Goal: Transaction & Acquisition: Purchase product/service

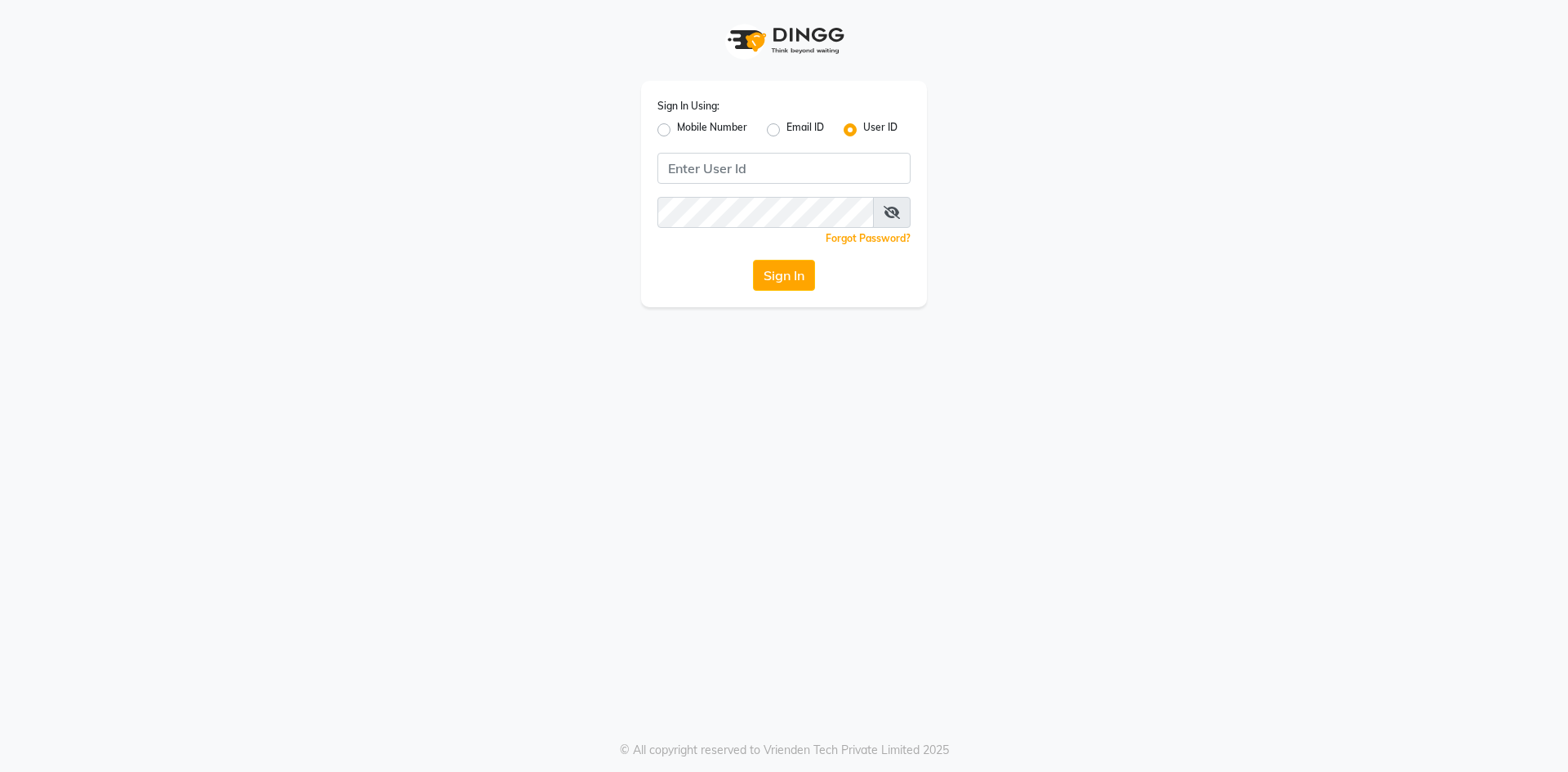
click at [676, 131] on label "Mobile Number" at bounding box center [711, 129] width 71 height 20
click at [676, 130] on input "Mobile Number" at bounding box center [682, 125] width 11 height 11
radio input "true"
radio input "false"
click at [731, 168] on input "Username" at bounding box center [811, 168] width 198 height 31
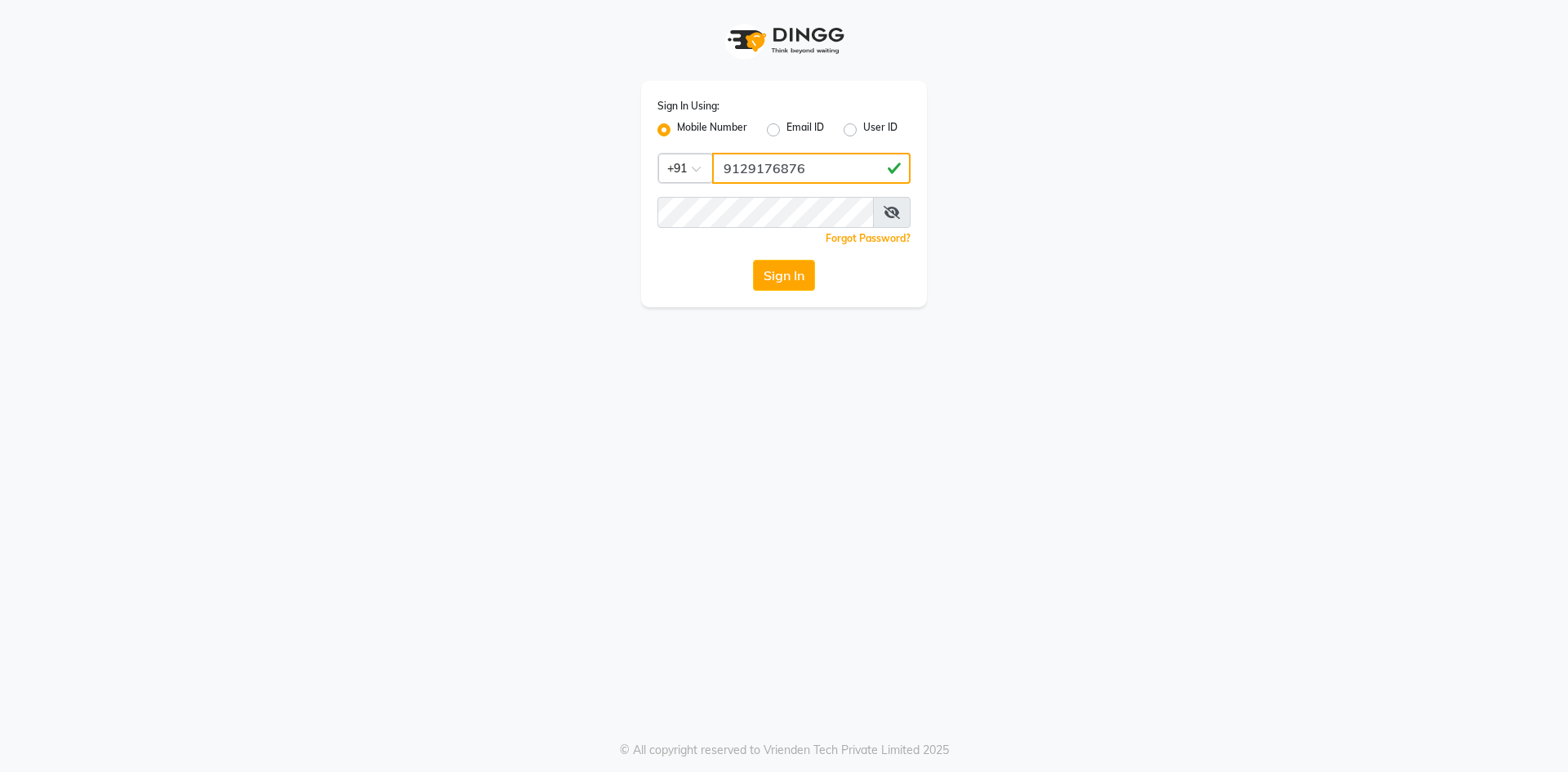
type input "9129176876"
click at [753, 260] on button "Sign In" at bounding box center [784, 275] width 62 height 31
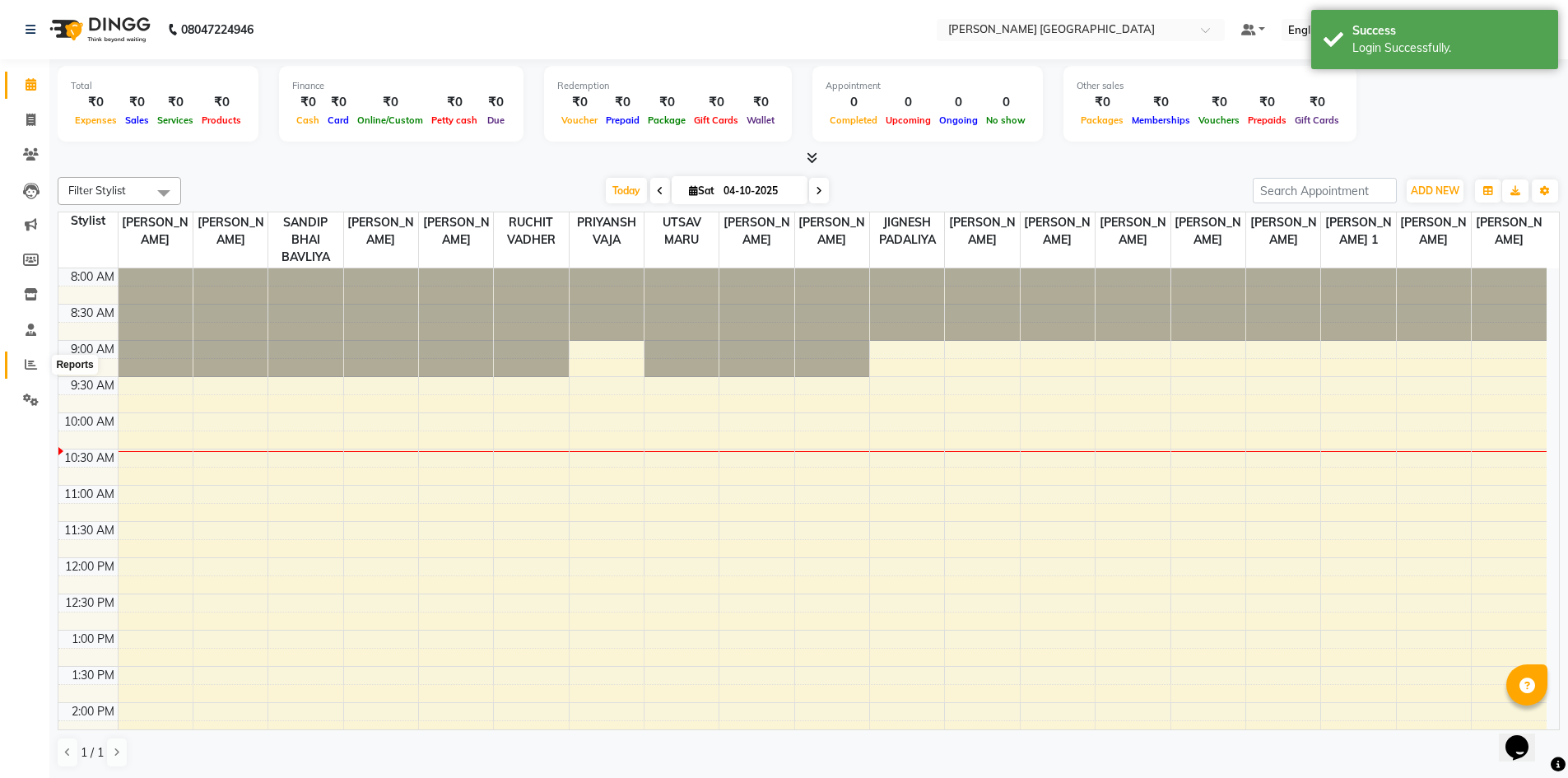
click at [26, 356] on span at bounding box center [31, 364] width 29 height 19
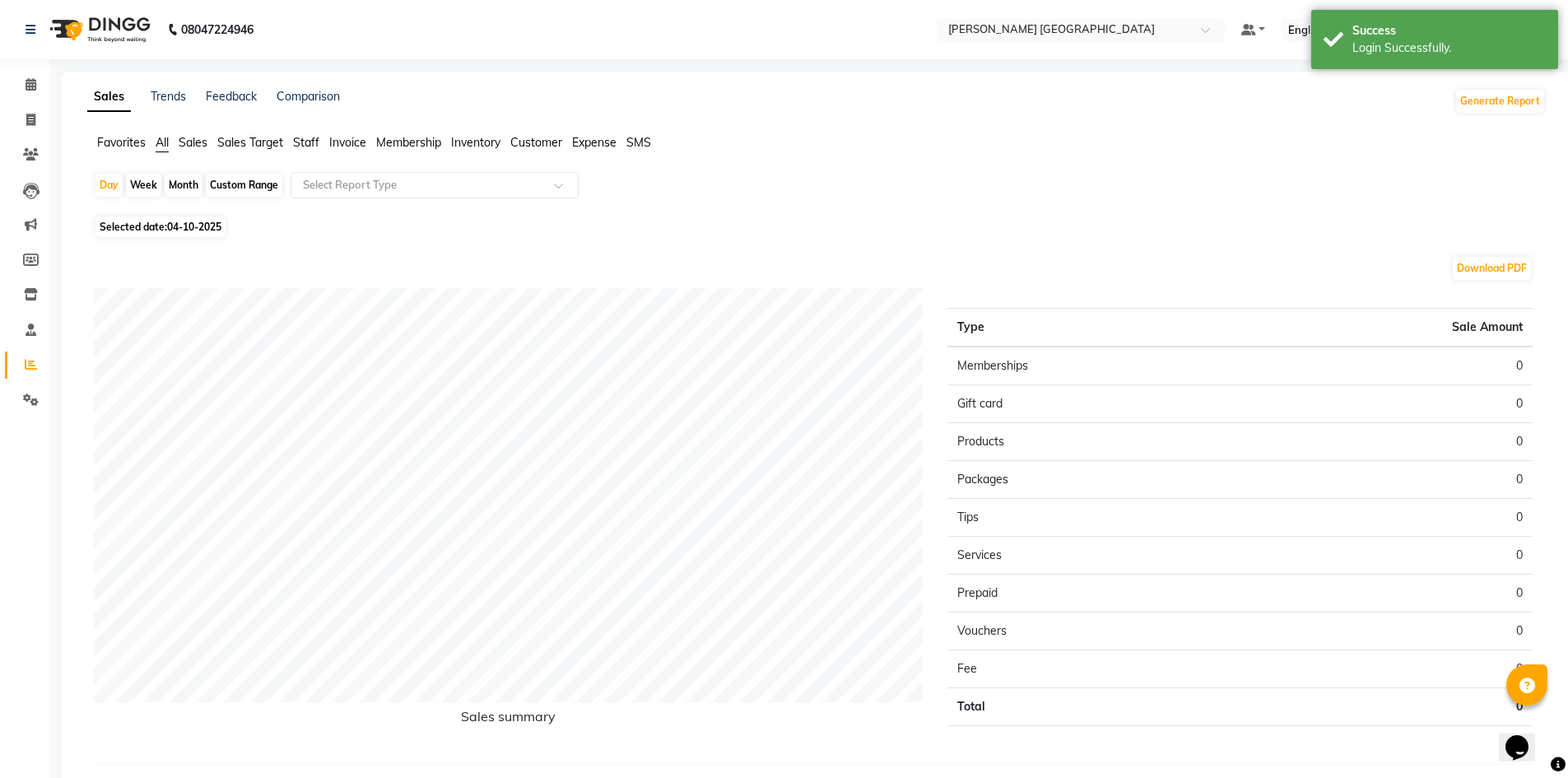
click at [261, 187] on div "Custom Range" at bounding box center [244, 185] width 76 height 23
select select "10"
select select "2025"
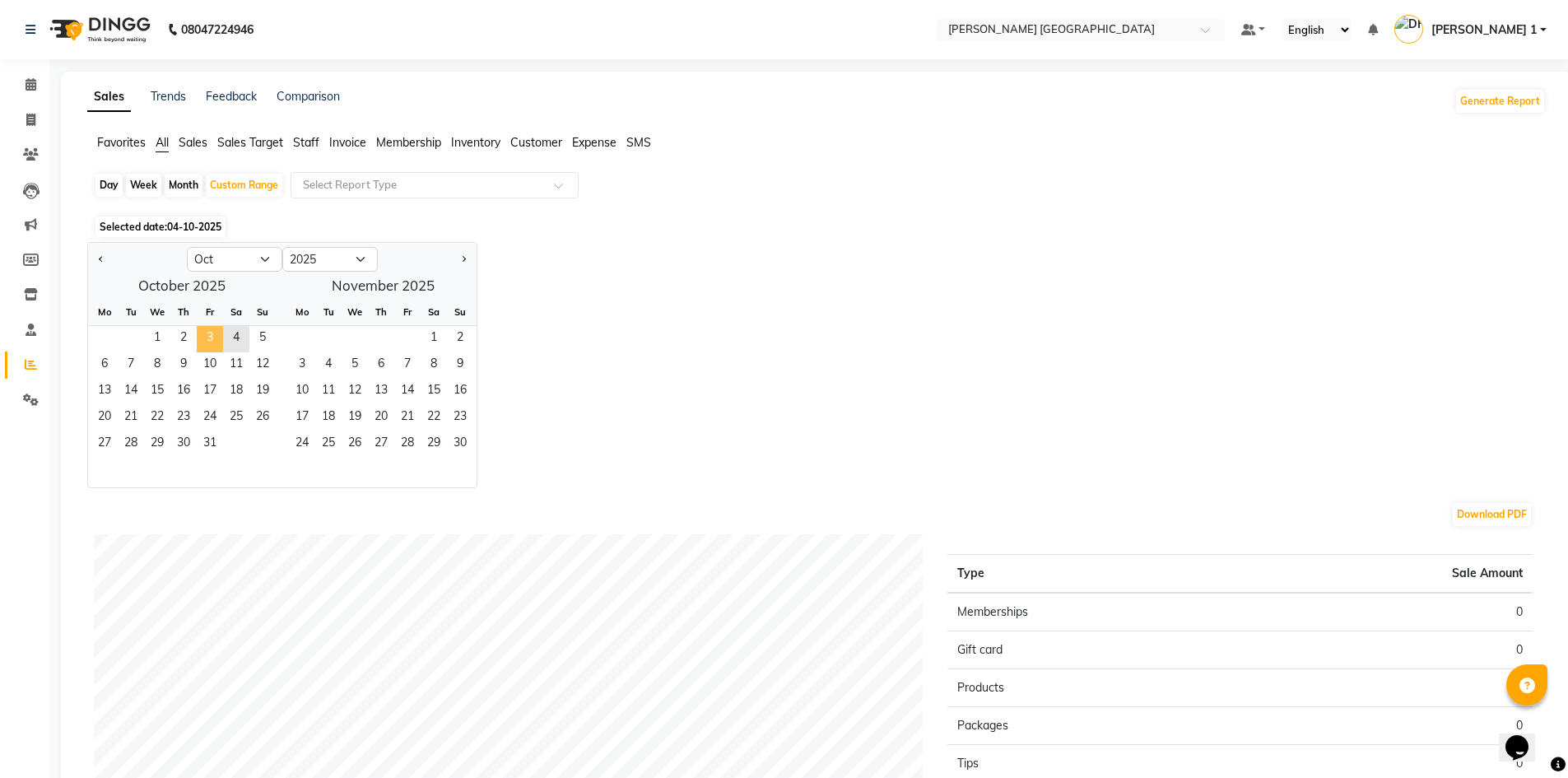
click at [210, 332] on span "3" at bounding box center [210, 338] width 26 height 26
click at [109, 180] on div "Day" at bounding box center [109, 185] width 27 height 23
select select "10"
select select "2025"
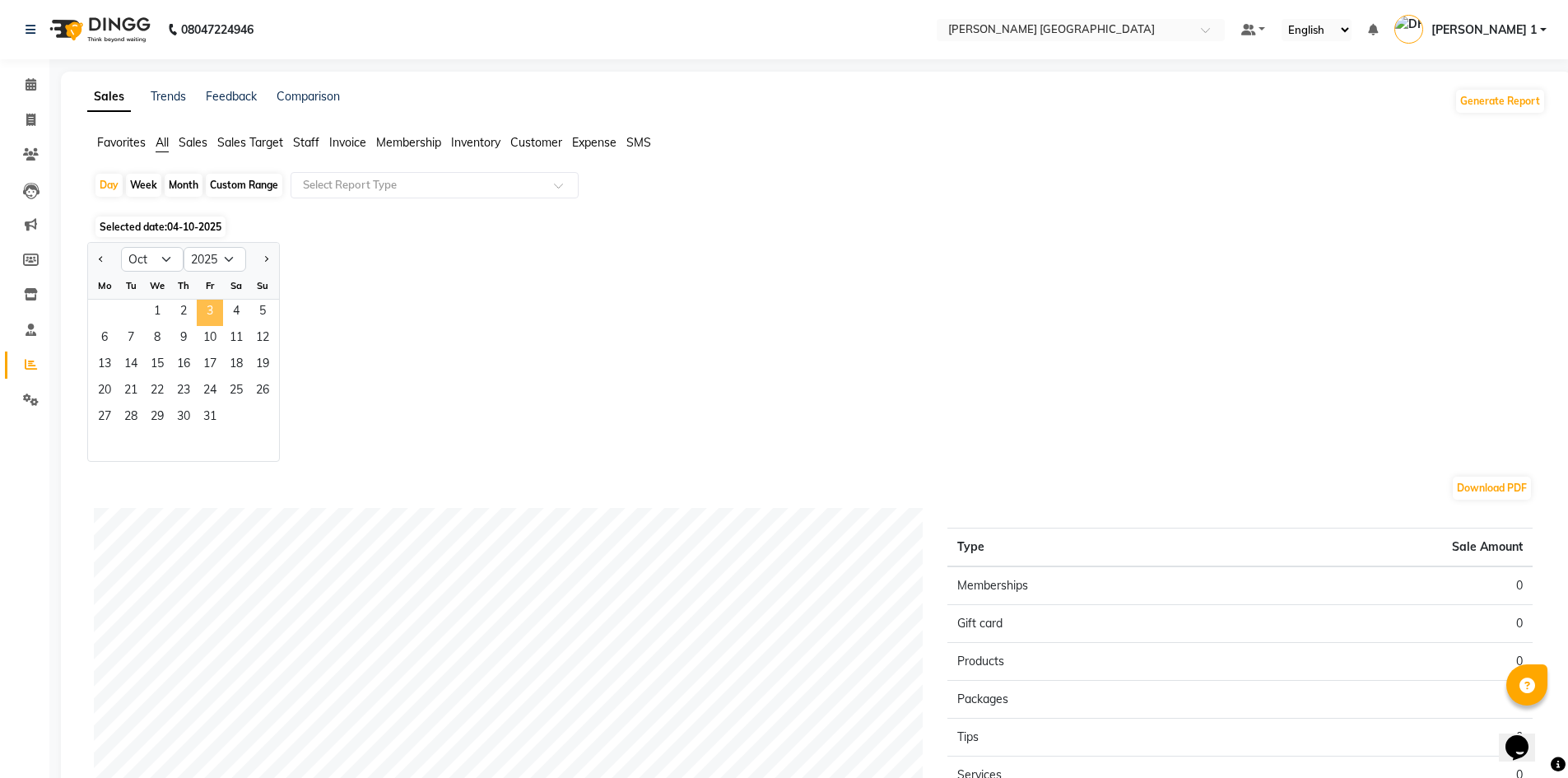
click at [212, 305] on span "3" at bounding box center [210, 312] width 26 height 26
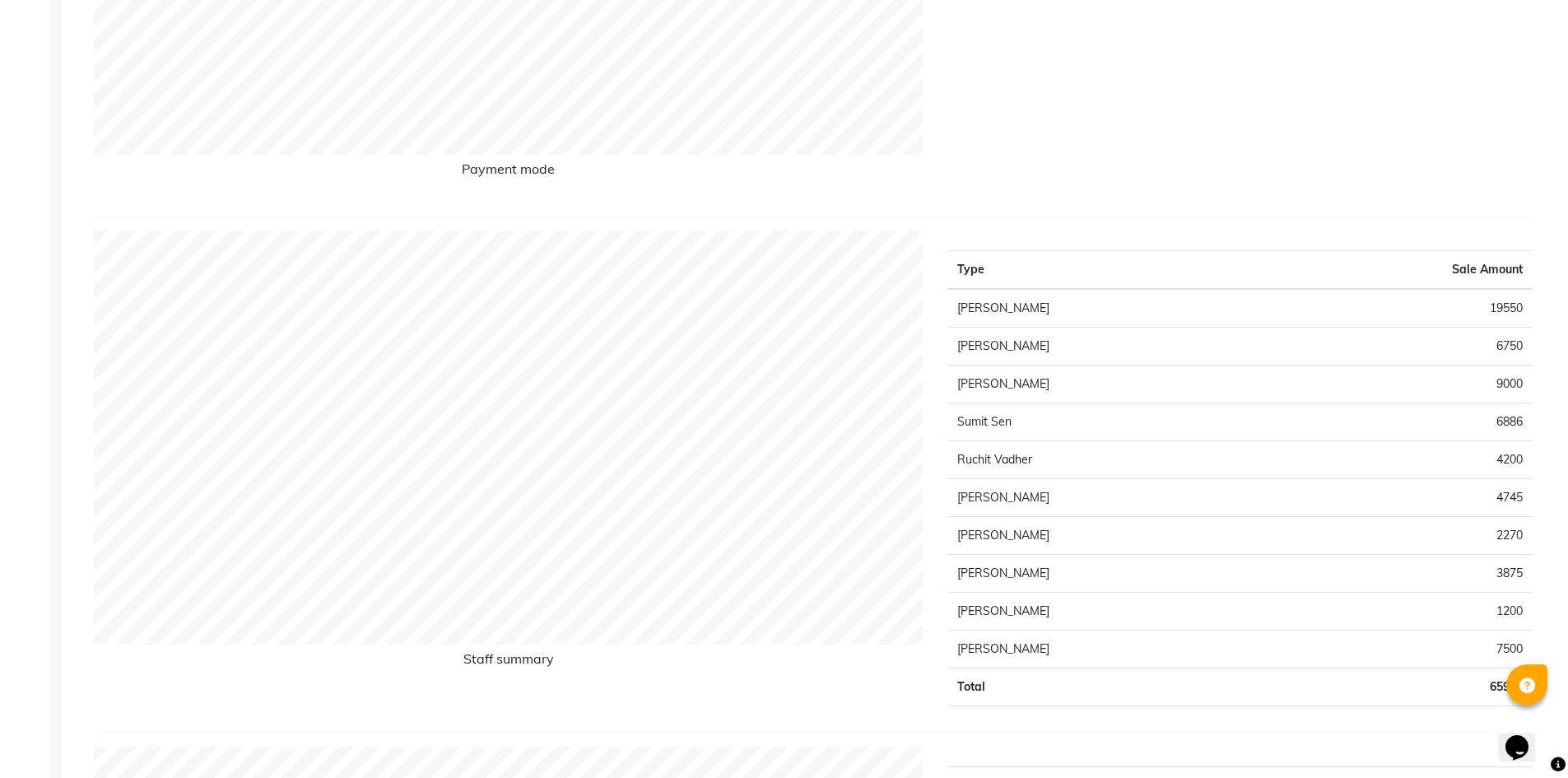
scroll to position [576, 0]
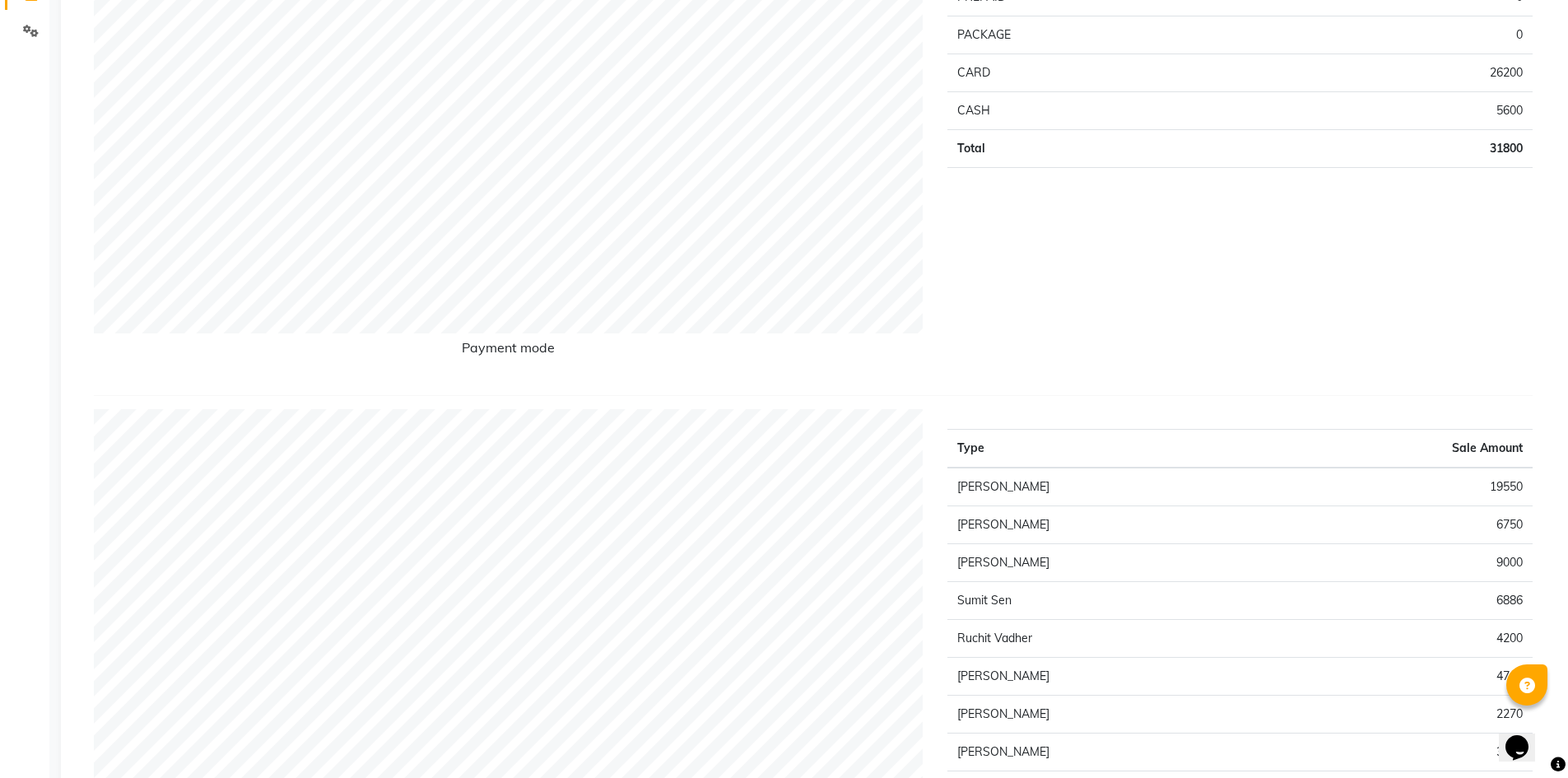
drag, startPoint x: 1444, startPoint y: 538, endPoint x: 1439, endPoint y: 511, distance: 27.5
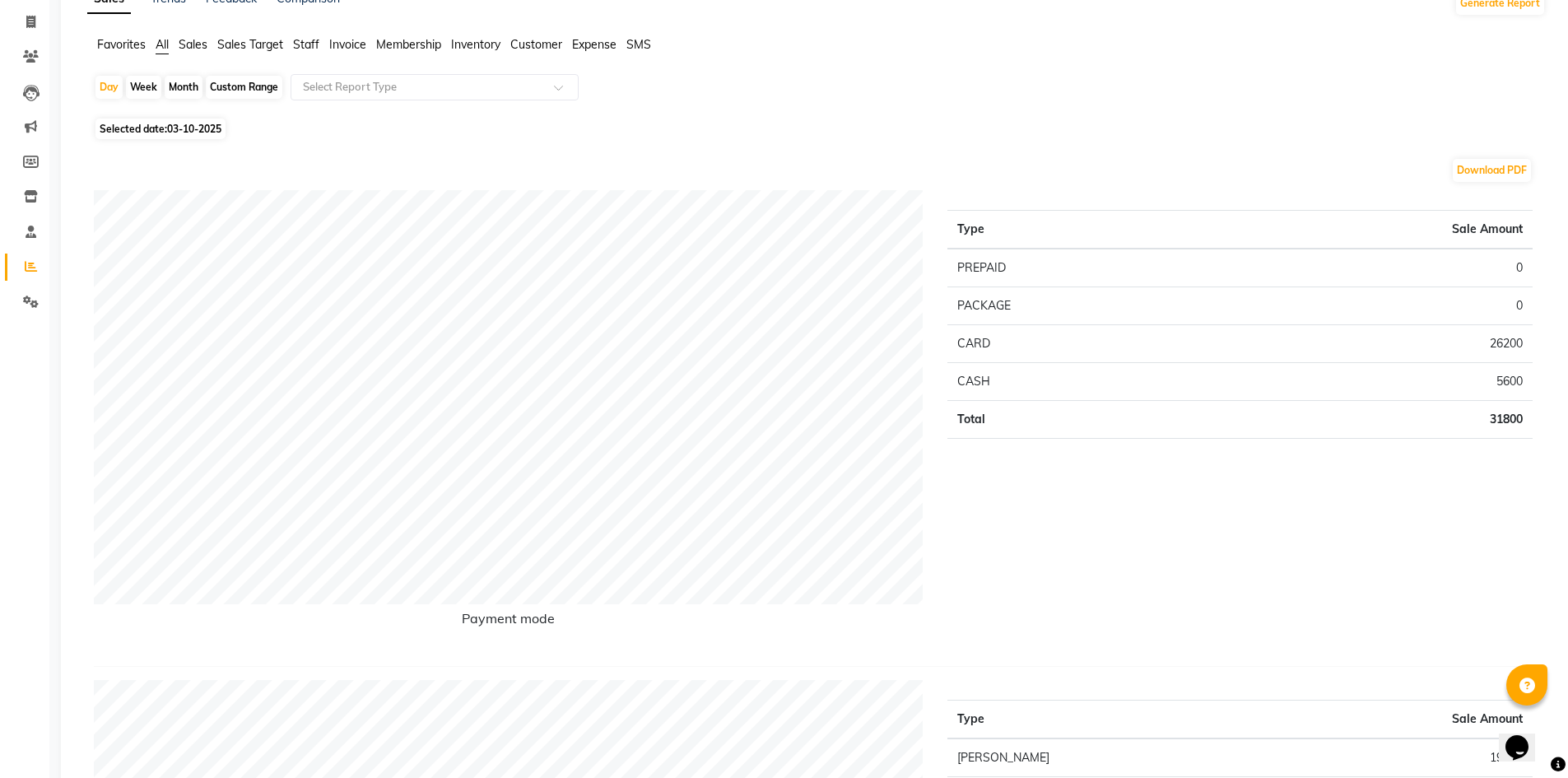
scroll to position [0, 0]
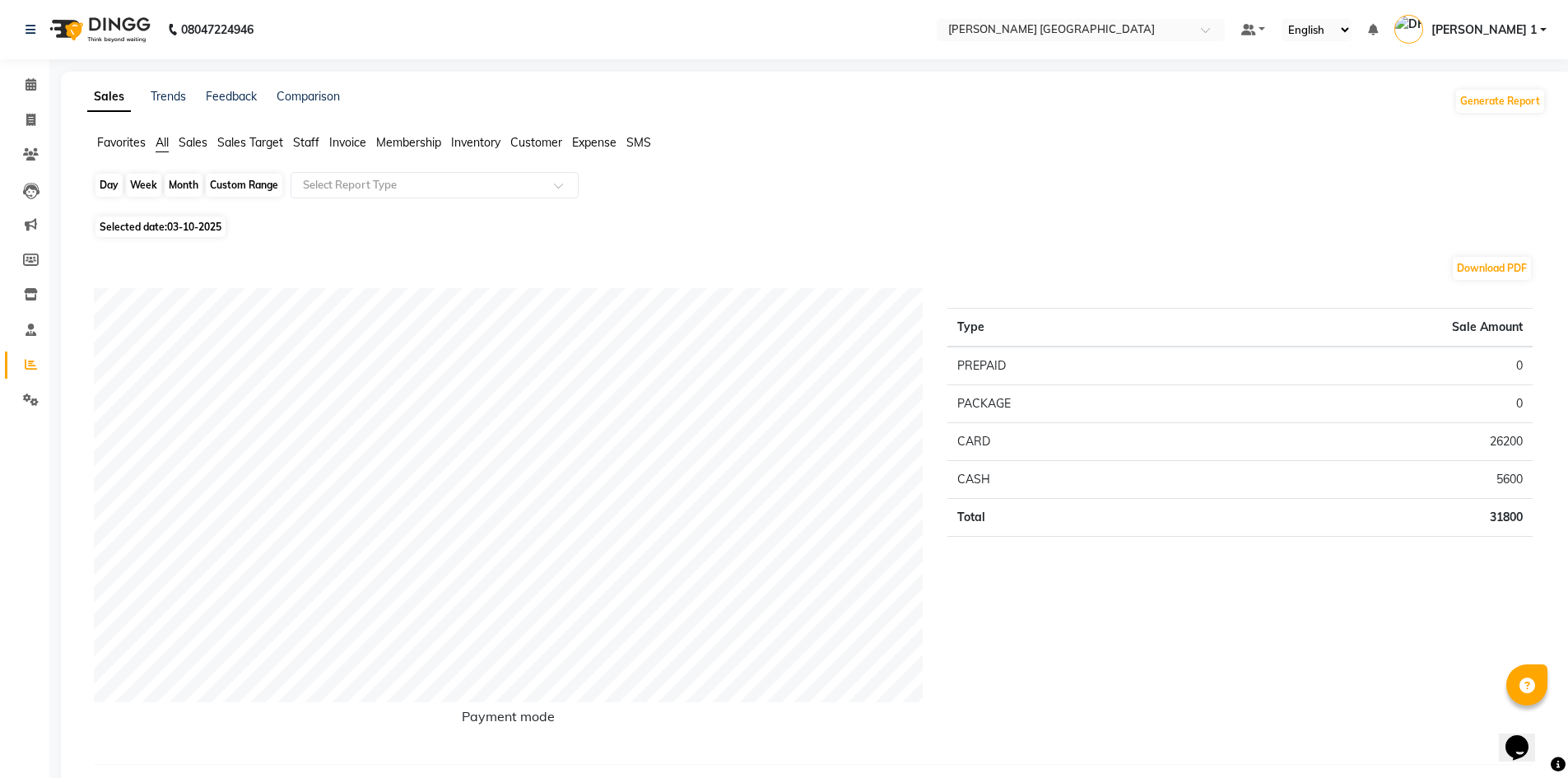
click at [110, 190] on div "Day" at bounding box center [109, 185] width 27 height 23
select select "10"
select select "2025"
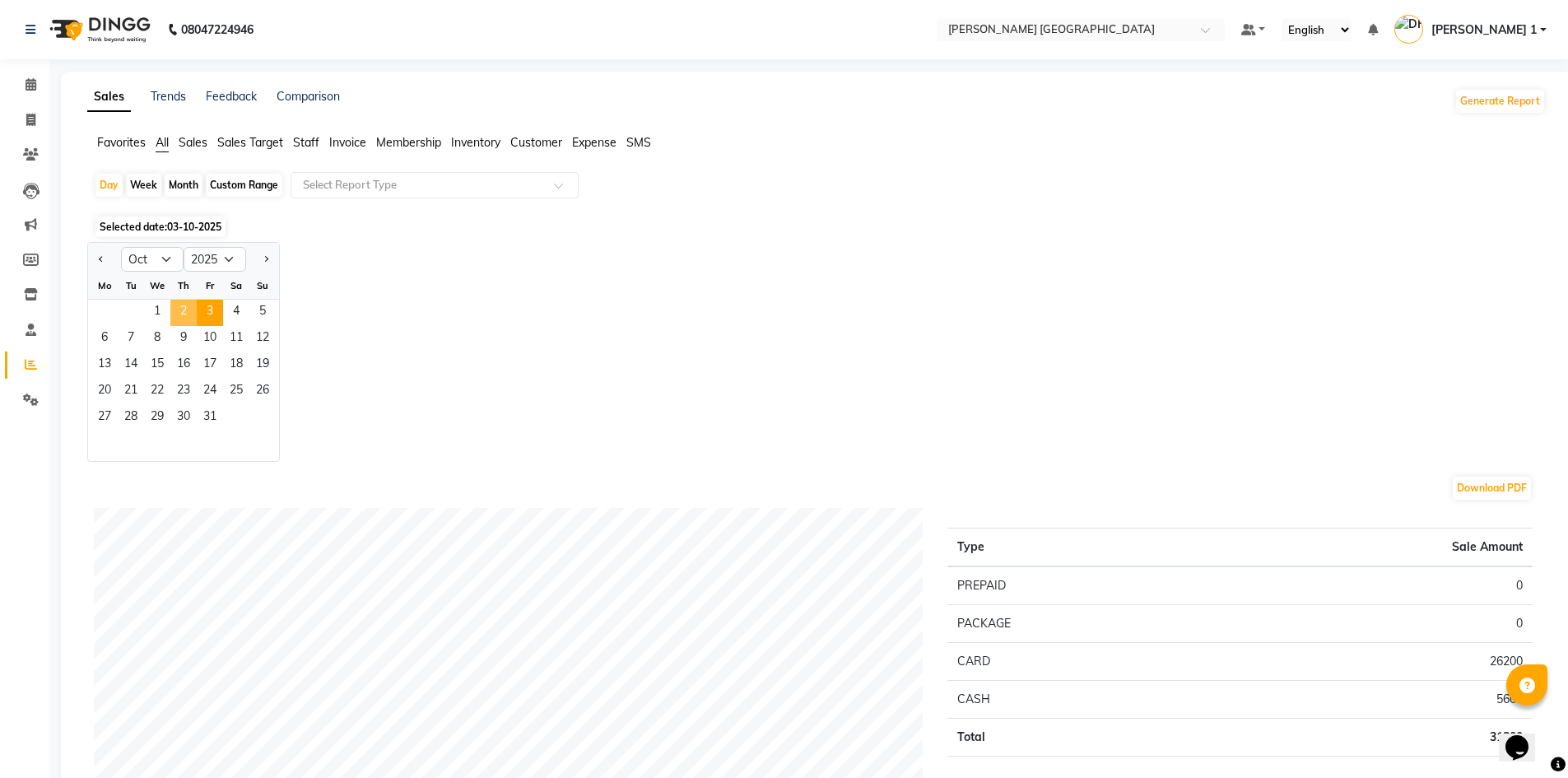
click at [179, 308] on span "2" at bounding box center [183, 312] width 26 height 26
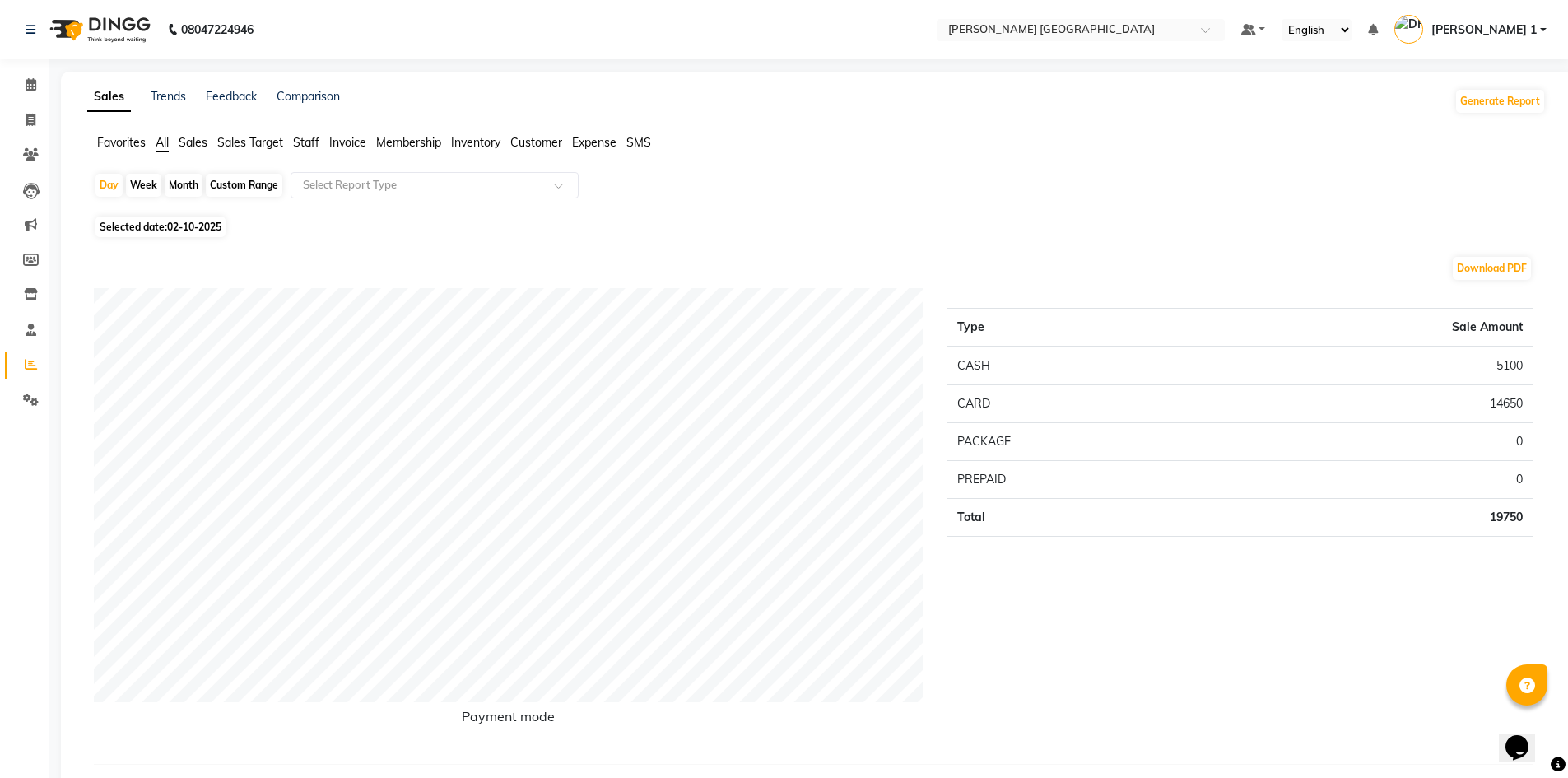
click at [272, 183] on div "Custom Range" at bounding box center [244, 185] width 76 height 23
select select "10"
select select "2025"
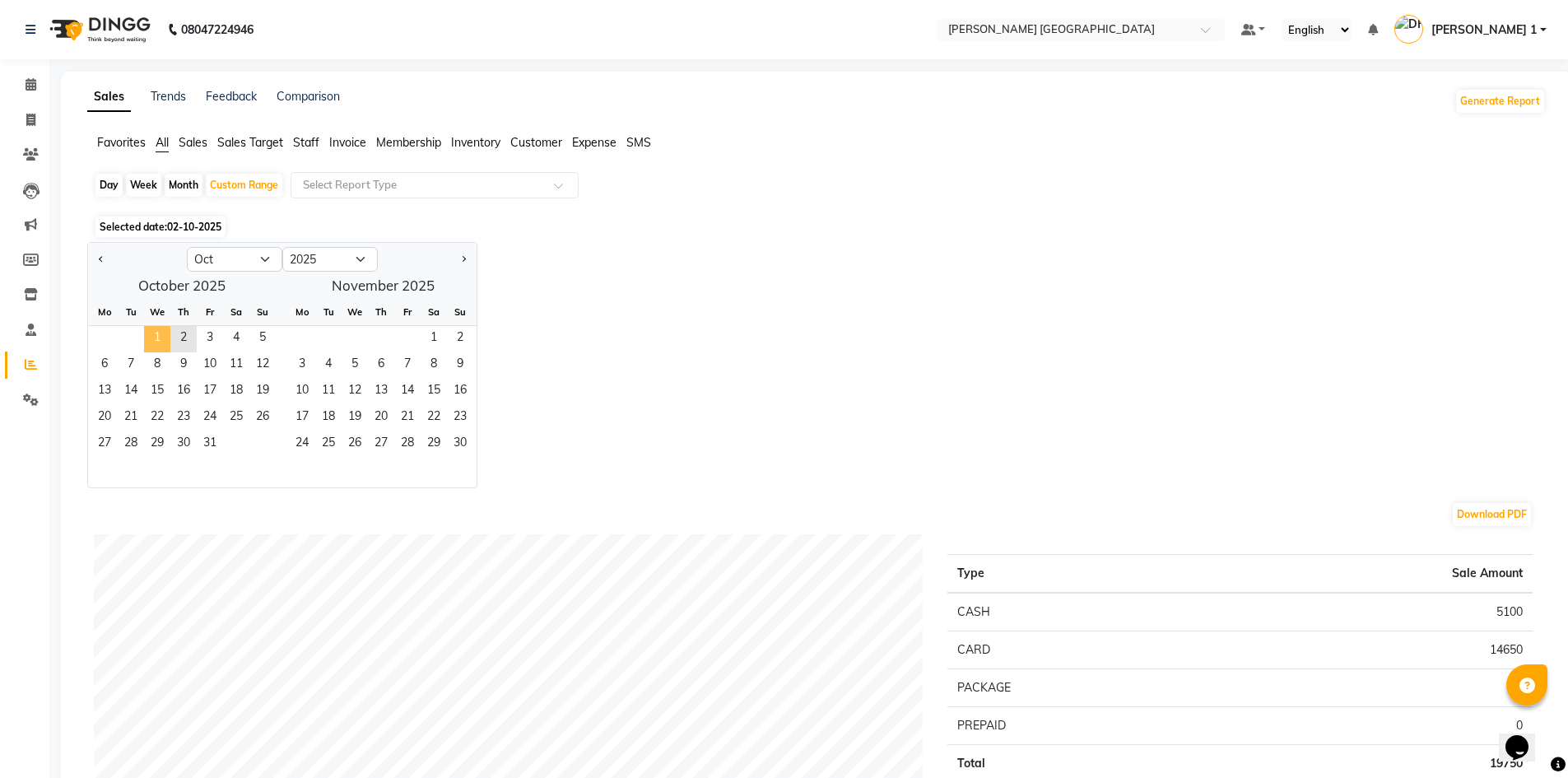
click at [159, 331] on span "1" at bounding box center [157, 338] width 26 height 26
click at [208, 335] on span "3" at bounding box center [210, 338] width 26 height 26
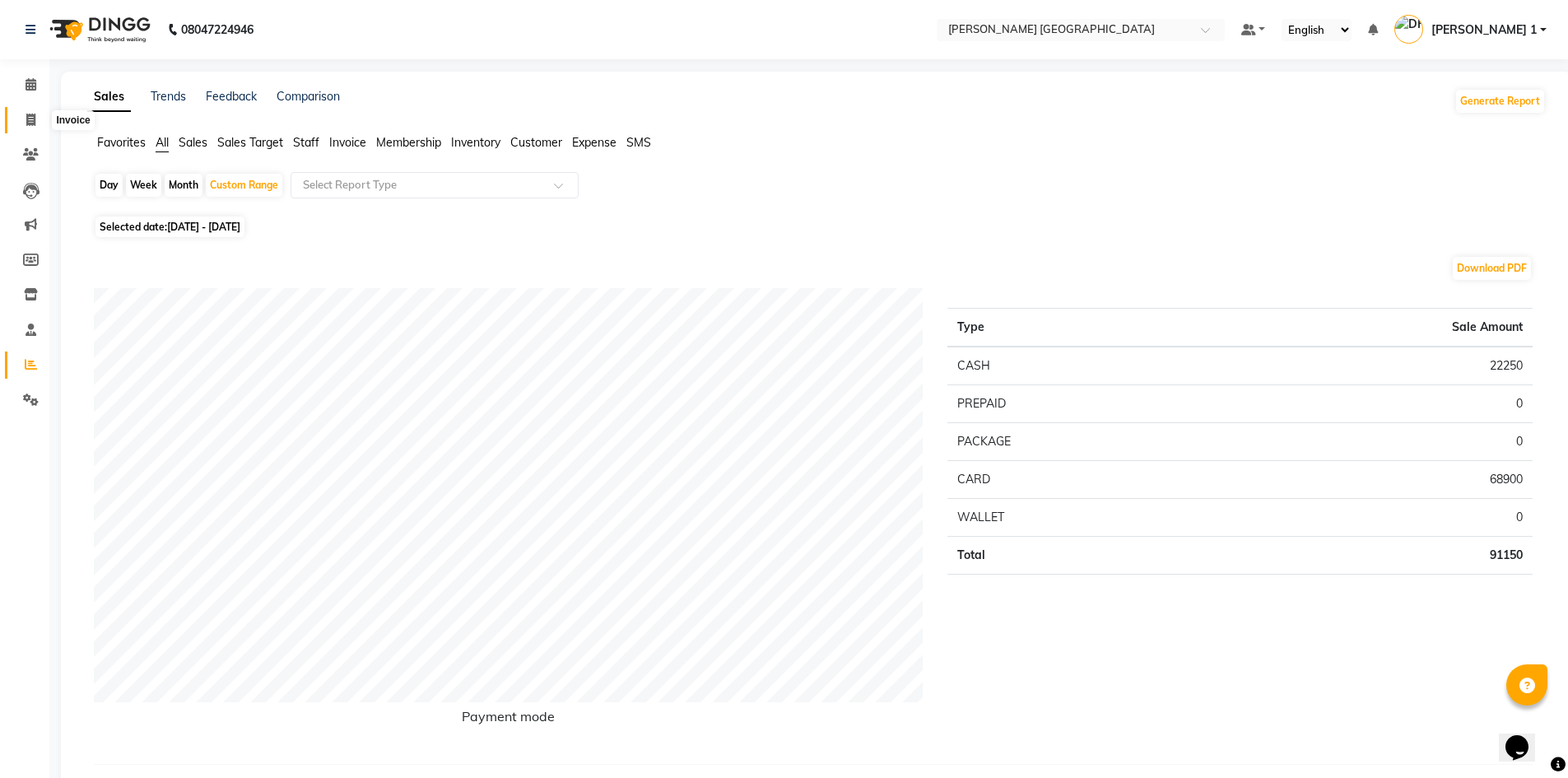
click at [31, 119] on icon at bounding box center [31, 120] width 9 height 13
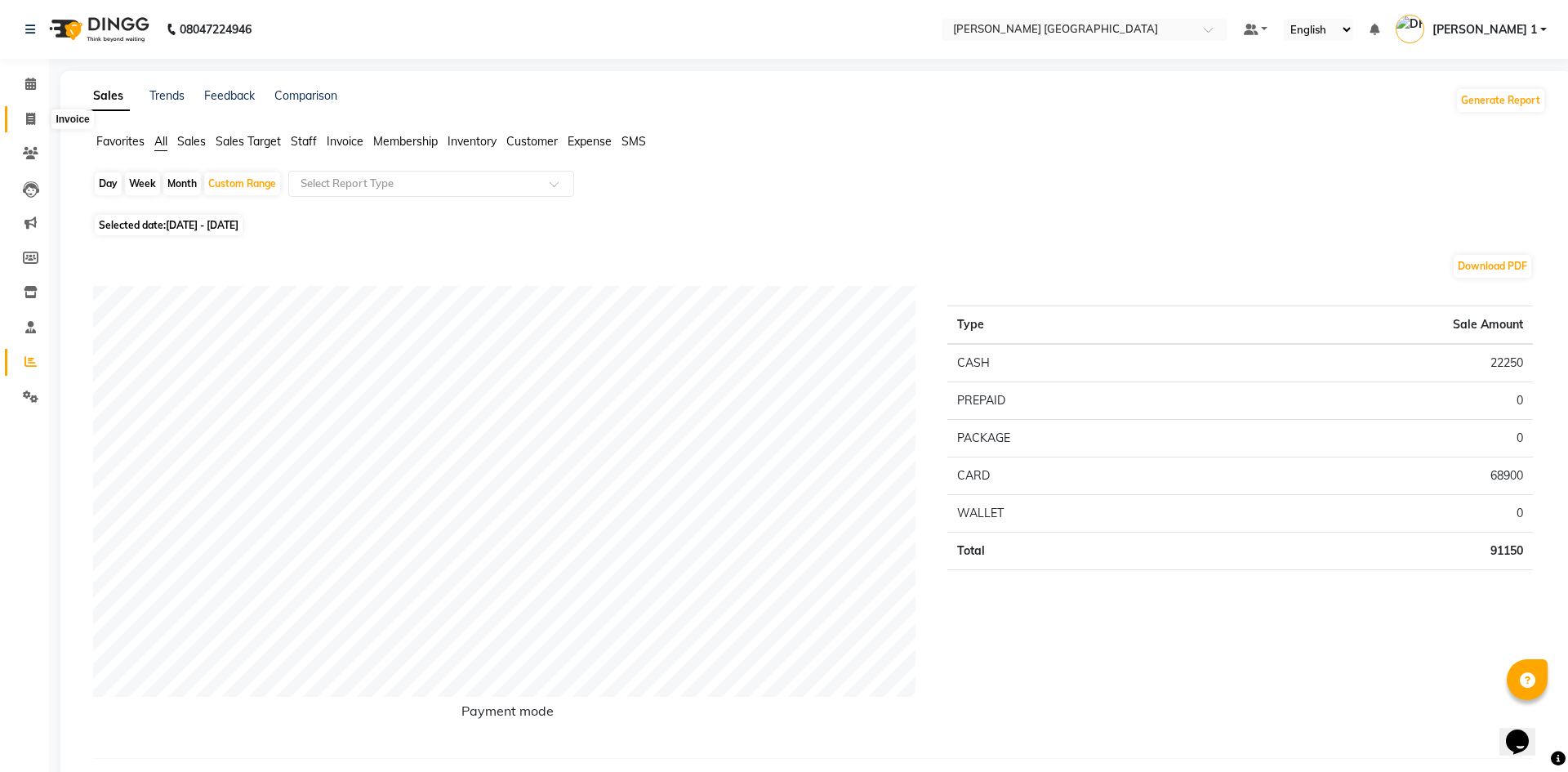
select select "service"
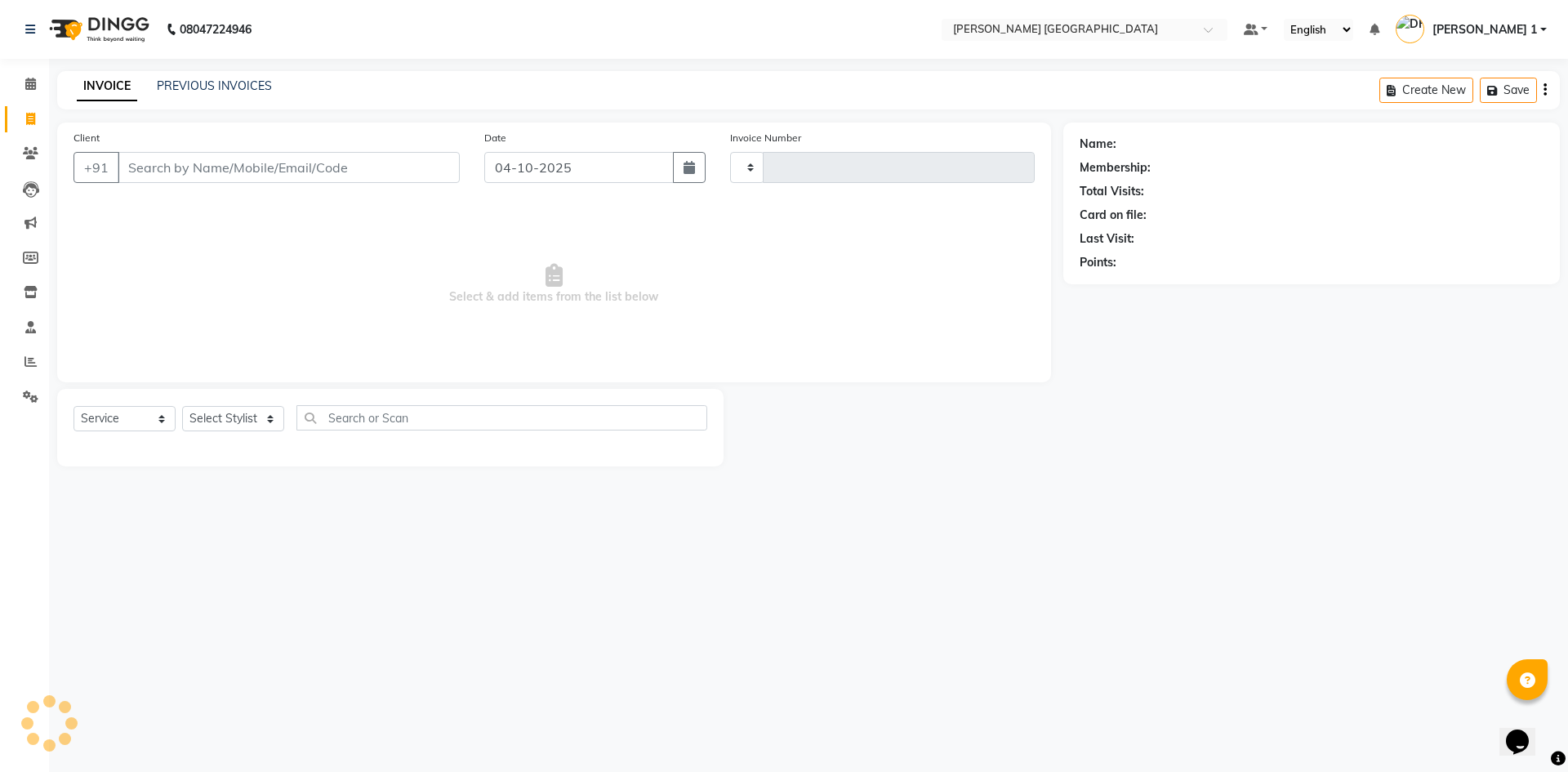
type input "11049"
select select "6233"
click at [191, 80] on link "PREVIOUS INVOICES" at bounding box center [214, 86] width 115 height 14
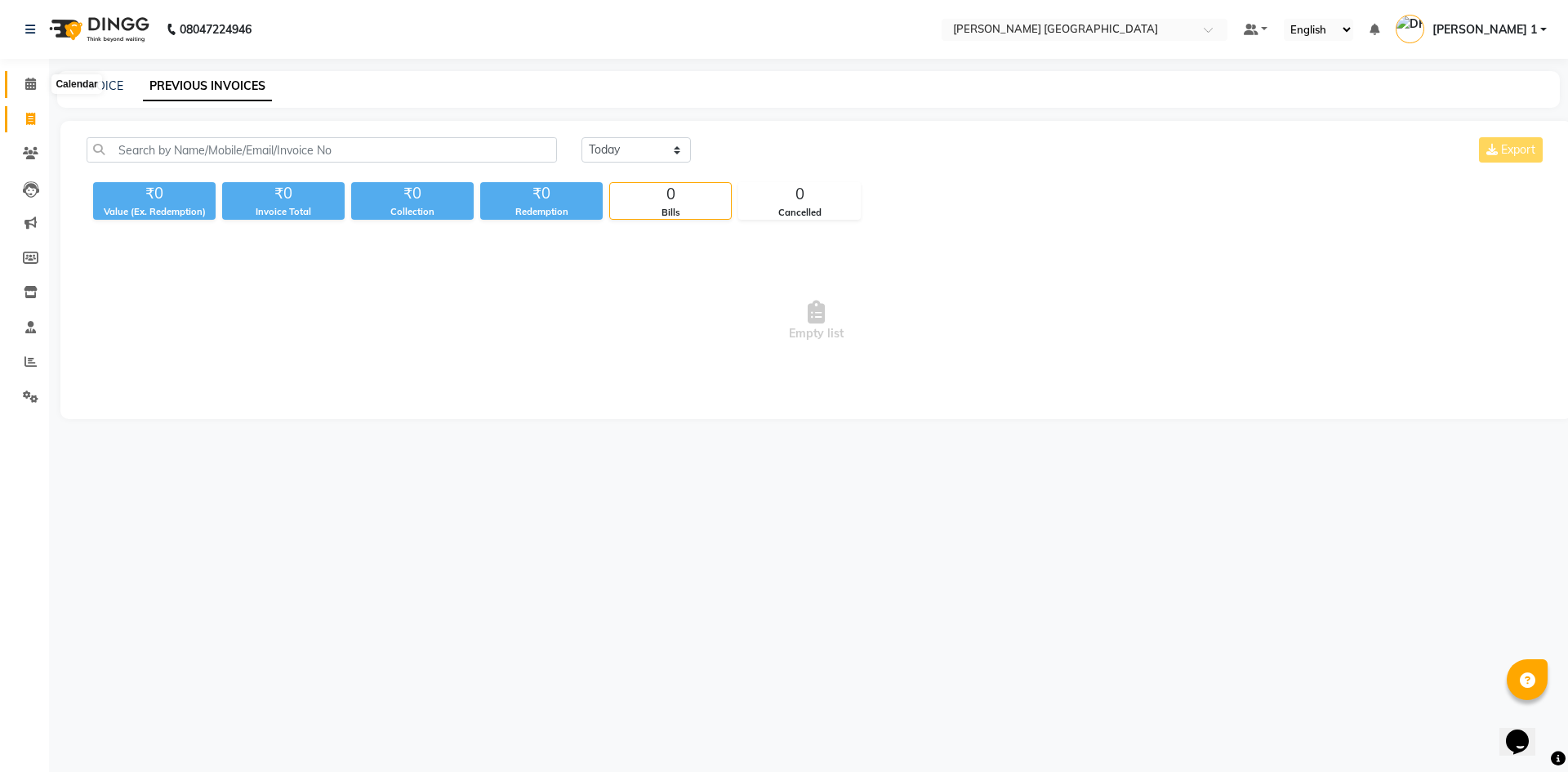
click at [21, 91] on span at bounding box center [30, 84] width 29 height 19
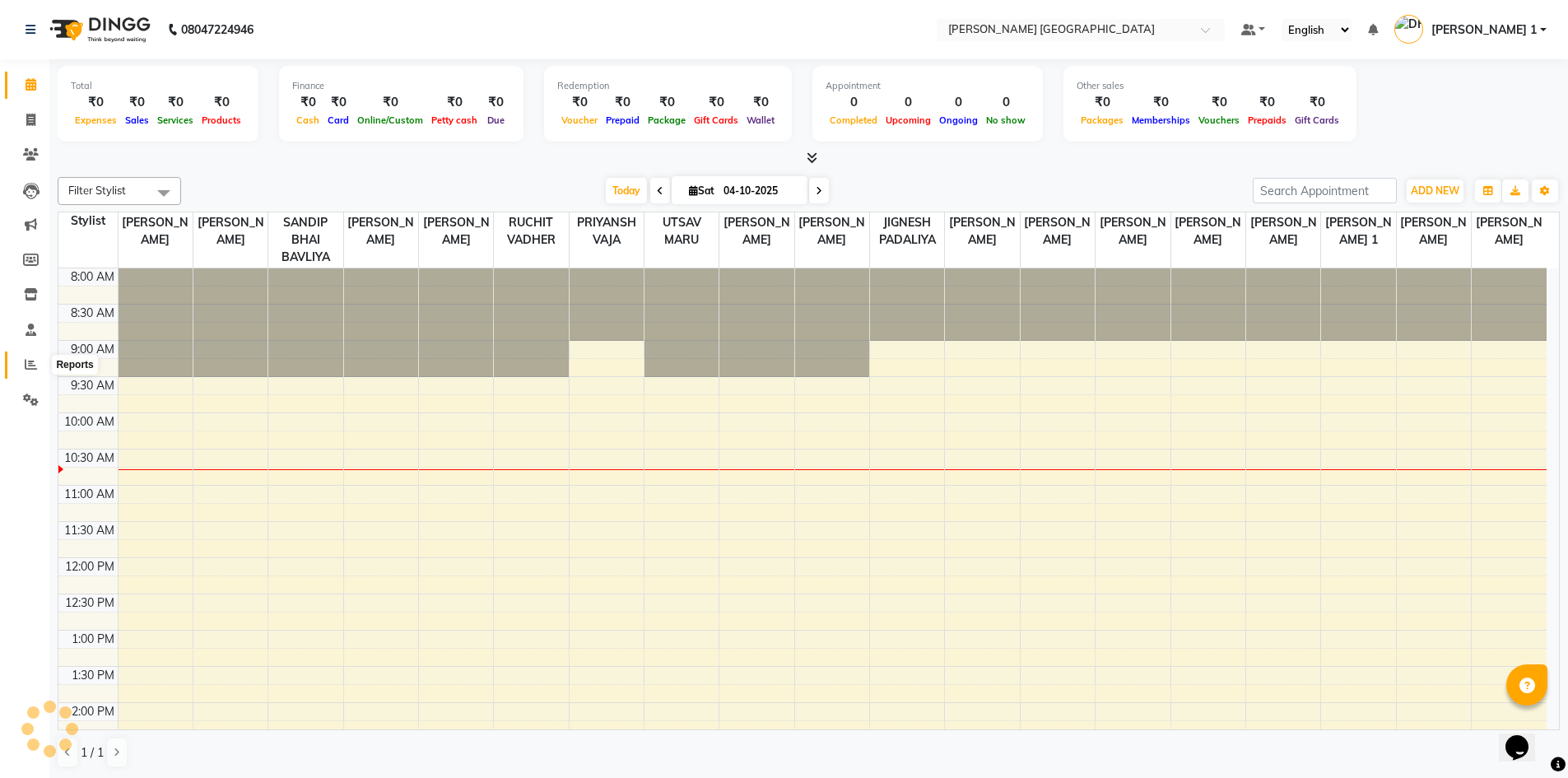
click at [25, 362] on icon at bounding box center [31, 364] width 13 height 13
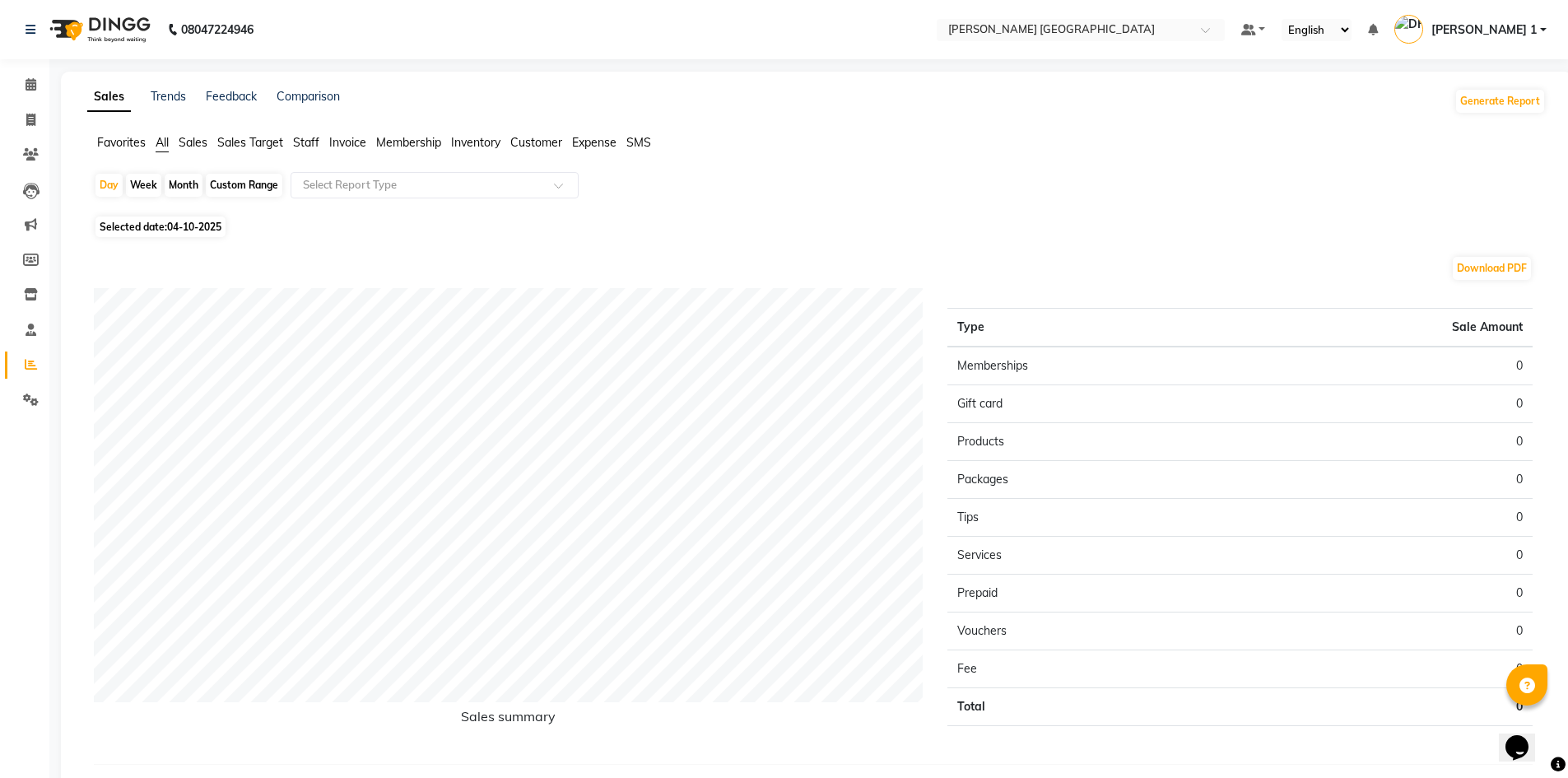
click at [175, 224] on span "04-10-2025" at bounding box center [194, 227] width 54 height 13
select select "10"
select select "2025"
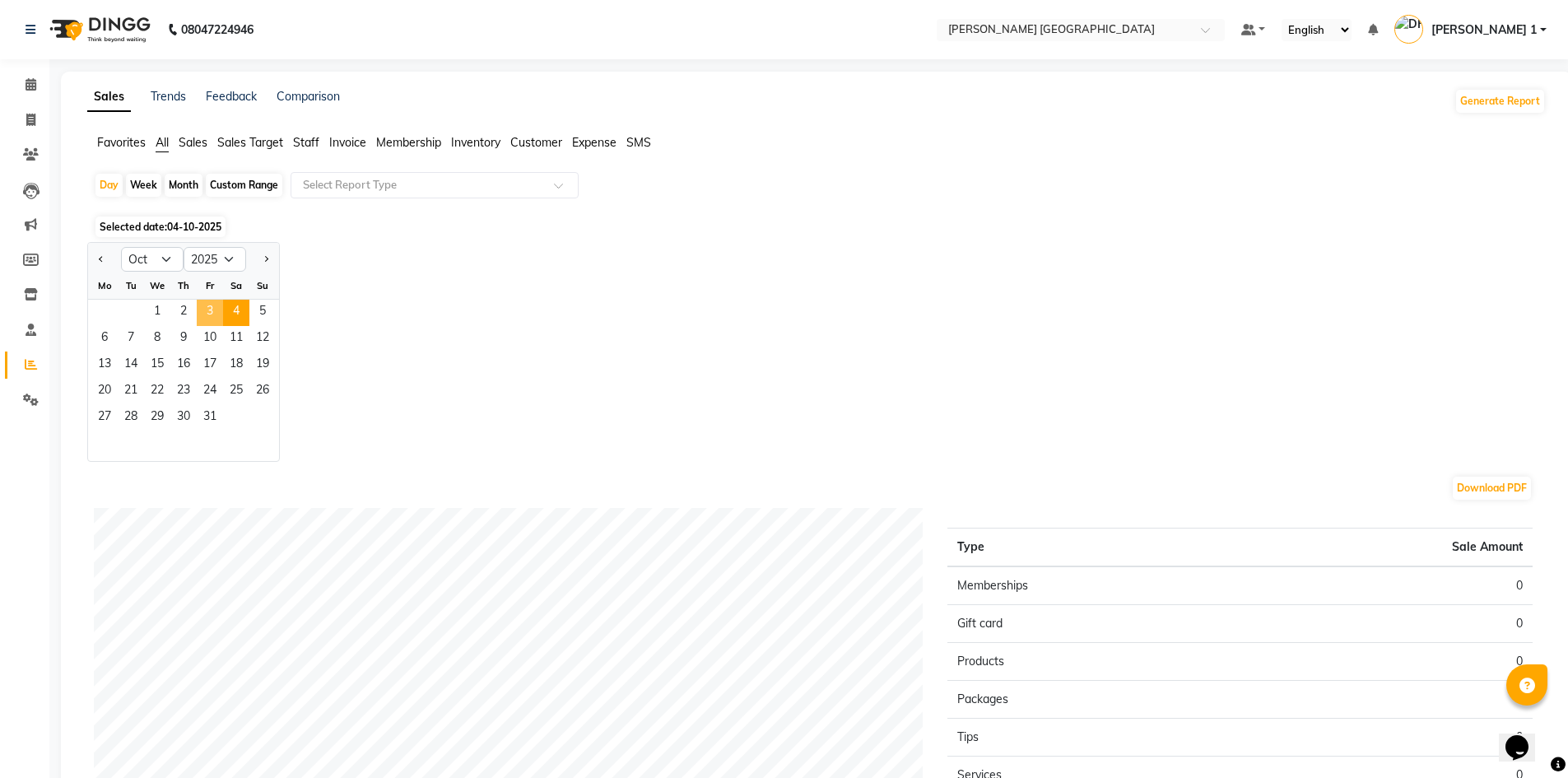
click at [208, 318] on span "3" at bounding box center [210, 312] width 26 height 26
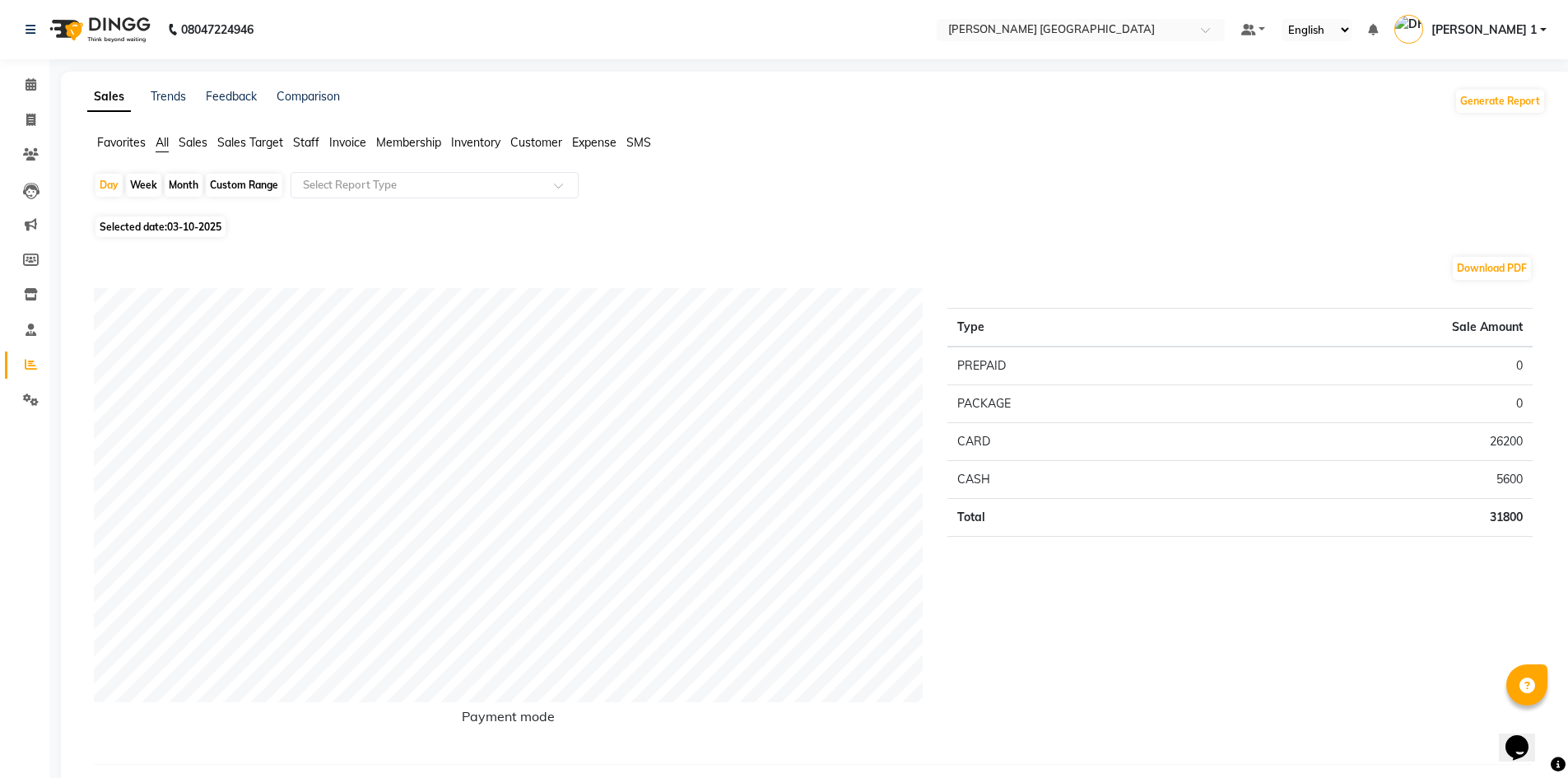
click at [303, 148] on span "Staff" at bounding box center [306, 142] width 26 height 14
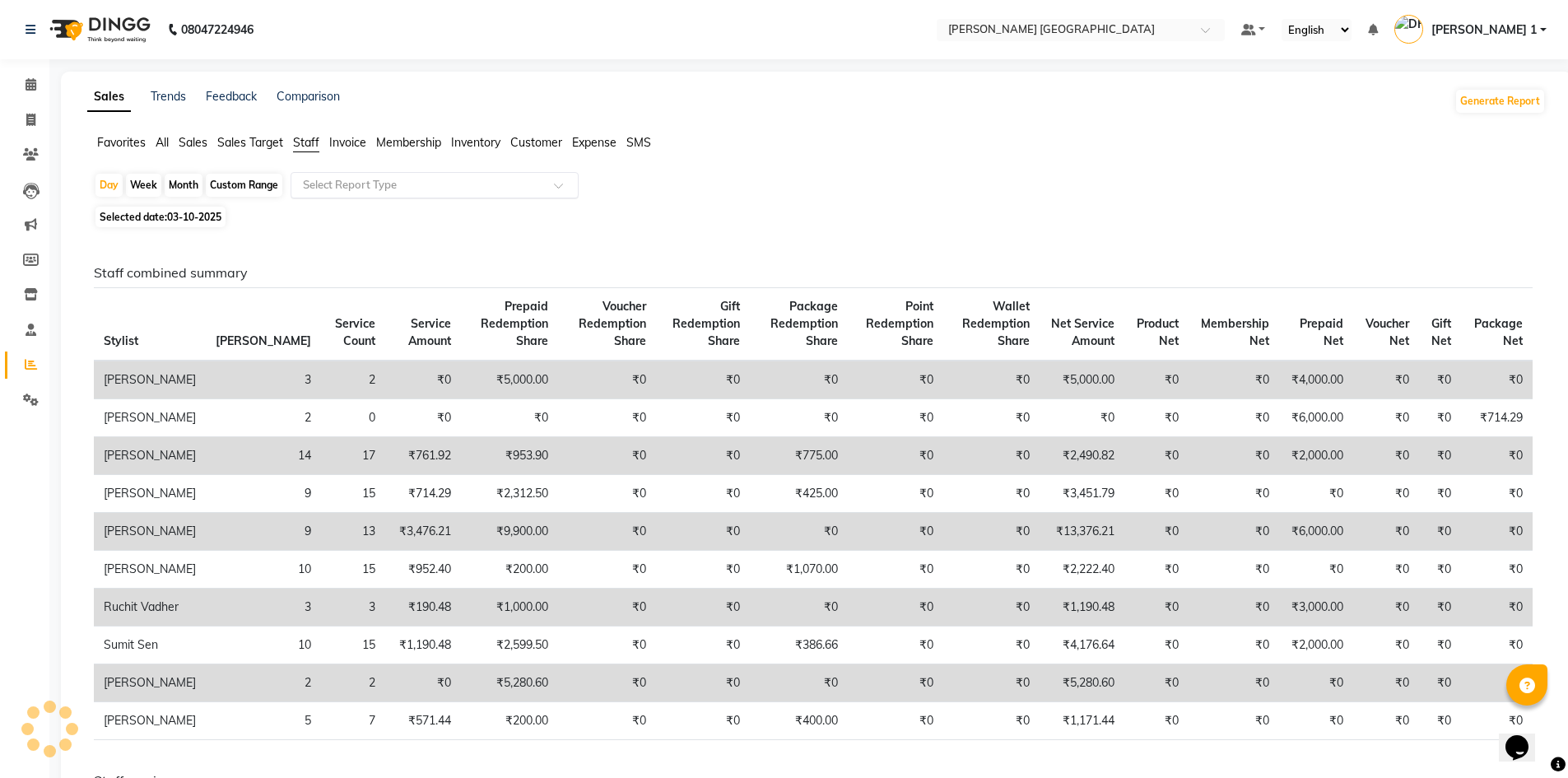
click at [320, 189] on input "text" at bounding box center [417, 185] width 237 height 16
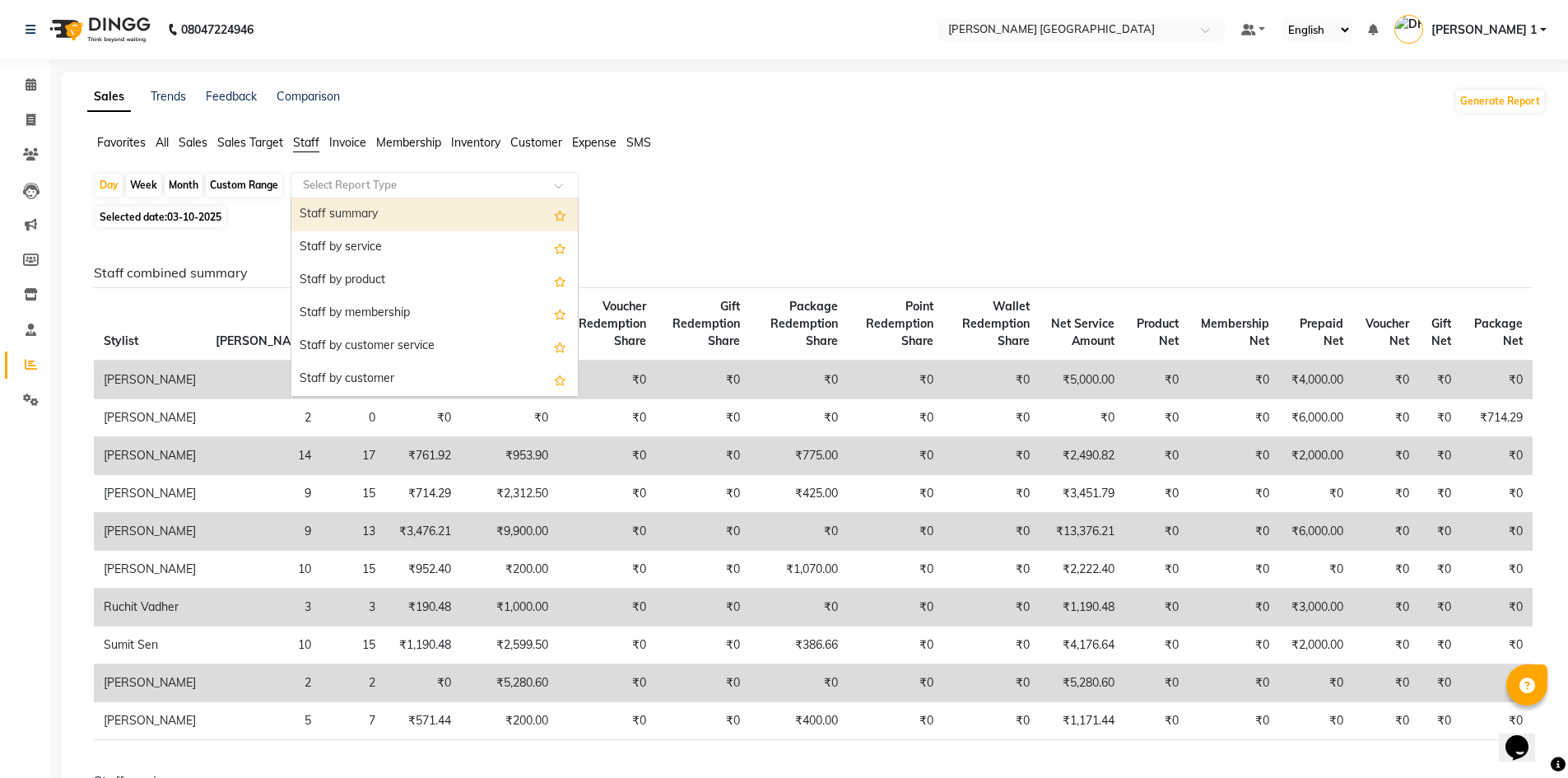
click at [328, 215] on div "Staff summary" at bounding box center [435, 214] width 286 height 33
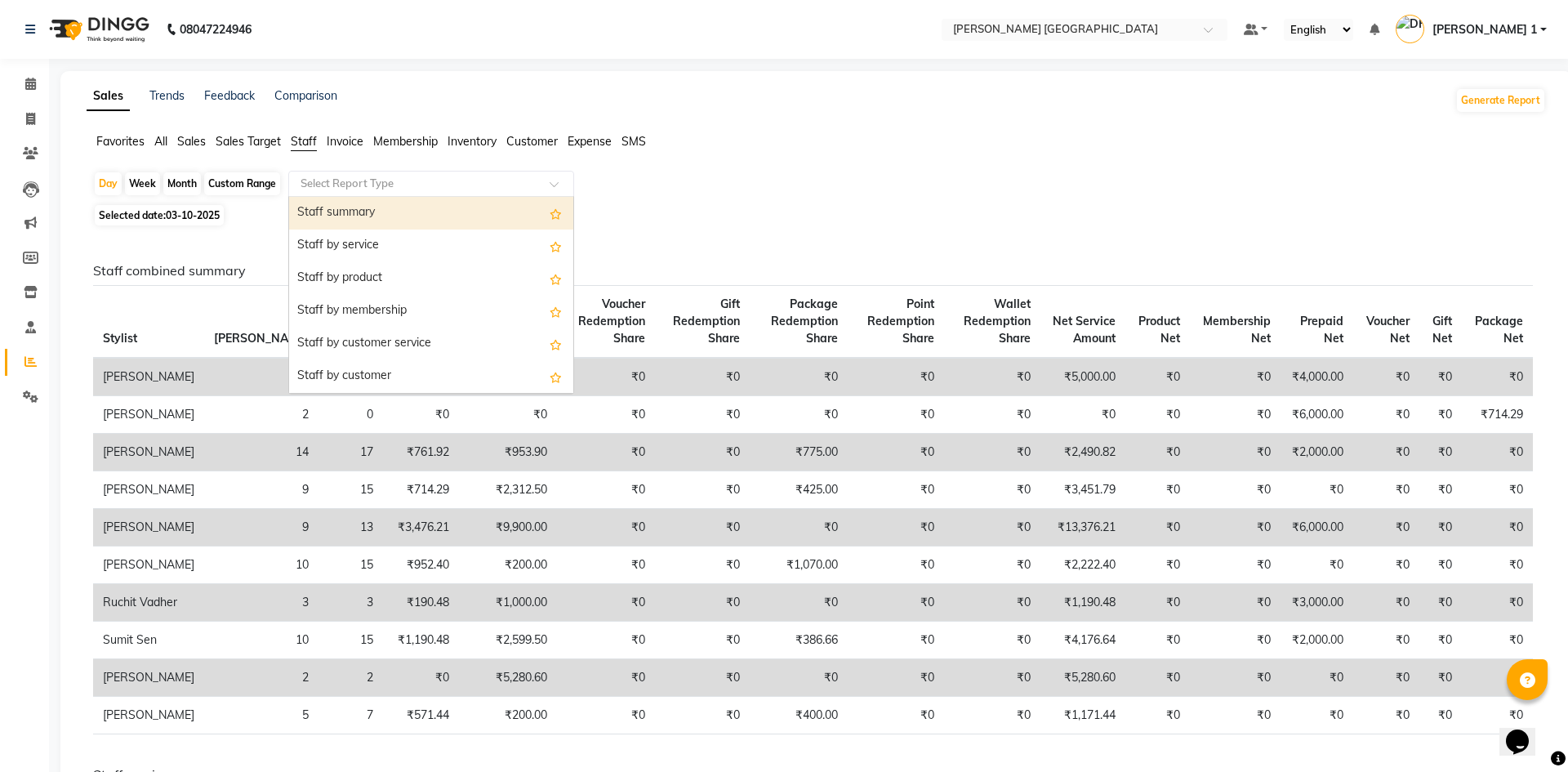
select select "full_report"
select select "csv"
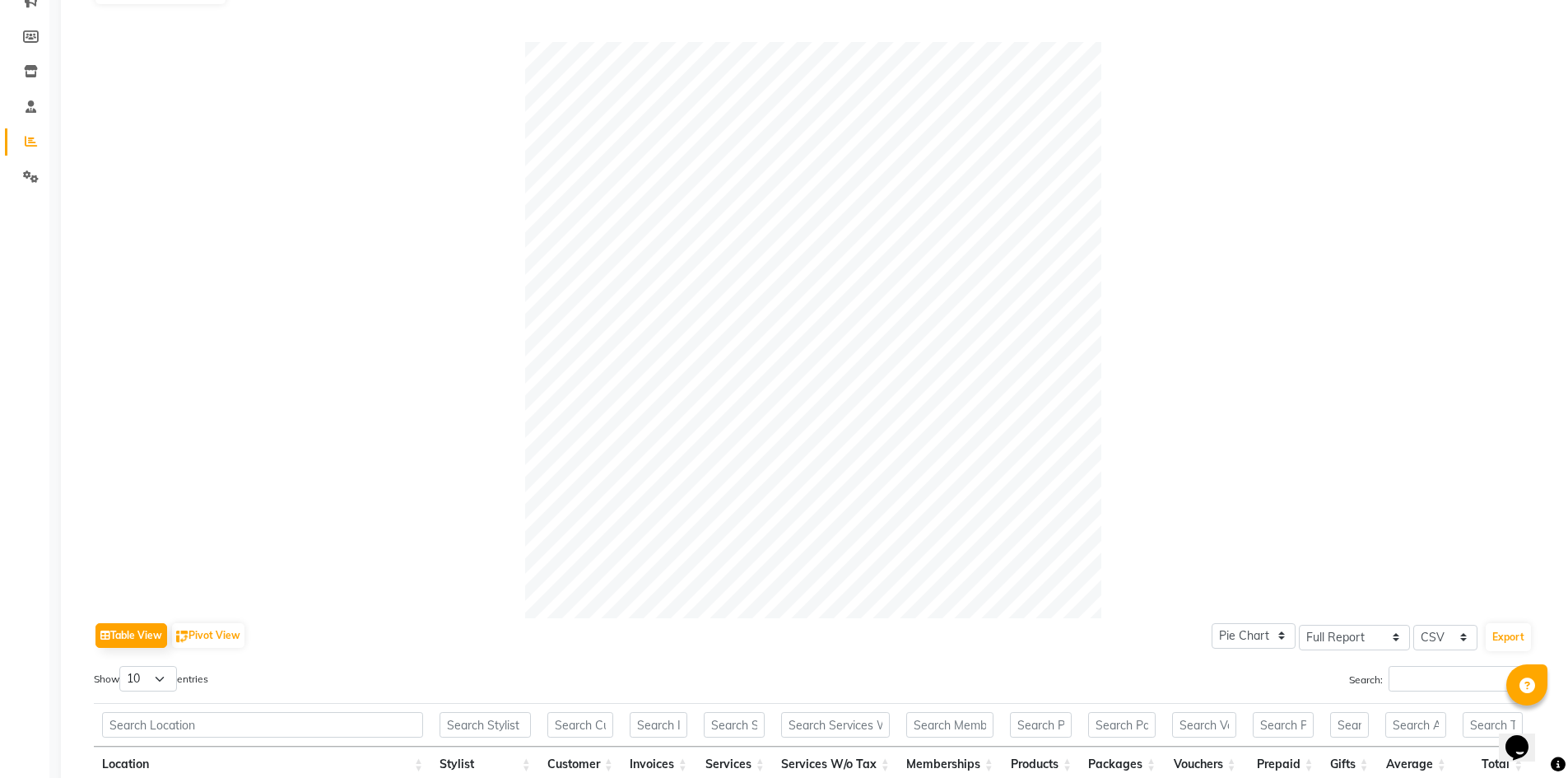
scroll to position [356, 0]
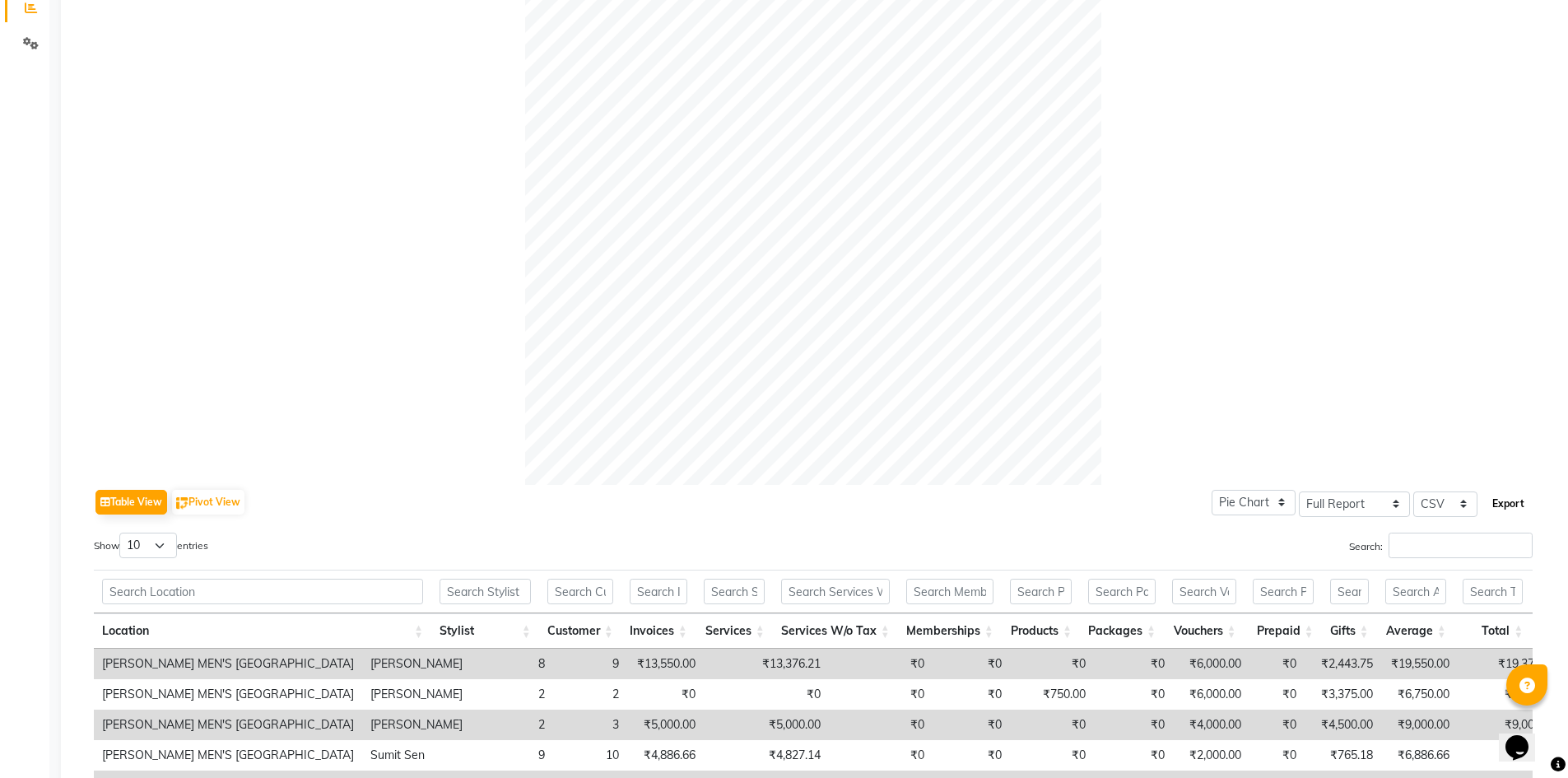
click at [1507, 503] on button "Export" at bounding box center [1508, 503] width 45 height 28
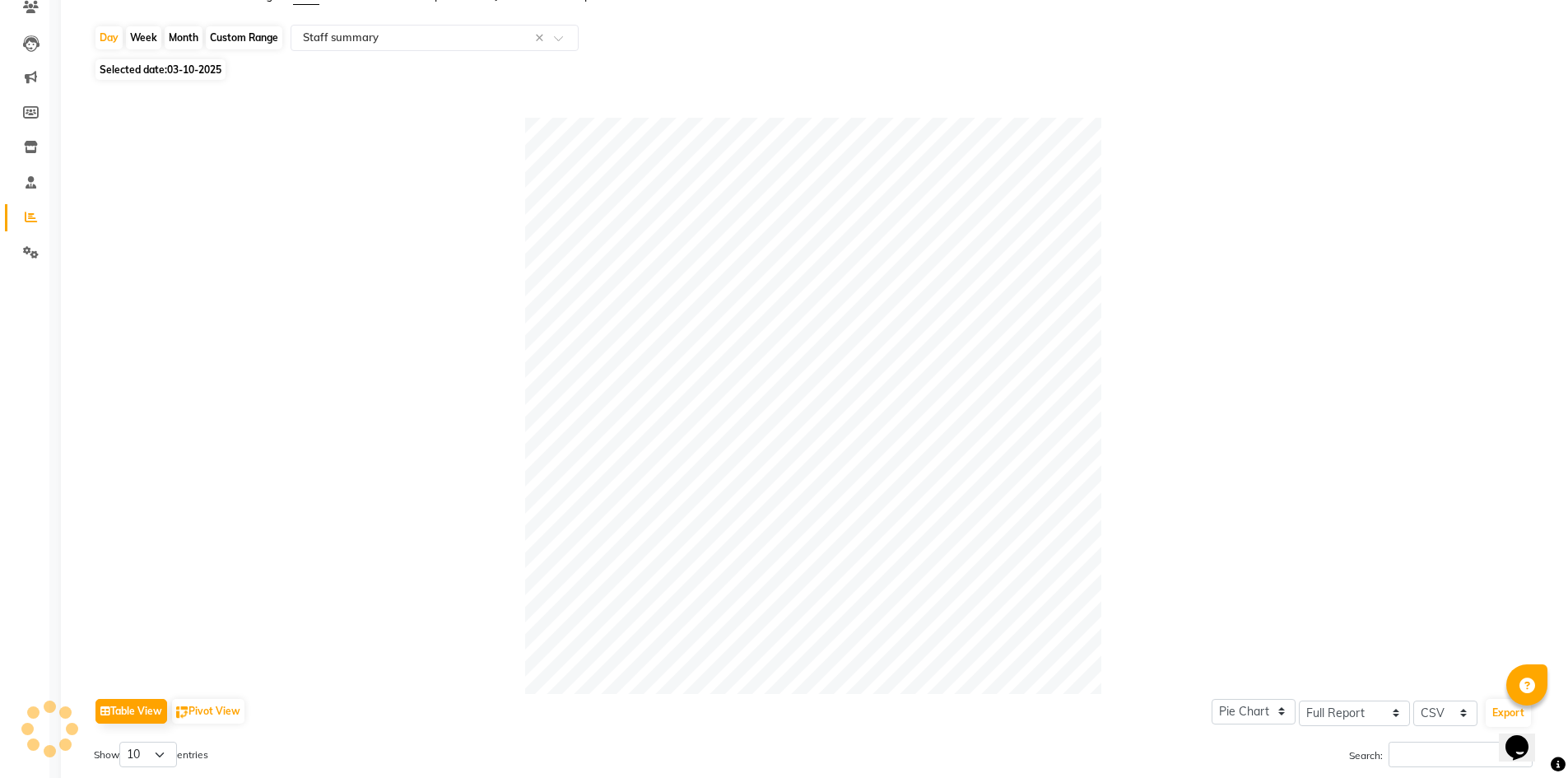
scroll to position [145, 0]
click at [424, 42] on input "text" at bounding box center [417, 40] width 237 height 16
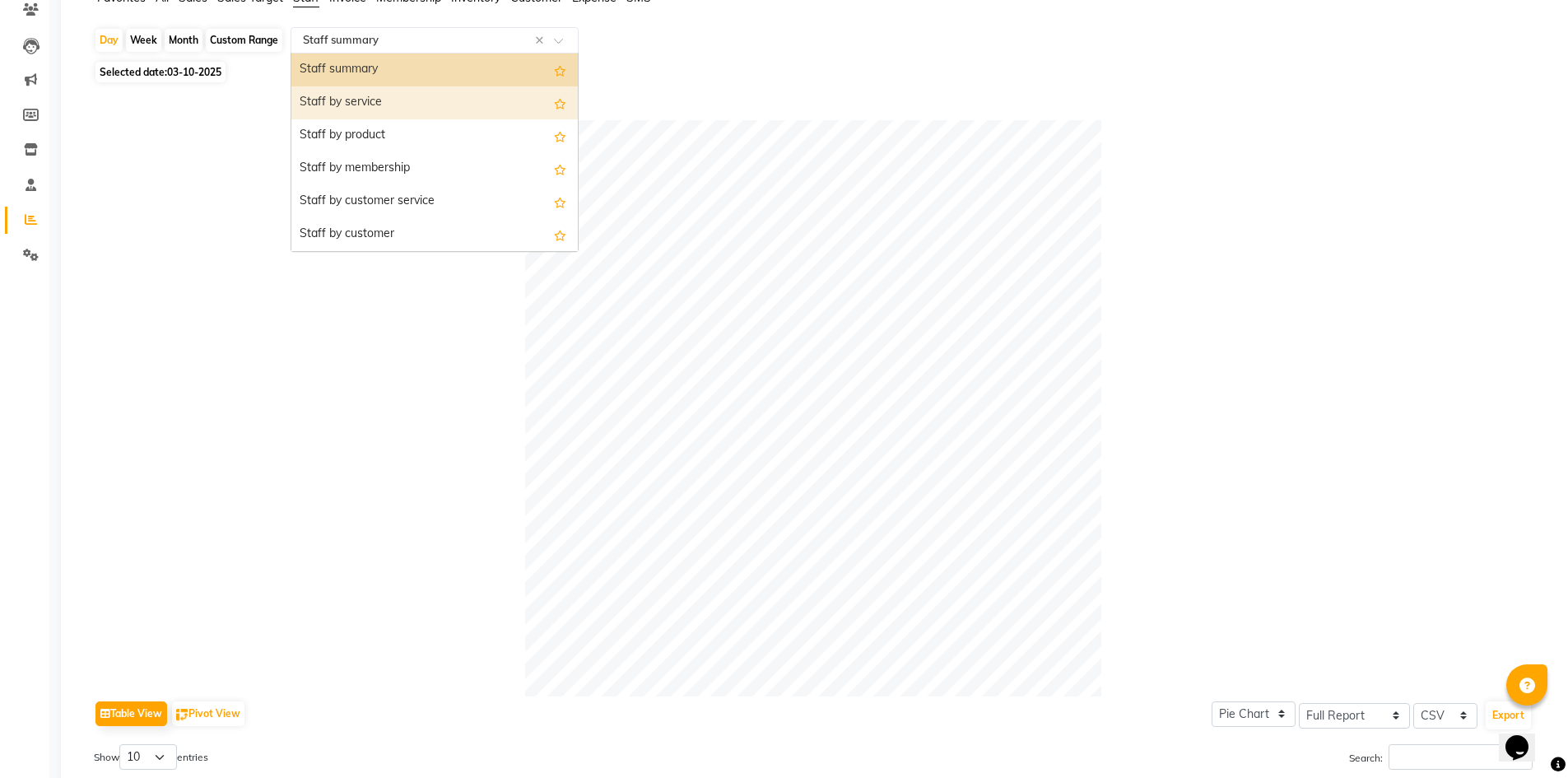
click at [410, 105] on div "Staff by service" at bounding box center [435, 103] width 286 height 33
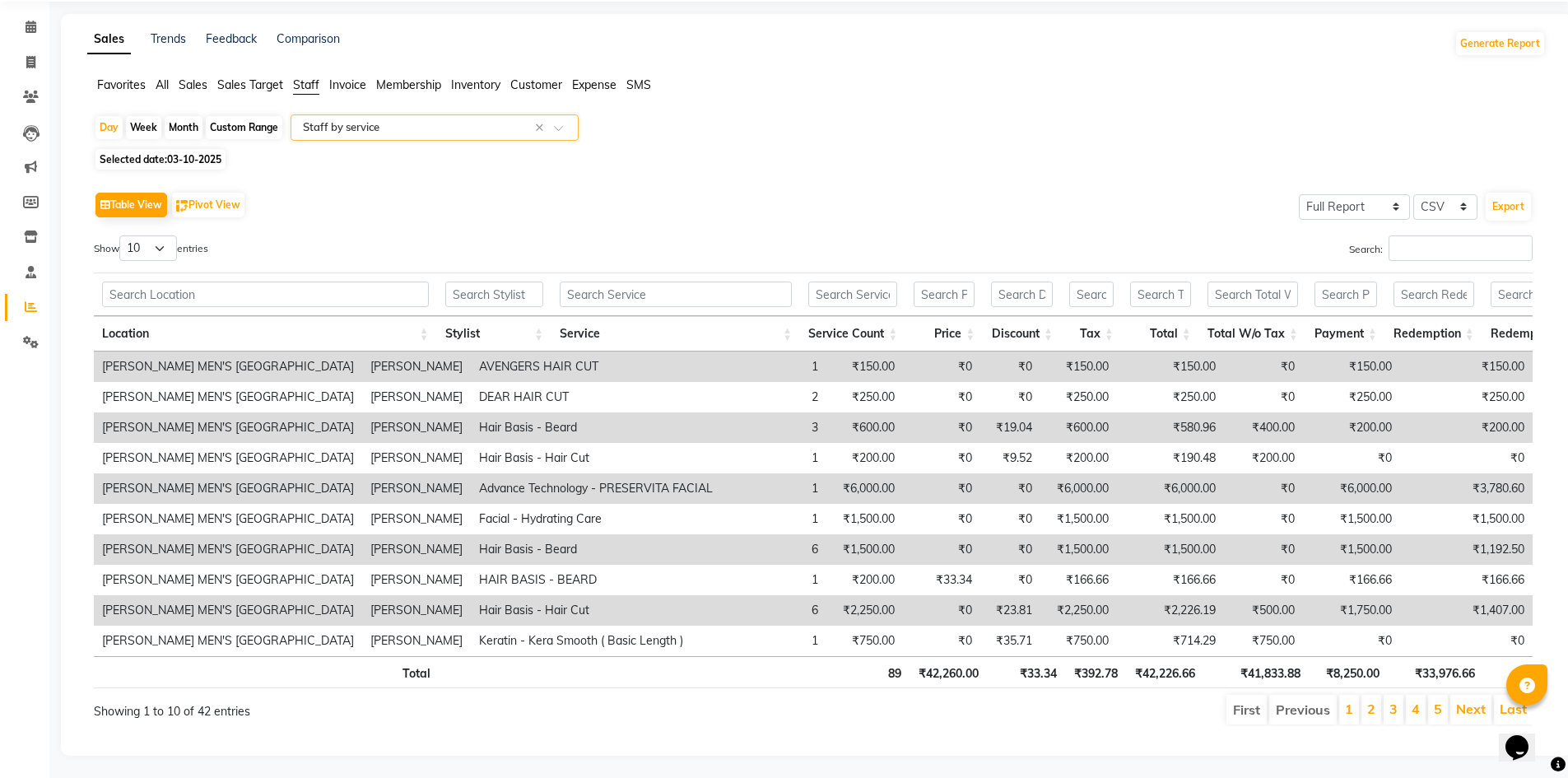
scroll to position [85, 0]
click at [1409, 233] on input "Search:" at bounding box center [1460, 246] width 144 height 25
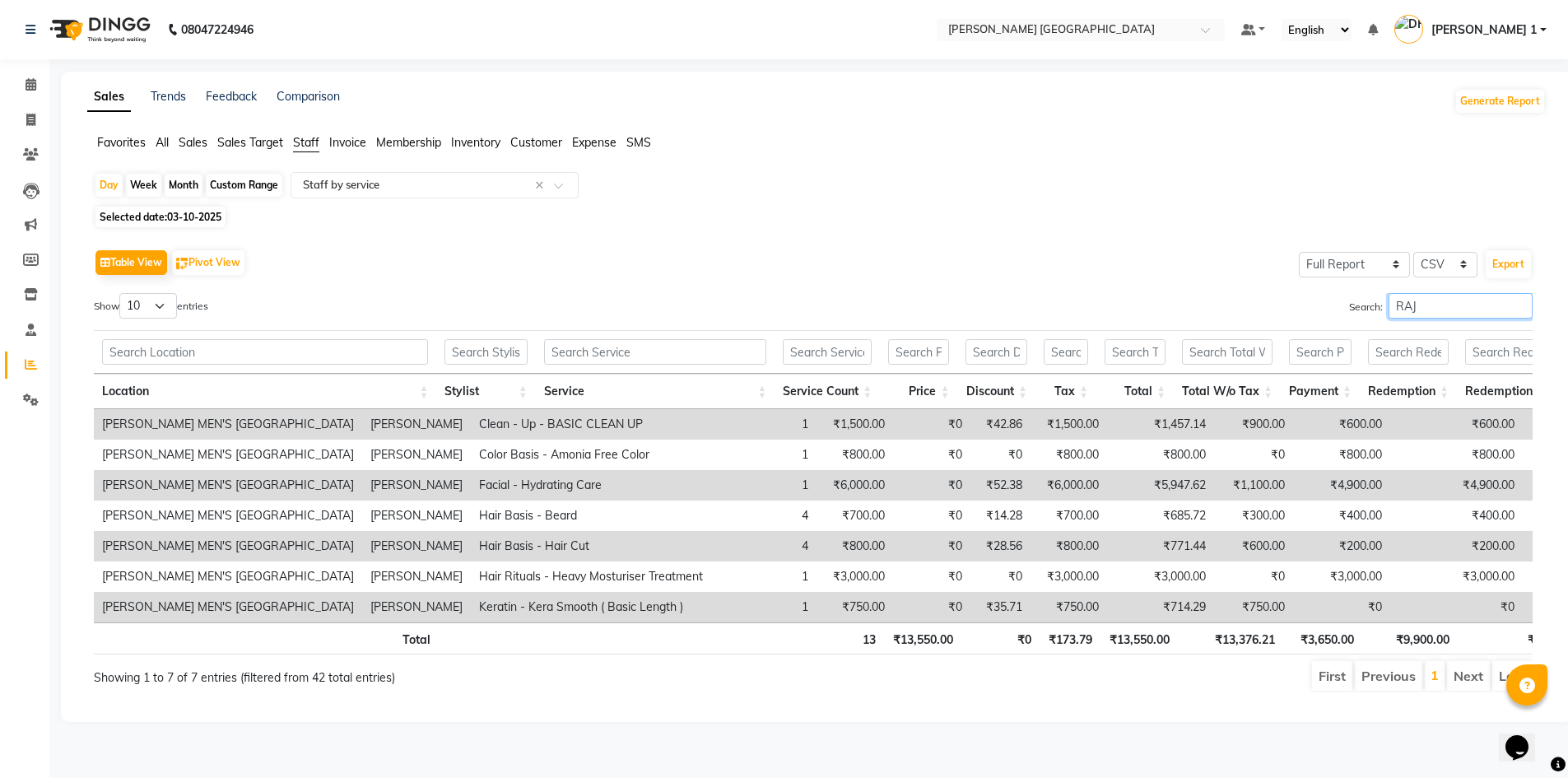
scroll to position [0, 0]
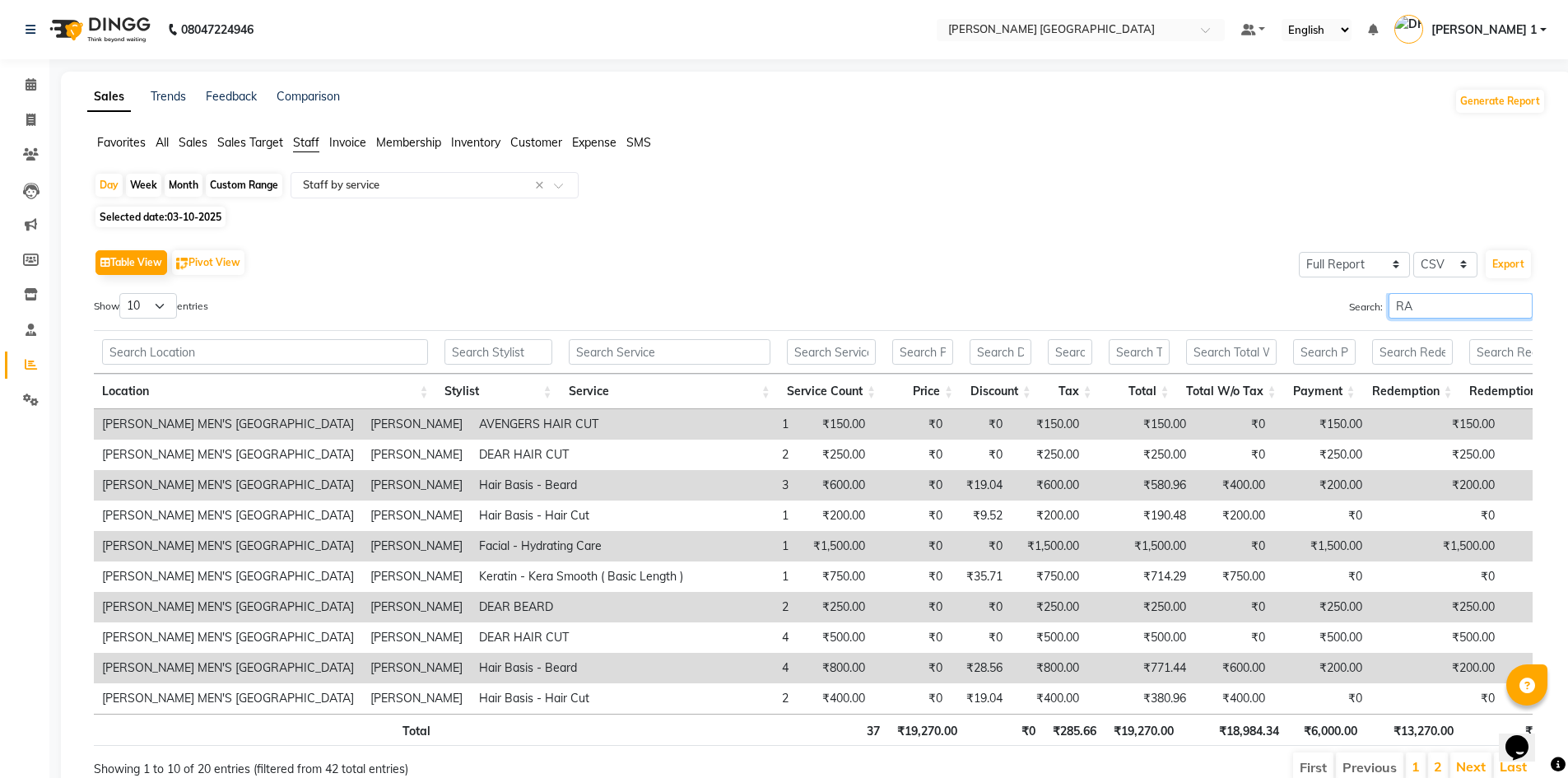
type input "R"
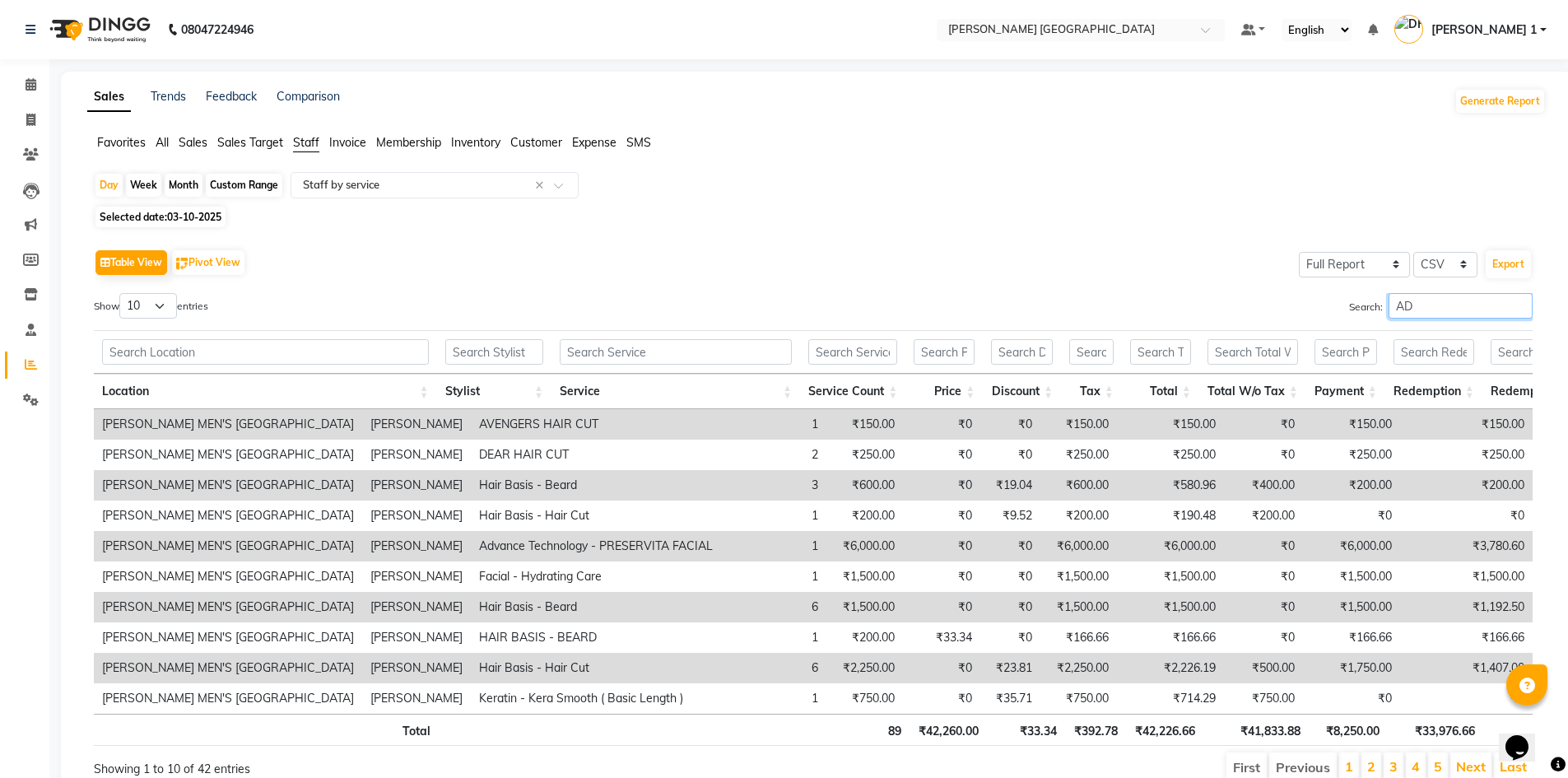
type input "A"
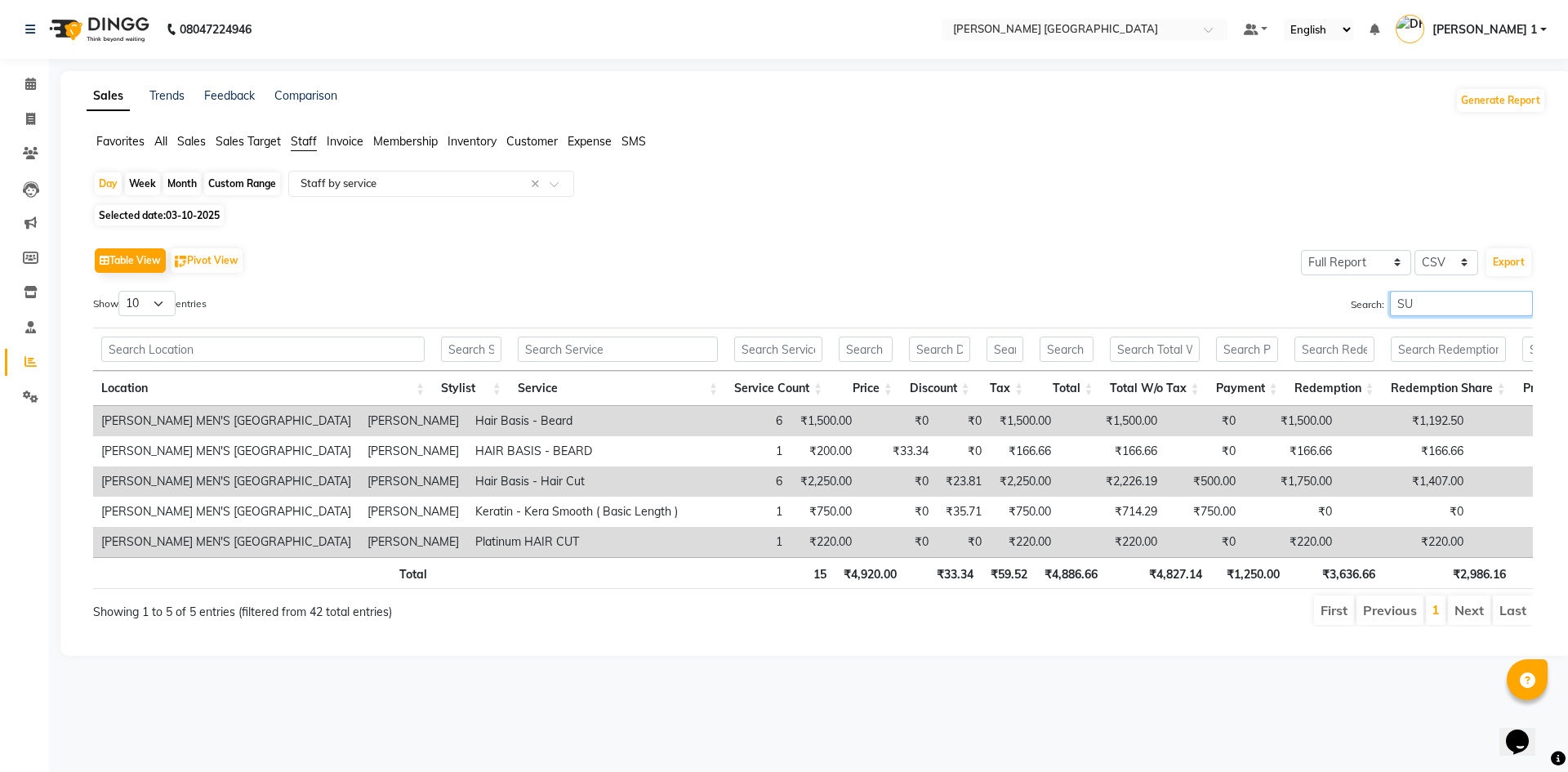
type input "S"
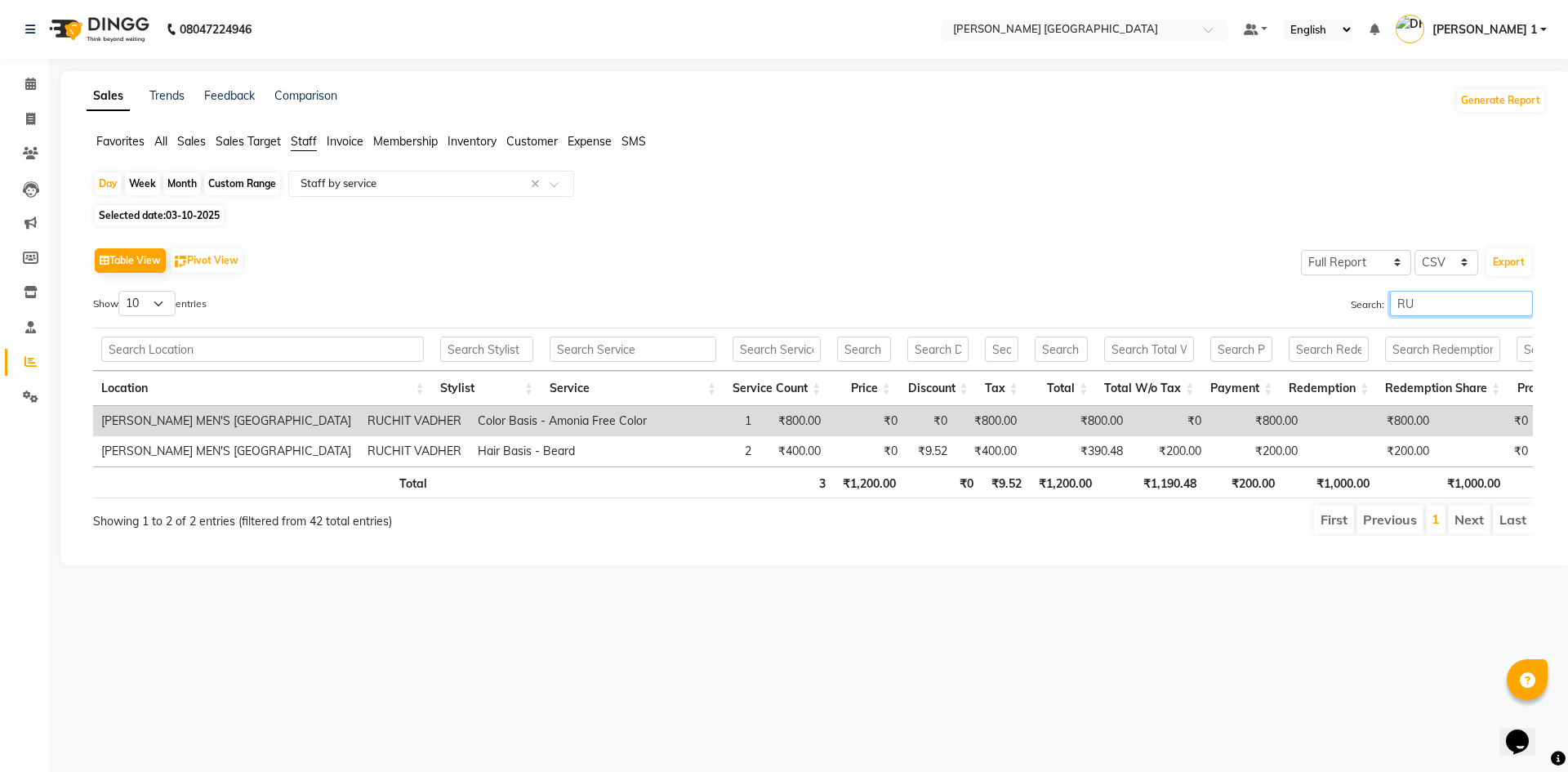
type input "R"
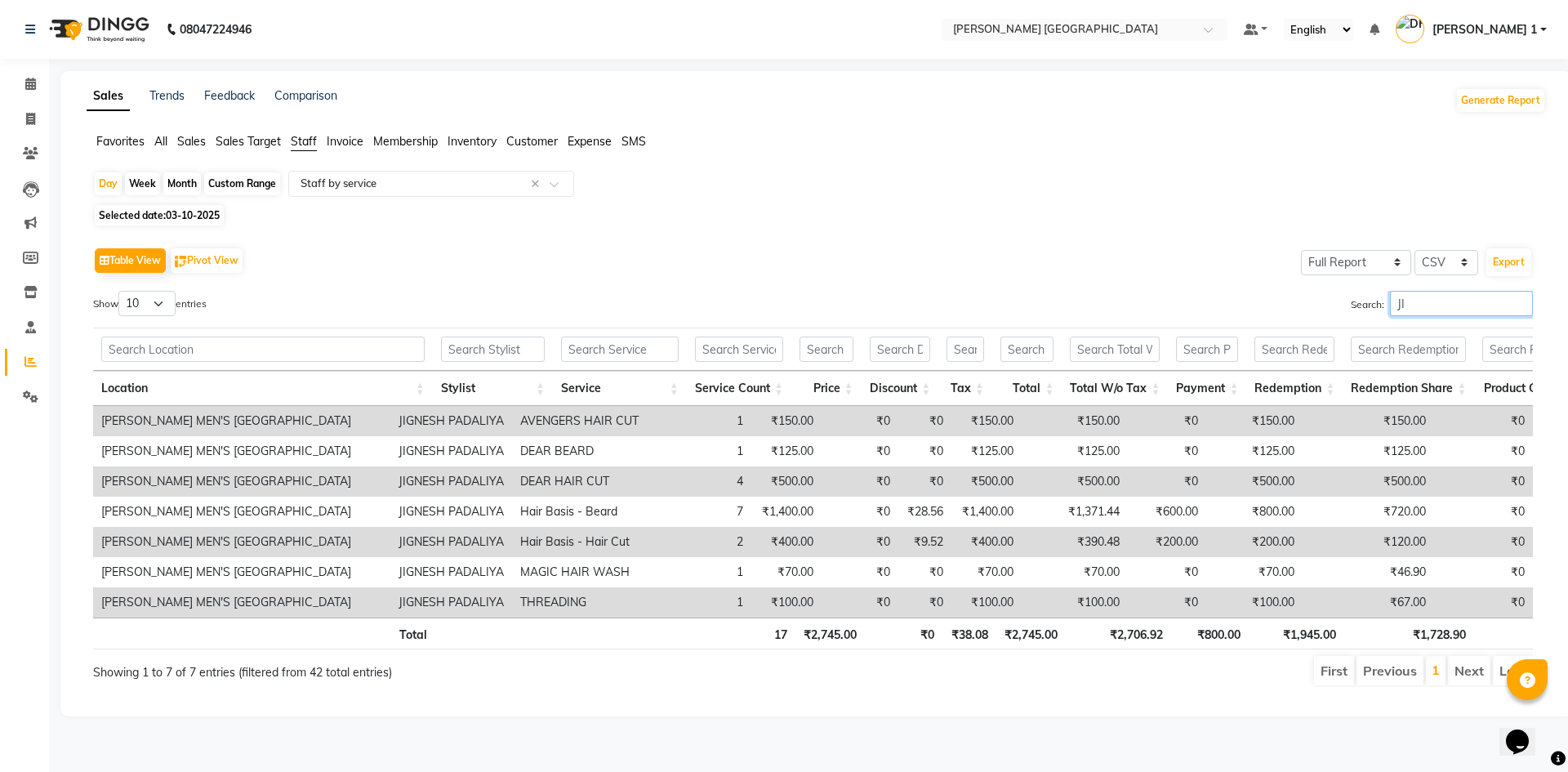
type input "J"
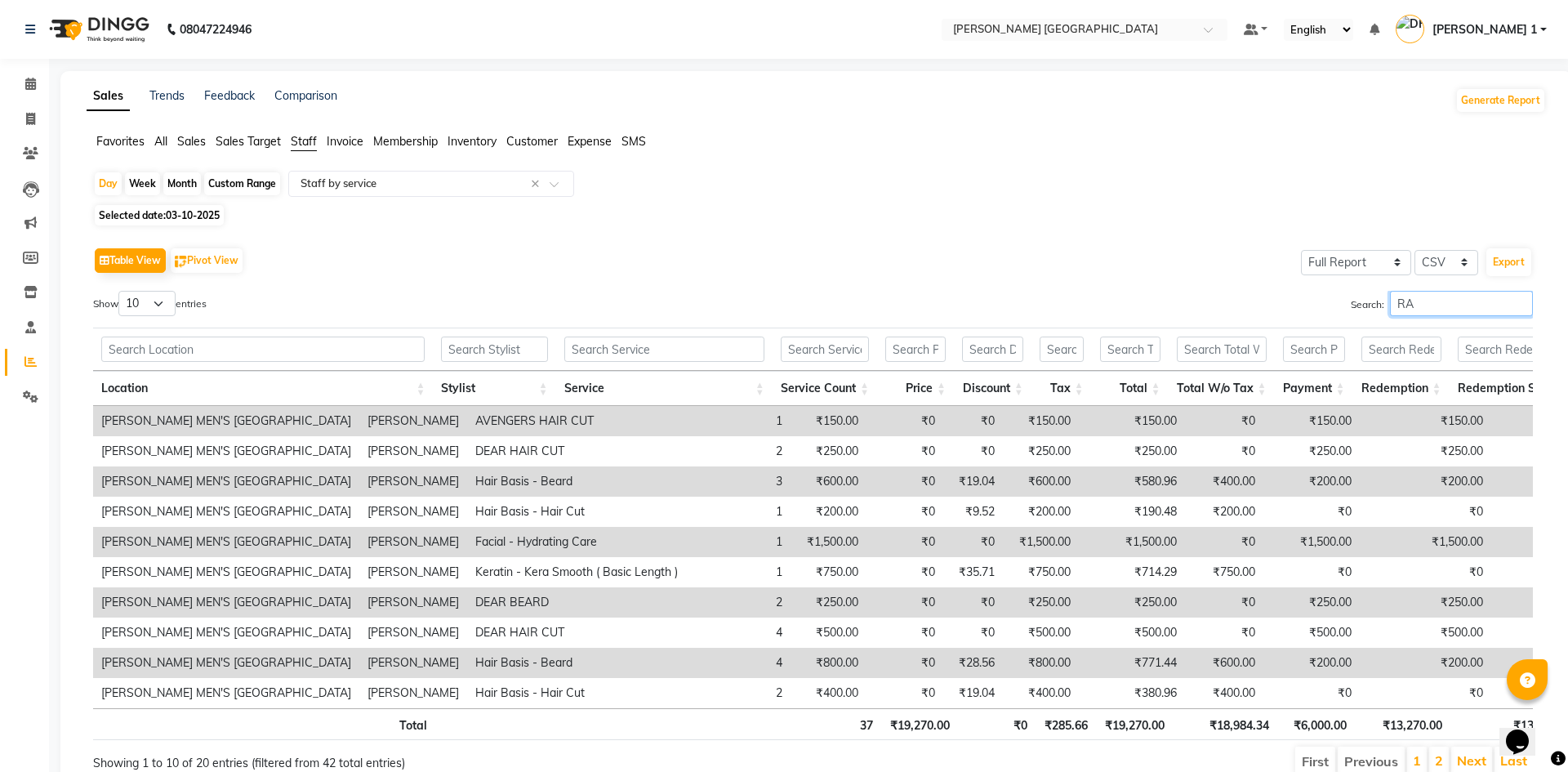
type input "R"
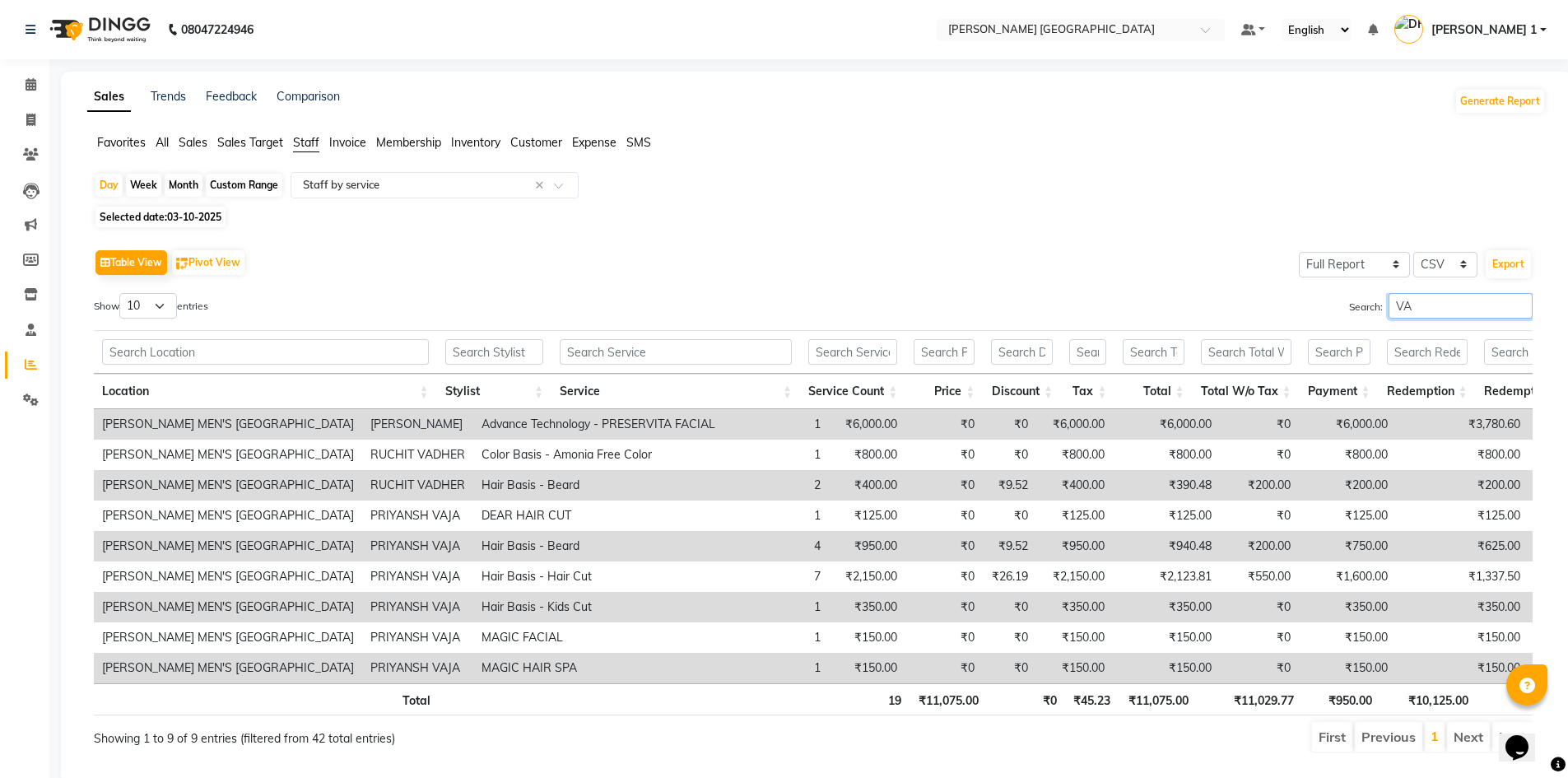
type input "V"
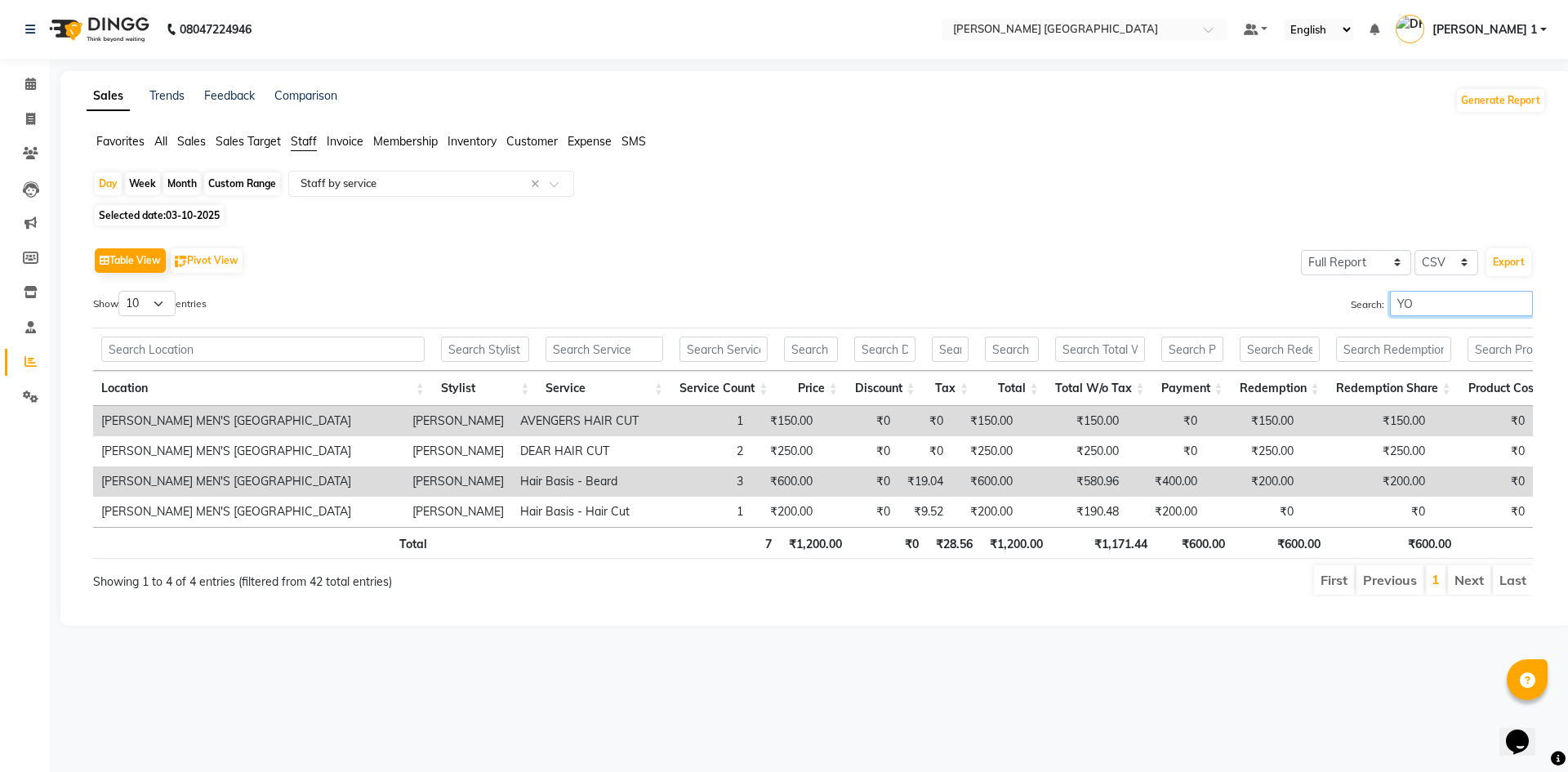
type input "Y"
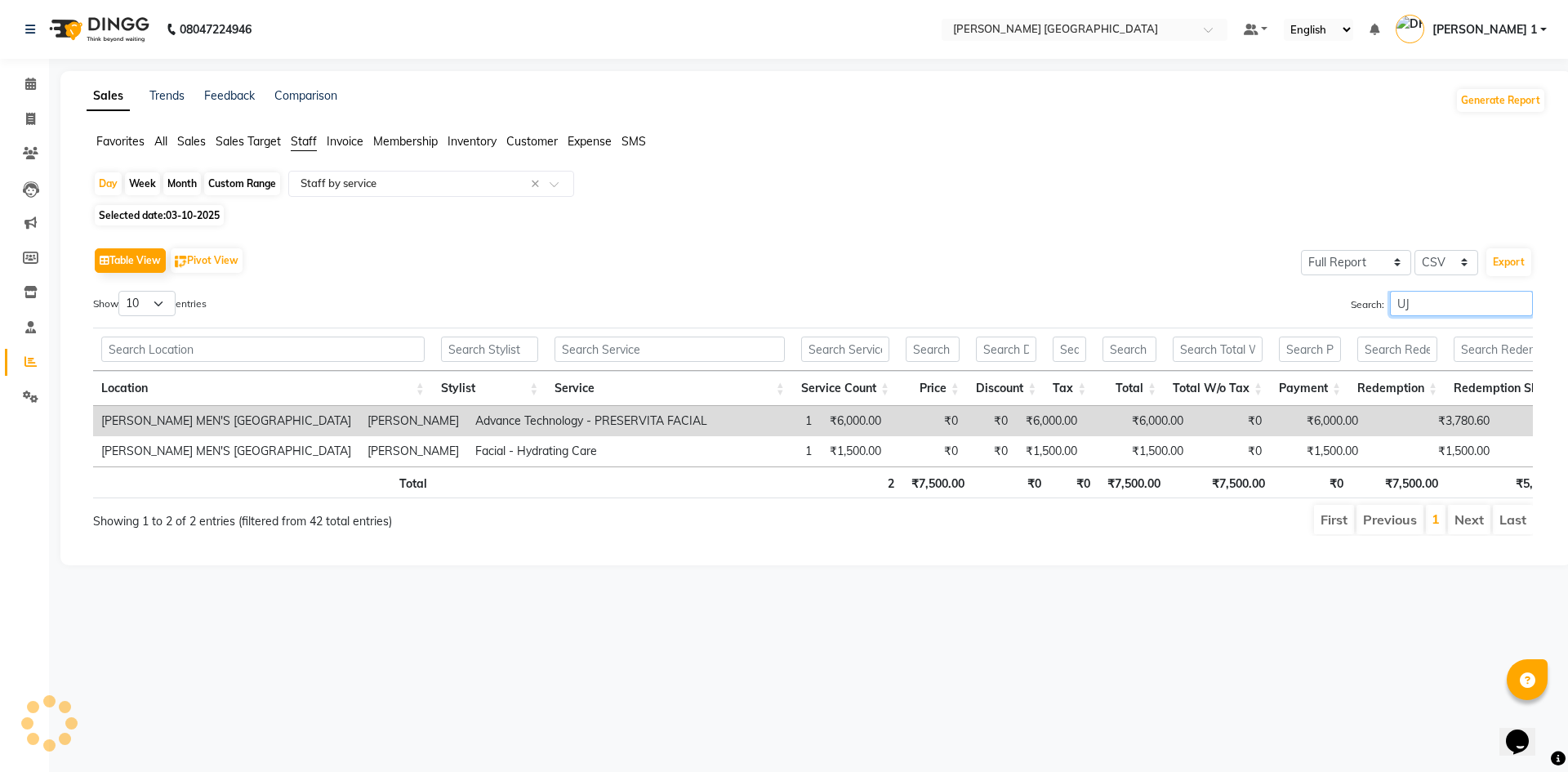
type input "UJ"
click at [32, 361] on icon at bounding box center [30, 361] width 12 height 12
click at [170, 214] on span "03-10-2025" at bounding box center [193, 215] width 54 height 12
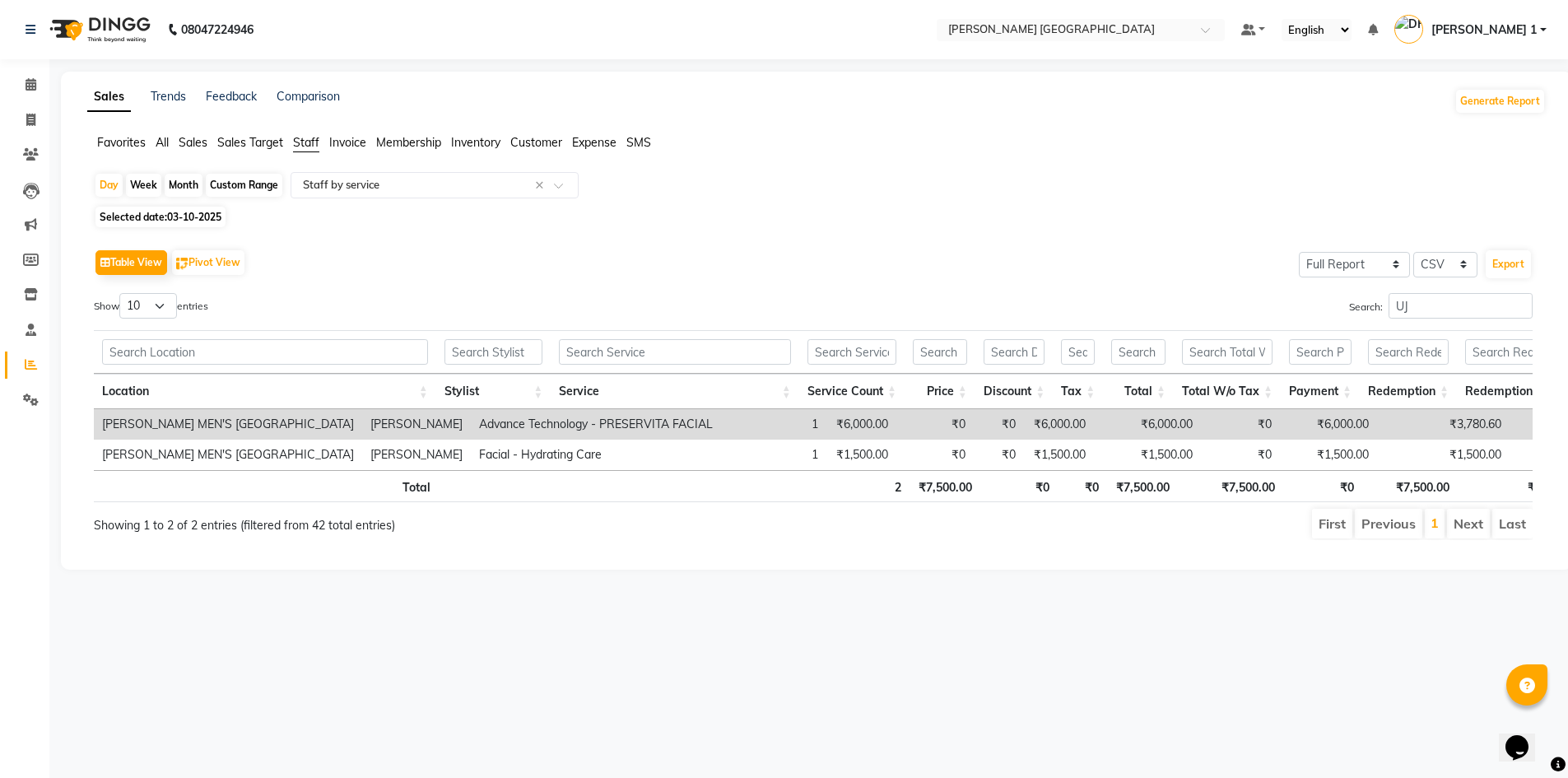
select select "10"
select select "2025"
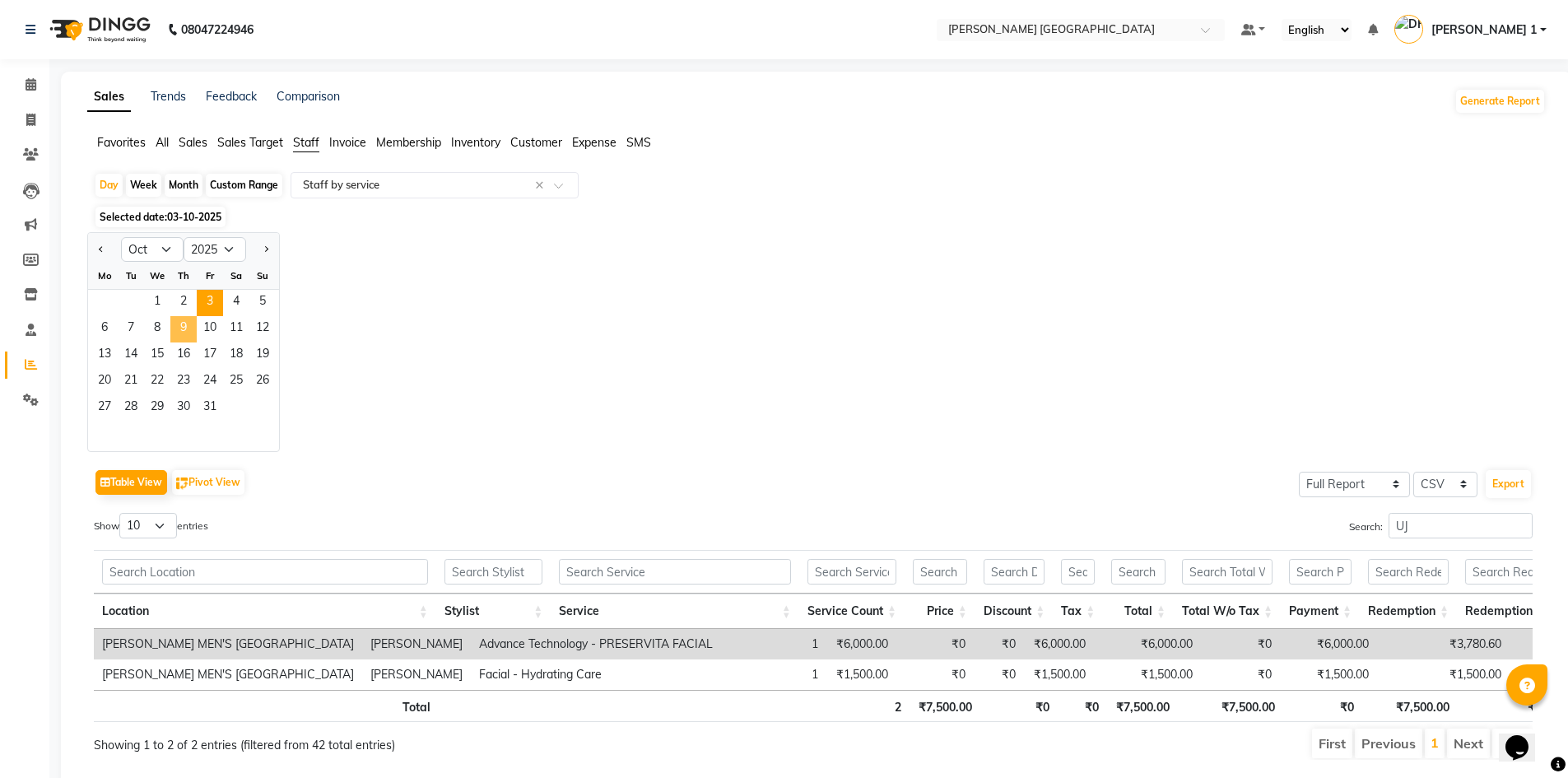
click at [185, 317] on span "9" at bounding box center [183, 328] width 26 height 26
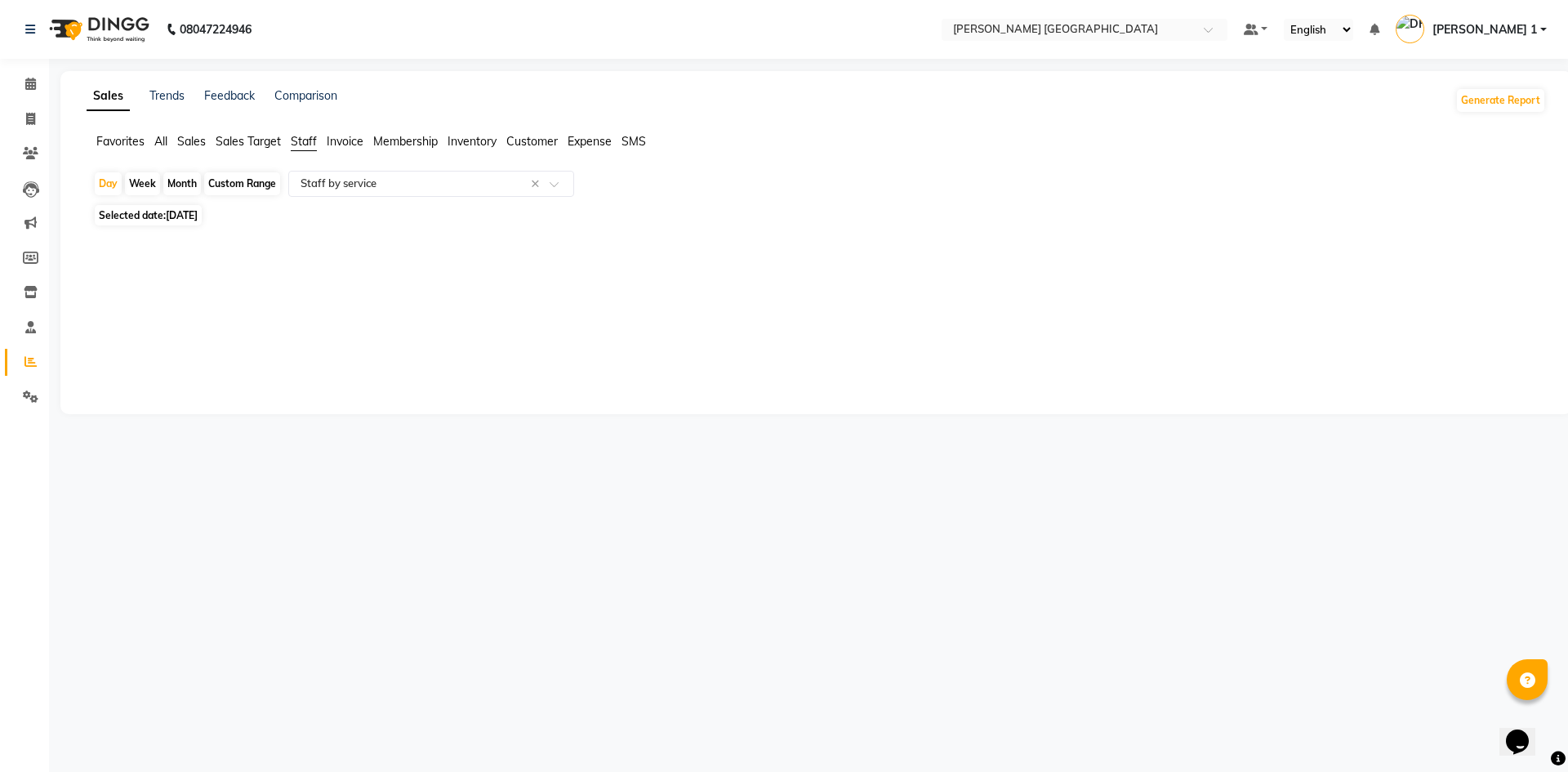
click at [171, 219] on span "[DATE]" at bounding box center [182, 215] width 32 height 12
select select "10"
select select "2025"
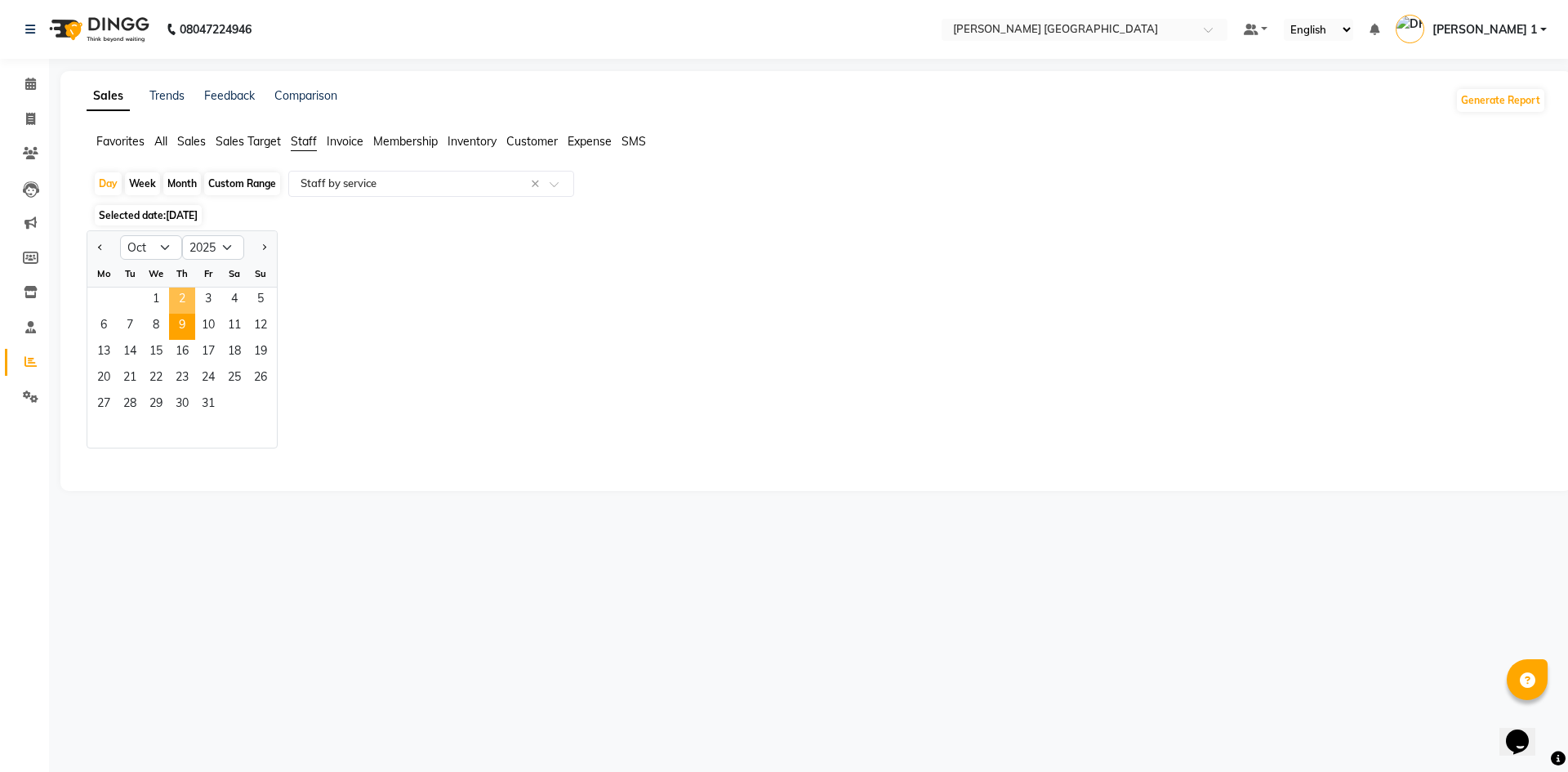
click at [176, 298] on span "2" at bounding box center [181, 300] width 26 height 26
select select "full_report"
select select "csv"
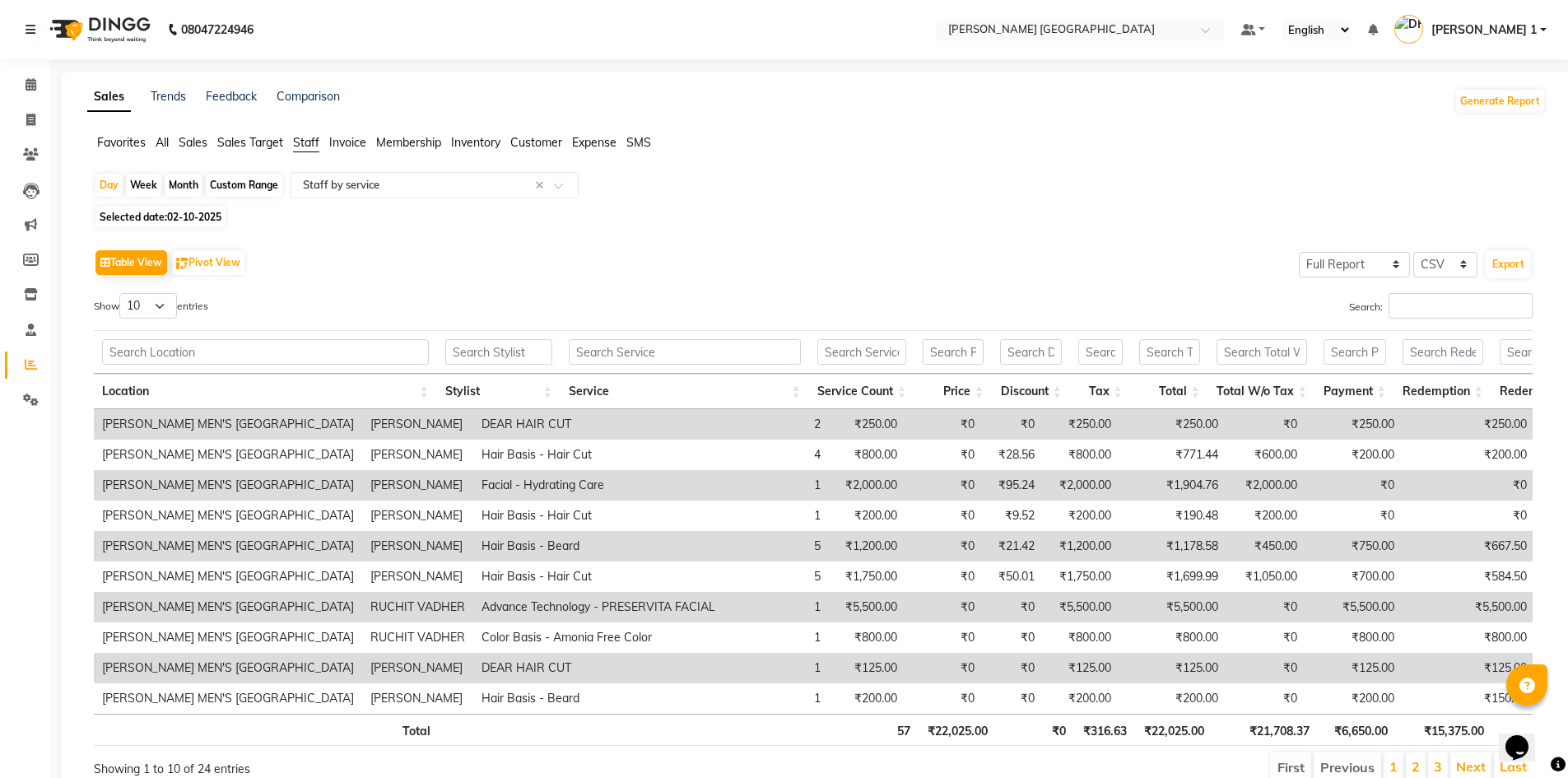
click at [155, 141] on ul "Favorites All Sales Sales Target Staff Invoice Membership Inventory Customer Ex…" at bounding box center [816, 143] width 1458 height 18
click at [168, 143] on span "All" at bounding box center [162, 142] width 13 height 14
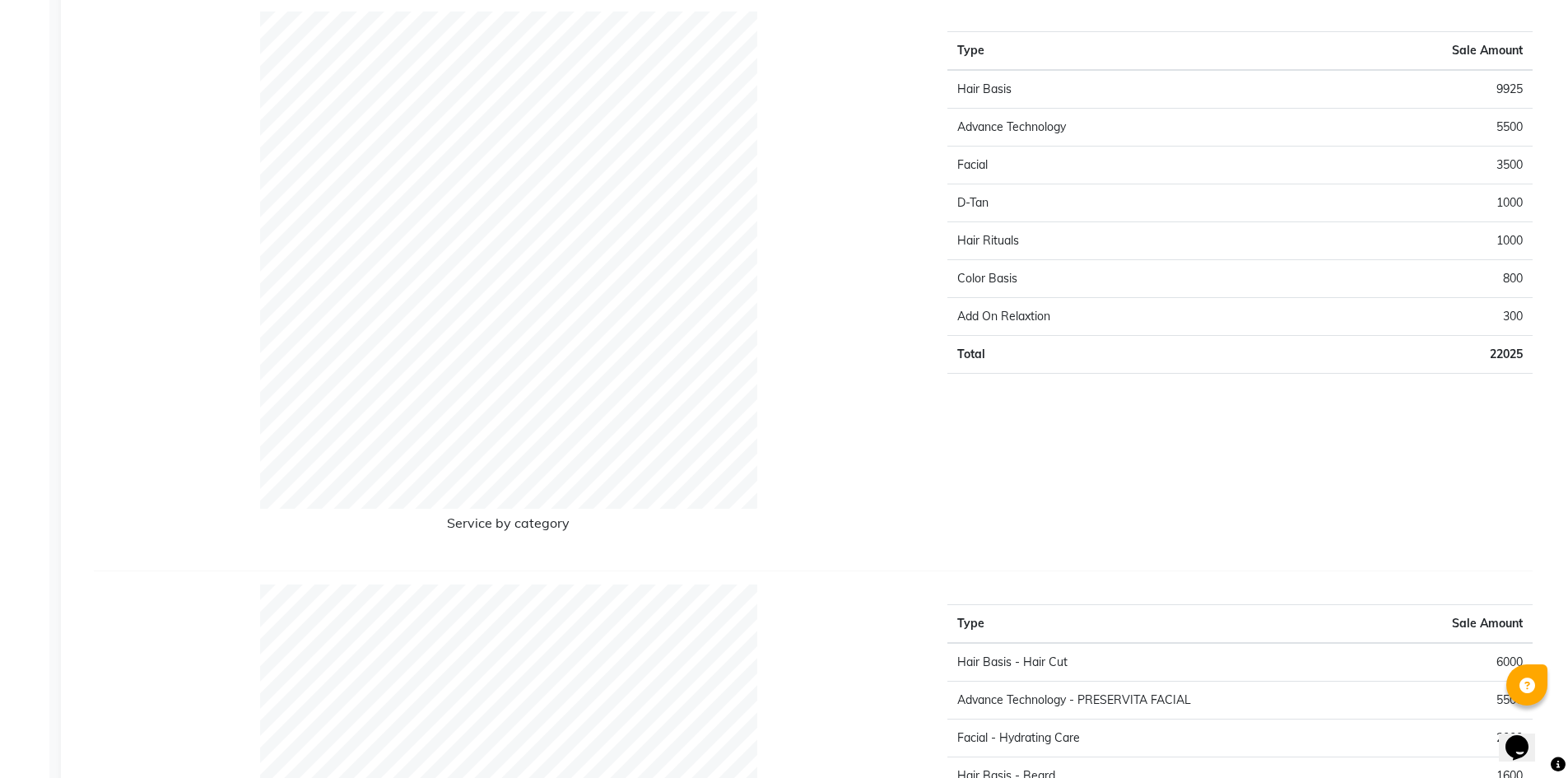
scroll to position [2596, 0]
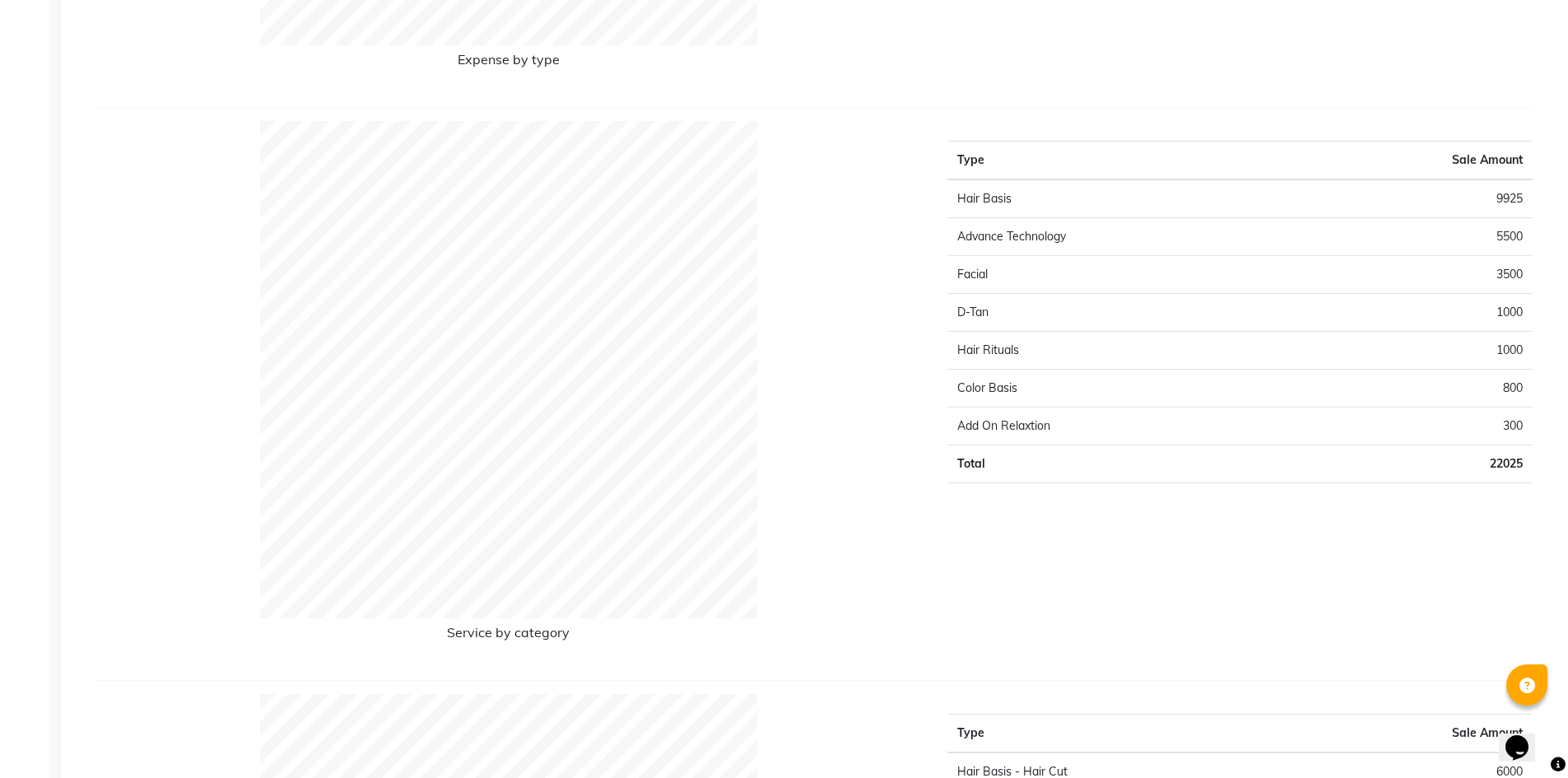
drag, startPoint x: 1093, startPoint y: 425, endPoint x: 1094, endPoint y: 416, distance: 9.1
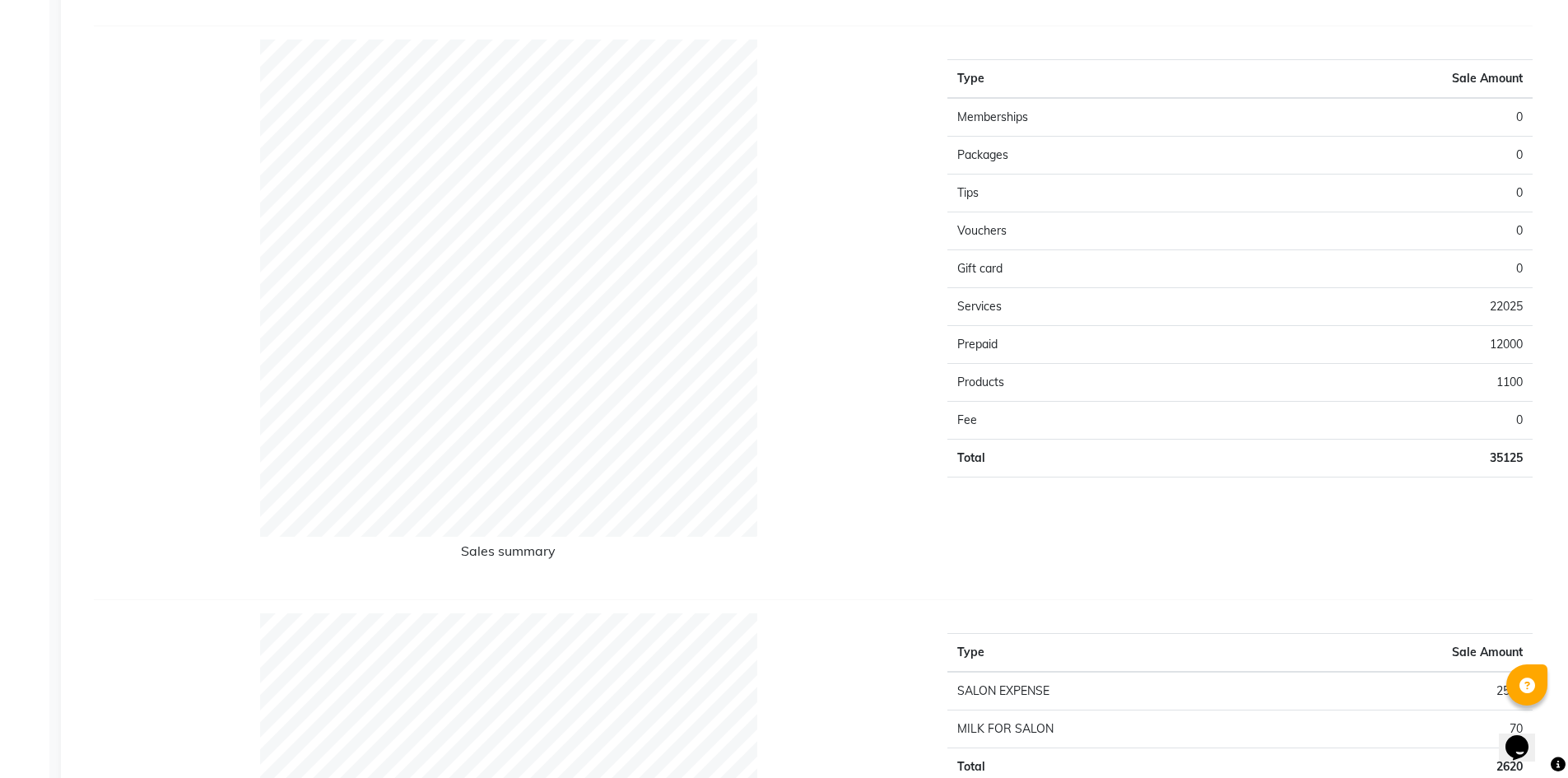
scroll to position [1399, 0]
drag, startPoint x: 1474, startPoint y: 336, endPoint x: 1535, endPoint y: 332, distance: 61.1
click at [1533, 332] on div "Type Sale Amount Memberships 0 Packages 0 Tips 0 Vouchers 0 Gift card 0 Service…" at bounding box center [1240, 307] width 610 height 546
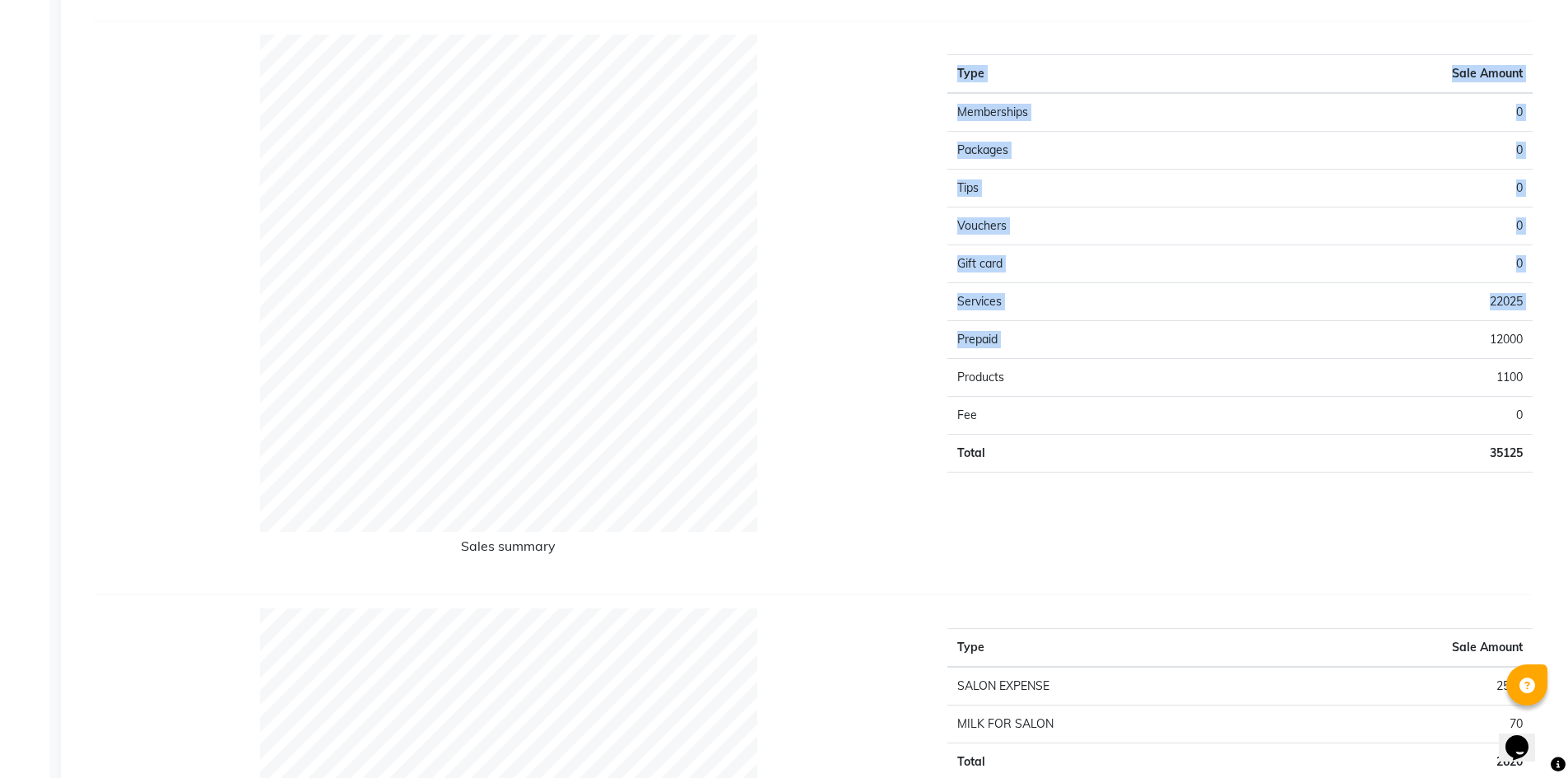
click at [1490, 371] on td "1100" at bounding box center [1386, 378] width 292 height 38
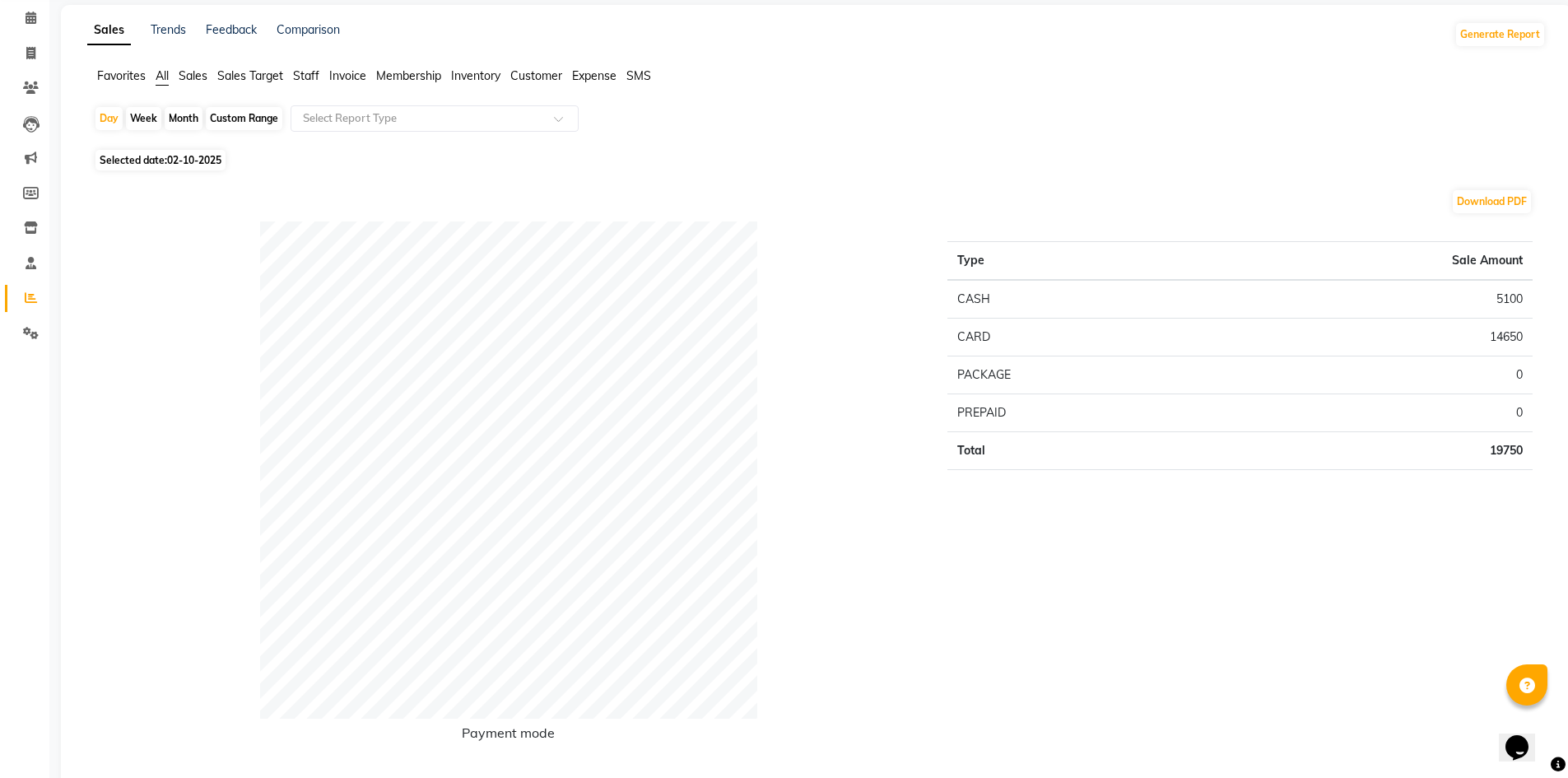
scroll to position [55, 0]
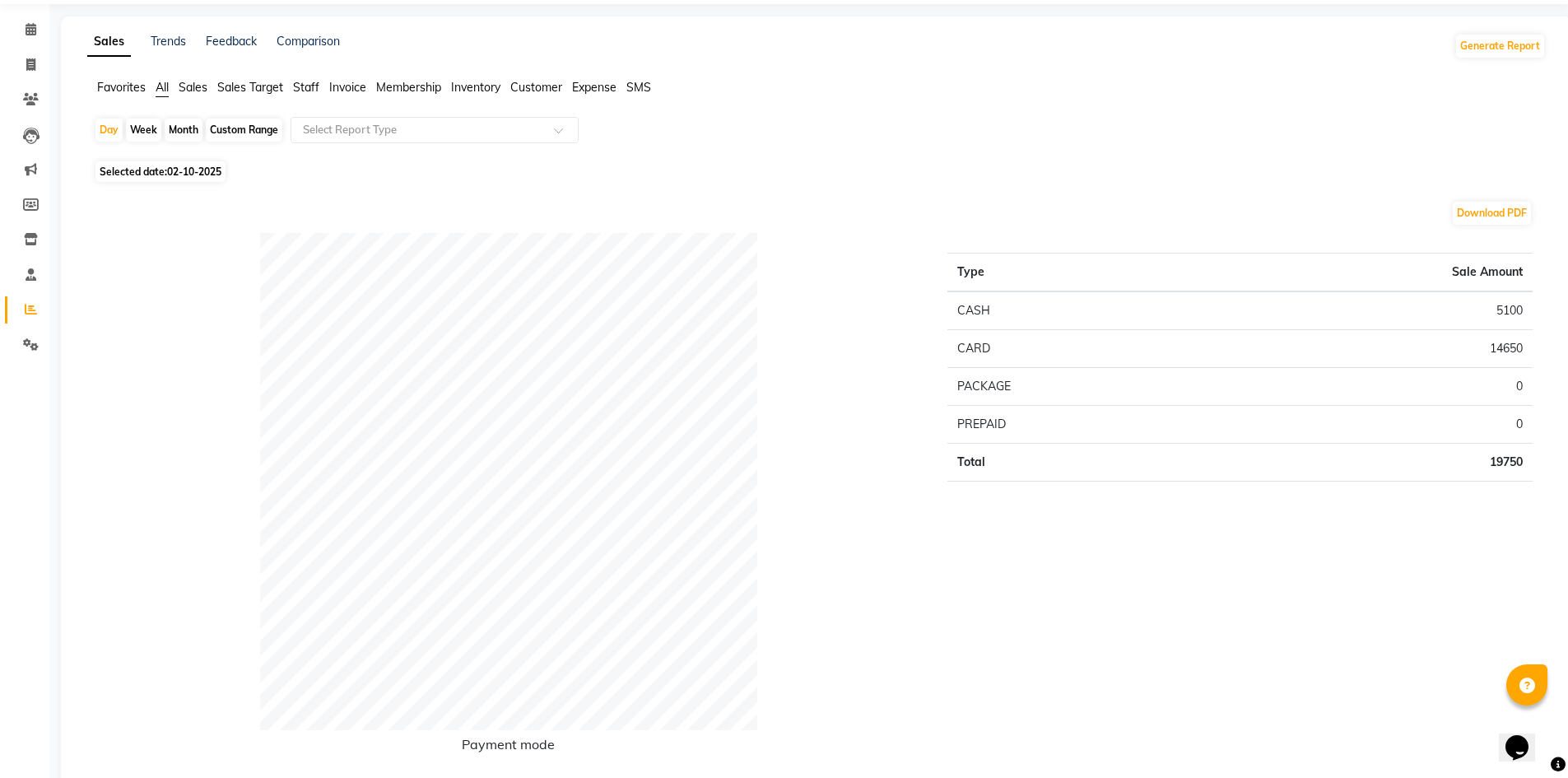
click at [167, 168] on span "Selected date: [DATE]" at bounding box center [160, 171] width 130 height 21
select select "10"
select select "2025"
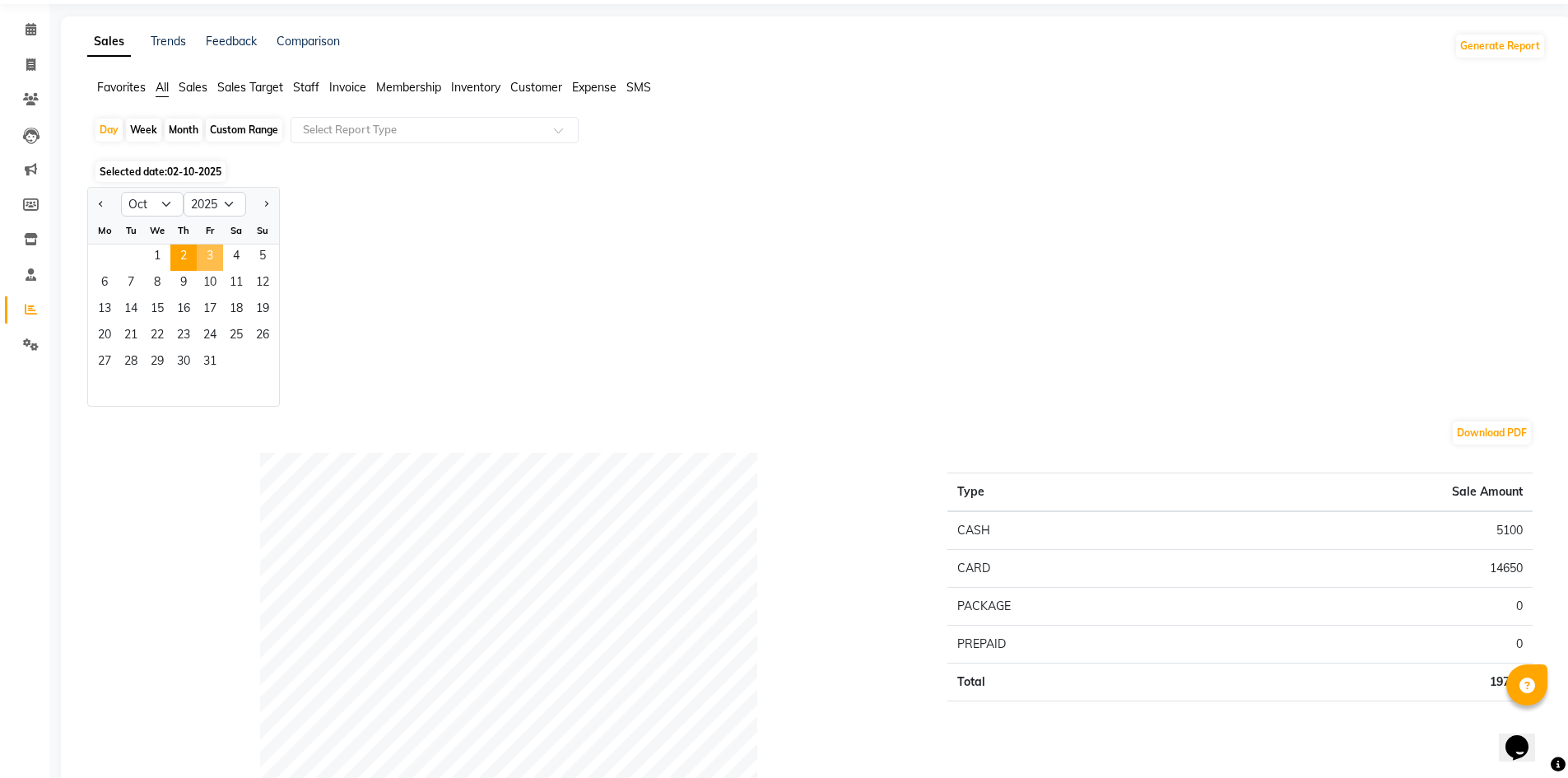
click at [213, 260] on span "3" at bounding box center [210, 257] width 26 height 26
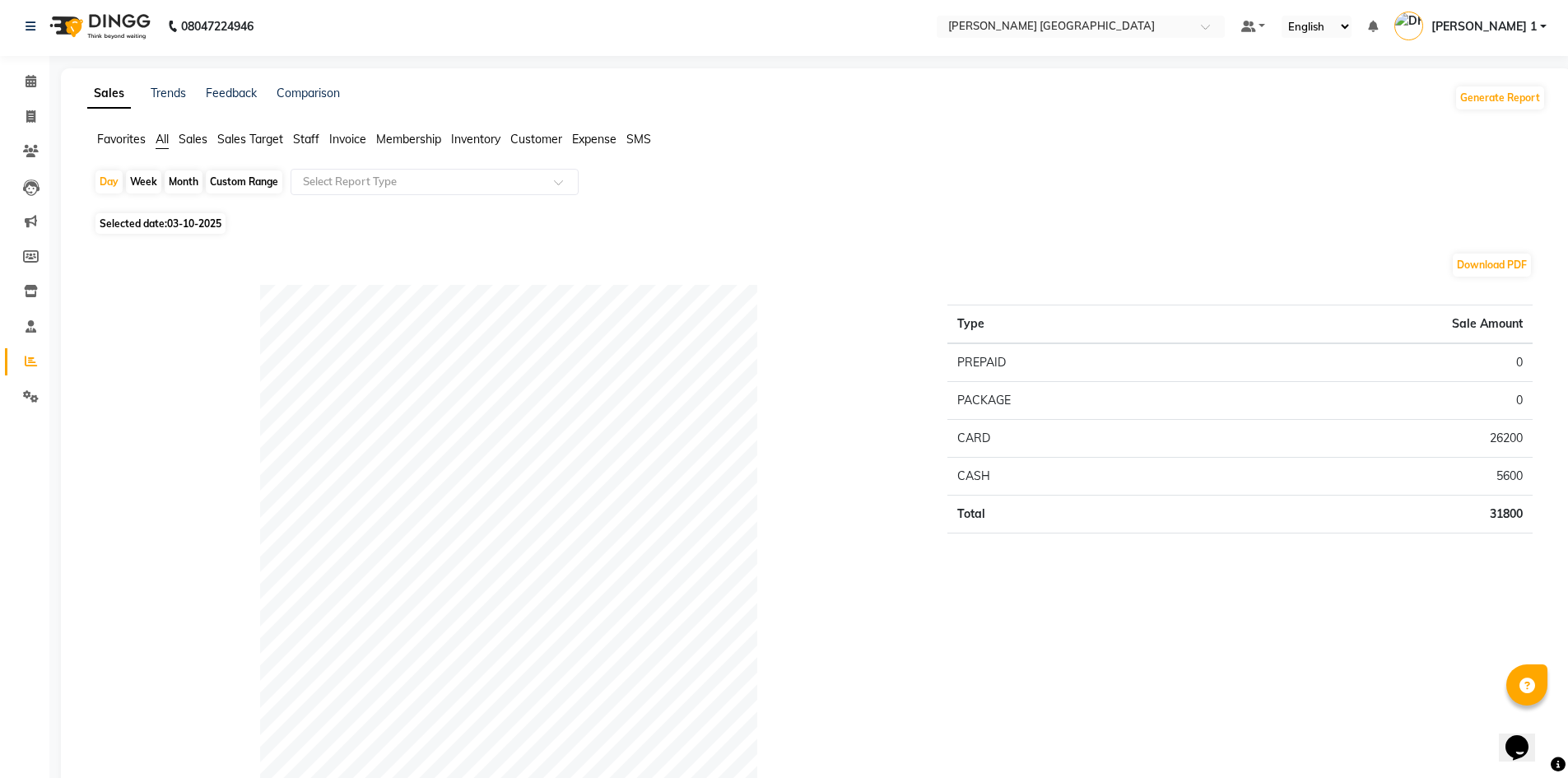
scroll to position [0, 0]
click at [36, 112] on span at bounding box center [31, 121] width 29 height 19
select select "service"
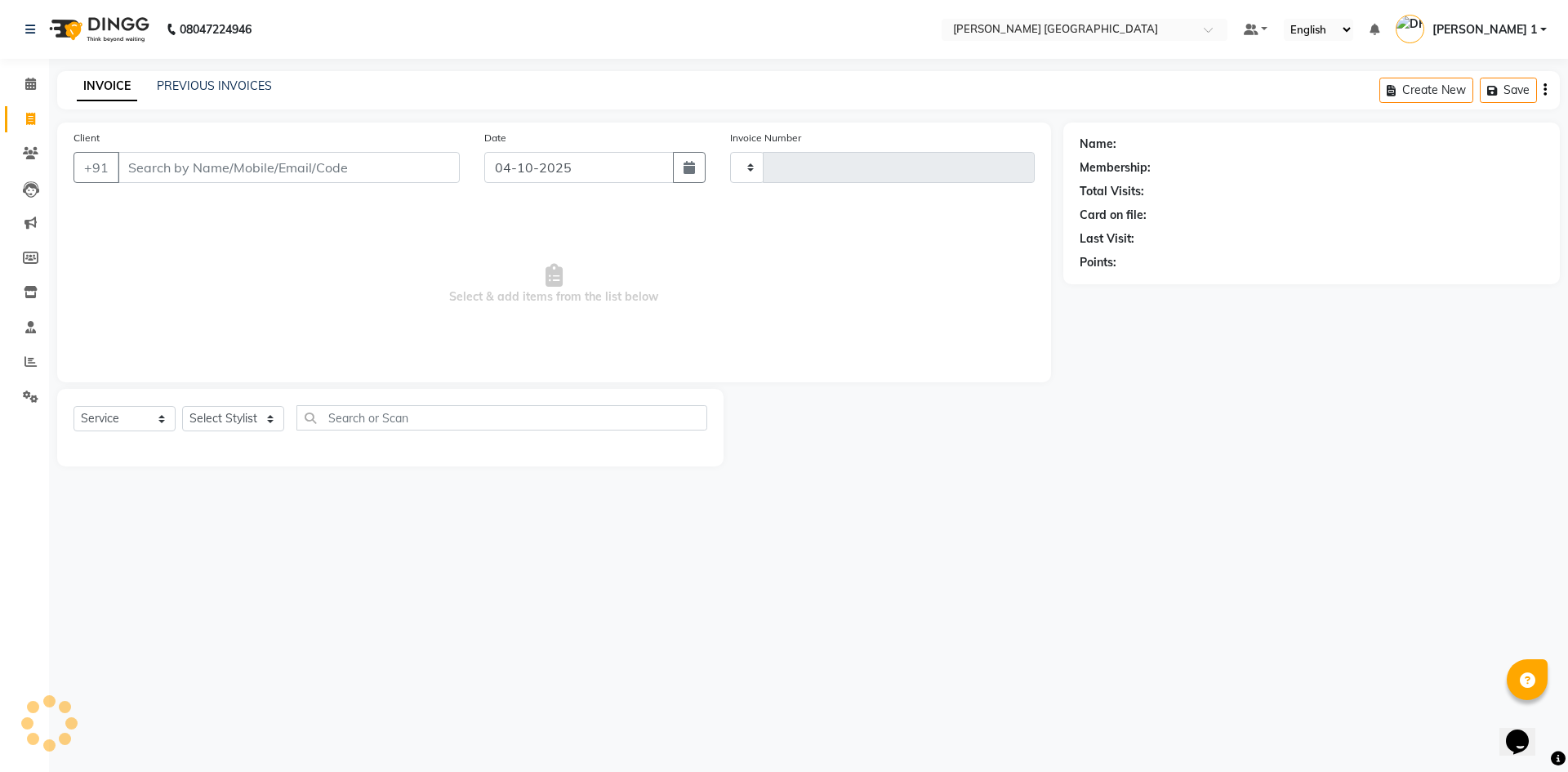
type input "11049"
select select "6233"
click at [215, 88] on link "PREVIOUS INVOICES" at bounding box center [214, 86] width 115 height 14
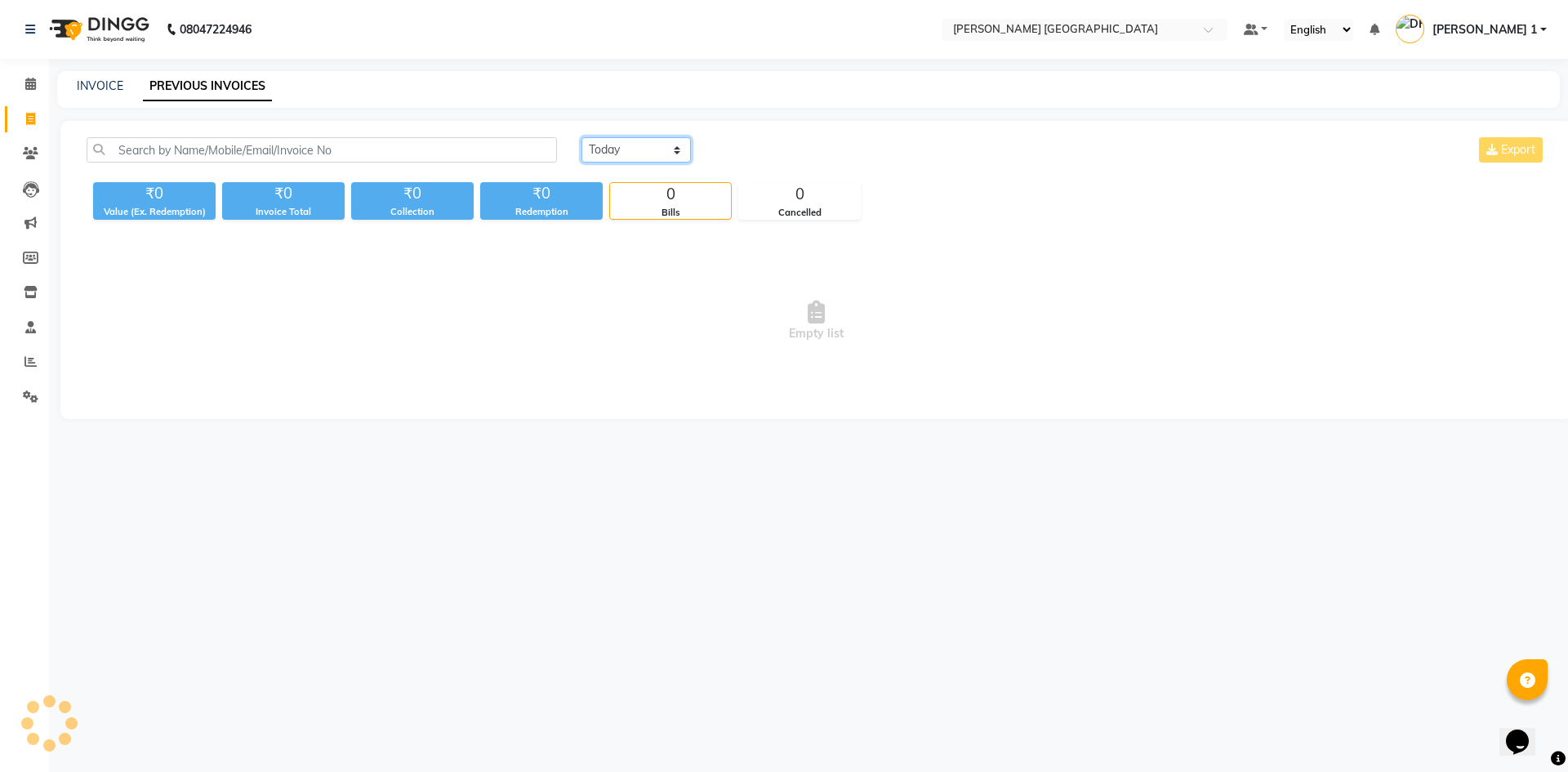
click at [594, 148] on select "[DATE] [DATE] Custom Range" at bounding box center [635, 150] width 110 height 25
select select "range"
click at [581, 137] on select "[DATE] [DATE] Custom Range" at bounding box center [635, 150] width 110 height 25
click at [757, 147] on input "04-10-2025" at bounding box center [769, 151] width 114 height 23
select select "10"
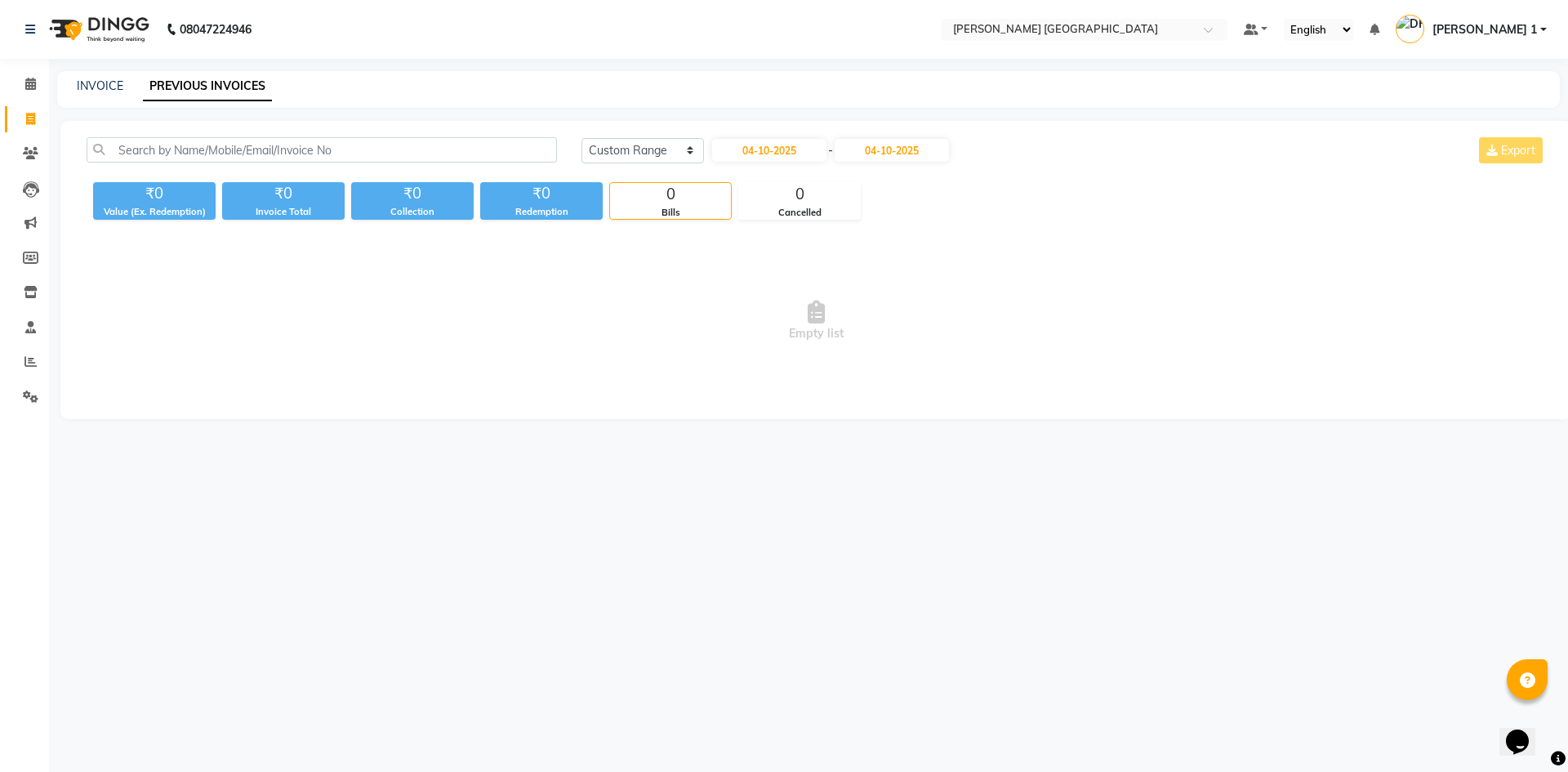
select select "2025"
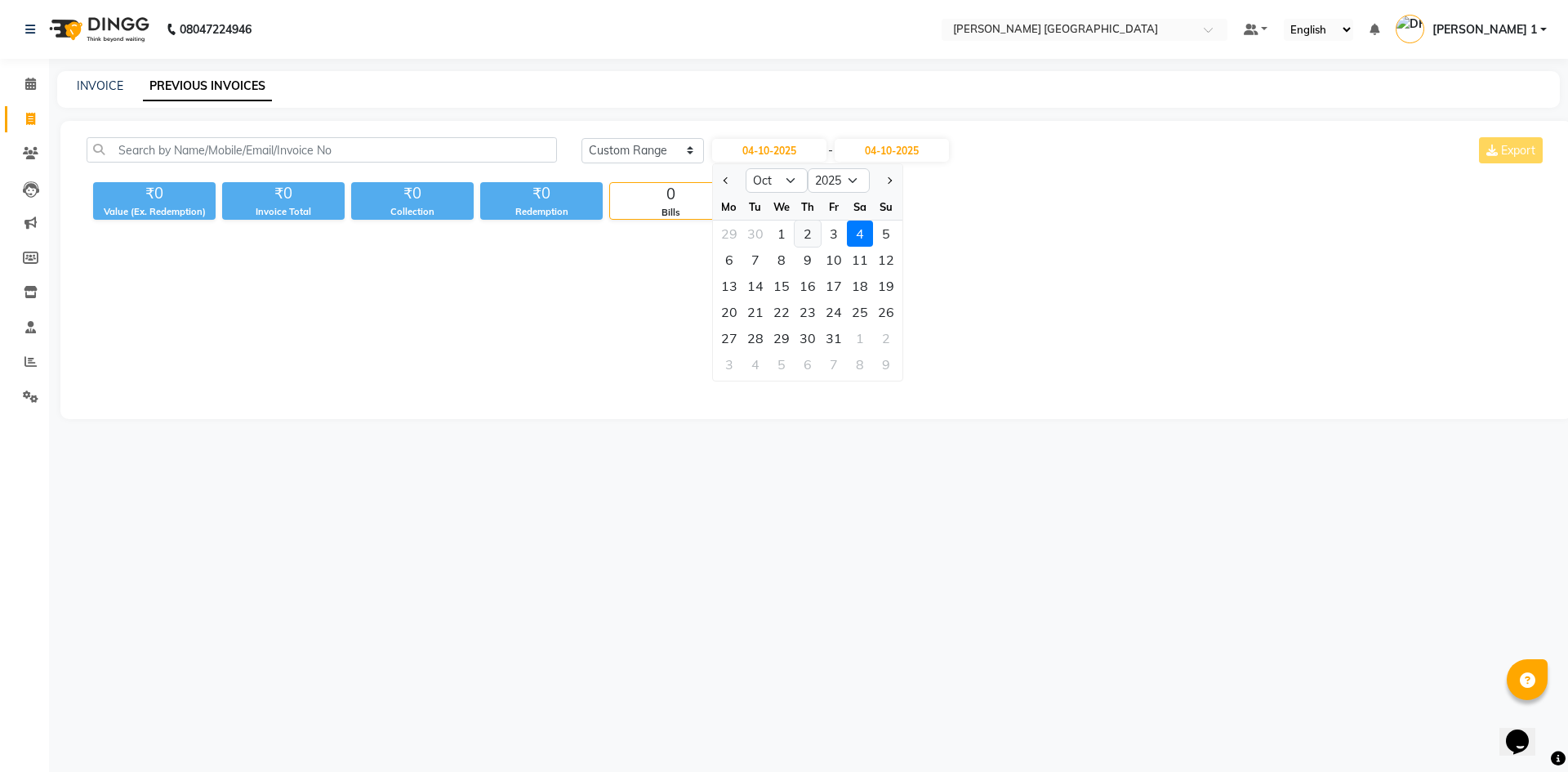
click at [814, 235] on div "2" at bounding box center [807, 233] width 26 height 26
type input "02-10-2025"
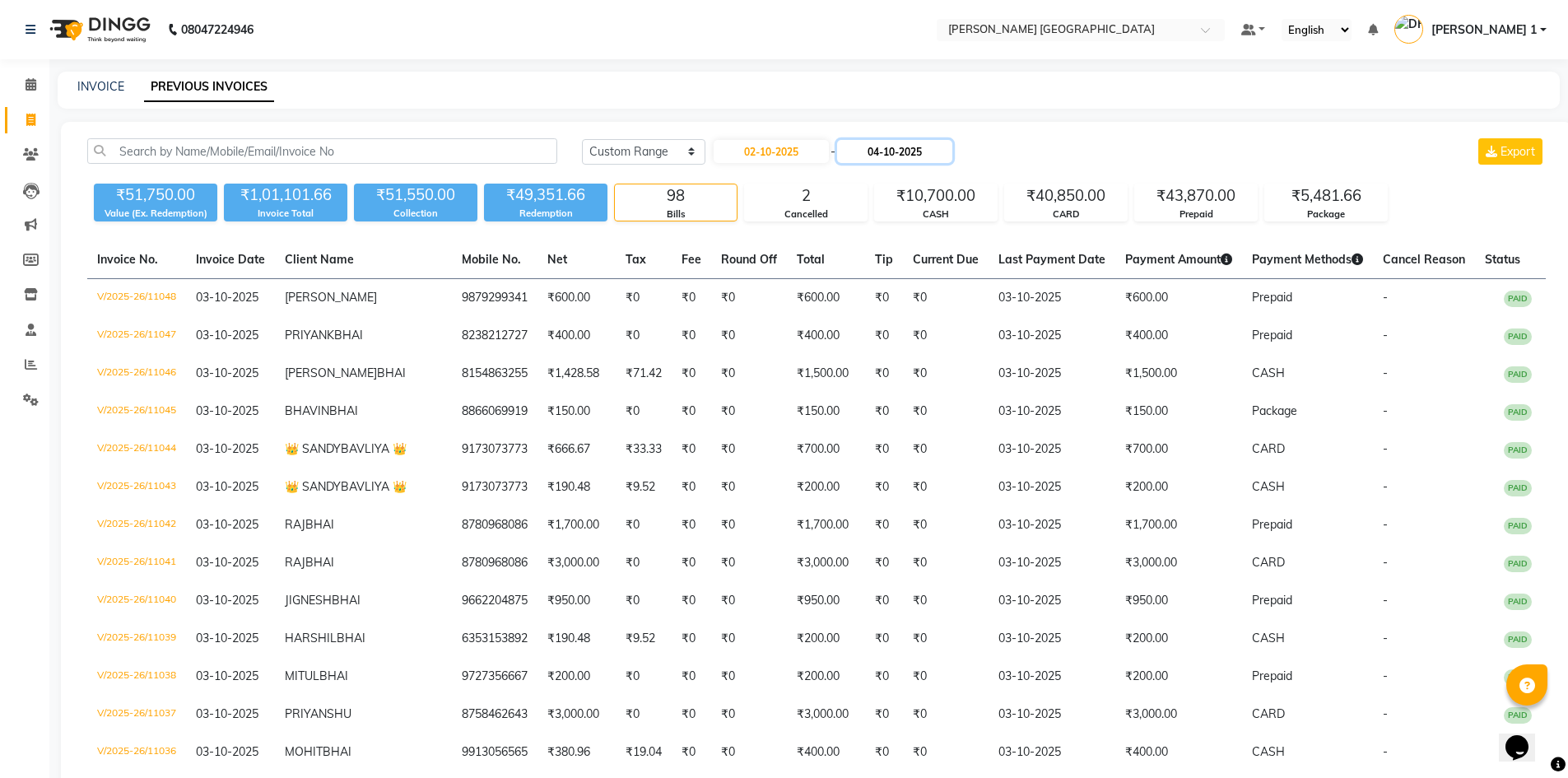
click at [892, 156] on input "04-10-2025" at bounding box center [894, 152] width 115 height 23
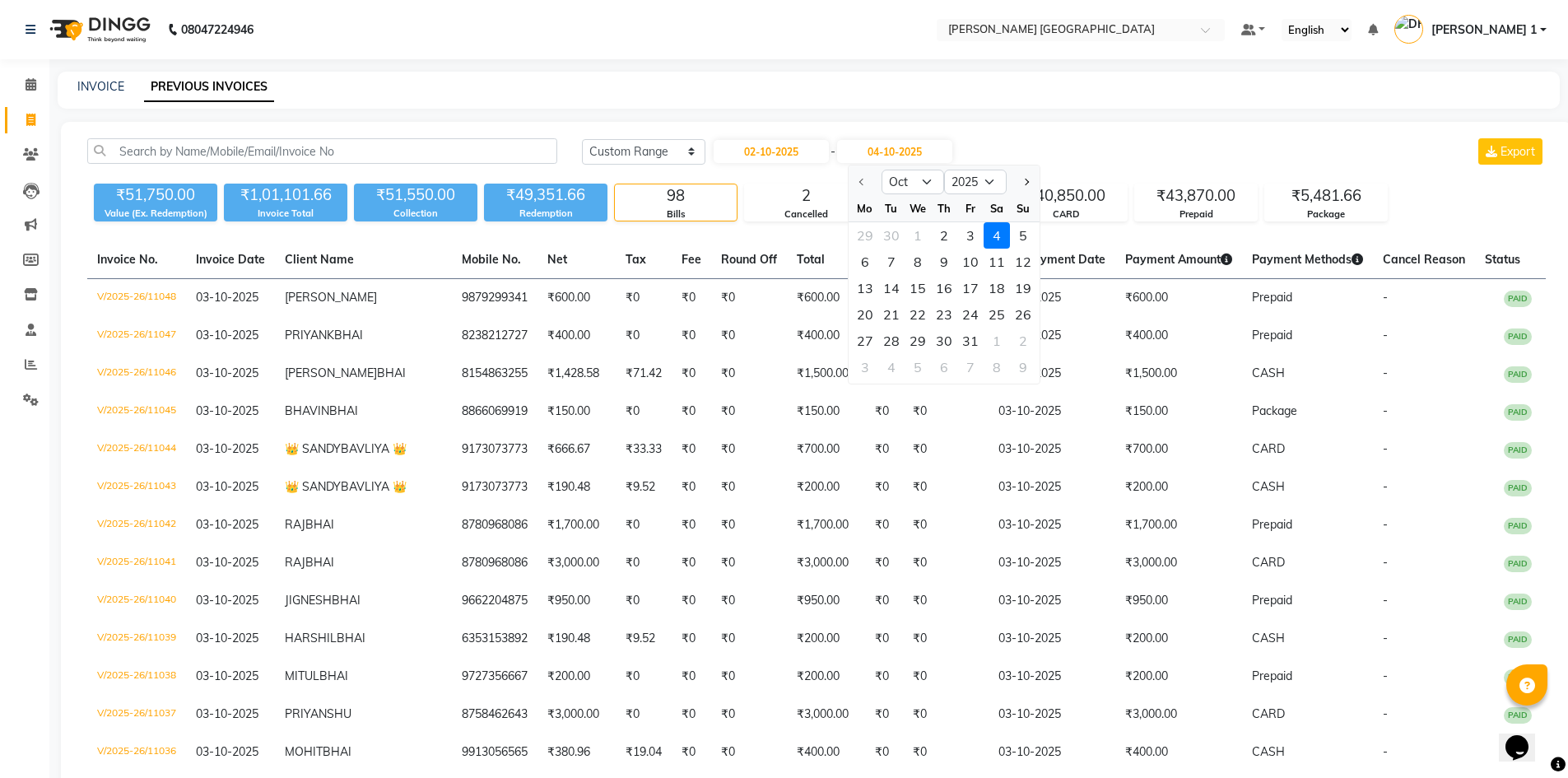
click at [952, 237] on div "2" at bounding box center [944, 235] width 26 height 26
type input "02-10-2025"
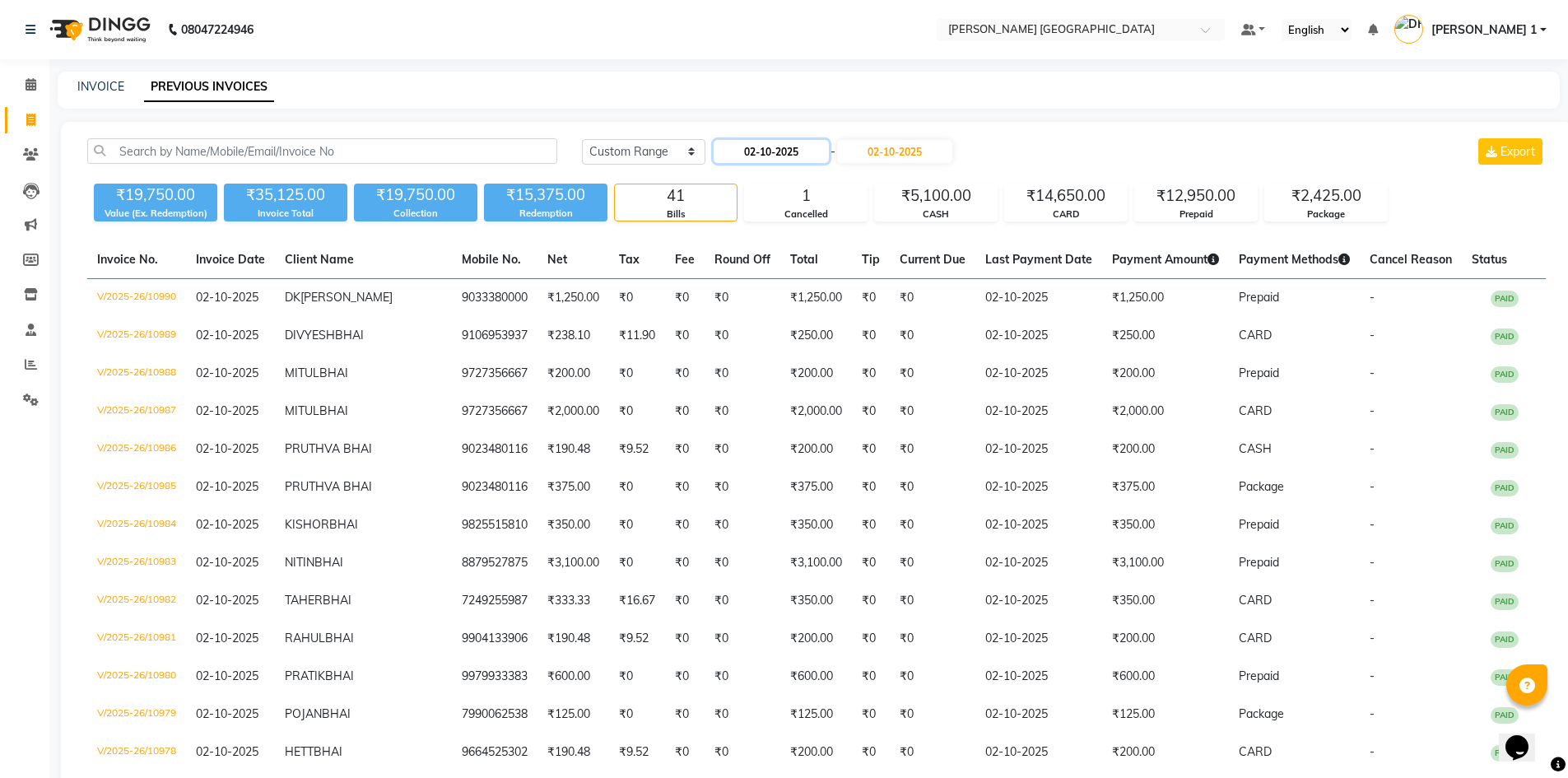
click at [759, 154] on input "02-10-2025" at bounding box center [771, 152] width 115 height 23
select select "10"
select select "2025"
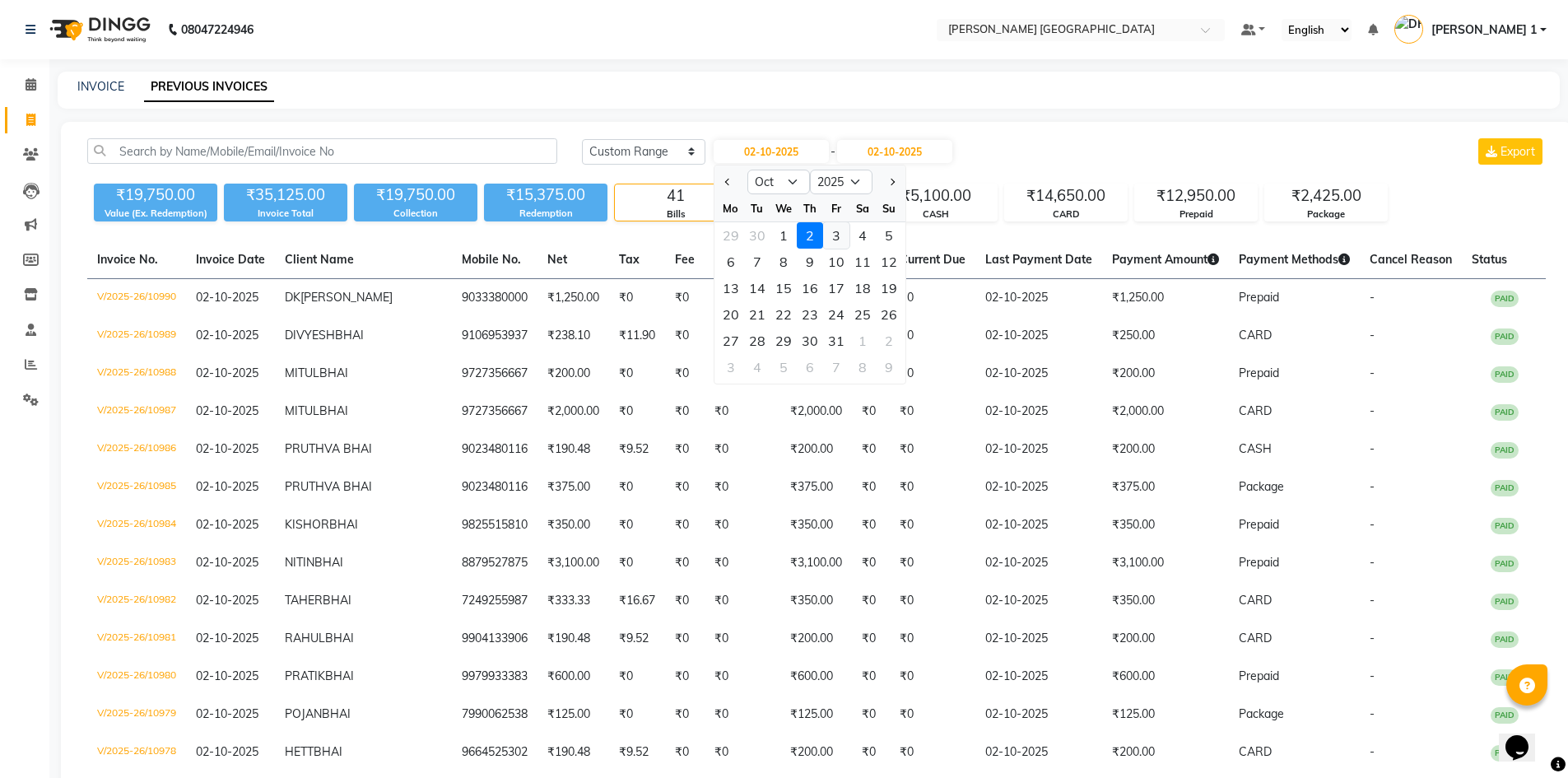
click at [833, 235] on div "3" at bounding box center [836, 235] width 26 height 26
type input "03-10-2025"
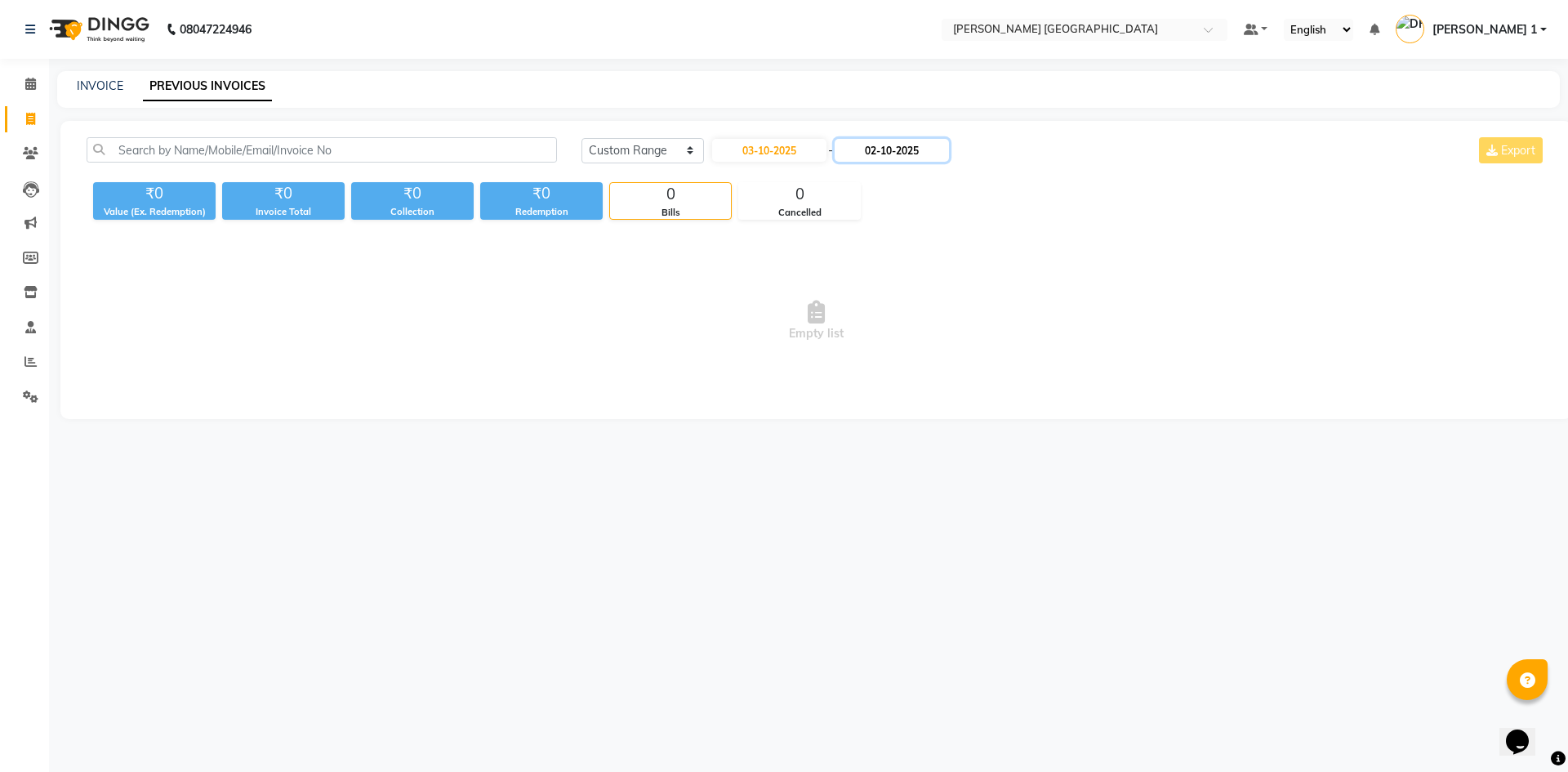
drag, startPoint x: 887, startPoint y: 149, endPoint x: 889, endPoint y: 161, distance: 12.2
click at [887, 148] on input "02-10-2025" at bounding box center [892, 151] width 114 height 23
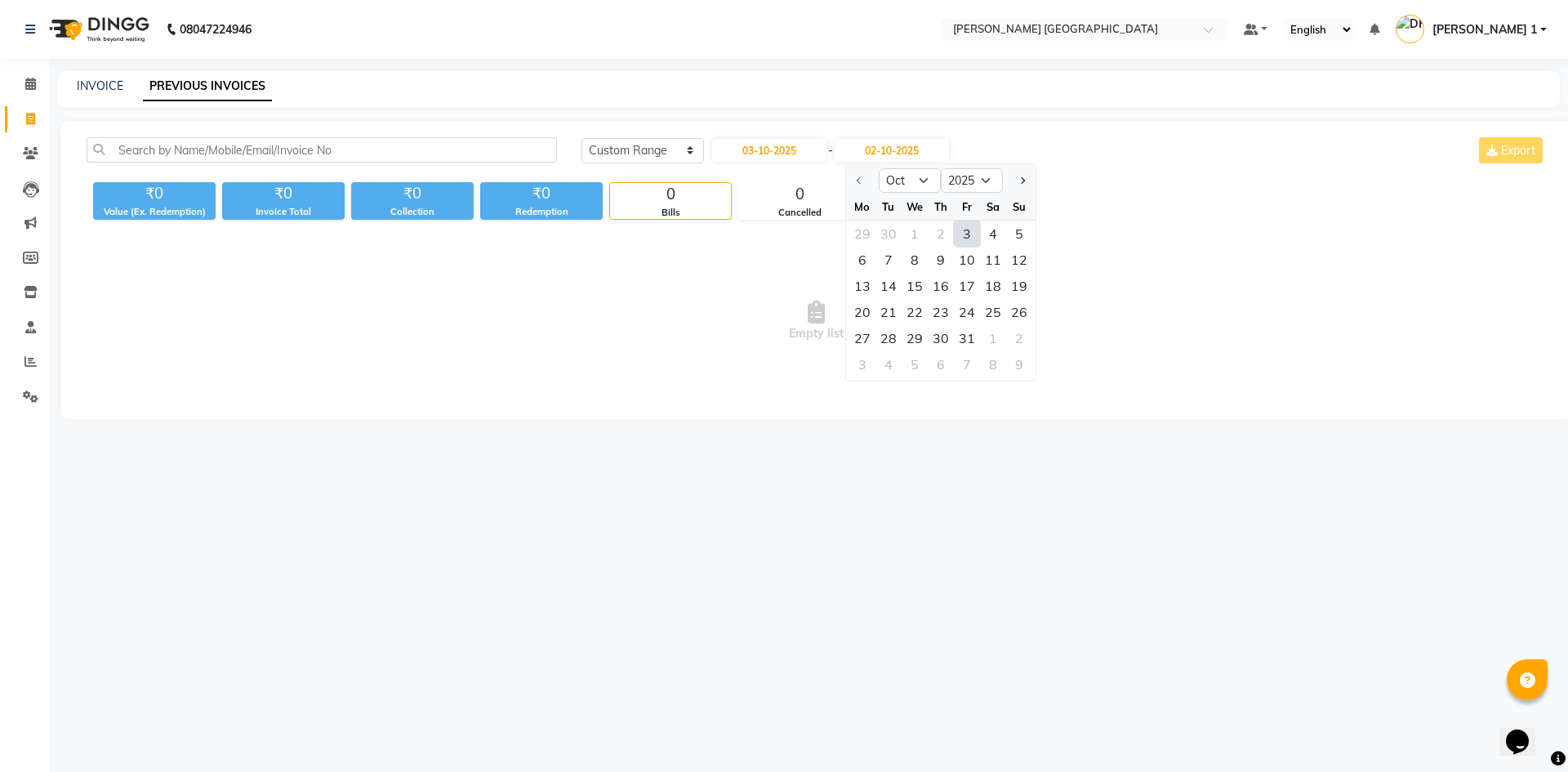
drag, startPoint x: 967, startPoint y: 233, endPoint x: 893, endPoint y: 311, distance: 107.5
click at [967, 233] on div "3" at bounding box center [967, 233] width 26 height 26
type input "03-10-2025"
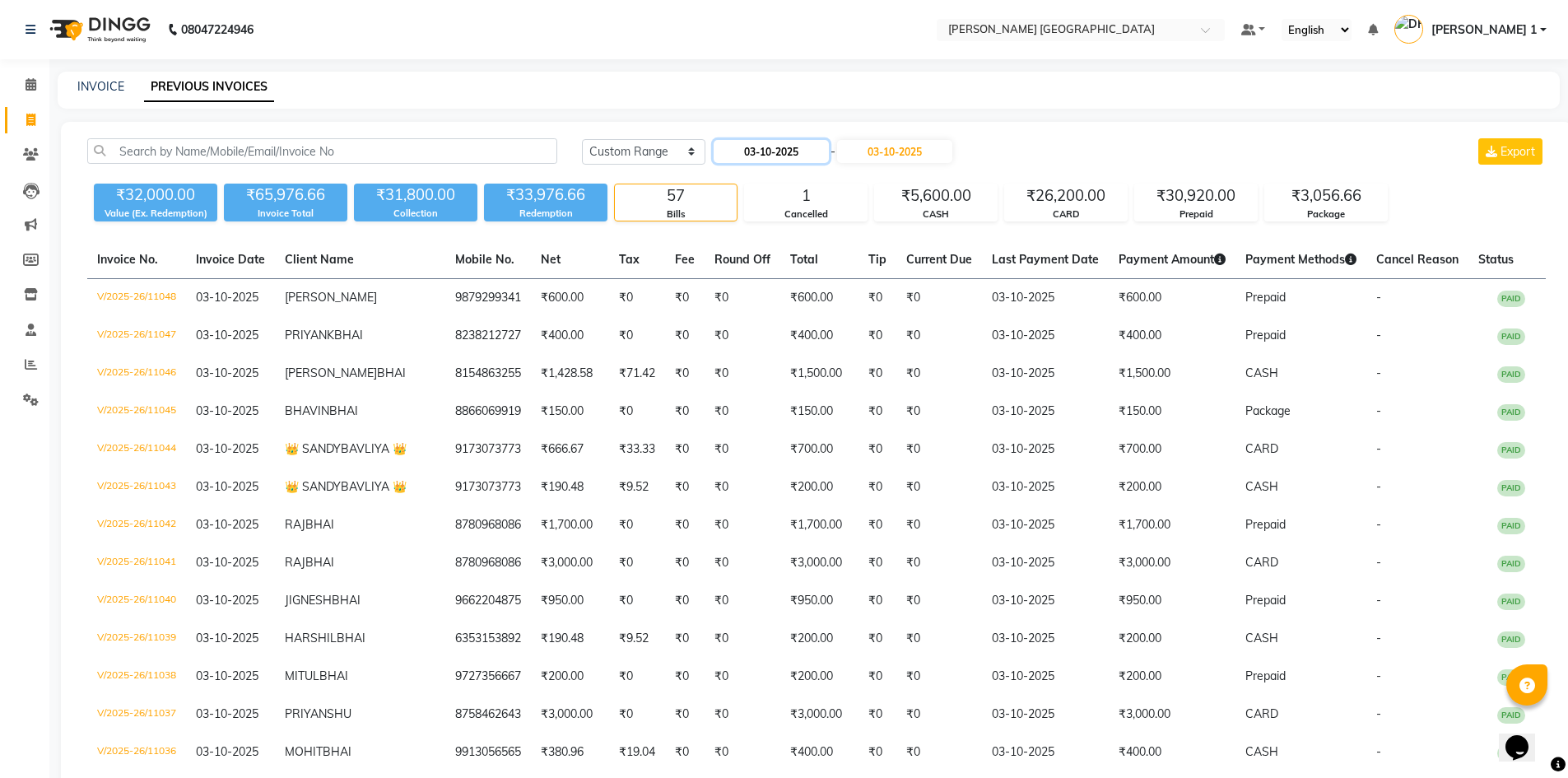
click at [742, 155] on input "03-10-2025" at bounding box center [771, 152] width 115 height 23
select select "10"
select select "2025"
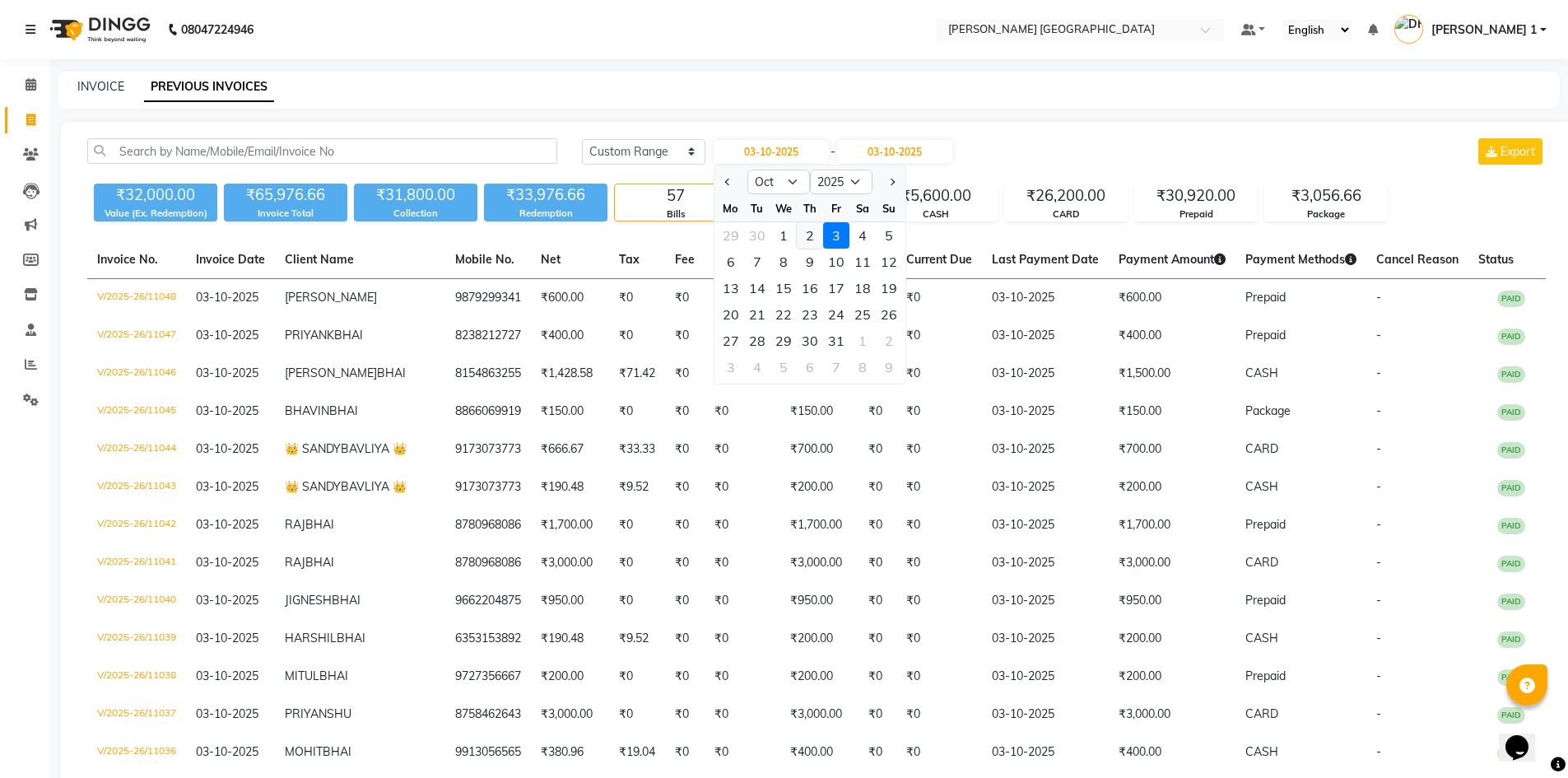
click at [800, 239] on div "2" at bounding box center [810, 235] width 26 height 26
type input "02-10-2025"
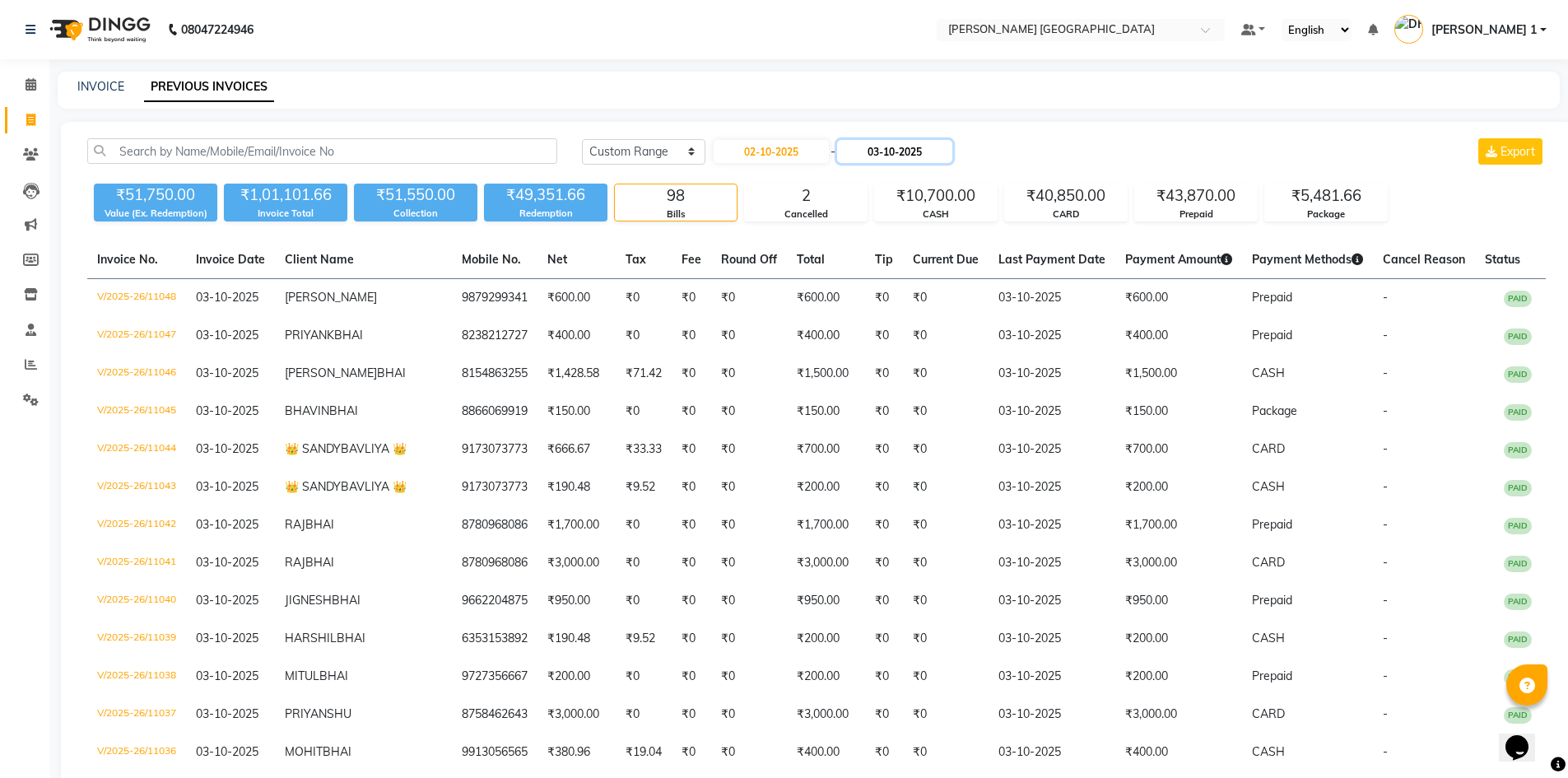
click at [891, 155] on input "03-10-2025" at bounding box center [894, 152] width 115 height 23
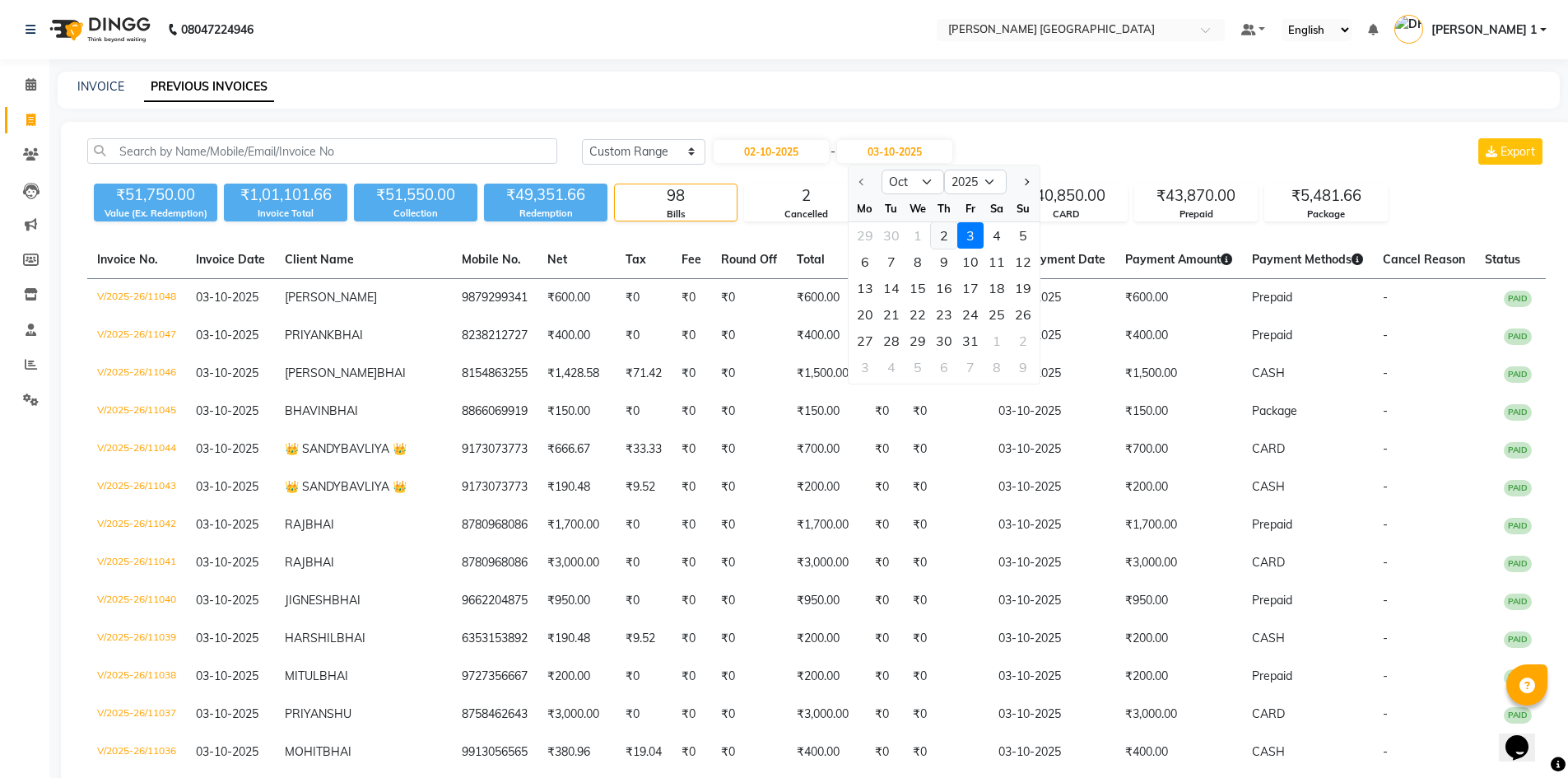
click at [936, 237] on div "2" at bounding box center [944, 235] width 26 height 26
type input "02-10-2025"
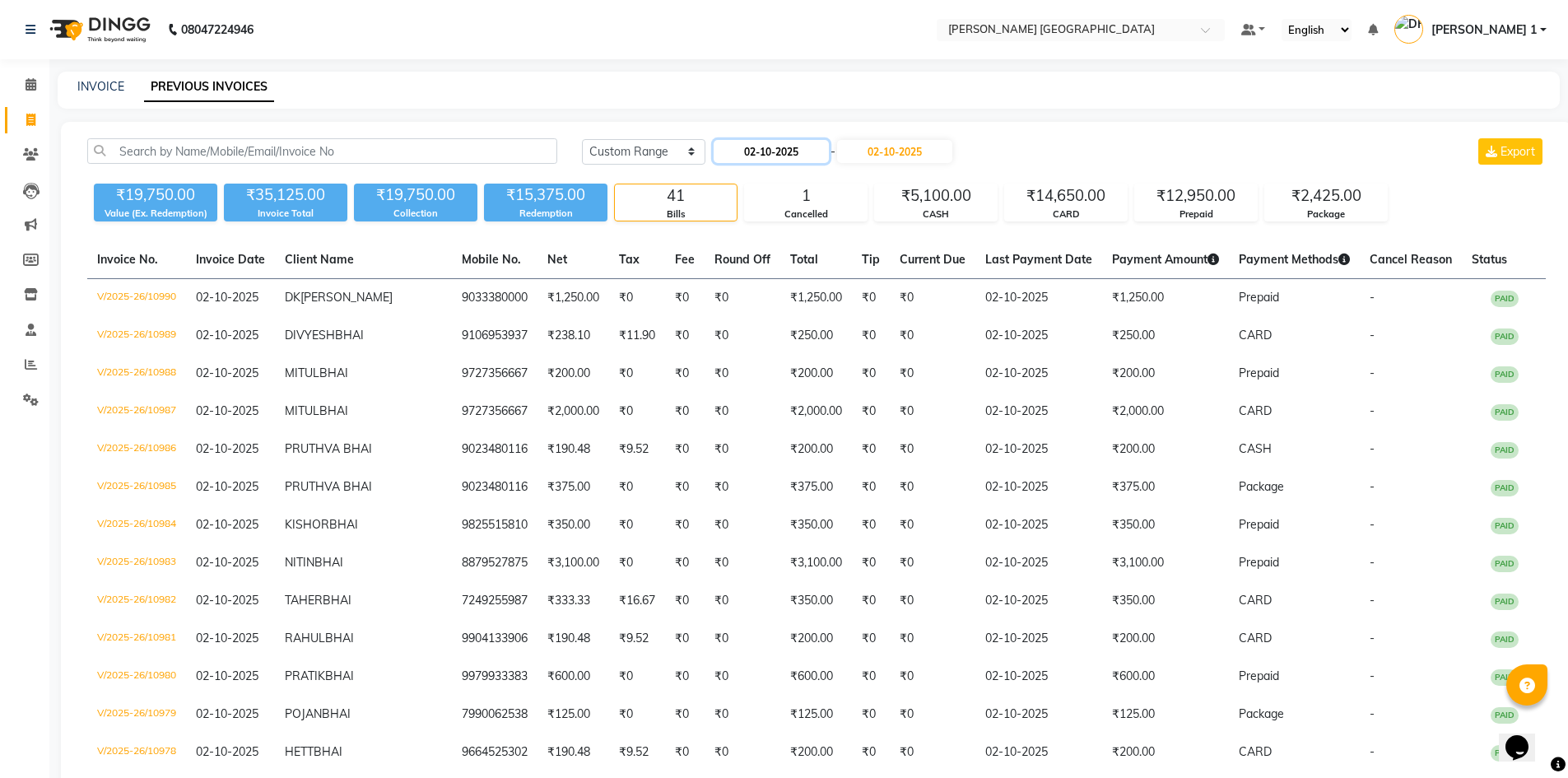
click at [746, 159] on input "02-10-2025" at bounding box center [771, 152] width 115 height 23
select select "10"
select select "2025"
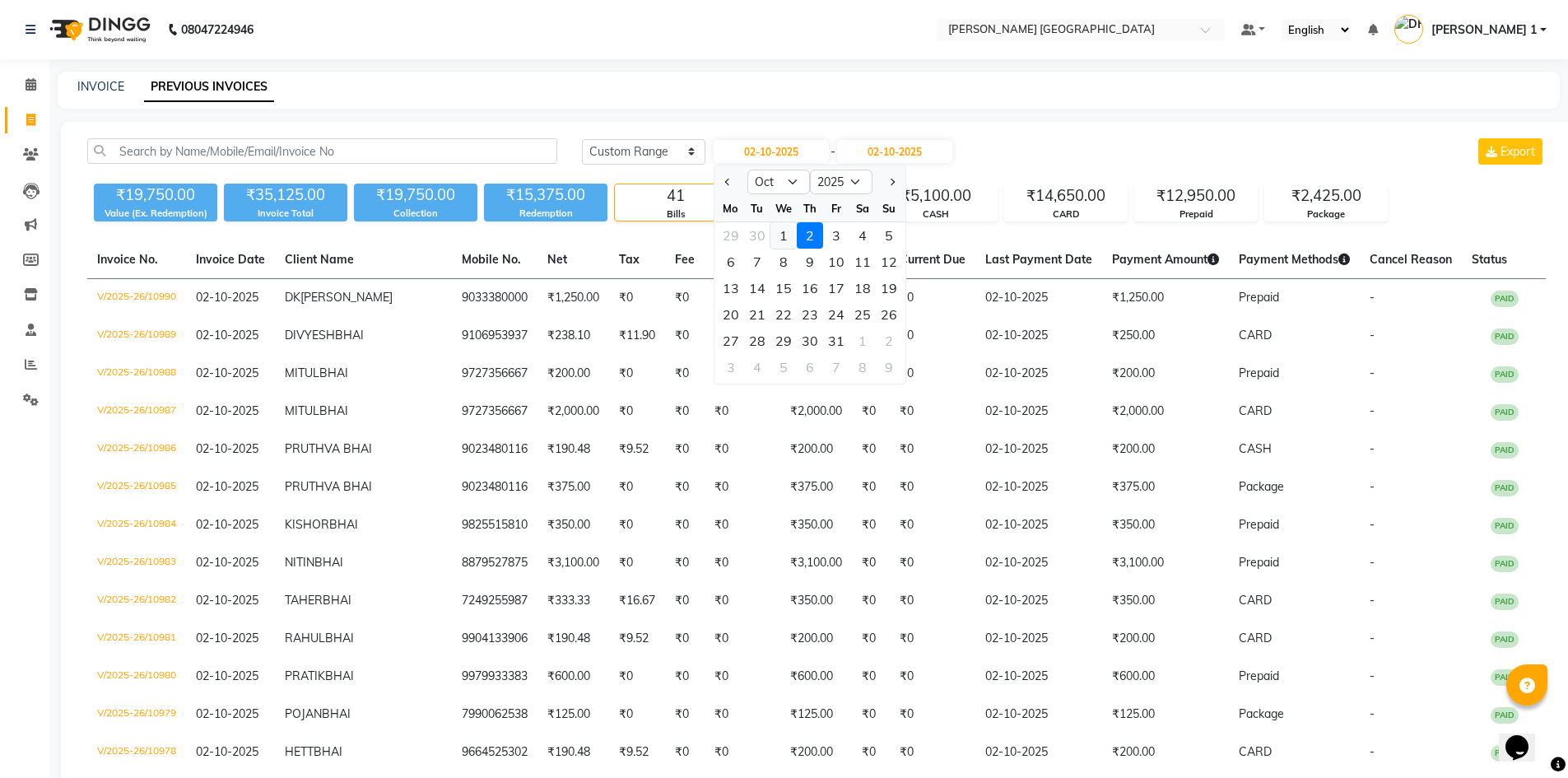
click at [778, 236] on div "1" at bounding box center [783, 235] width 26 height 26
type input "01-10-2025"
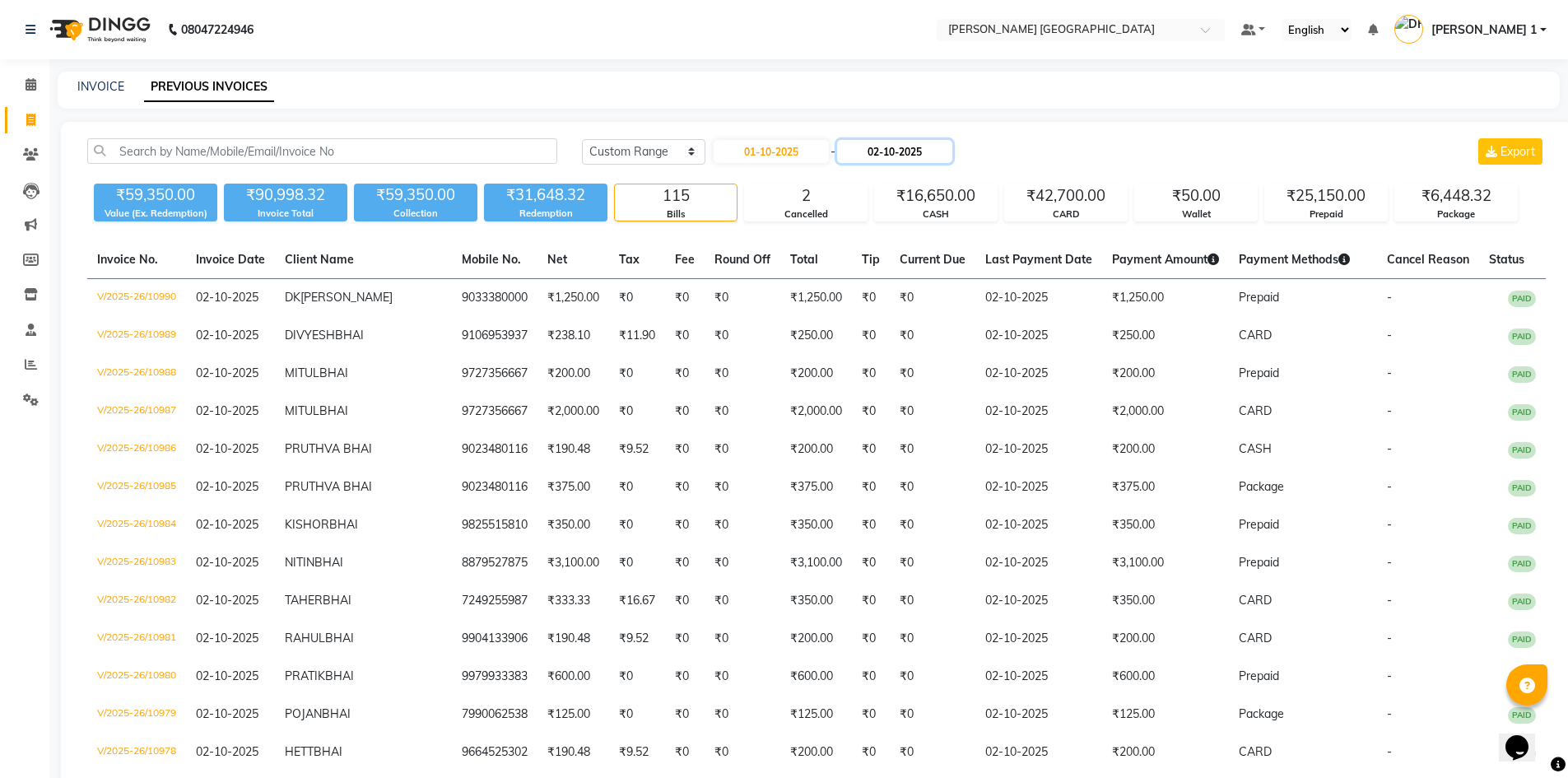
click at [885, 153] on input "02-10-2025" at bounding box center [894, 152] width 115 height 23
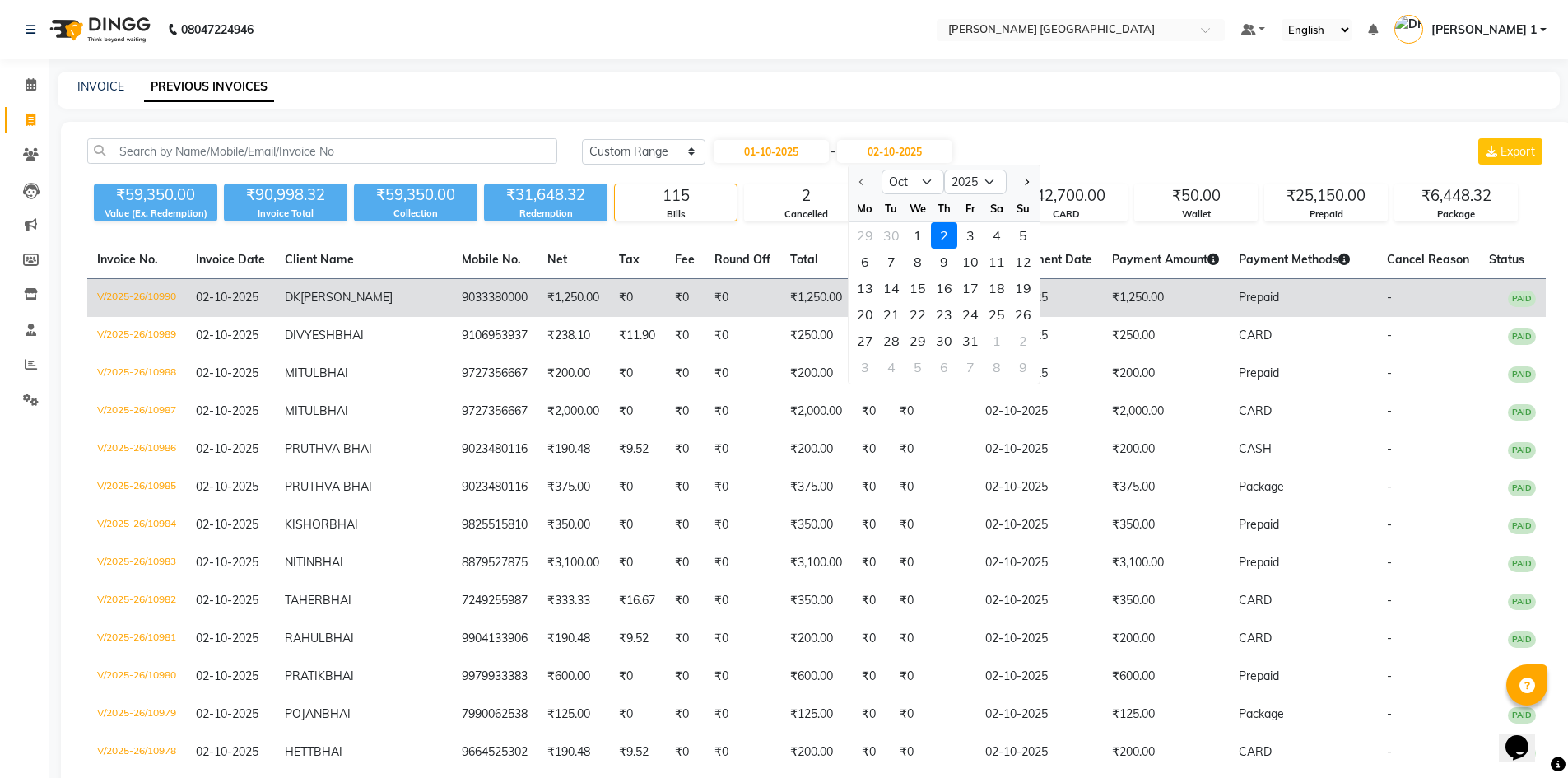
drag, startPoint x: 919, startPoint y: 237, endPoint x: 918, endPoint y: 295, distance: 58.0
click at [918, 237] on div "1" at bounding box center [917, 235] width 26 height 26
type input "01-10-2025"
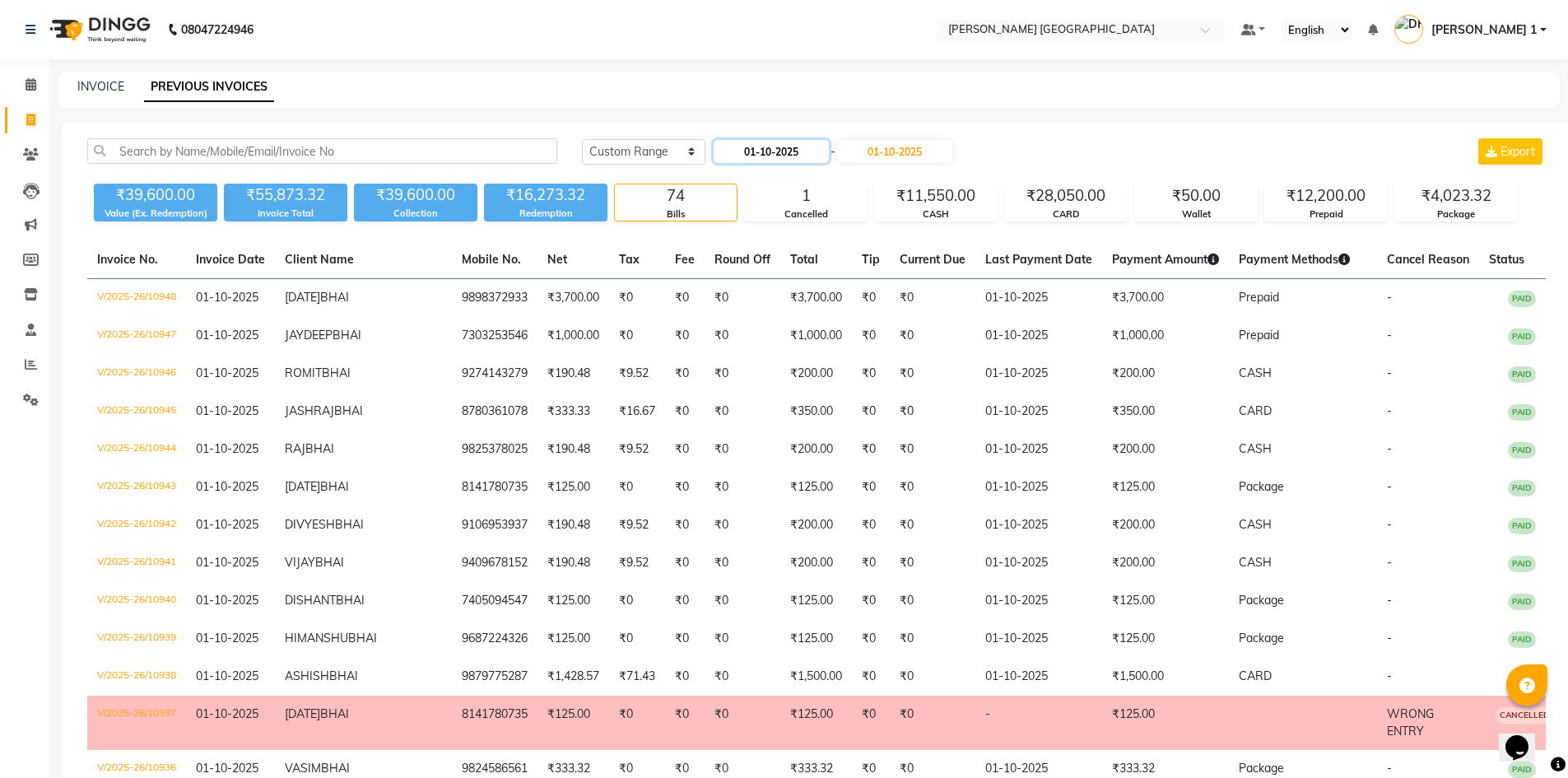
click at [748, 155] on input "01-10-2025" at bounding box center [771, 152] width 115 height 23
select select "10"
select select "2025"
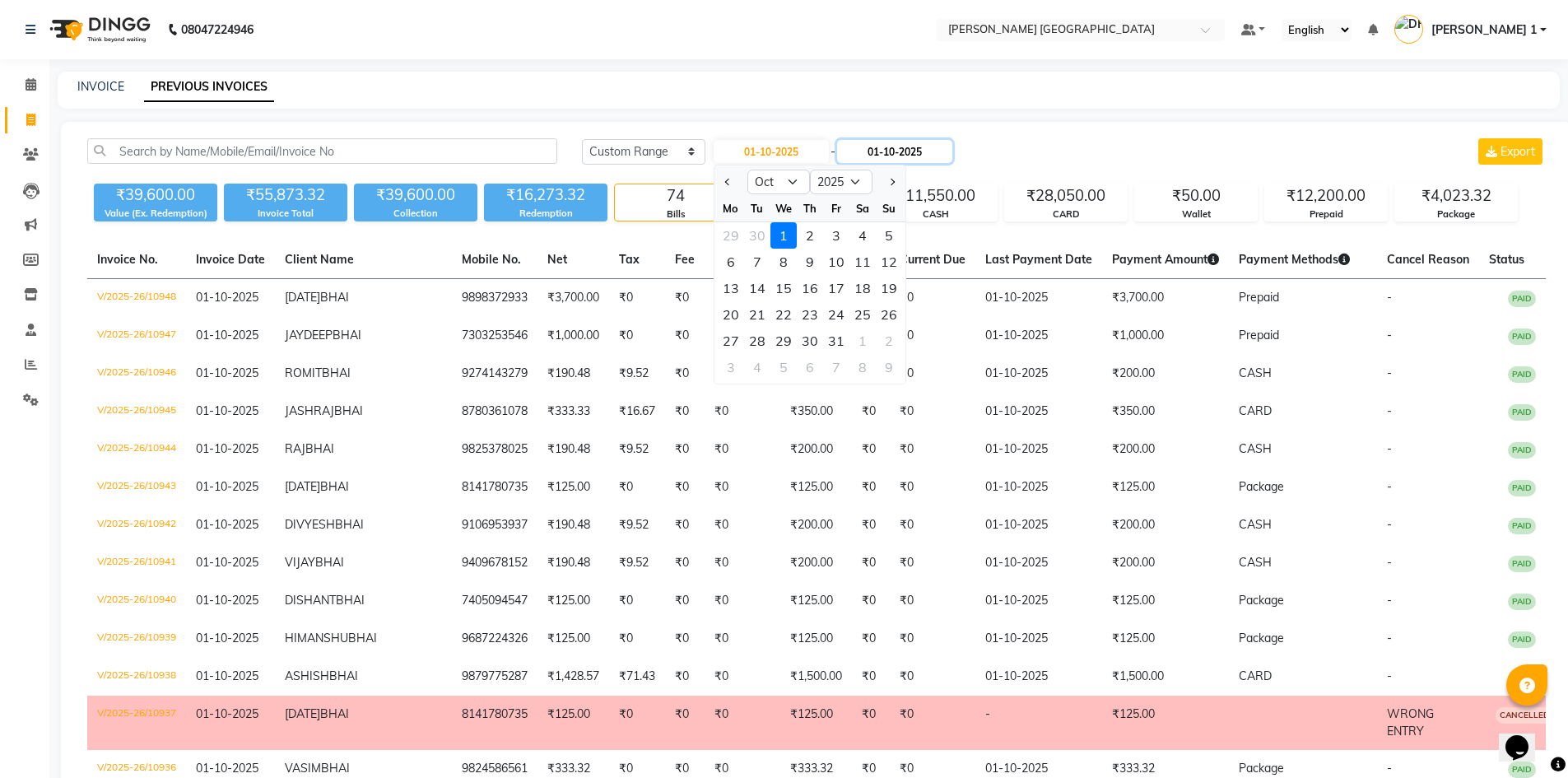
click at [885, 158] on input "01-10-2025" at bounding box center [894, 152] width 115 height 23
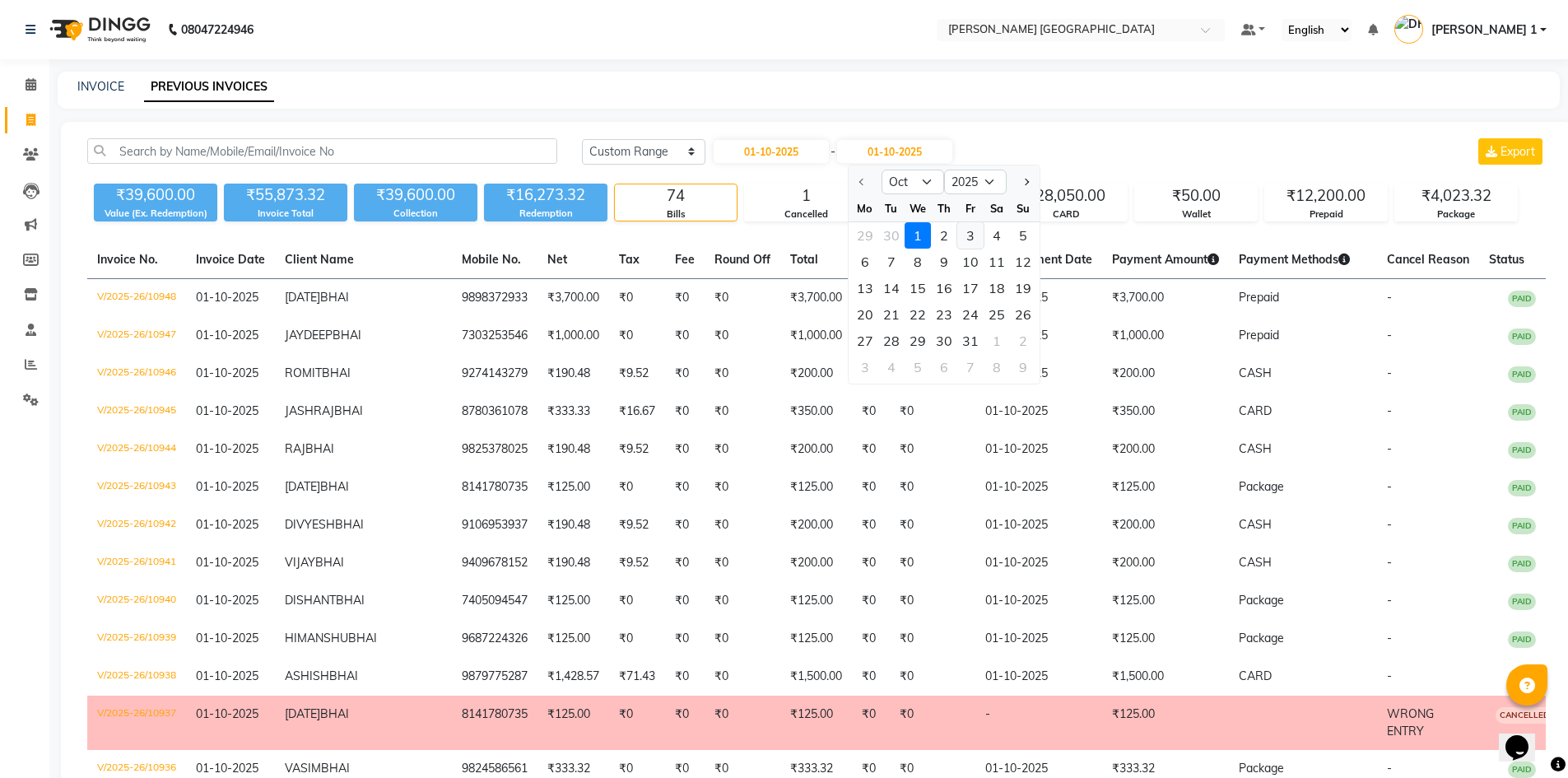
click at [963, 236] on div "3" at bounding box center [970, 235] width 26 height 26
type input "03-10-2025"
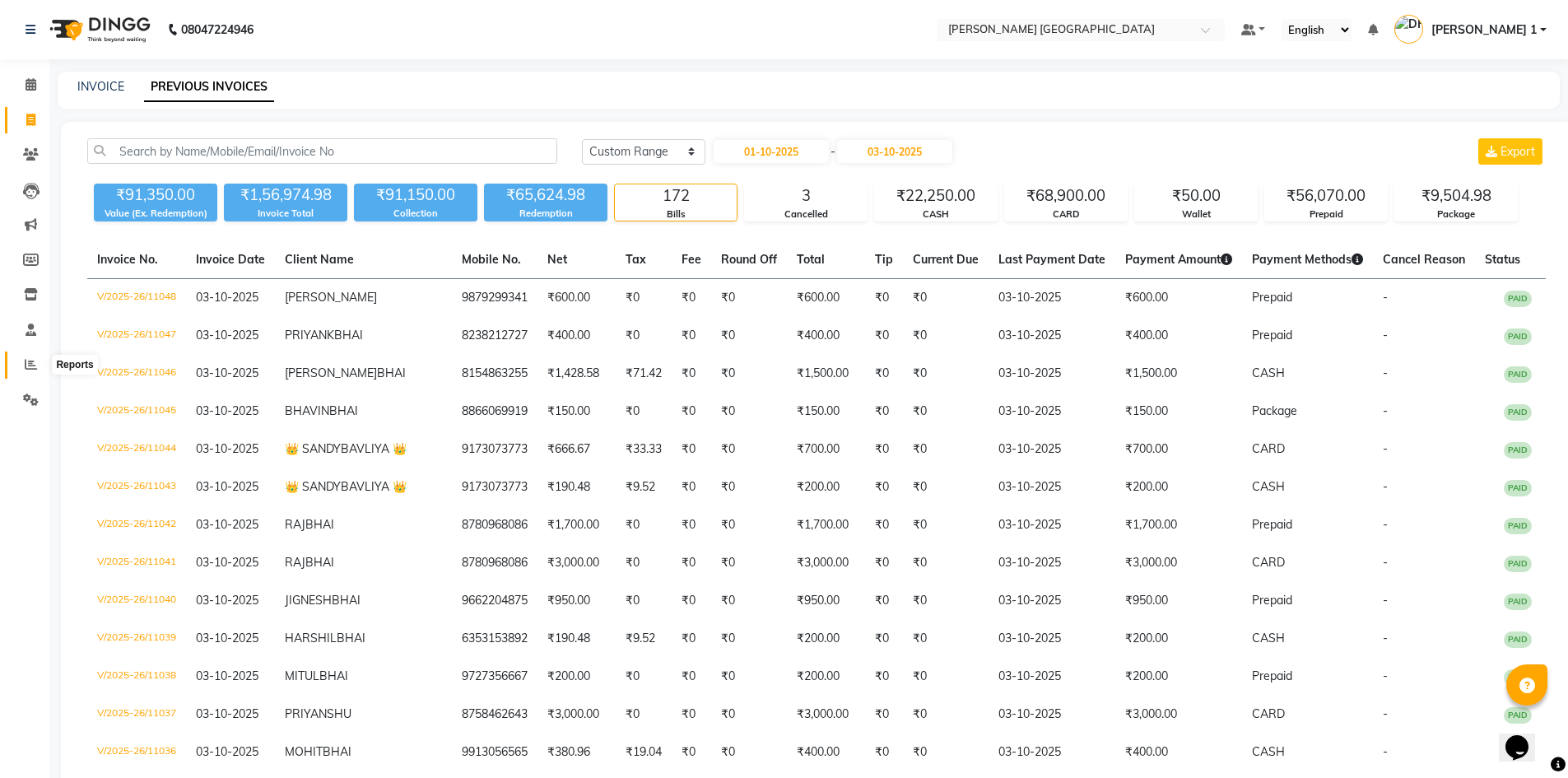
click at [33, 361] on icon at bounding box center [31, 364] width 13 height 13
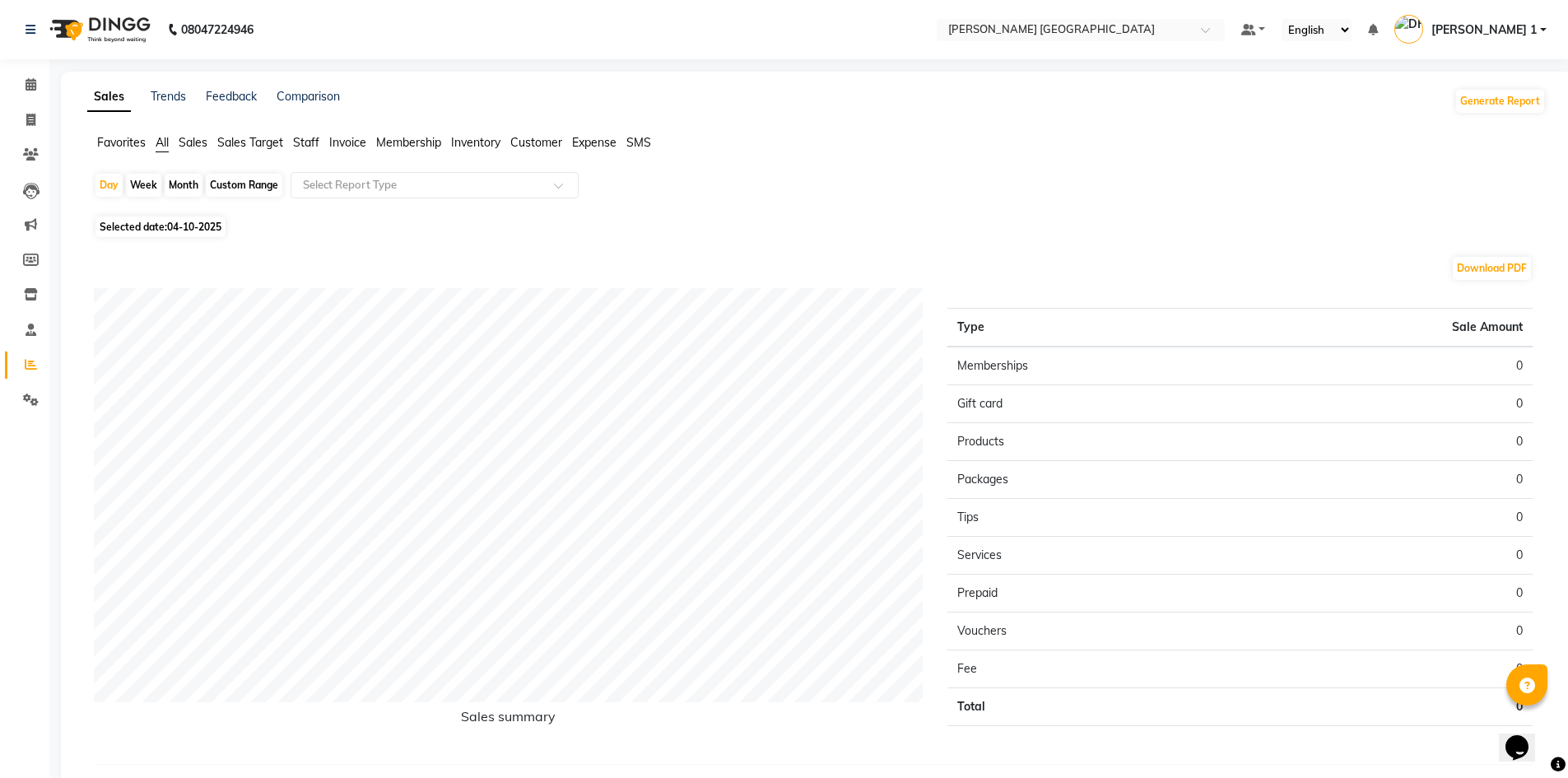
click at [179, 230] on span "04-10-2025" at bounding box center [194, 227] width 54 height 13
select select "10"
select select "2025"
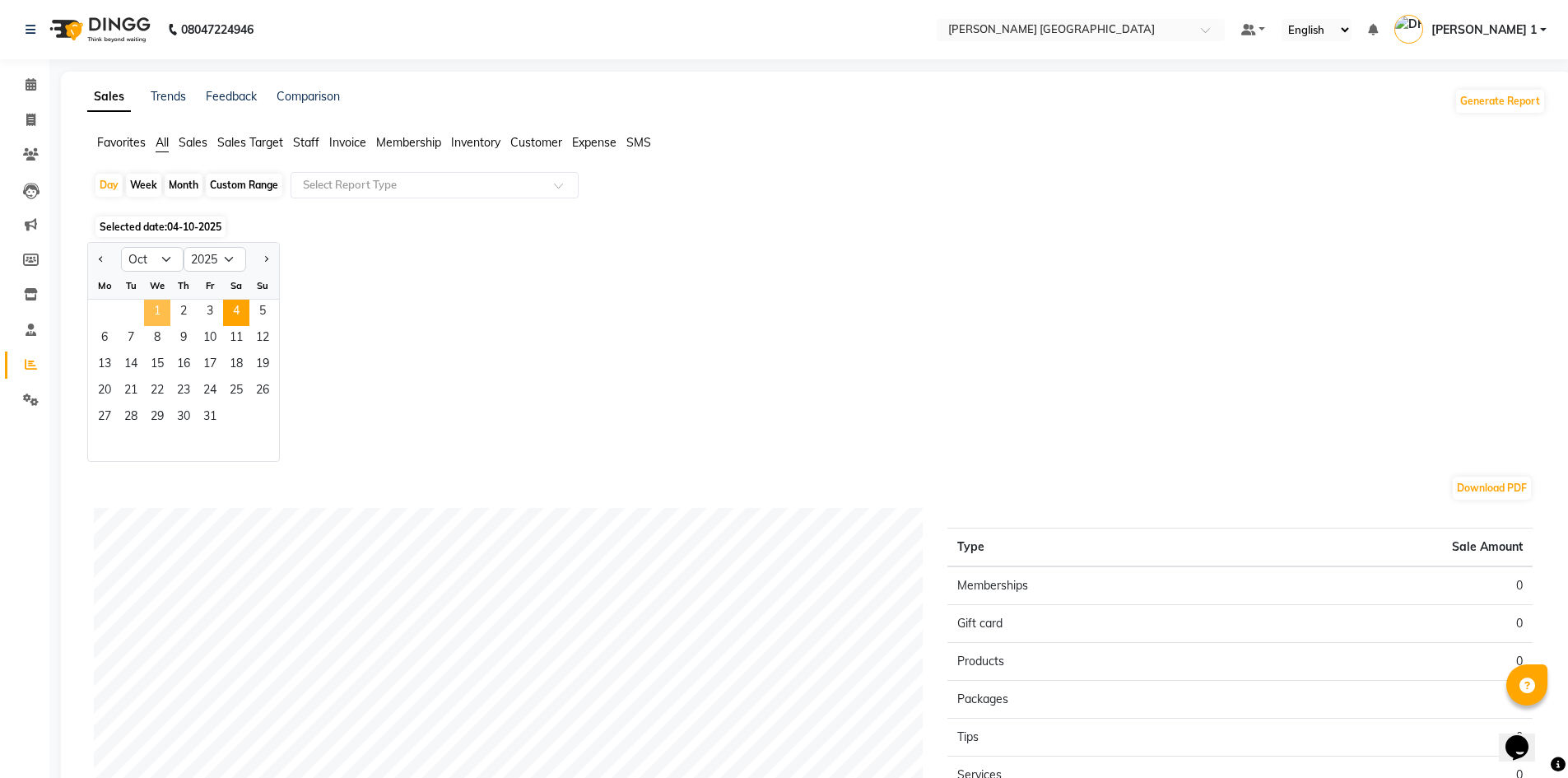
click at [153, 319] on span "1" at bounding box center [157, 312] width 26 height 26
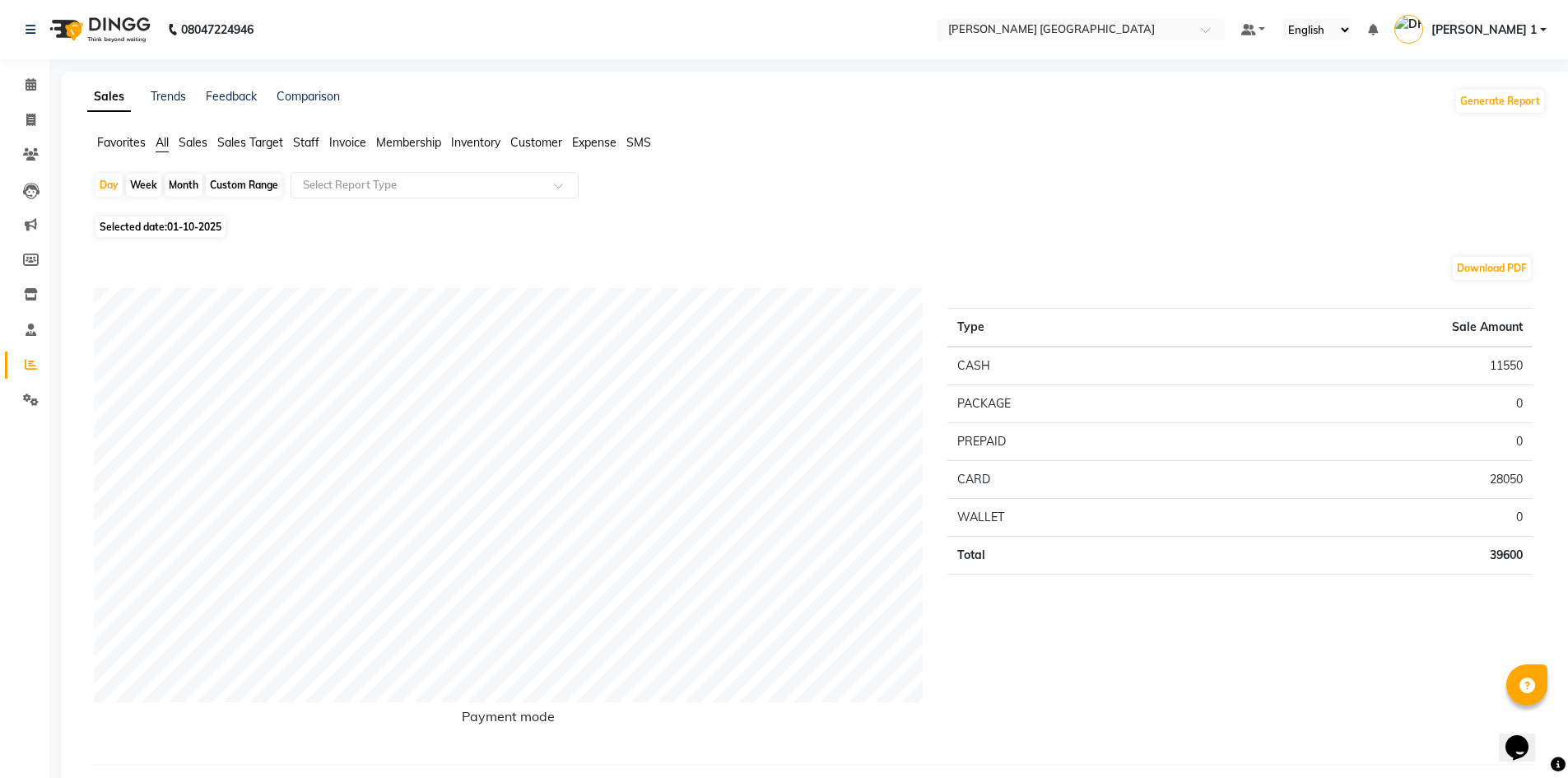
click at [310, 142] on span "Staff" at bounding box center [306, 142] width 26 height 14
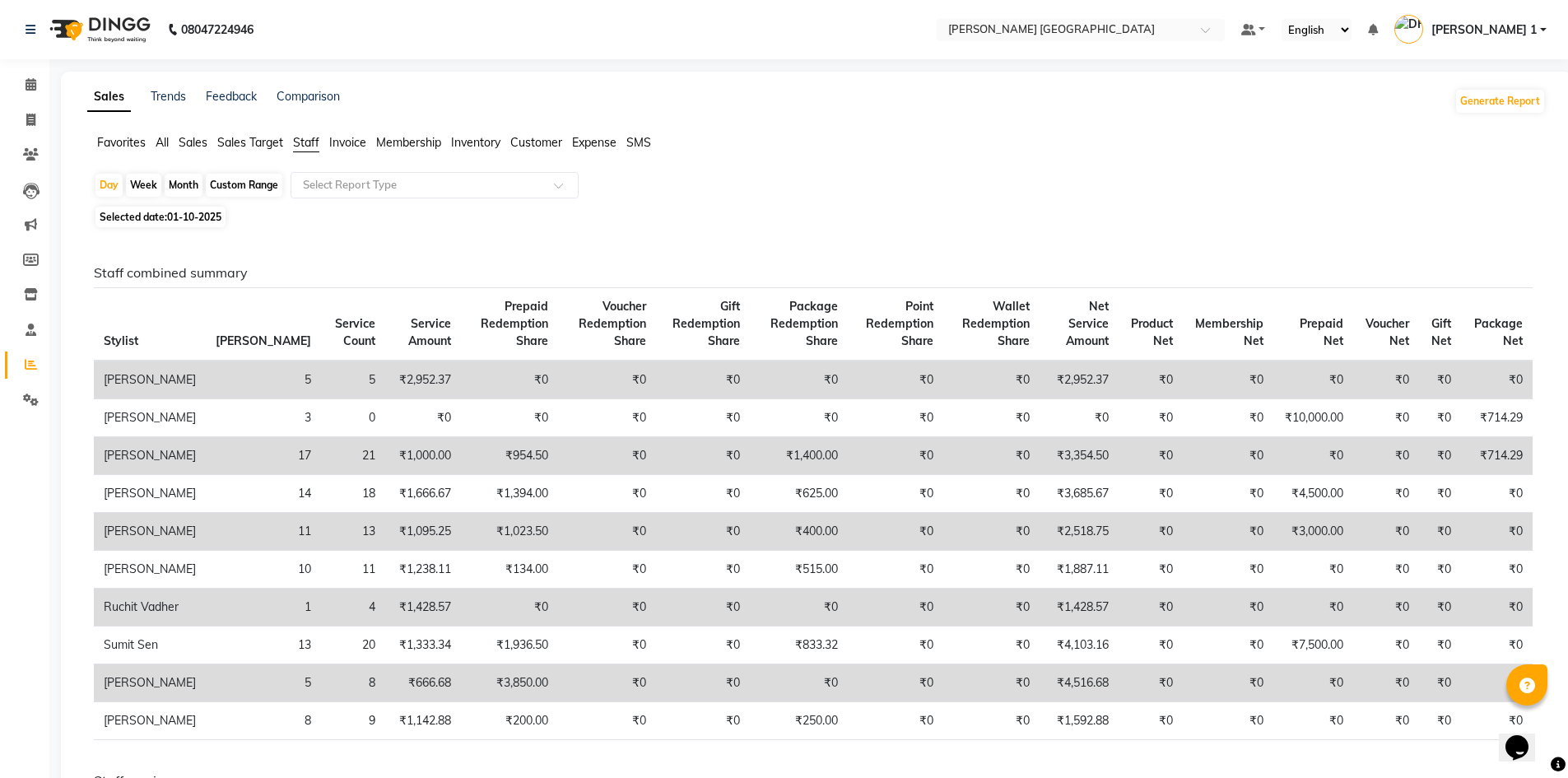
click at [161, 146] on span "All" at bounding box center [162, 142] width 13 height 14
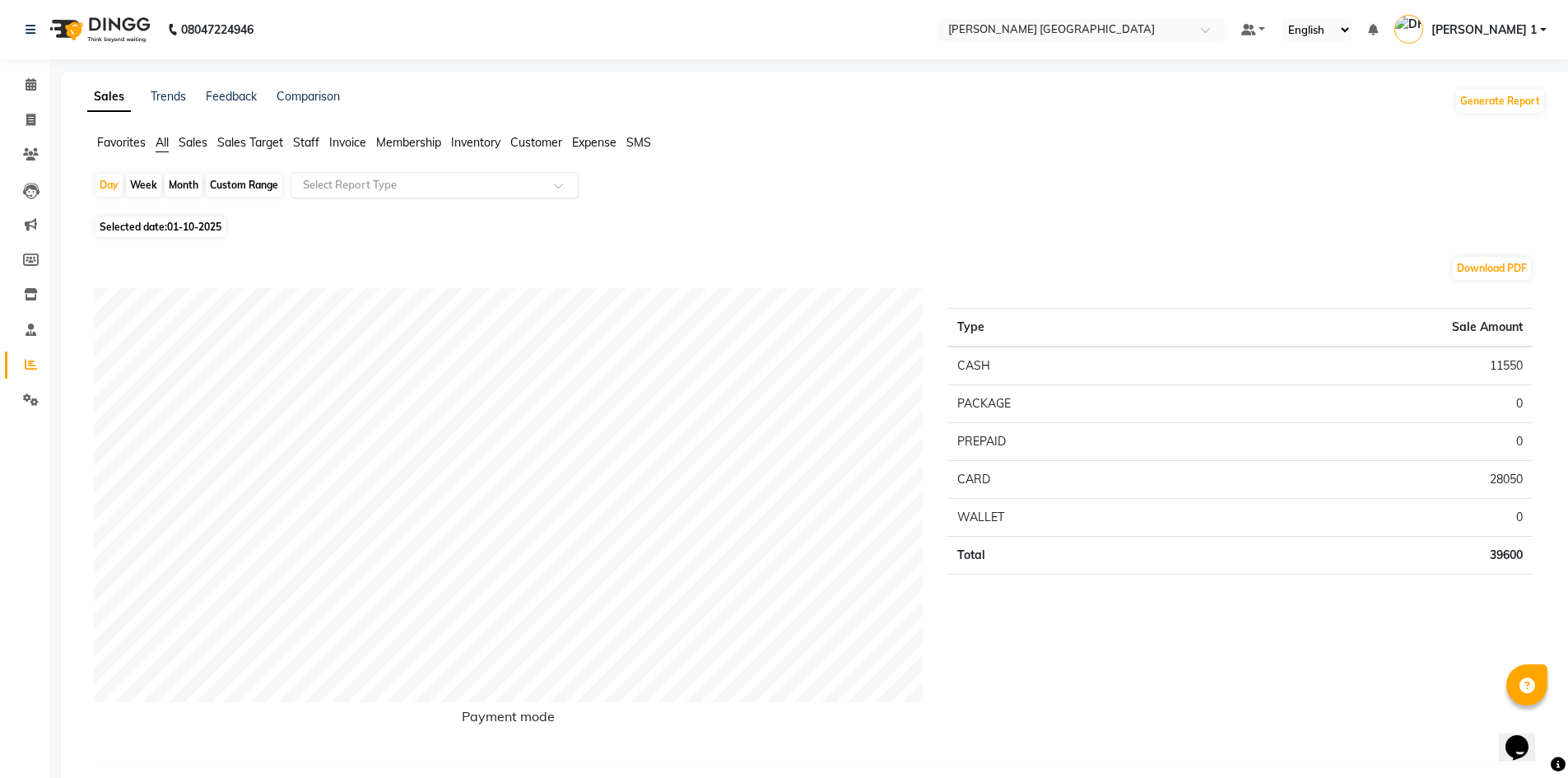
click at [337, 185] on input "text" at bounding box center [417, 185] width 237 height 16
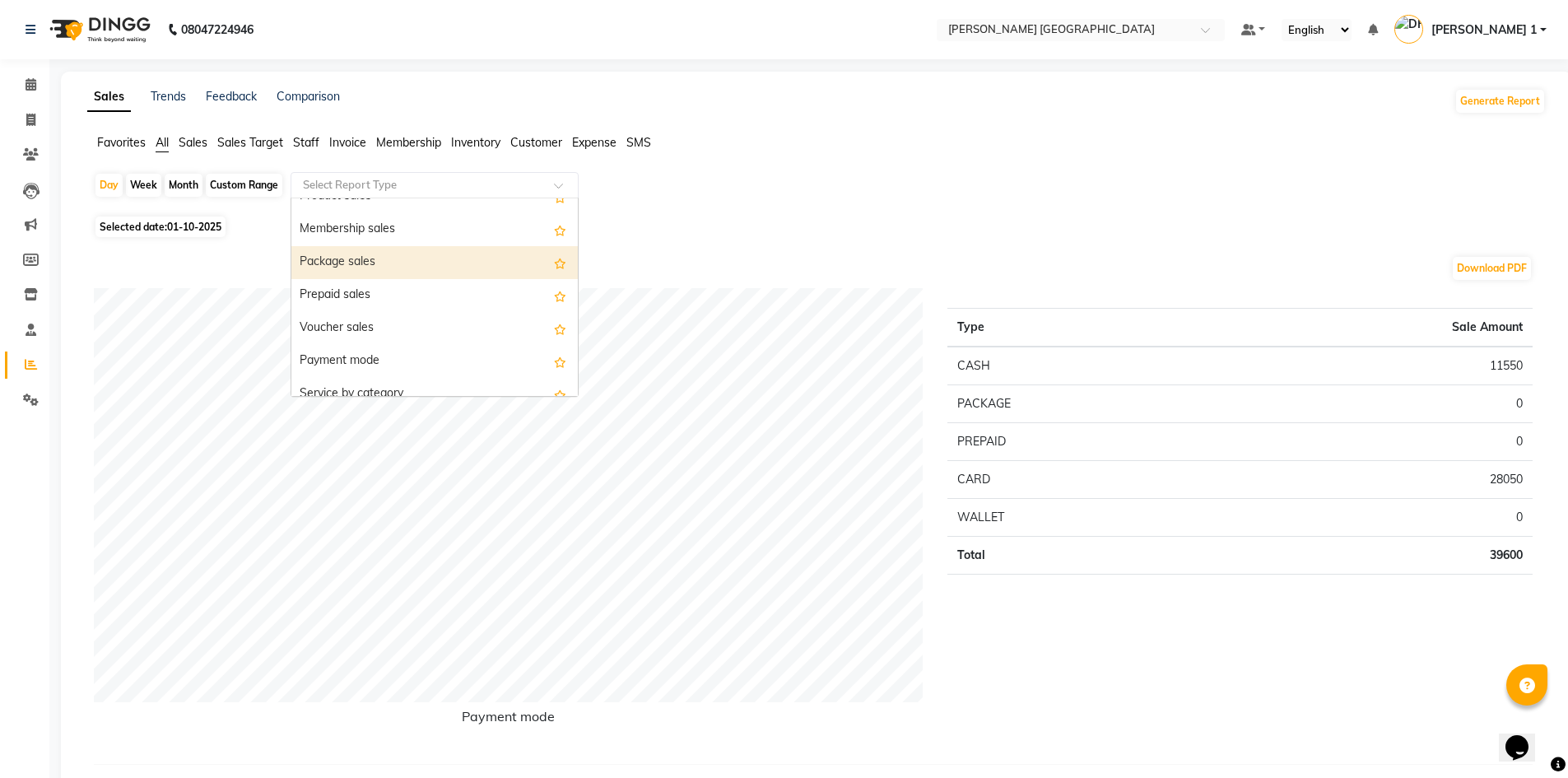
scroll to position [165, 0]
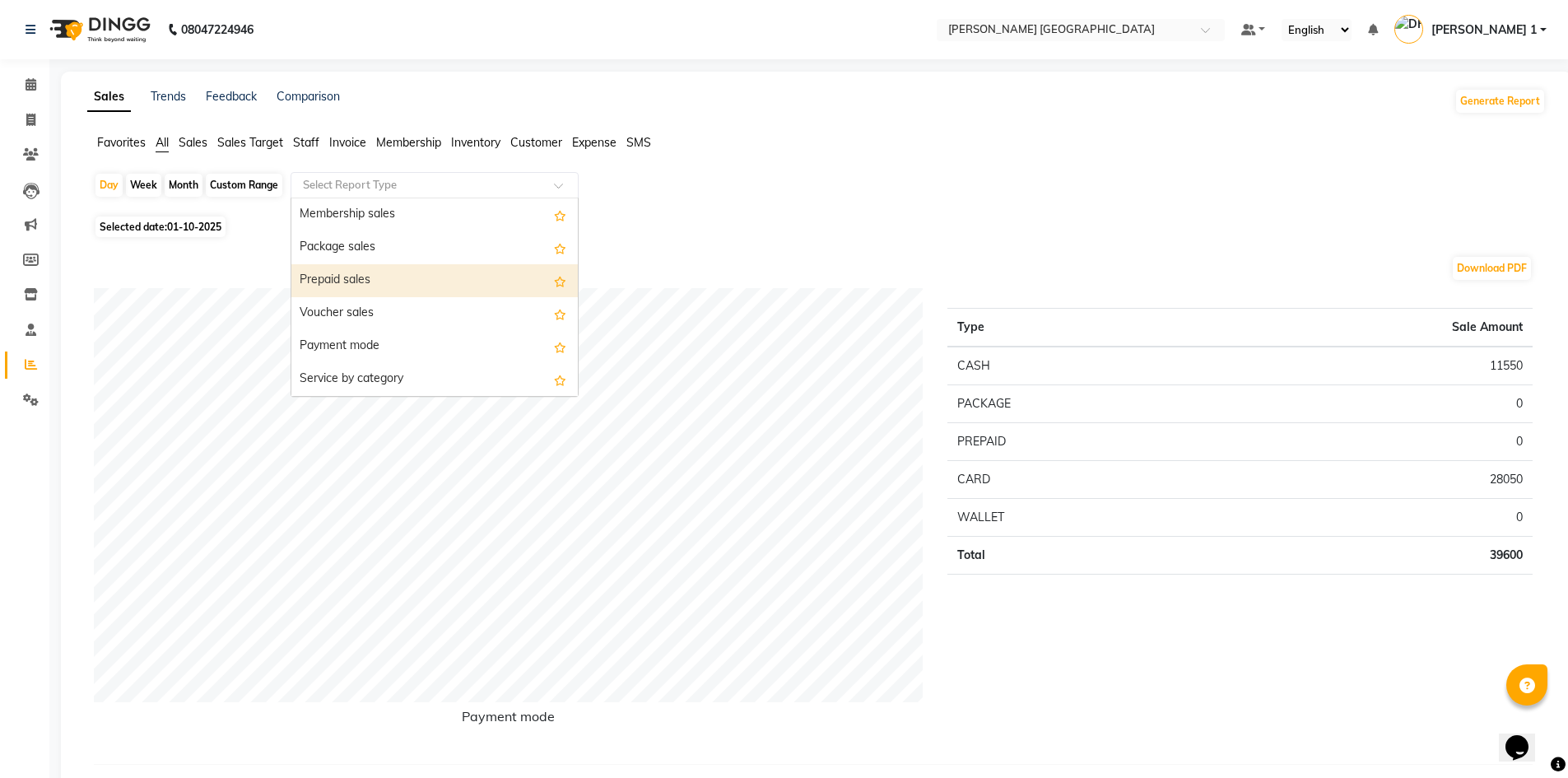
click at [413, 289] on div "Prepaid sales" at bounding box center [435, 281] width 286 height 33
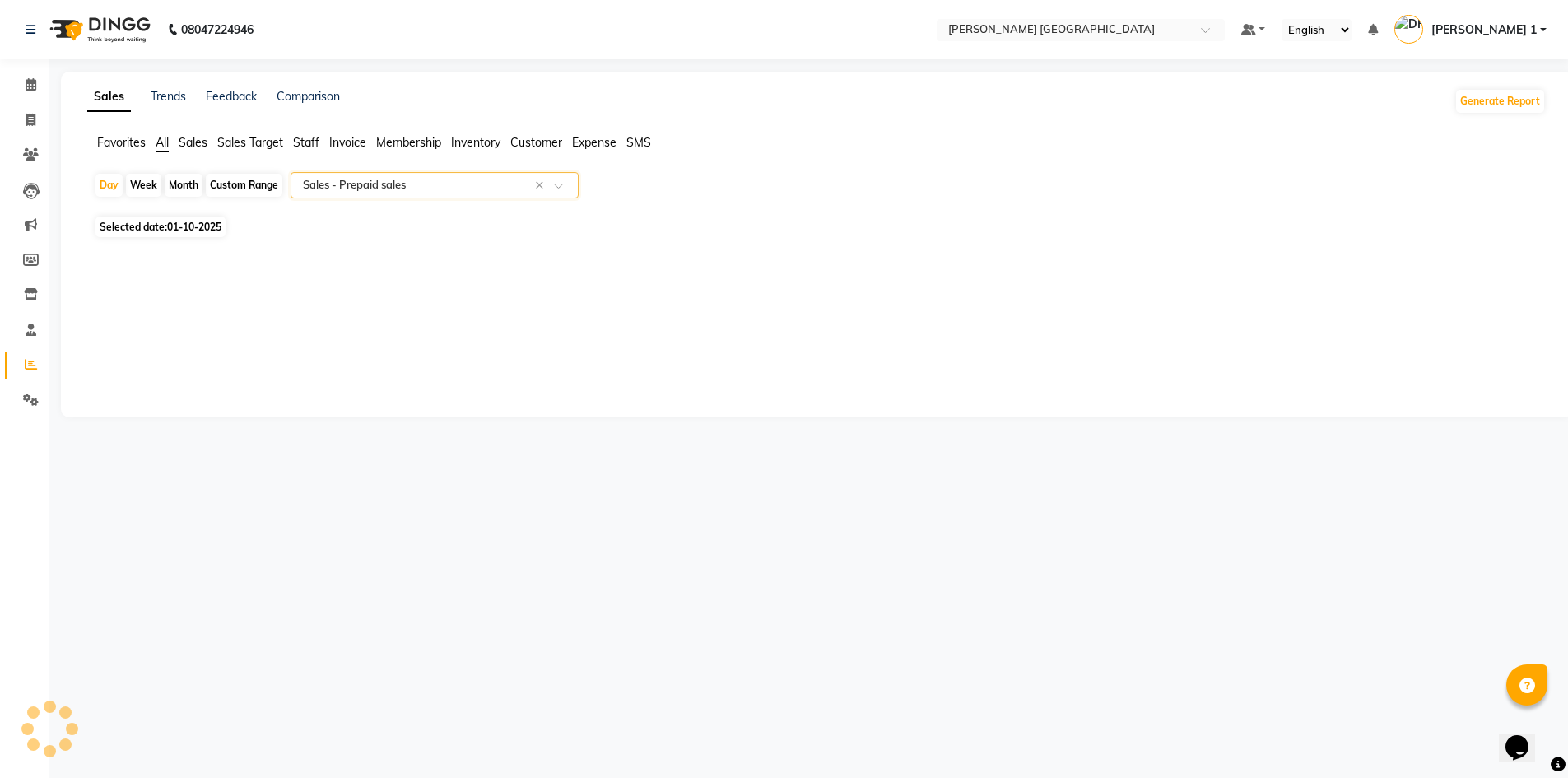
select select "full_report"
select select "csv"
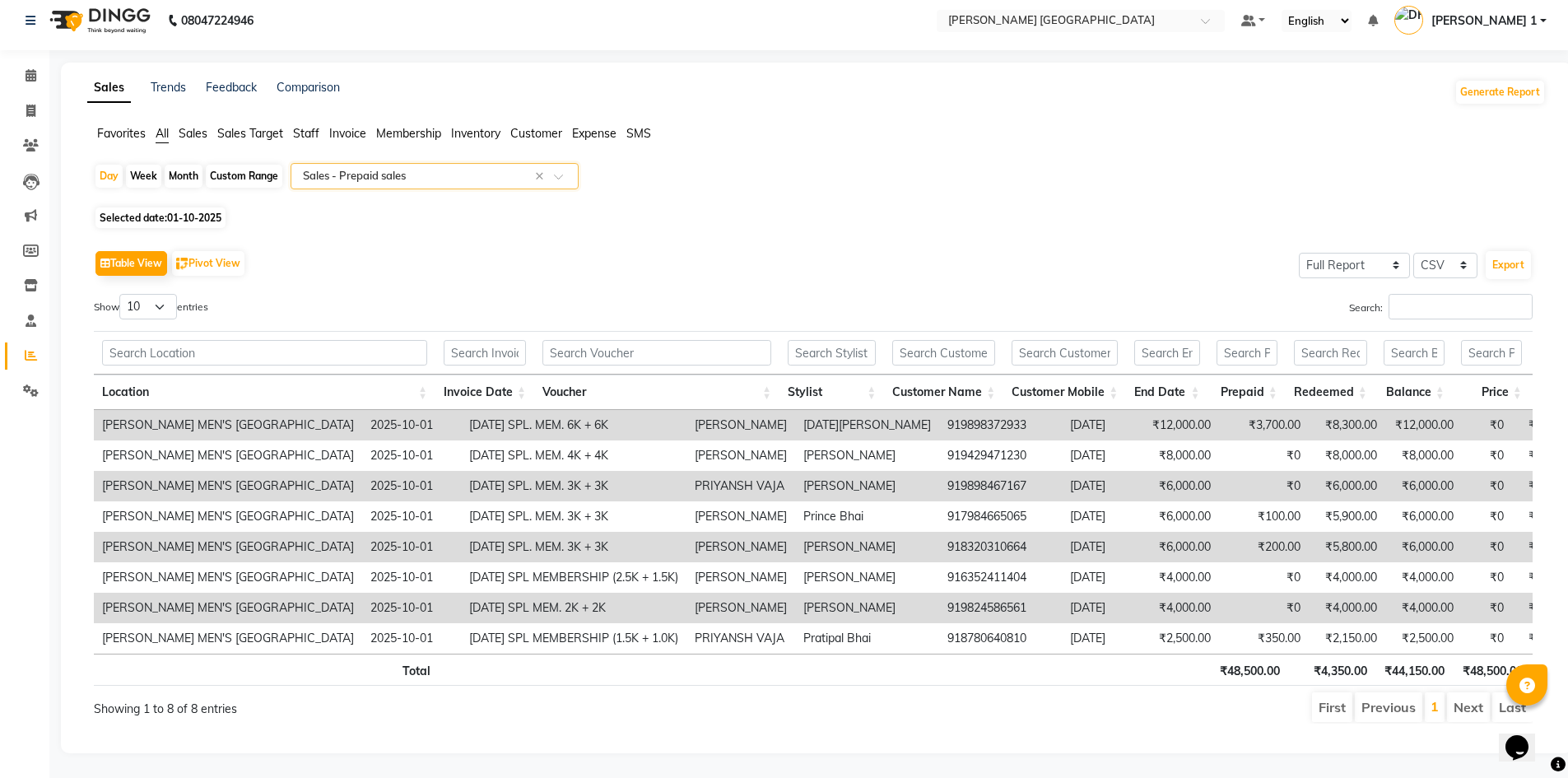
scroll to position [34, 0]
drag, startPoint x: 546, startPoint y: 401, endPoint x: 703, endPoint y: 405, distance: 157.1
click at [686, 410] on td "[DATE] SPL. MEM. 6K + 6K" at bounding box center [573, 425] width 226 height 31
copy td "[DATE] SPL. MEM. 6K + 6K"
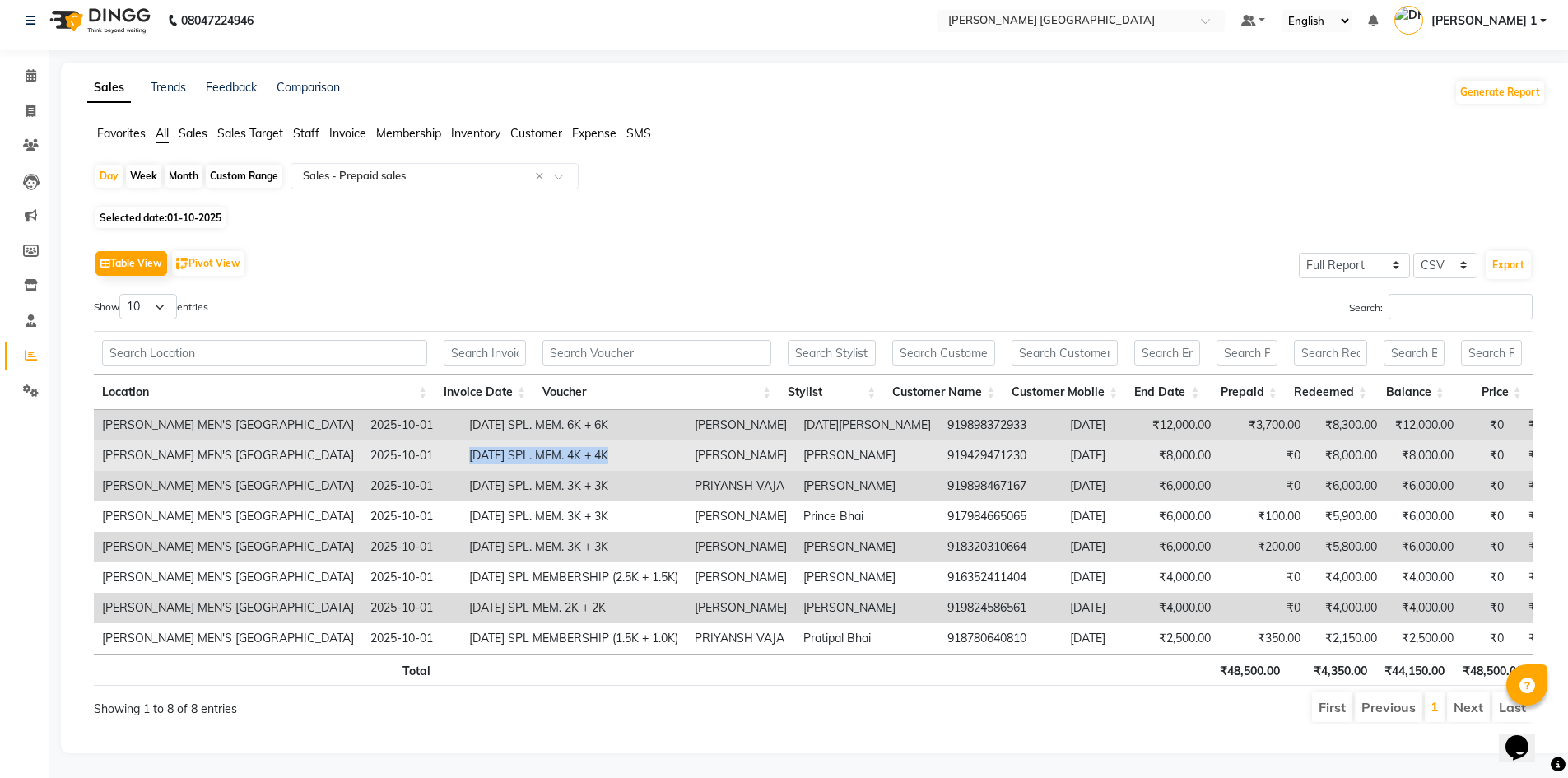
drag, startPoint x: 542, startPoint y: 432, endPoint x: 693, endPoint y: 432, distance: 151.0
click at [686, 440] on td "[DATE] SPL. MEM. 4K + 4K" at bounding box center [573, 455] width 226 height 31
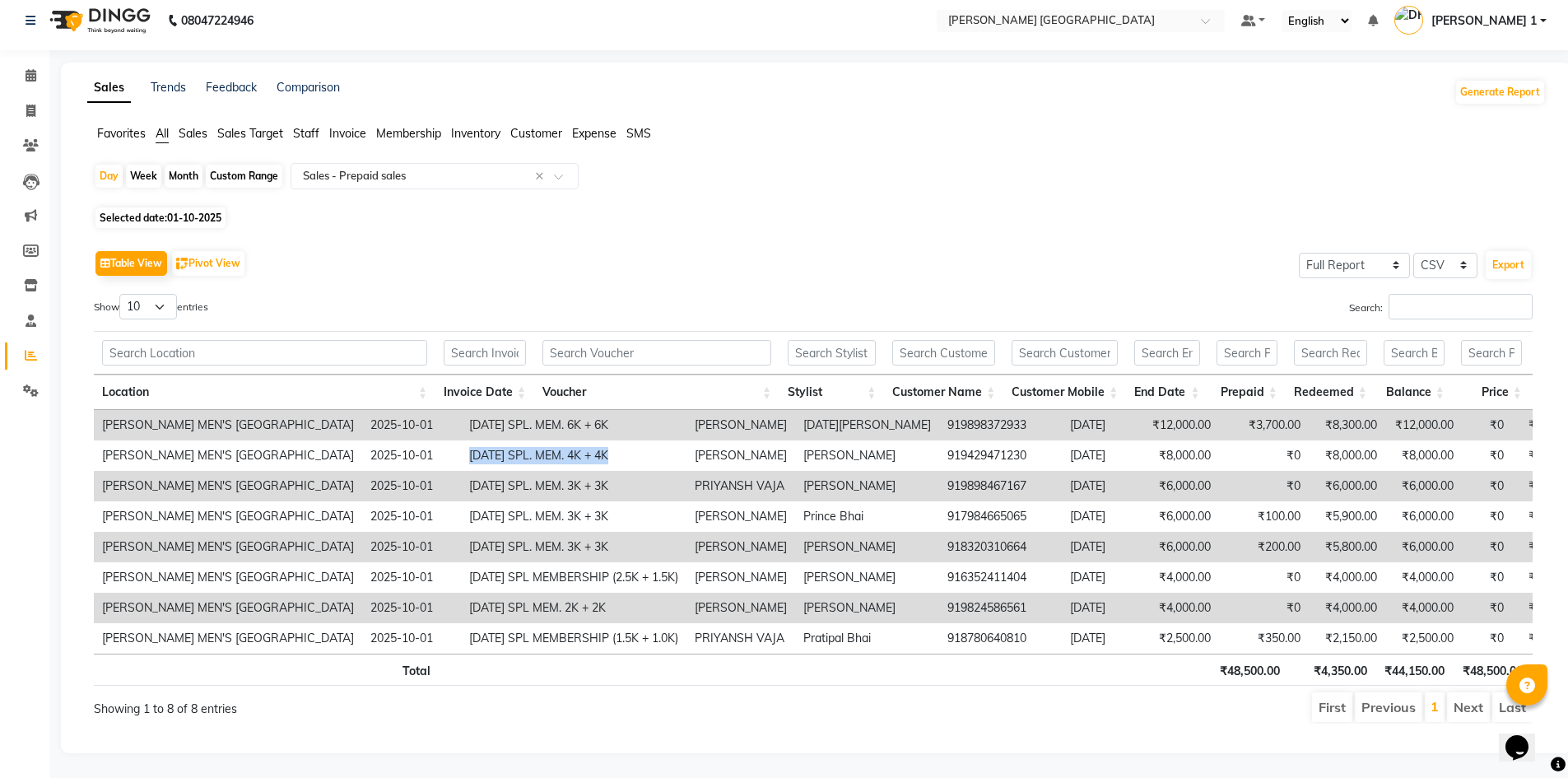
copy td "[DATE] SPL. MEM. 4K + 4K"
drag, startPoint x: 527, startPoint y: 469, endPoint x: 693, endPoint y: 466, distance: 166.0
click at [693, 470] on tr "[PERSON_NAME] MEN'S [GEOGRAPHIC_DATA] [DATE] [DATE] SPL. MEM. 3K + 3K PRIYANSH …" at bounding box center [840, 486] width 1494 height 31
copy tr "[DATE] SPL. MEM. 3K + 3K"
drag, startPoint x: 537, startPoint y: 556, endPoint x: 799, endPoint y: 755, distance: 329.0
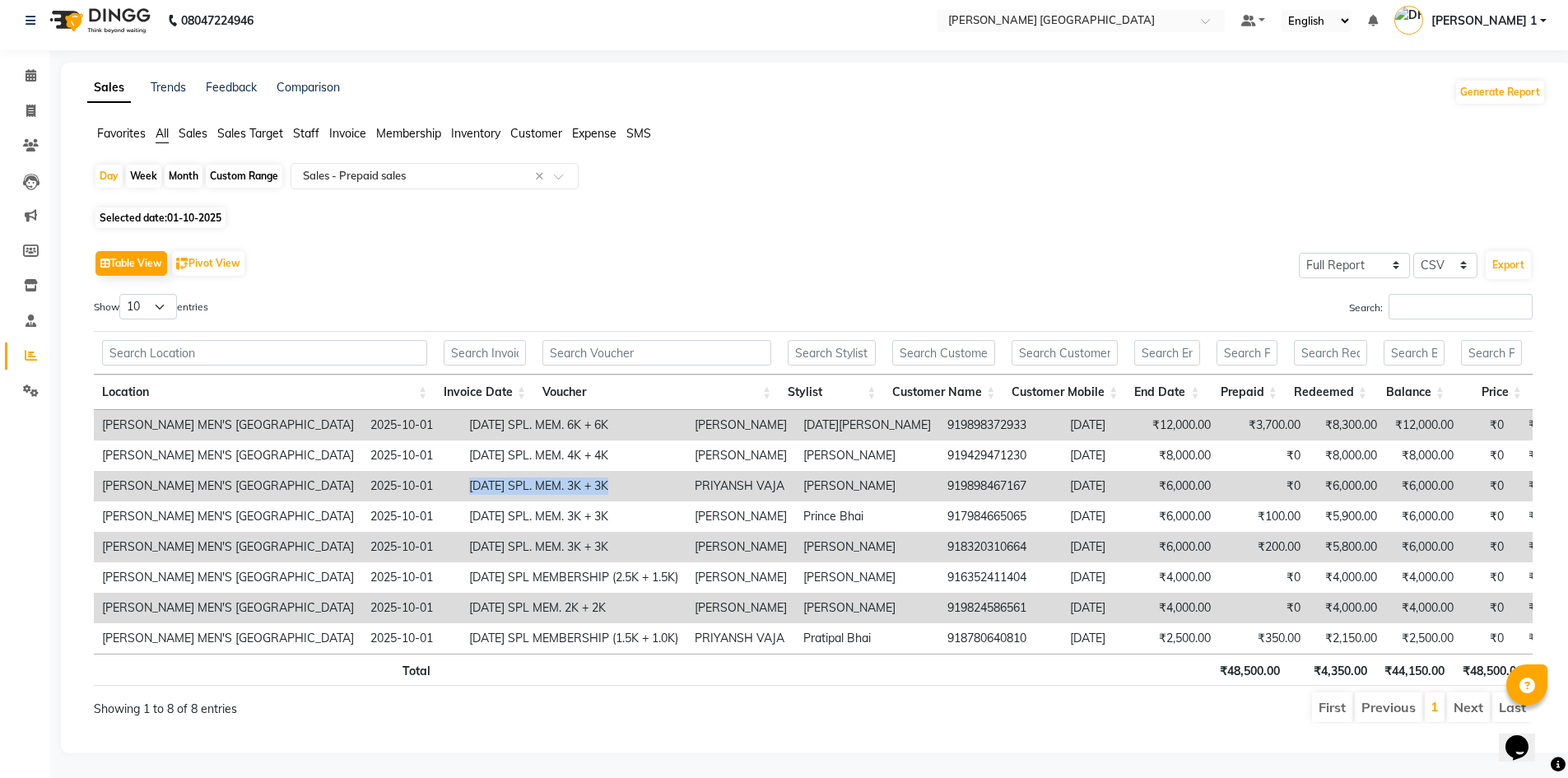
click at [686, 562] on td "[DATE] SPL MEMBERSHIP (2.5K + 1.5K)" at bounding box center [573, 577] width 226 height 31
copy td "[DATE] SPL MEMBERSHIP (2.5K + 1.5K)"
drag, startPoint x: 551, startPoint y: 585, endPoint x: 689, endPoint y: 582, distance: 138.0
click at [686, 593] on td "[DATE] SPL MEM. 2K + 2K" at bounding box center [573, 608] width 226 height 31
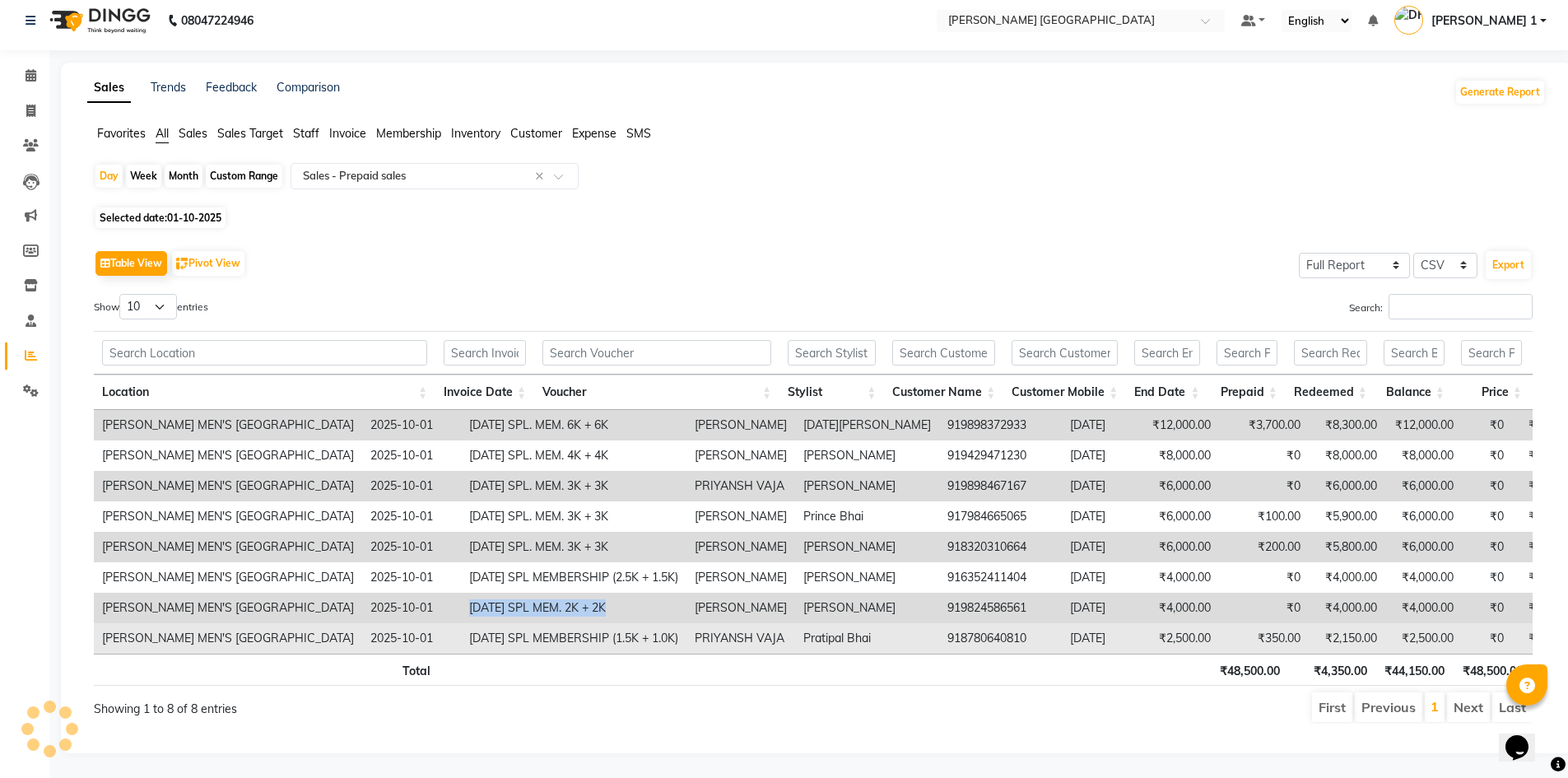
drag, startPoint x: 533, startPoint y: 574, endPoint x: 718, endPoint y: 604, distance: 187.4
click at [707, 593] on tr "[PERSON_NAME] MEN'S [GEOGRAPHIC_DATA] [DATE] [DATE] SPL MEM. 2K + 2K [PERSON_NA…" at bounding box center [840, 608] width 1494 height 31
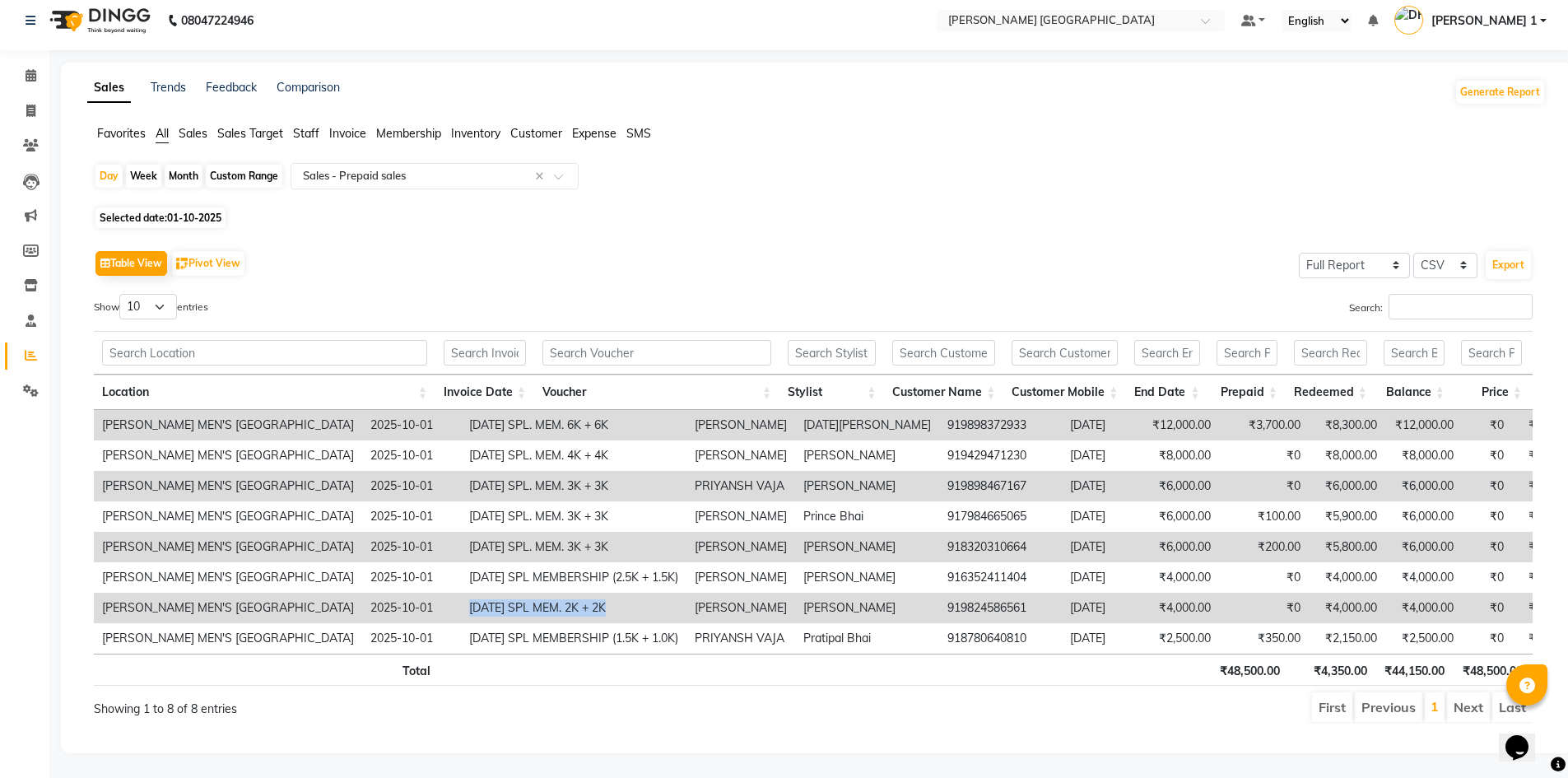
copy tr "[DATE] SPL MEM. 2K + 2K"
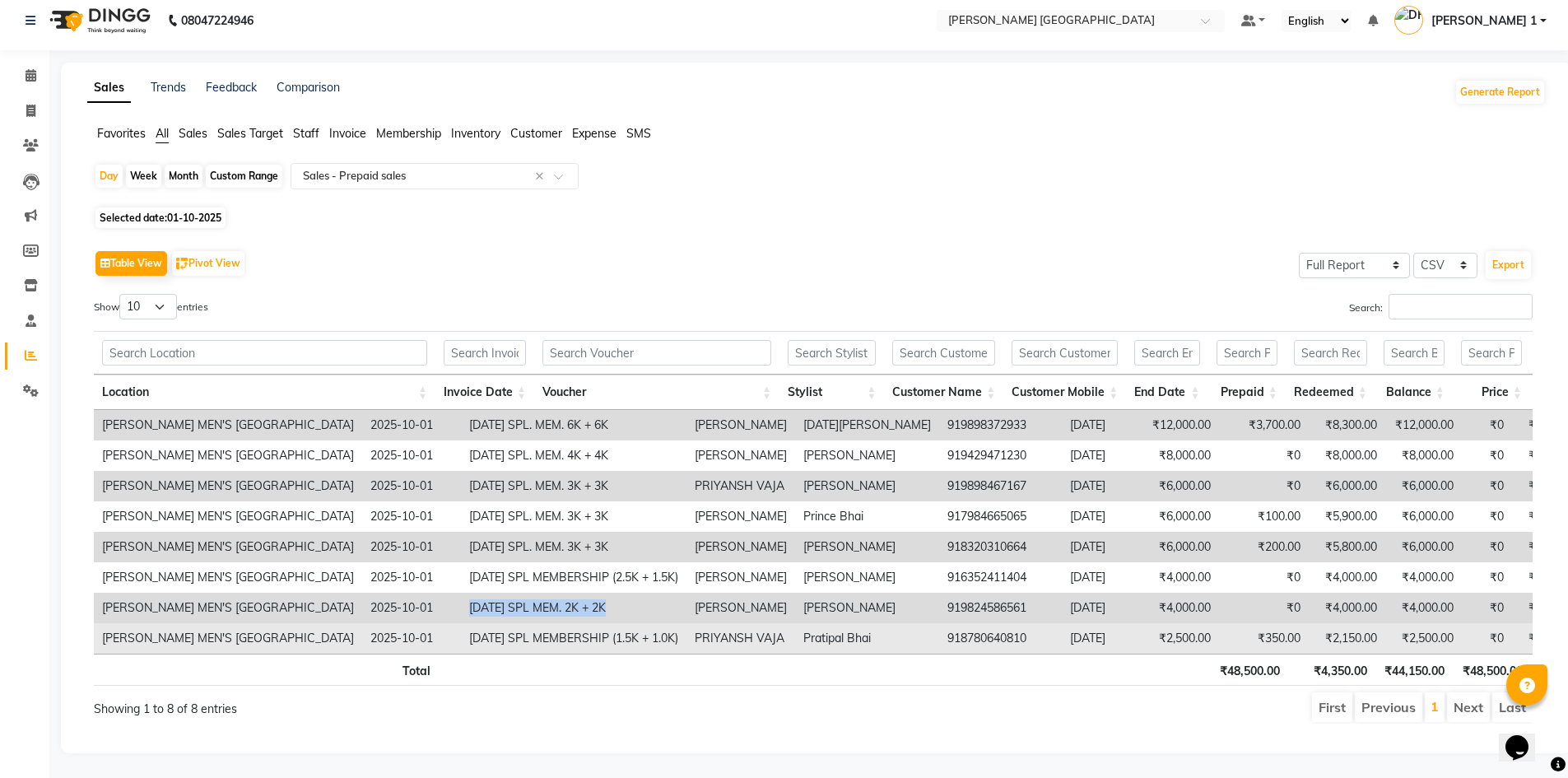
drag, startPoint x: 543, startPoint y: 609, endPoint x: 779, endPoint y: 616, distance: 236.1
click at [686, 623] on td "[DATE] SPL MEMBERSHIP (1.5K + 1.0K)" at bounding box center [573, 639] width 226 height 31
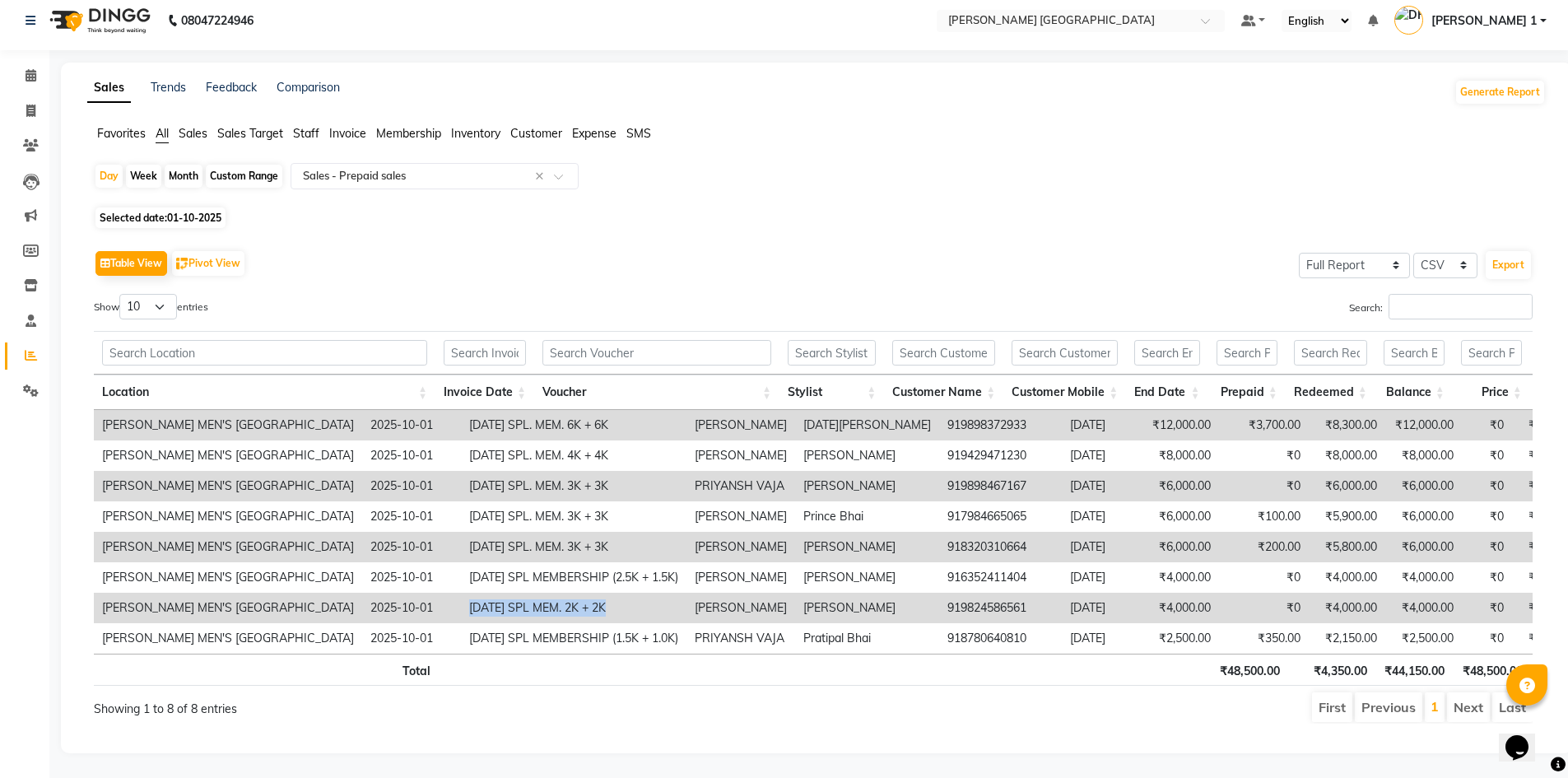
copy td "[DATE] SPL MEMBERSHIP (1.5K + 1.0K)"
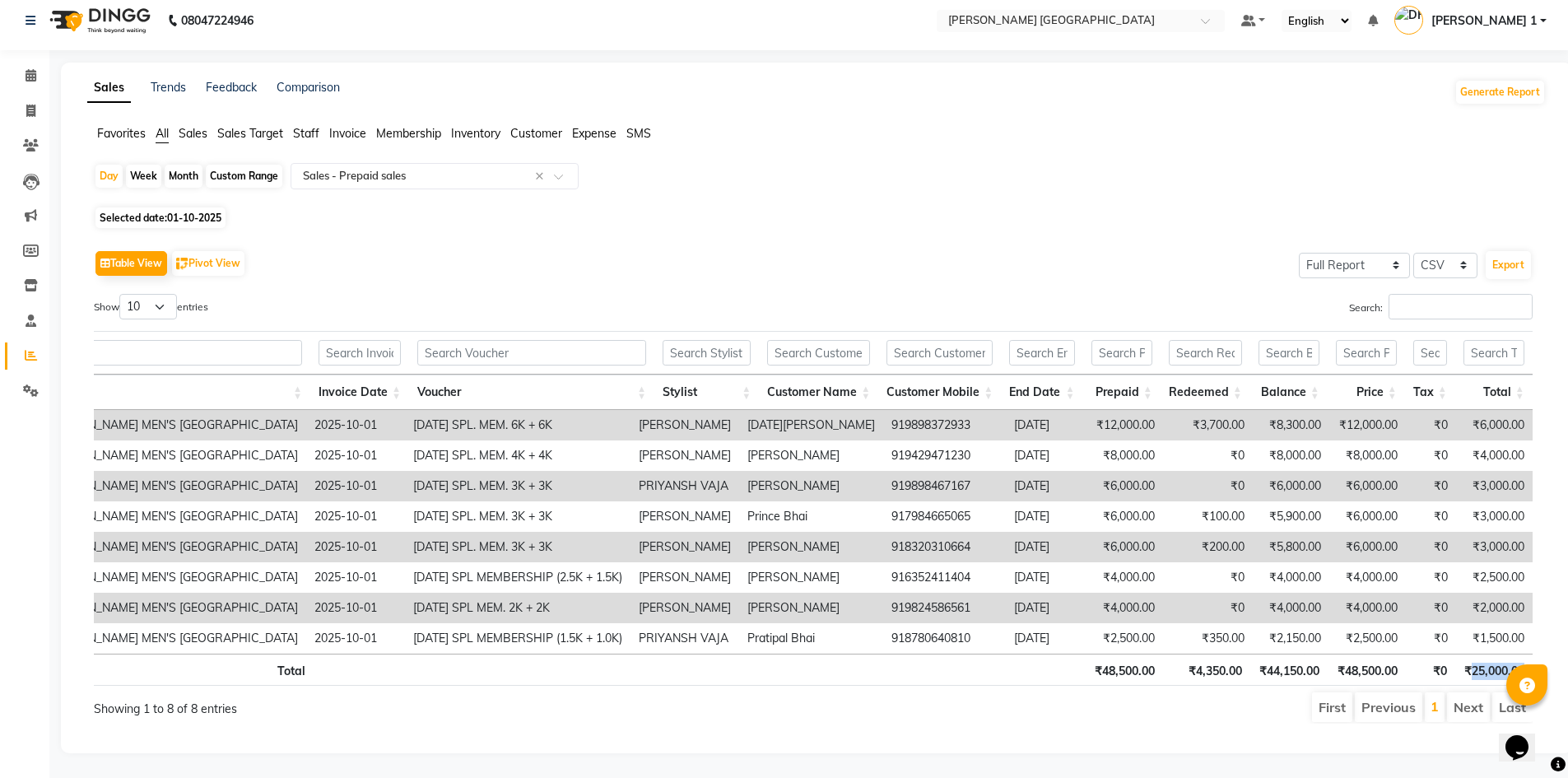
scroll to position [0, 13]
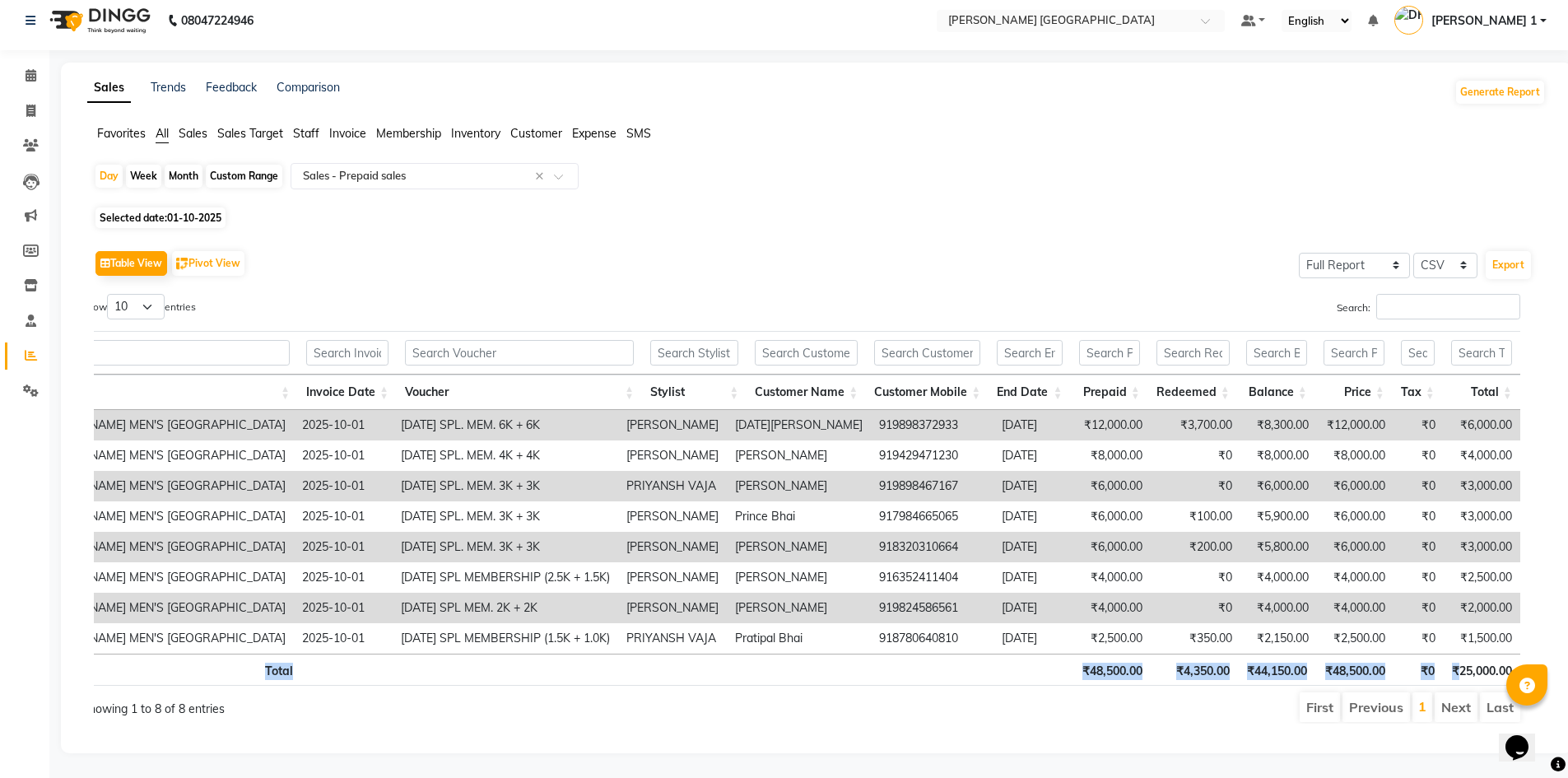
drag, startPoint x: 1487, startPoint y: 656, endPoint x: 1527, endPoint y: 653, distance: 40.1
click at [1527, 653] on div "Location Invoice Date Voucher Stylist Customer Name Customer Mobile End Date Pr…" at bounding box center [801, 507] width 1464 height 364
click at [178, 211] on span "01-10-2025" at bounding box center [194, 218] width 54 height 13
select select "10"
select select "2025"
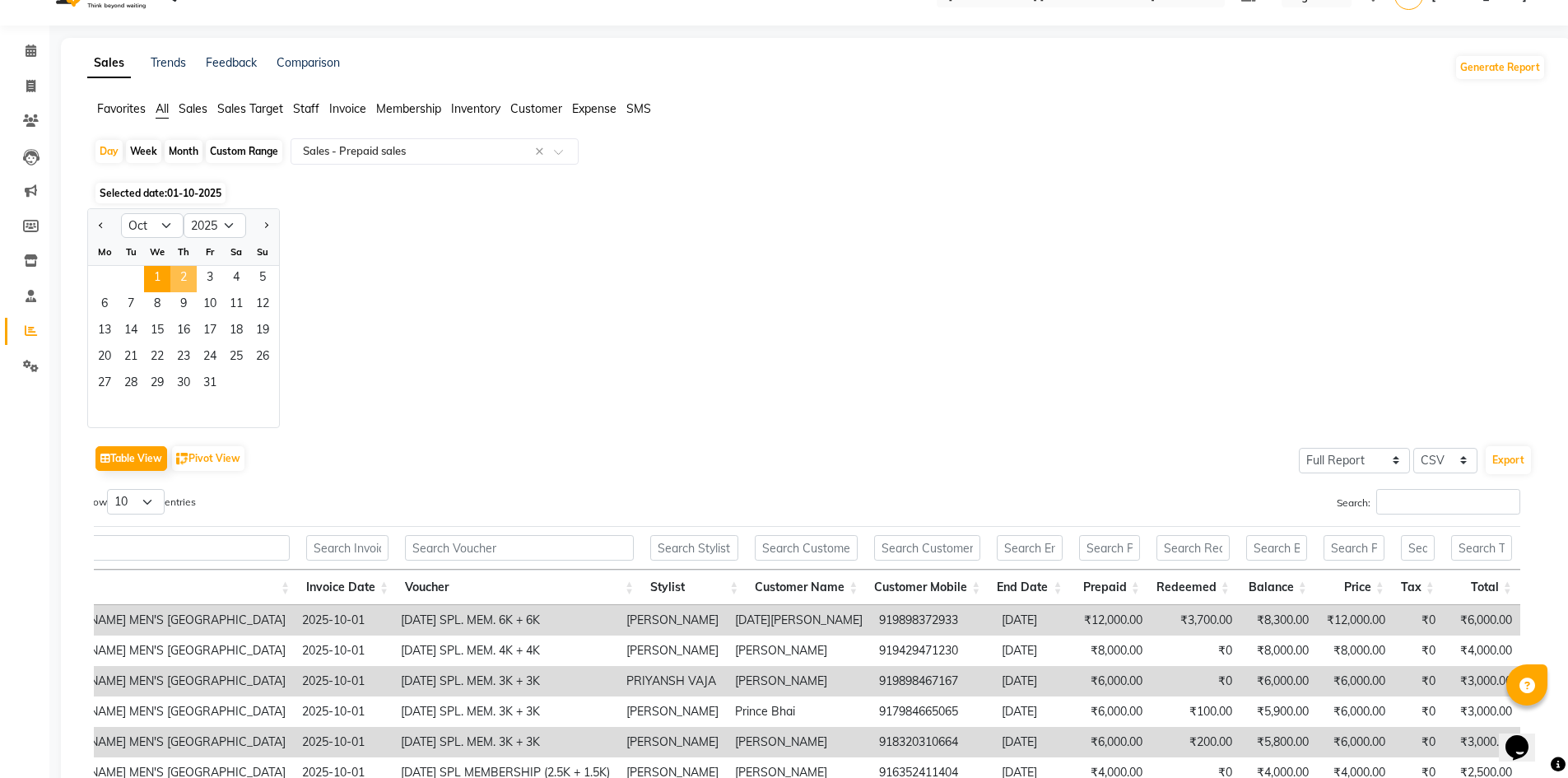
click at [187, 281] on span "2" at bounding box center [183, 279] width 26 height 26
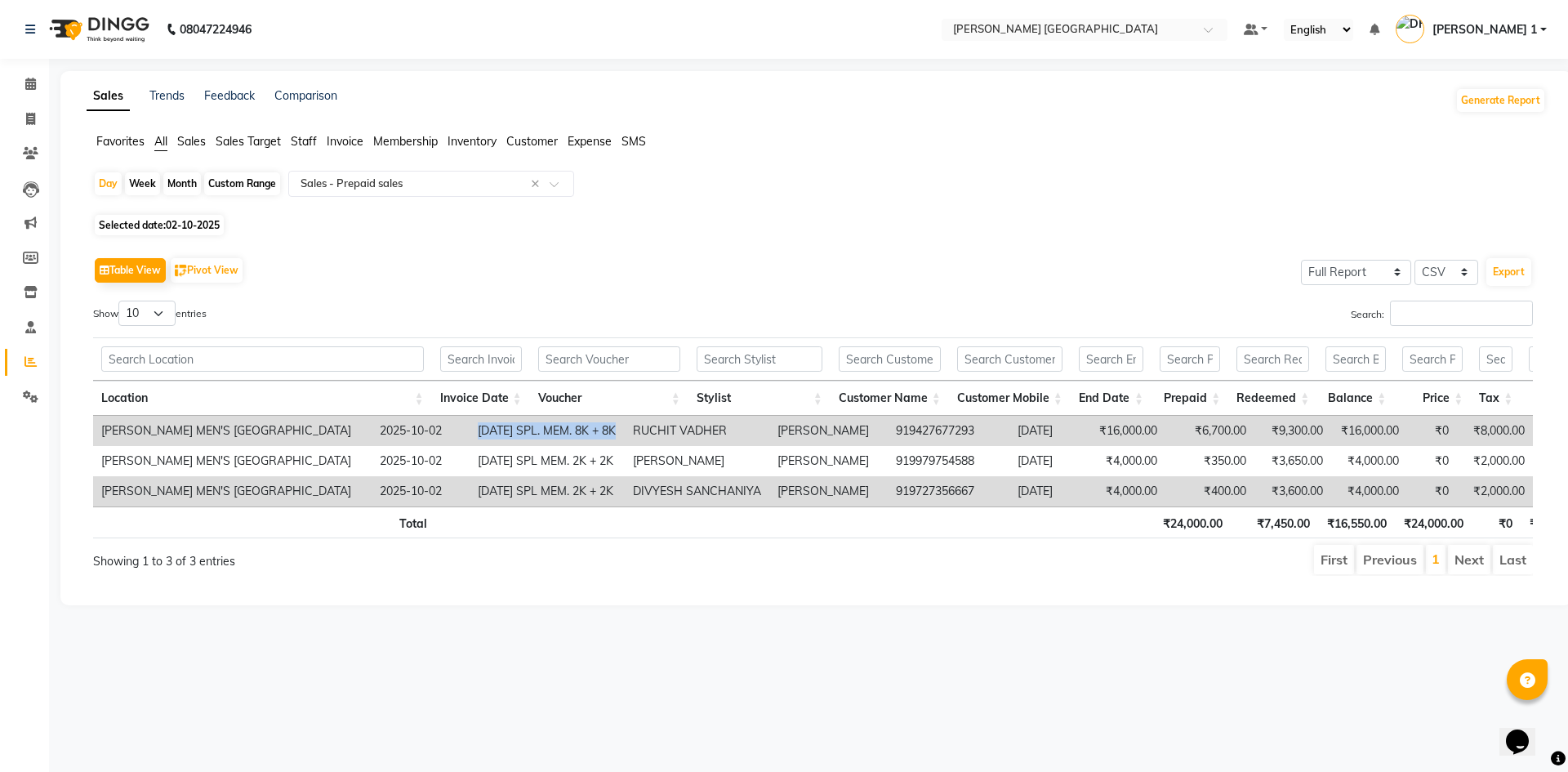
drag, startPoint x: 509, startPoint y: 431, endPoint x: 690, endPoint y: 436, distance: 181.1
click at [690, 436] on tr "[PERSON_NAME] MEN'S [GEOGRAPHIC_DATA] [DATE] [DATE] SPL. MEM. 8K + 8K RUCHIT VA…" at bounding box center [812, 431] width 1439 height 30
copy tr "[DATE] SPL. MEM. 8K + 8K"
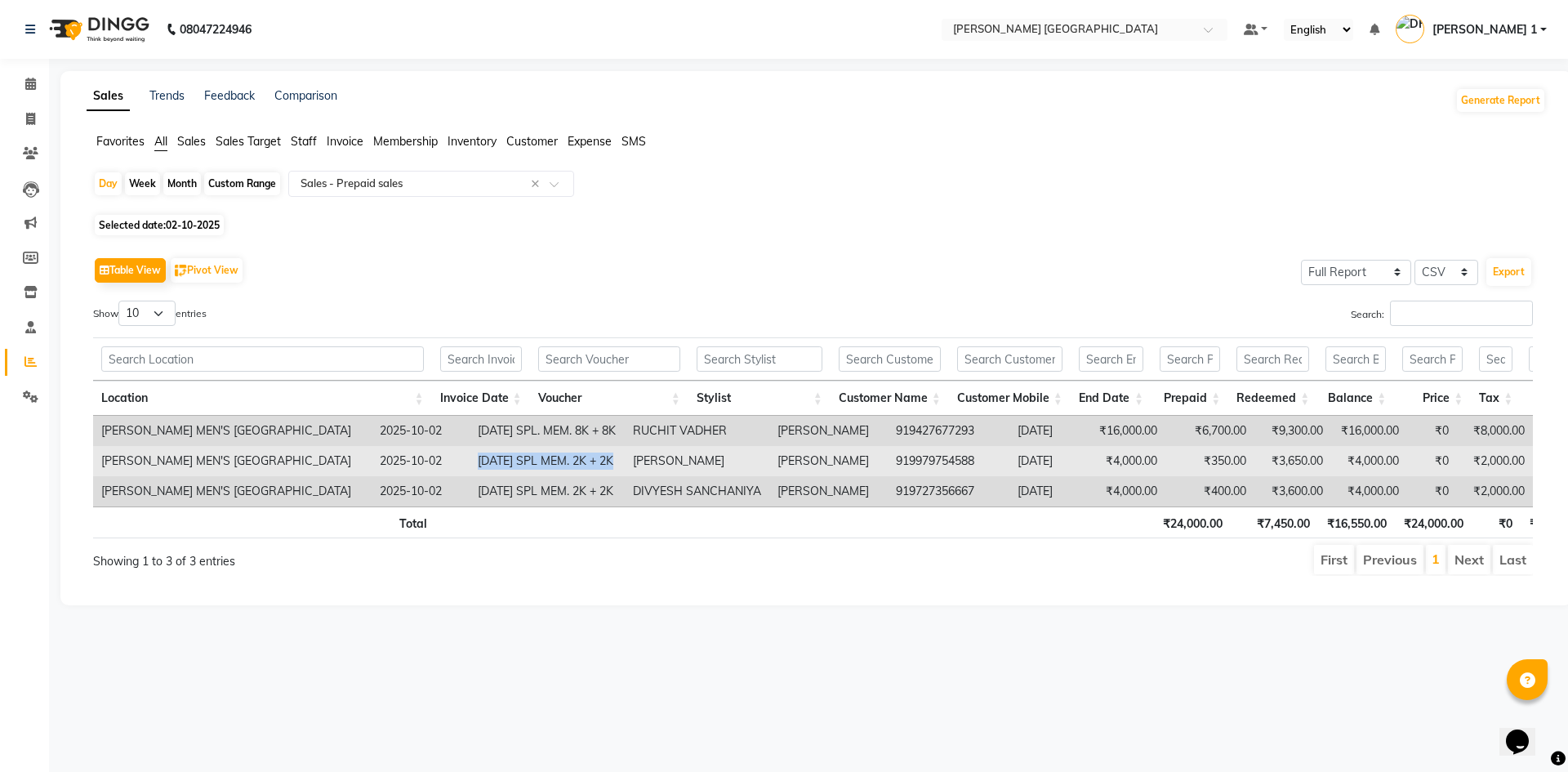
drag, startPoint x: 539, startPoint y: 469, endPoint x: 686, endPoint y: 465, distance: 147.1
click at [625, 465] on td "[DATE] SPL MEM. 2K + 2K" at bounding box center [547, 461] width 155 height 30
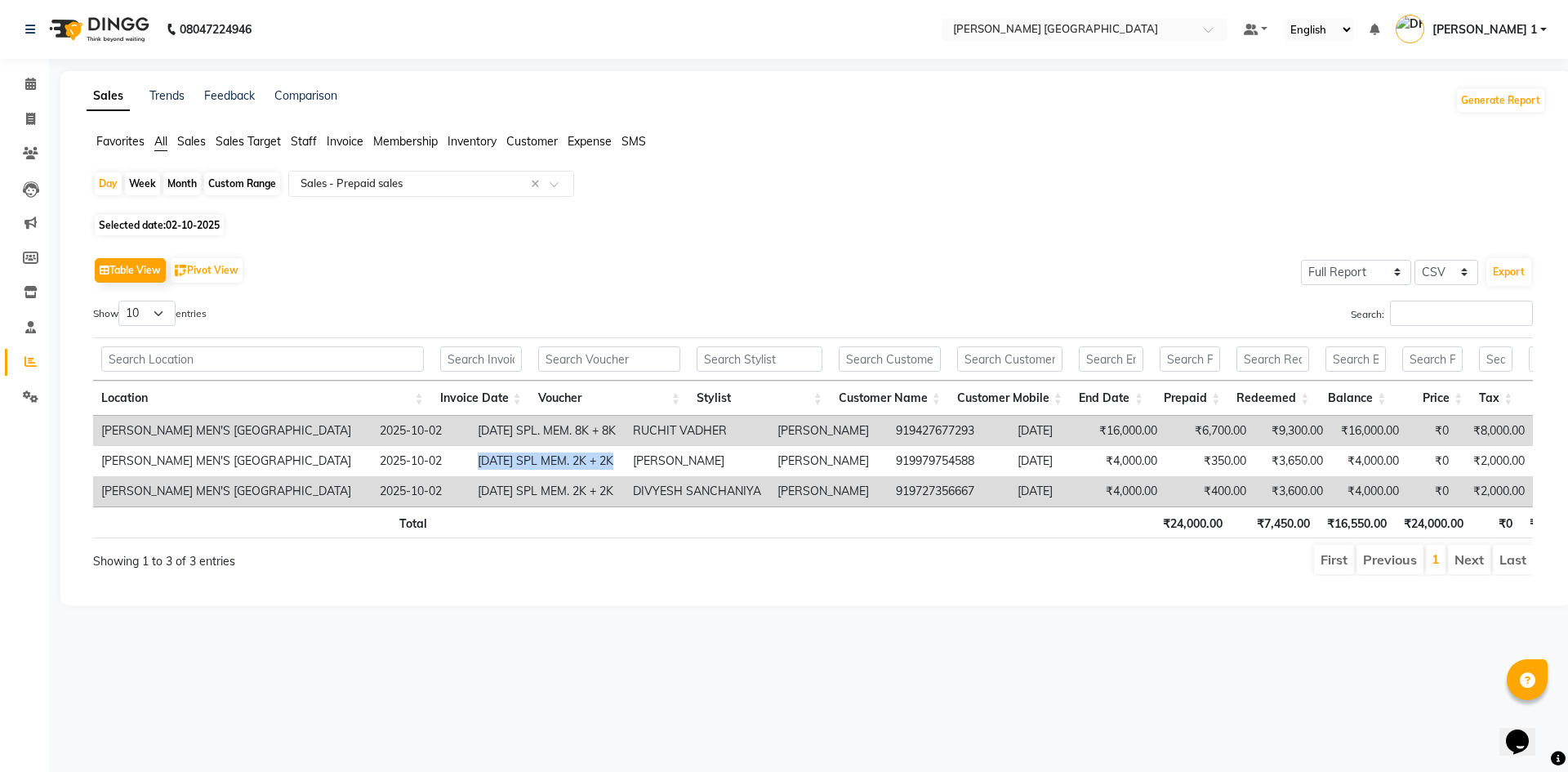
copy td "[DATE] SPL MEM. 2K + 2K"
click at [178, 227] on span "02-10-2025" at bounding box center [193, 225] width 54 height 12
select select "10"
select select "2025"
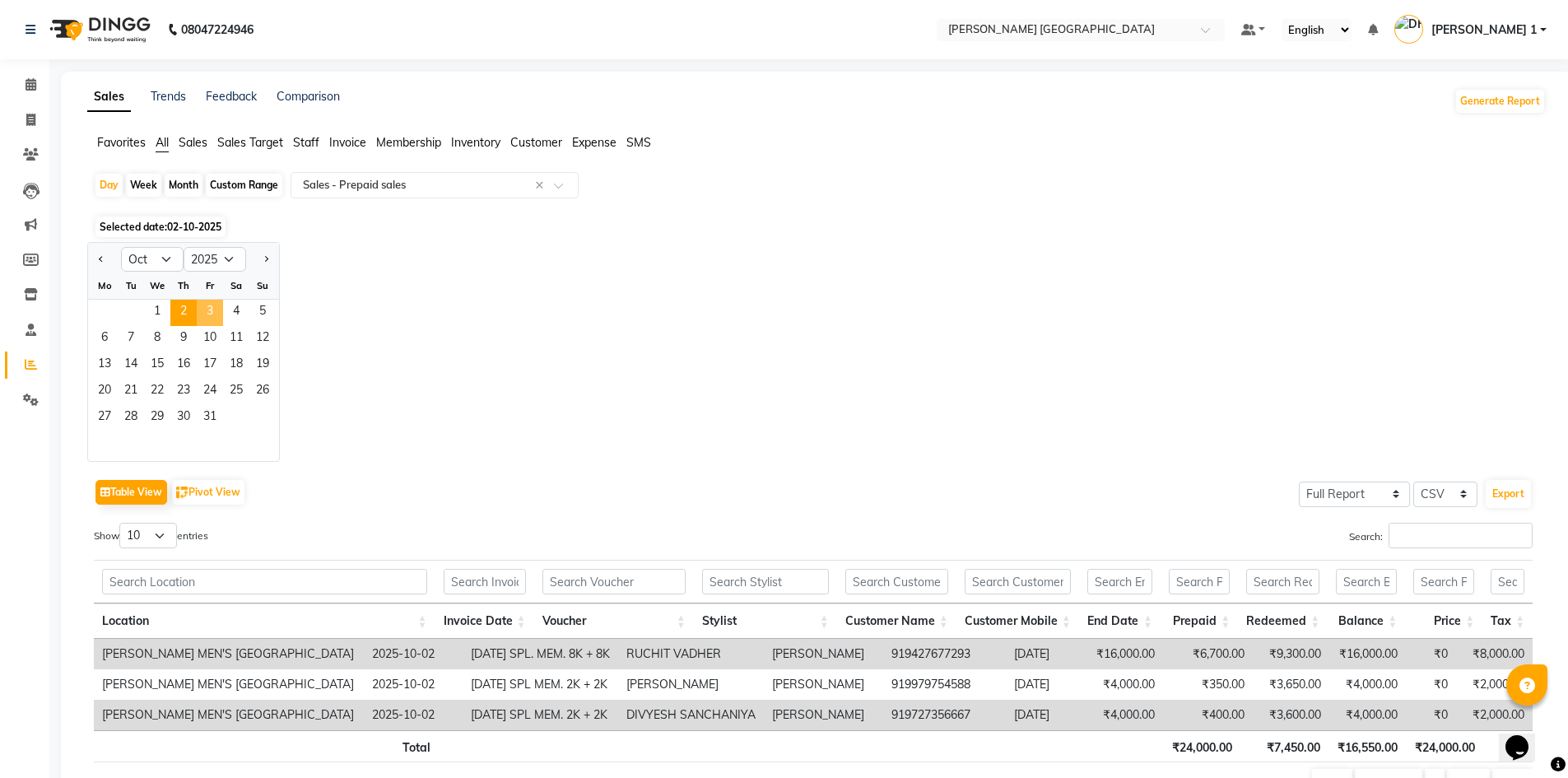
click at [211, 324] on span "3" at bounding box center [210, 312] width 26 height 26
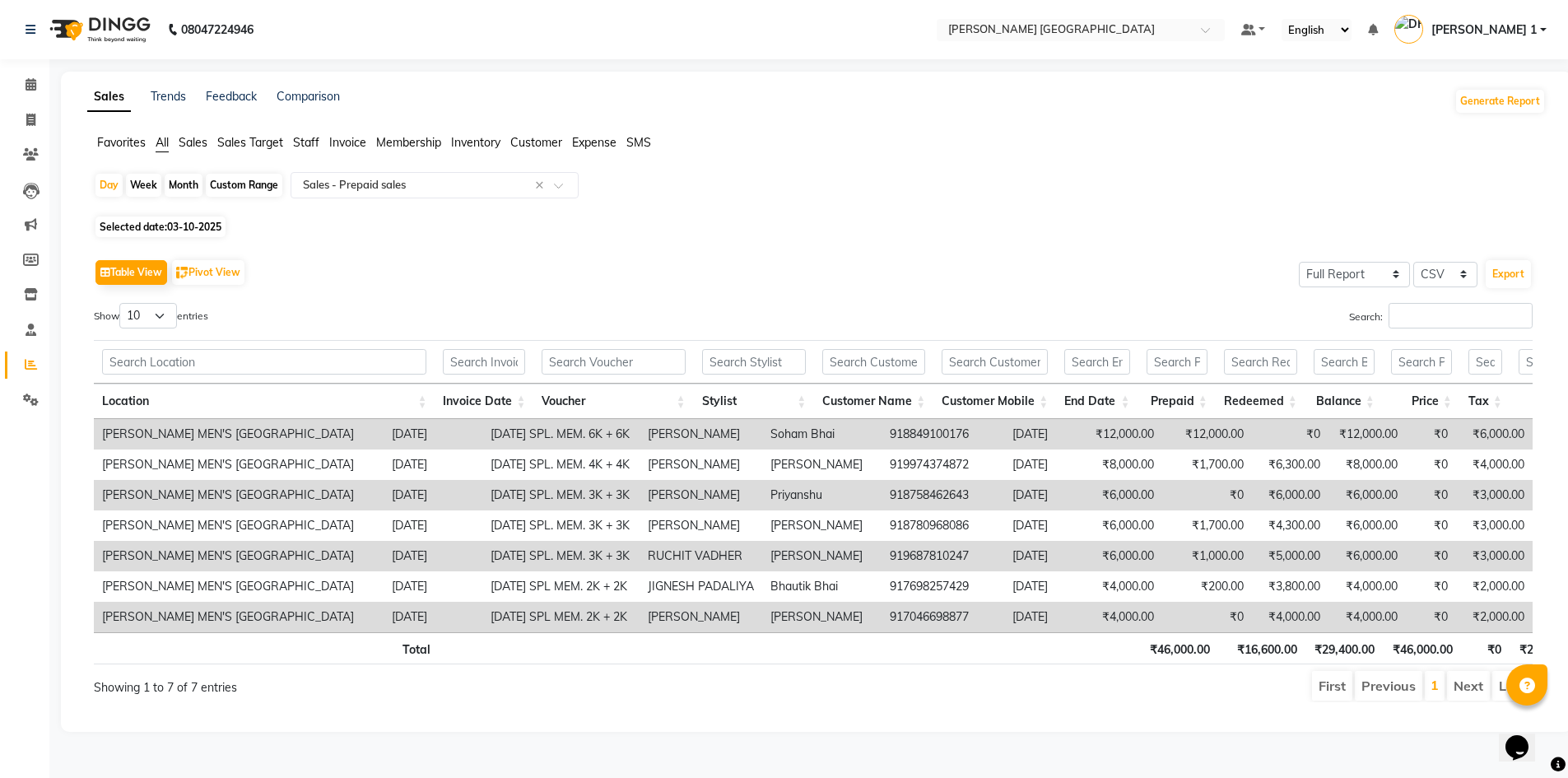
scroll to position [4, 0]
drag, startPoint x: 546, startPoint y: 430, endPoint x: 692, endPoint y: 435, distance: 146.1
click at [640, 435] on td "[DATE] SPL. MEM. 6K + 6K" at bounding box center [560, 434] width 157 height 31
copy td "[DATE] SPL. MEM. 6K + 6K"
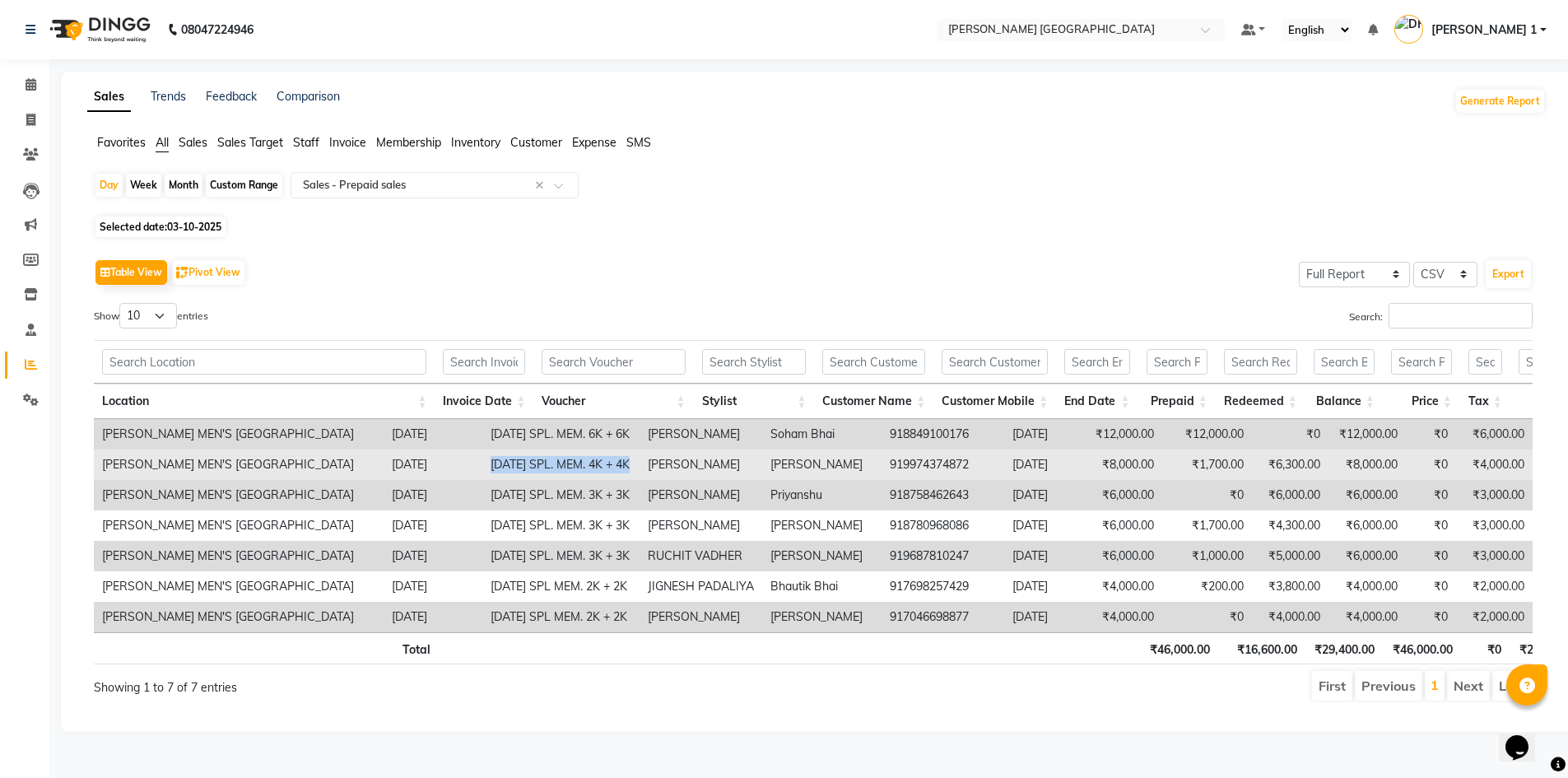
drag, startPoint x: 540, startPoint y: 456, endPoint x: 706, endPoint y: 461, distance: 166.1
click at [706, 461] on tr "[PERSON_NAME] MEN'S [GEOGRAPHIC_DATA] [DATE] [DATE] SPL. MEM. 4K + 4K [PERSON_N…" at bounding box center [812, 465] width 1438 height 31
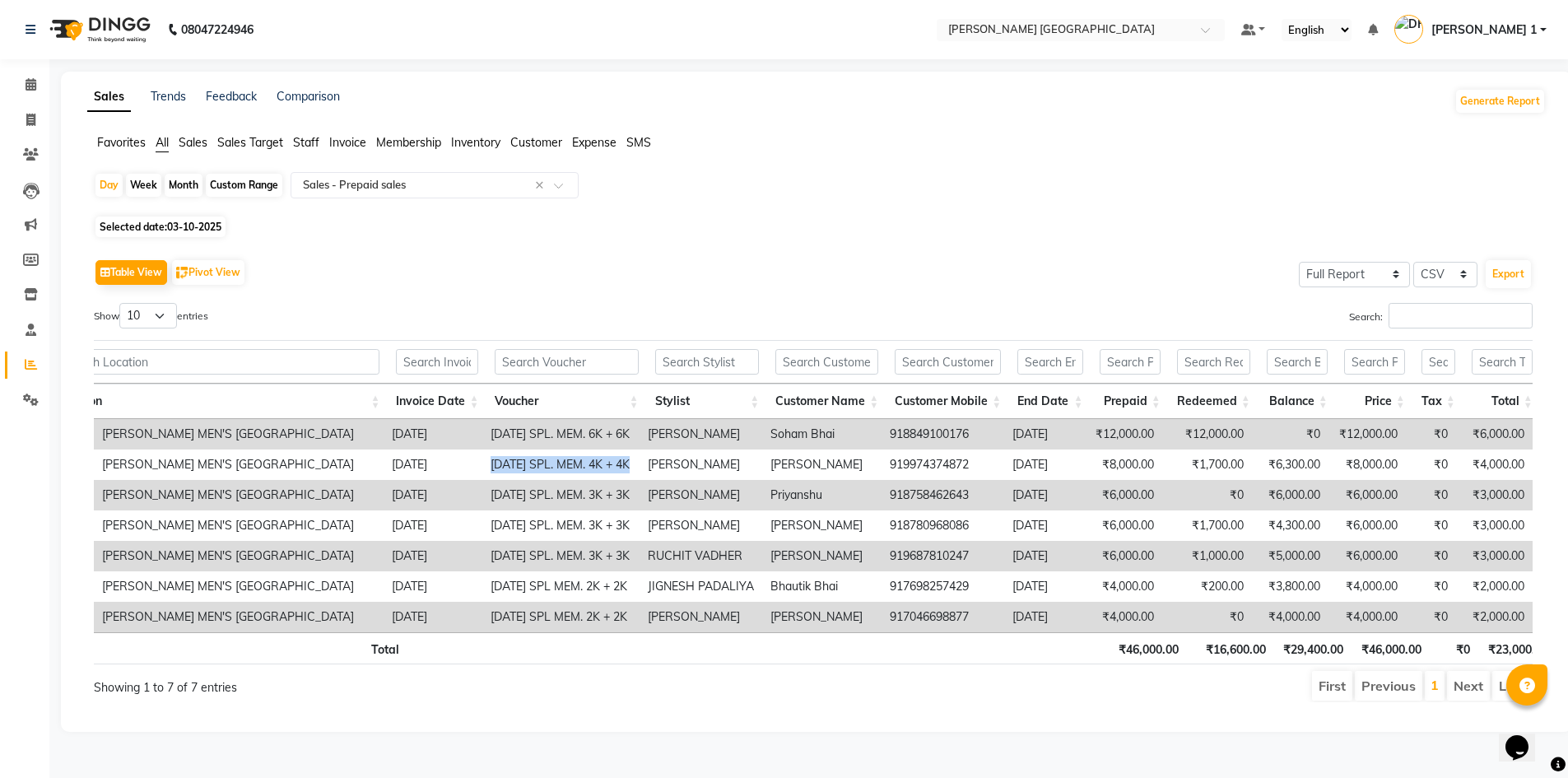
scroll to position [0, 55]
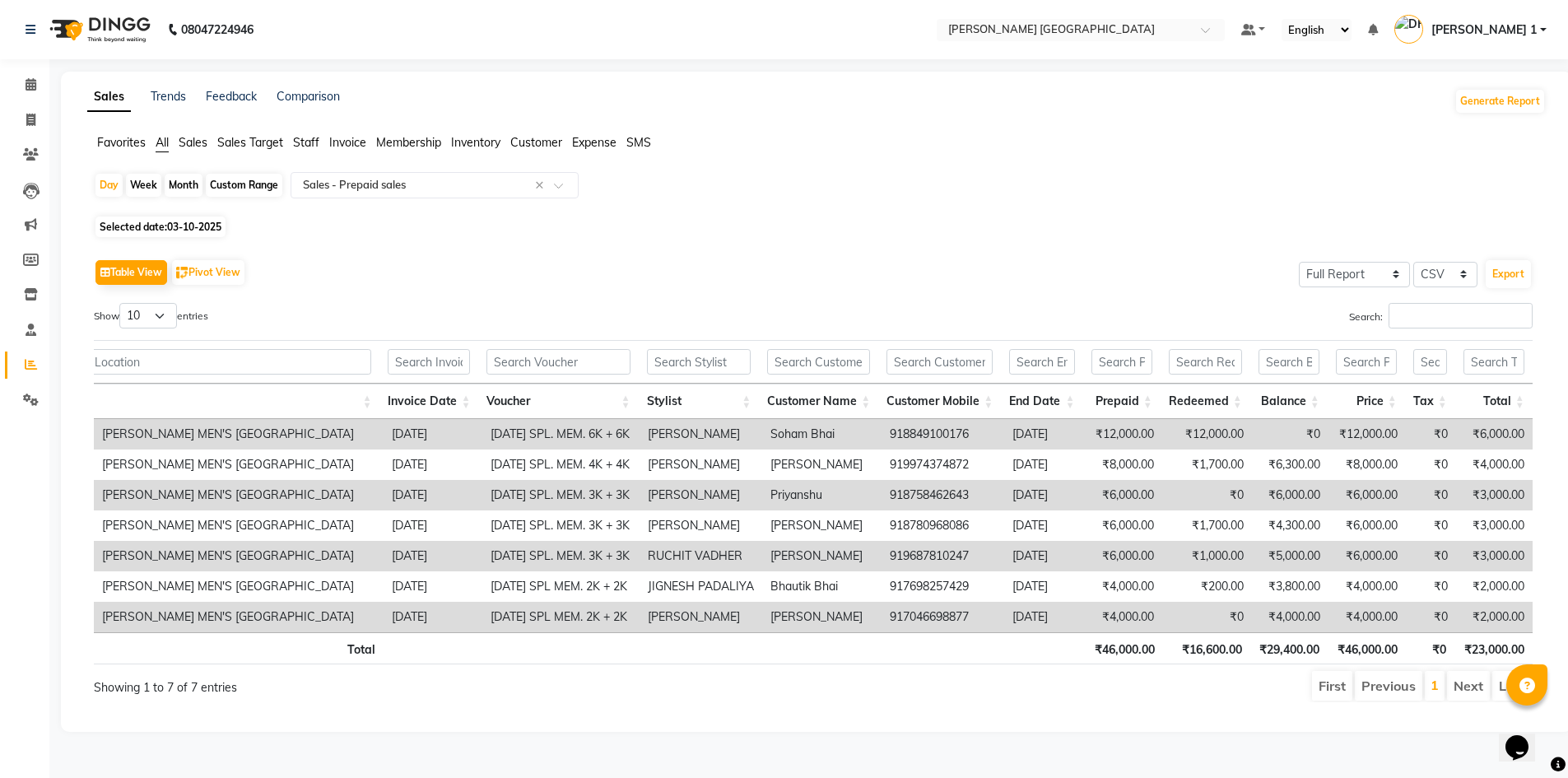
click at [181, 225] on span "03-10-2025" at bounding box center [194, 227] width 54 height 13
select select "10"
select select "2025"
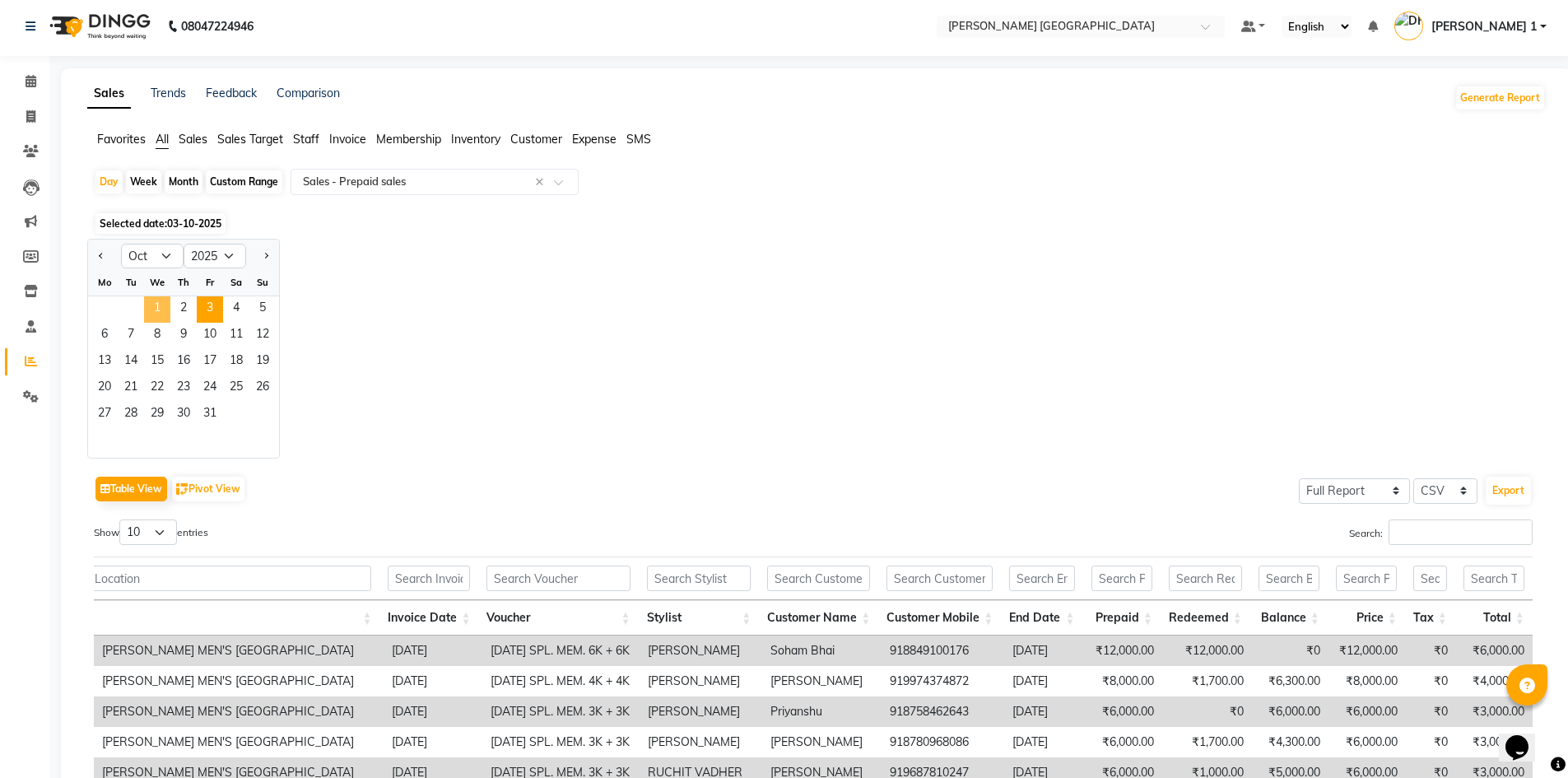
click at [155, 305] on span "1" at bounding box center [157, 309] width 26 height 26
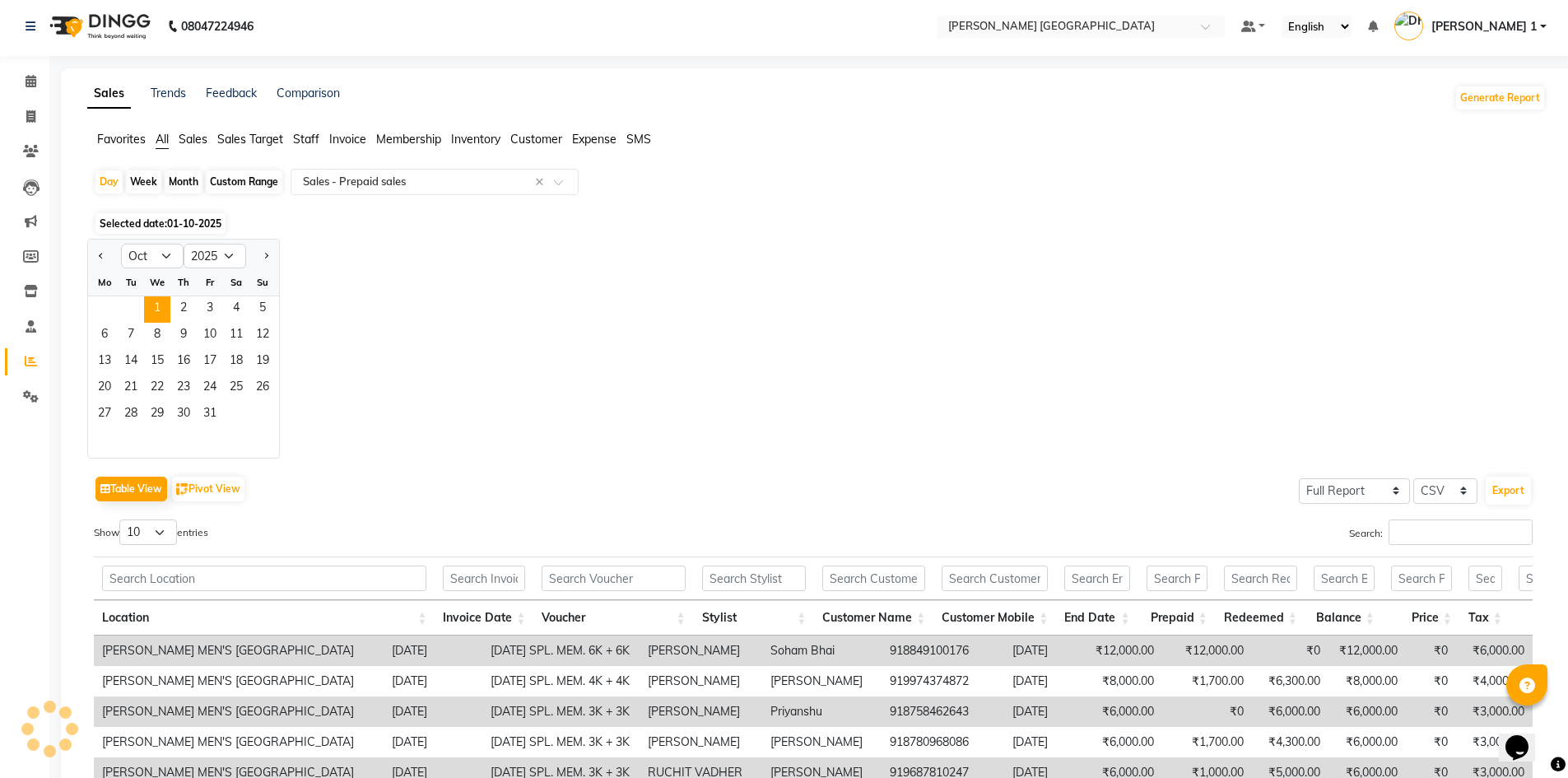
scroll to position [0, 0]
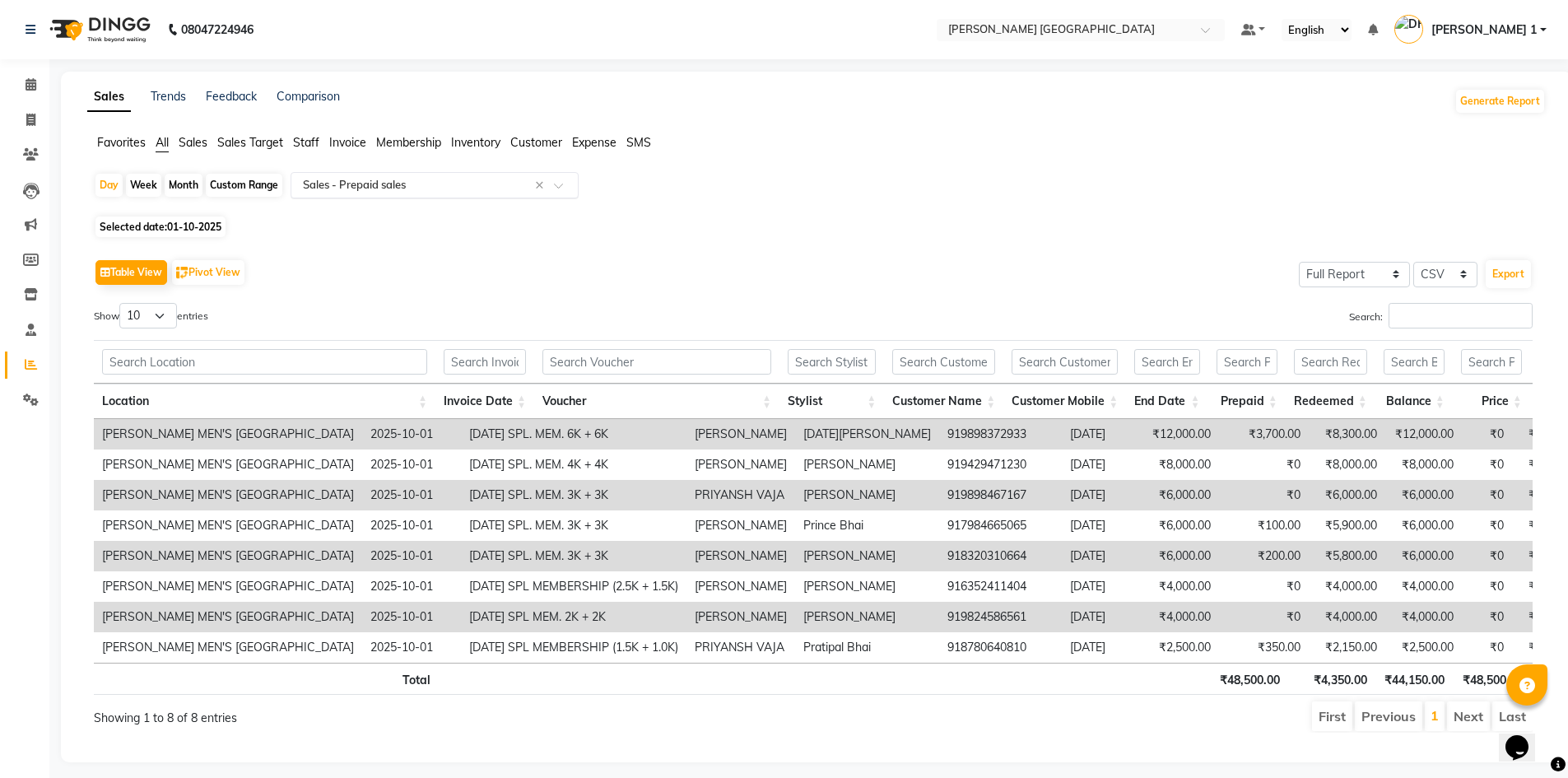
click at [332, 189] on input "text" at bounding box center [417, 185] width 237 height 16
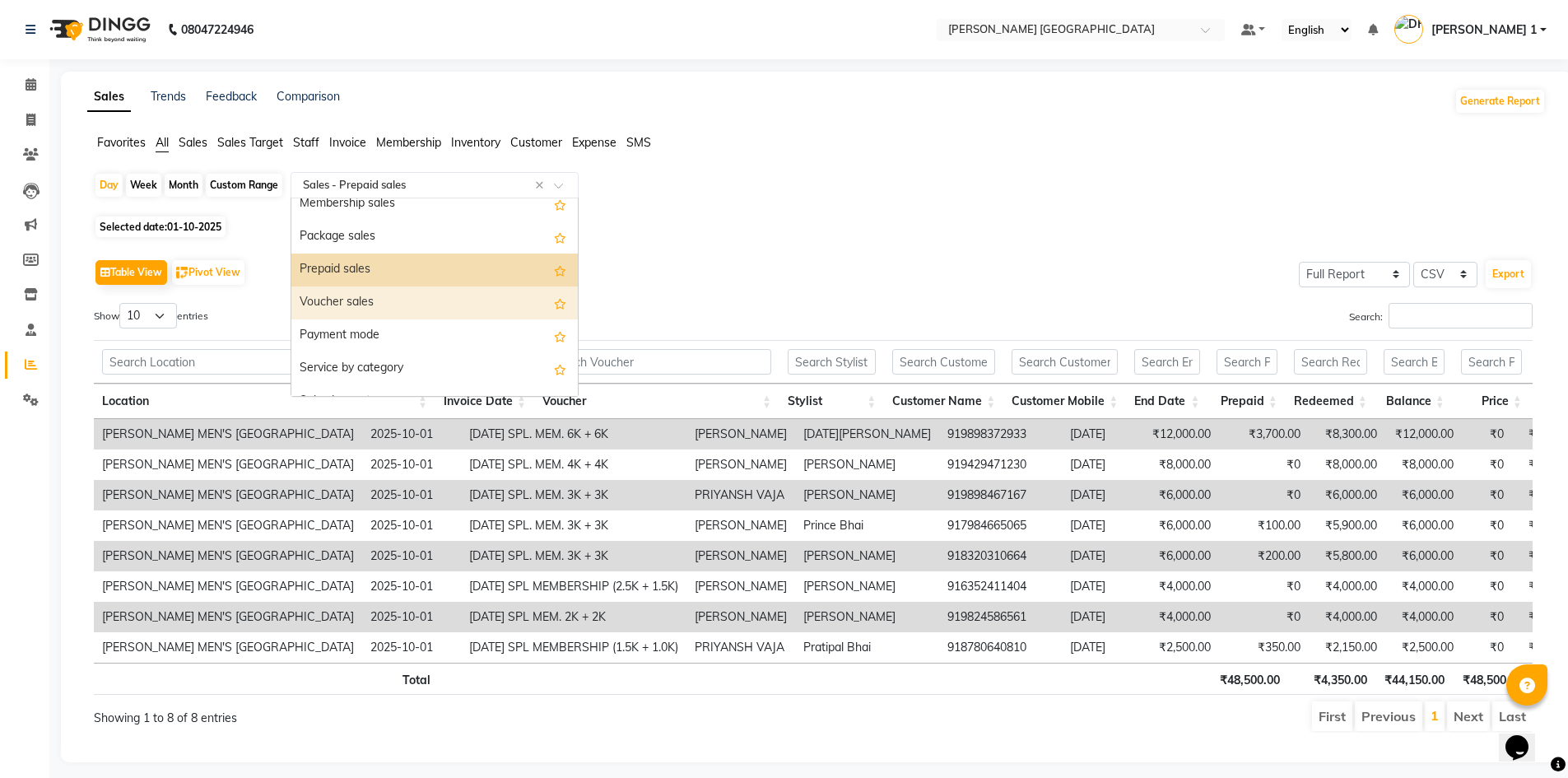
scroll to position [148, 0]
click at [350, 260] on div "Package sales" at bounding box center [435, 264] width 286 height 33
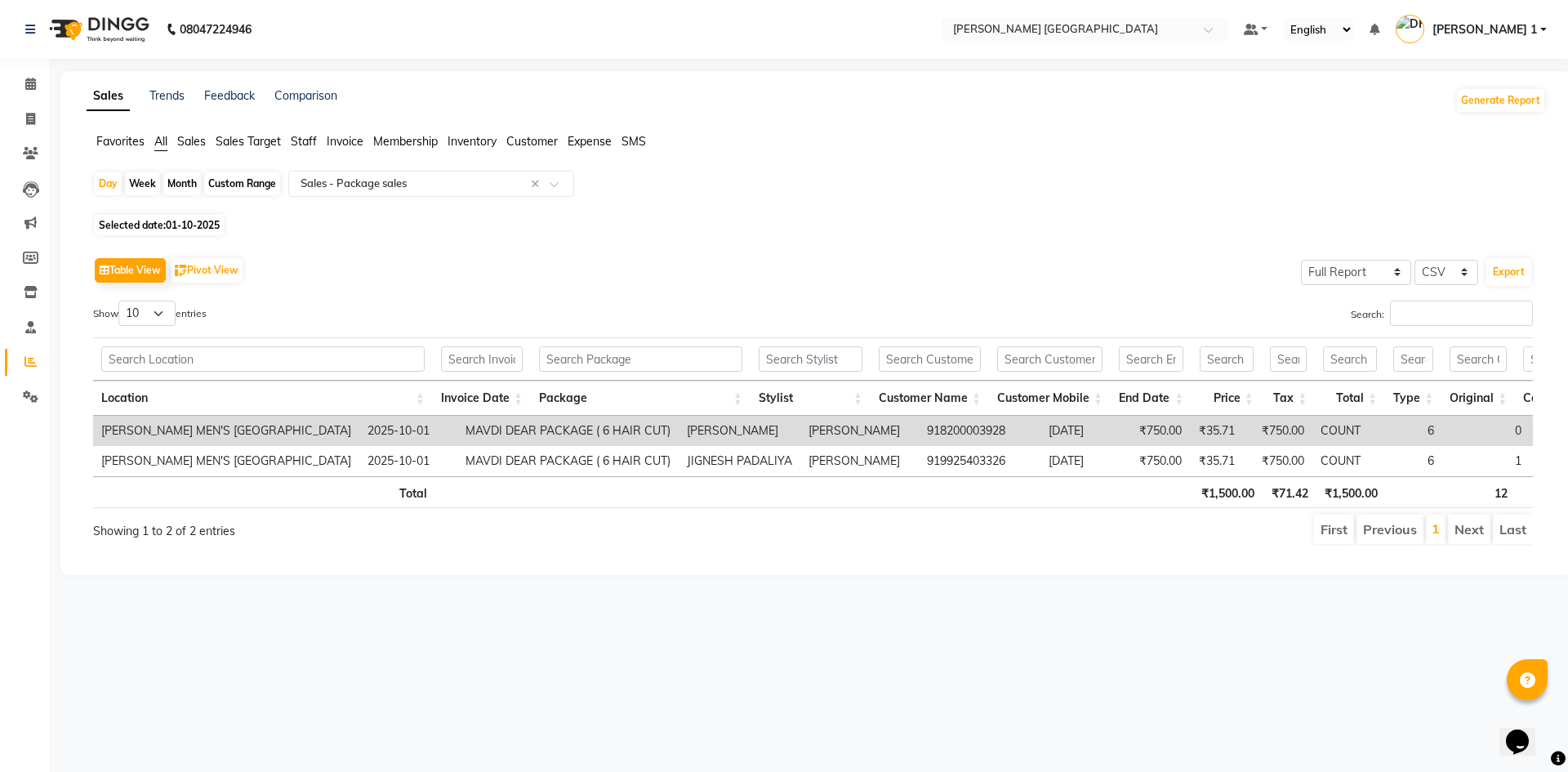
click at [457, 434] on td "2025-10-01" at bounding box center [409, 431] width 98 height 30
drag, startPoint x: 540, startPoint y: 426, endPoint x: 748, endPoint y: 436, distance: 208.2
click at [678, 436] on td "MAVDI DEAR PACKAGE ( 6 HAIR CUT)" at bounding box center [568, 431] width 221 height 30
click at [169, 226] on span "01-10-2025" at bounding box center [193, 225] width 54 height 12
select select "10"
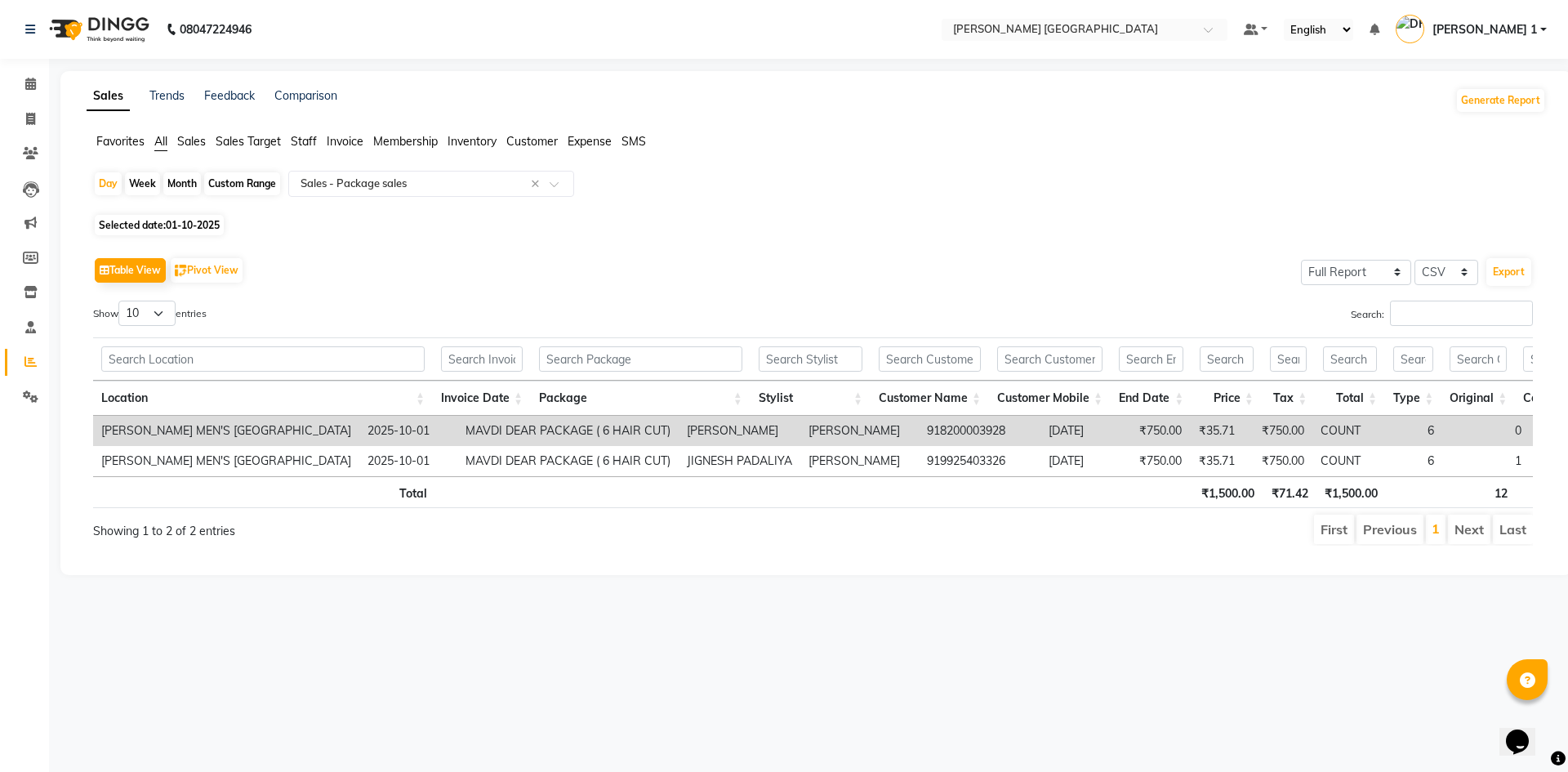
select select "2025"
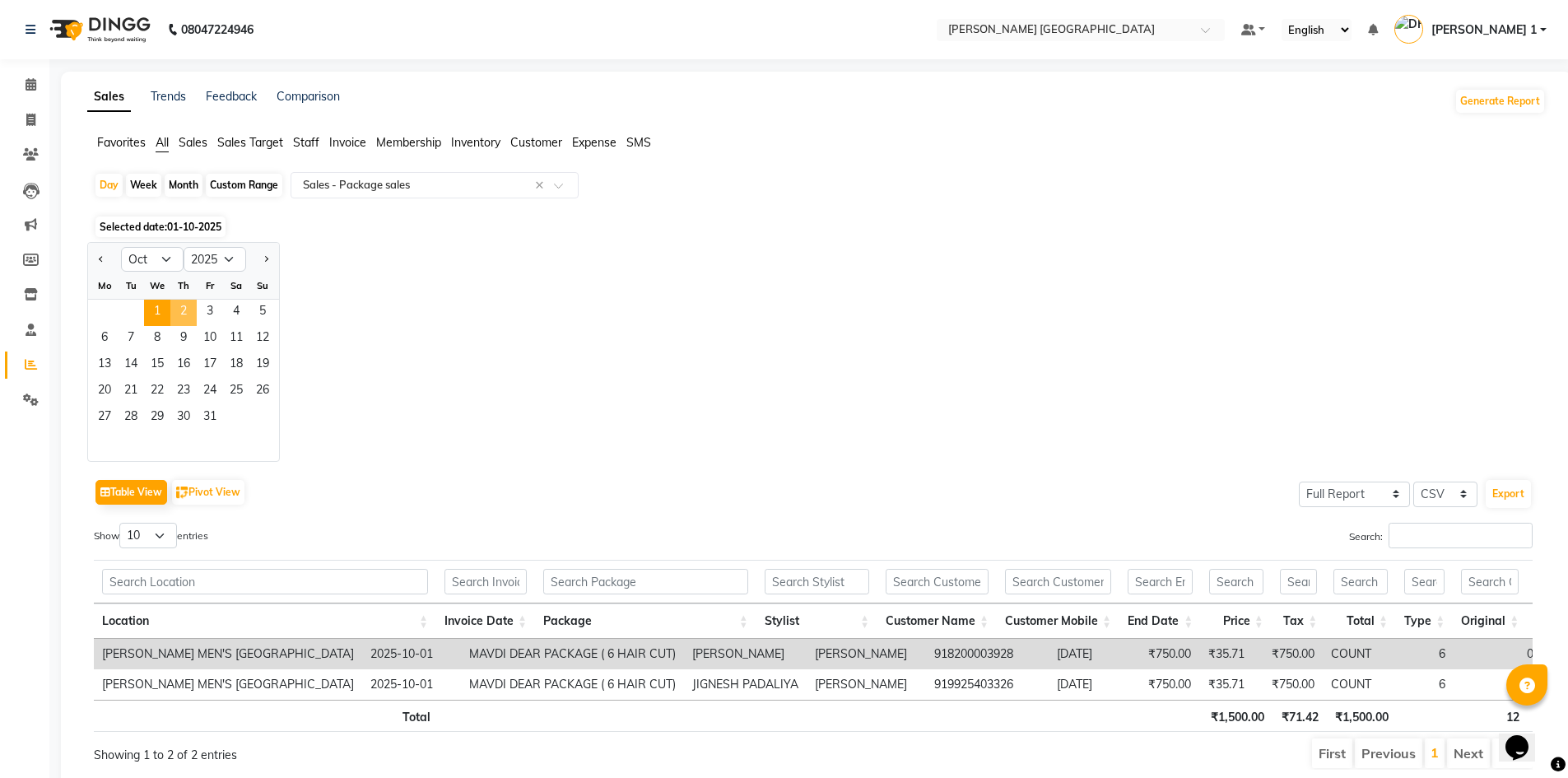
click at [189, 319] on span "2" at bounding box center [183, 312] width 26 height 26
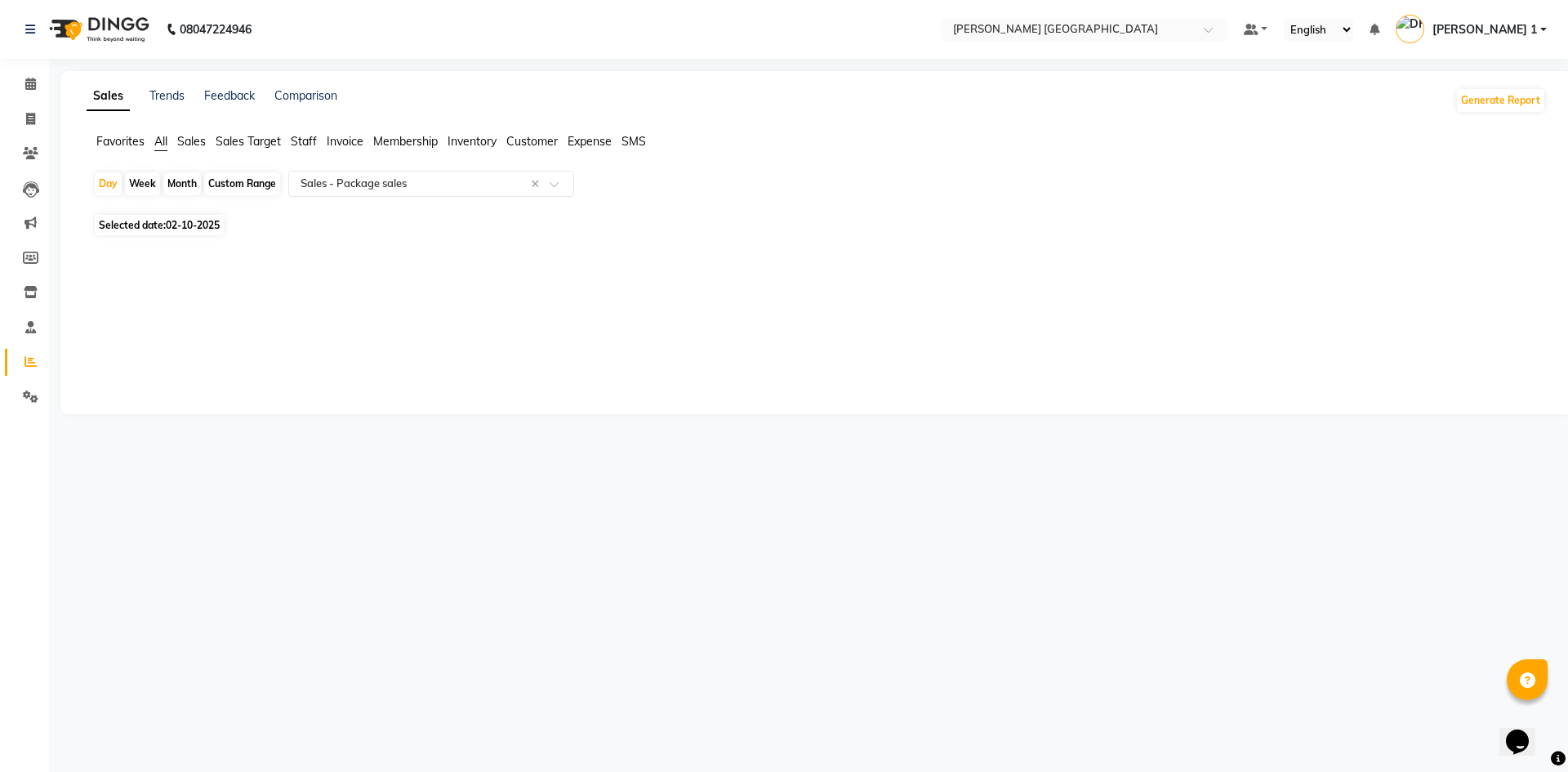
click at [182, 220] on span "02-10-2025" at bounding box center [193, 225] width 54 height 12
select select "10"
select select "2025"
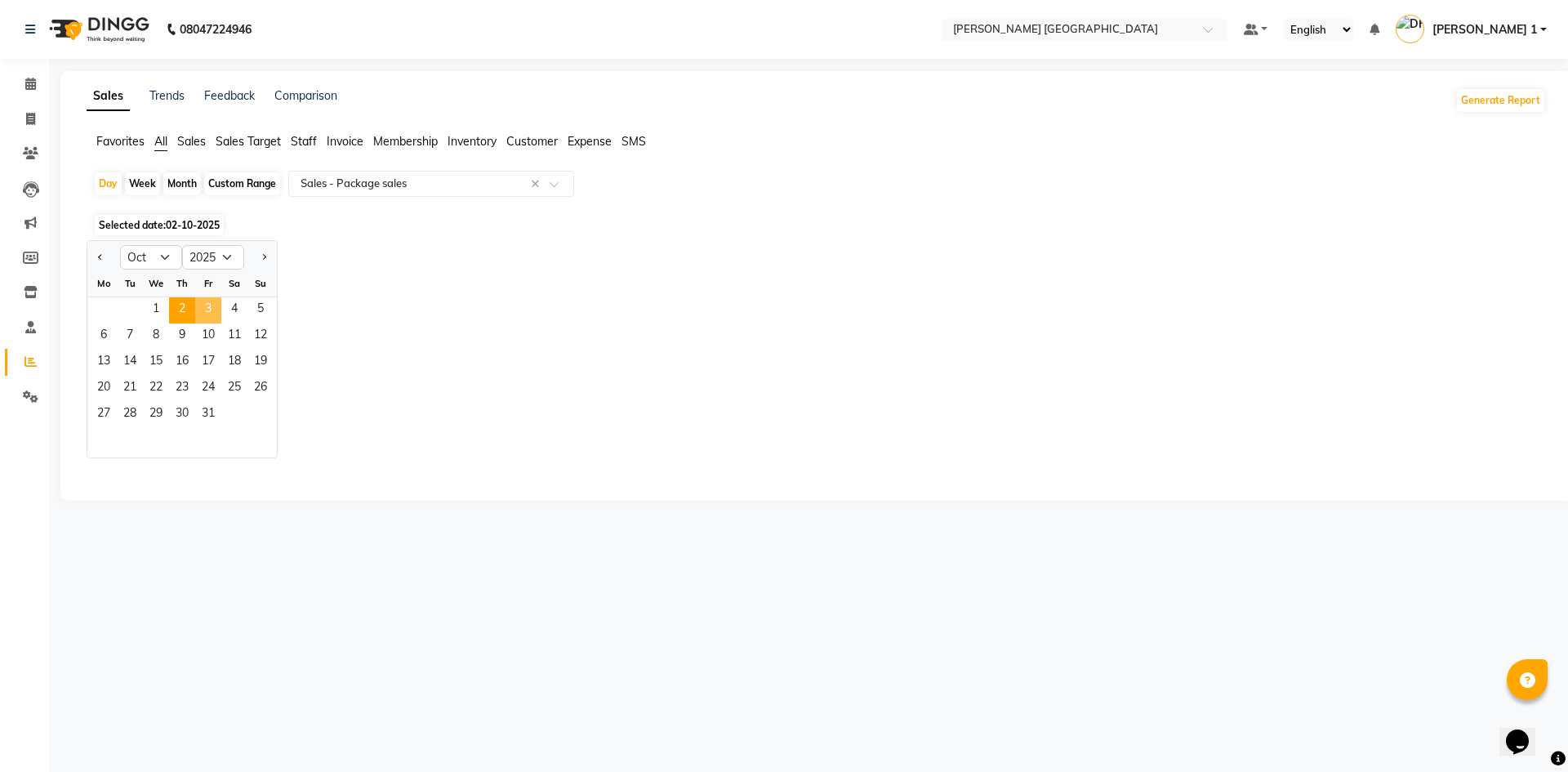
click at [204, 306] on span "3" at bounding box center [208, 310] width 26 height 26
select select "full_report"
select select "csv"
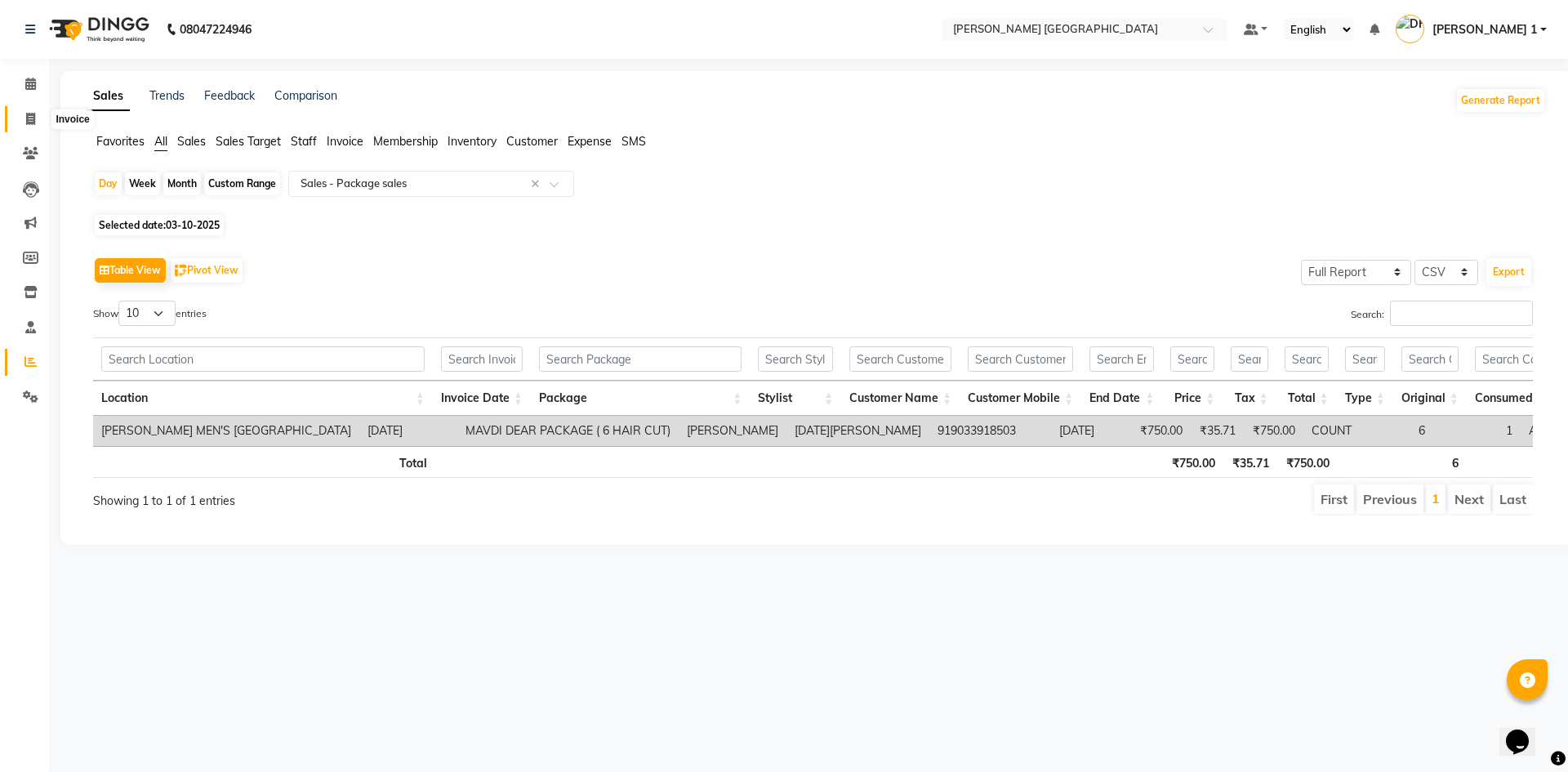
drag, startPoint x: 24, startPoint y: 121, endPoint x: 34, endPoint y: 120, distance: 10.0
click at [24, 120] on span at bounding box center [30, 120] width 29 height 19
select select "service"
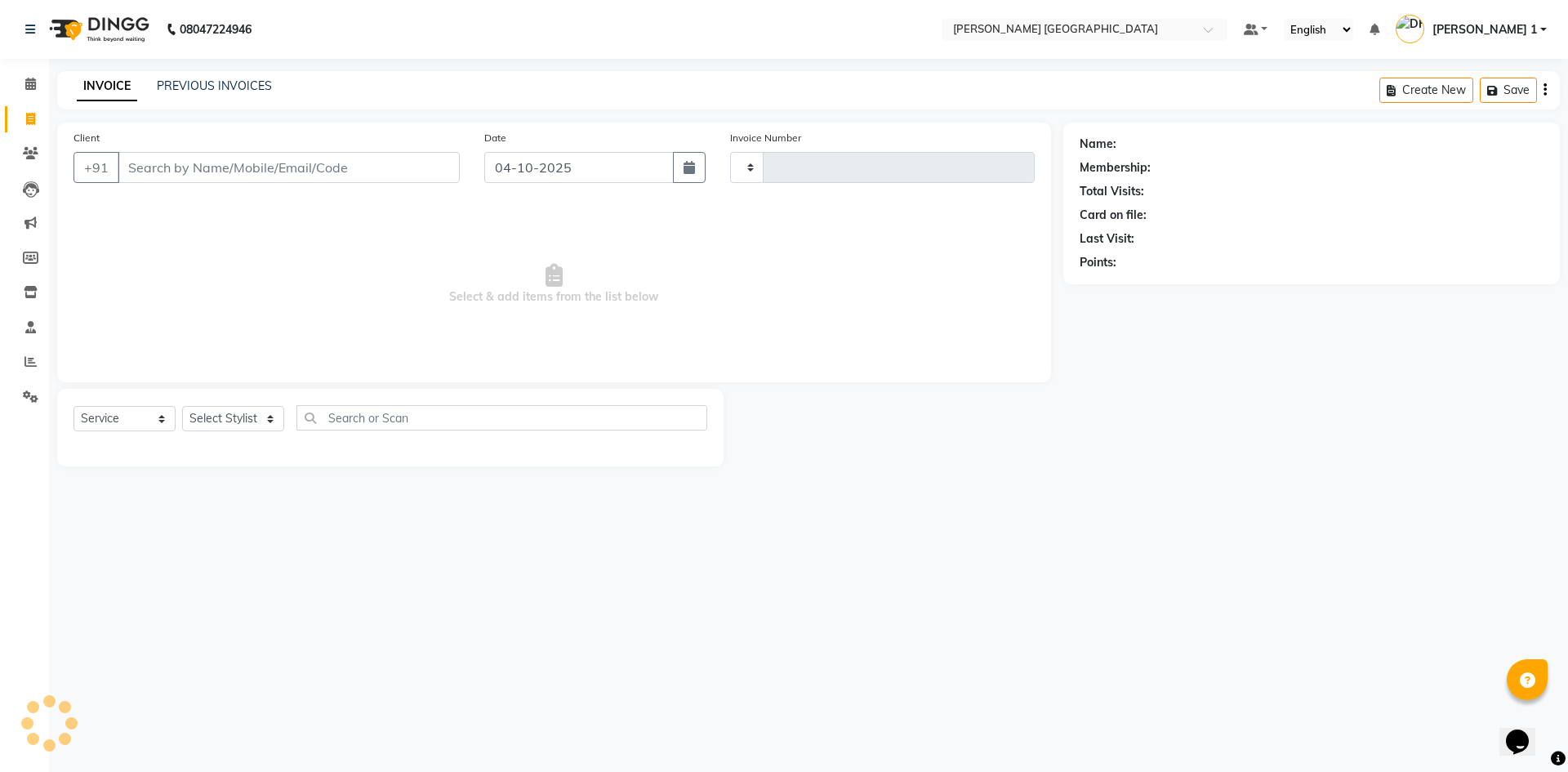
type input "11049"
select select "6233"
click at [171, 178] on div "Client +91" at bounding box center [267, 162] width 411 height 67
click at [202, 208] on div "Client +91 Date [DATE] Invoice Number V/2025 V/[PHONE_NUMBER] Select & add item…" at bounding box center [553, 252] width 993 height 260
type input "9727227472"
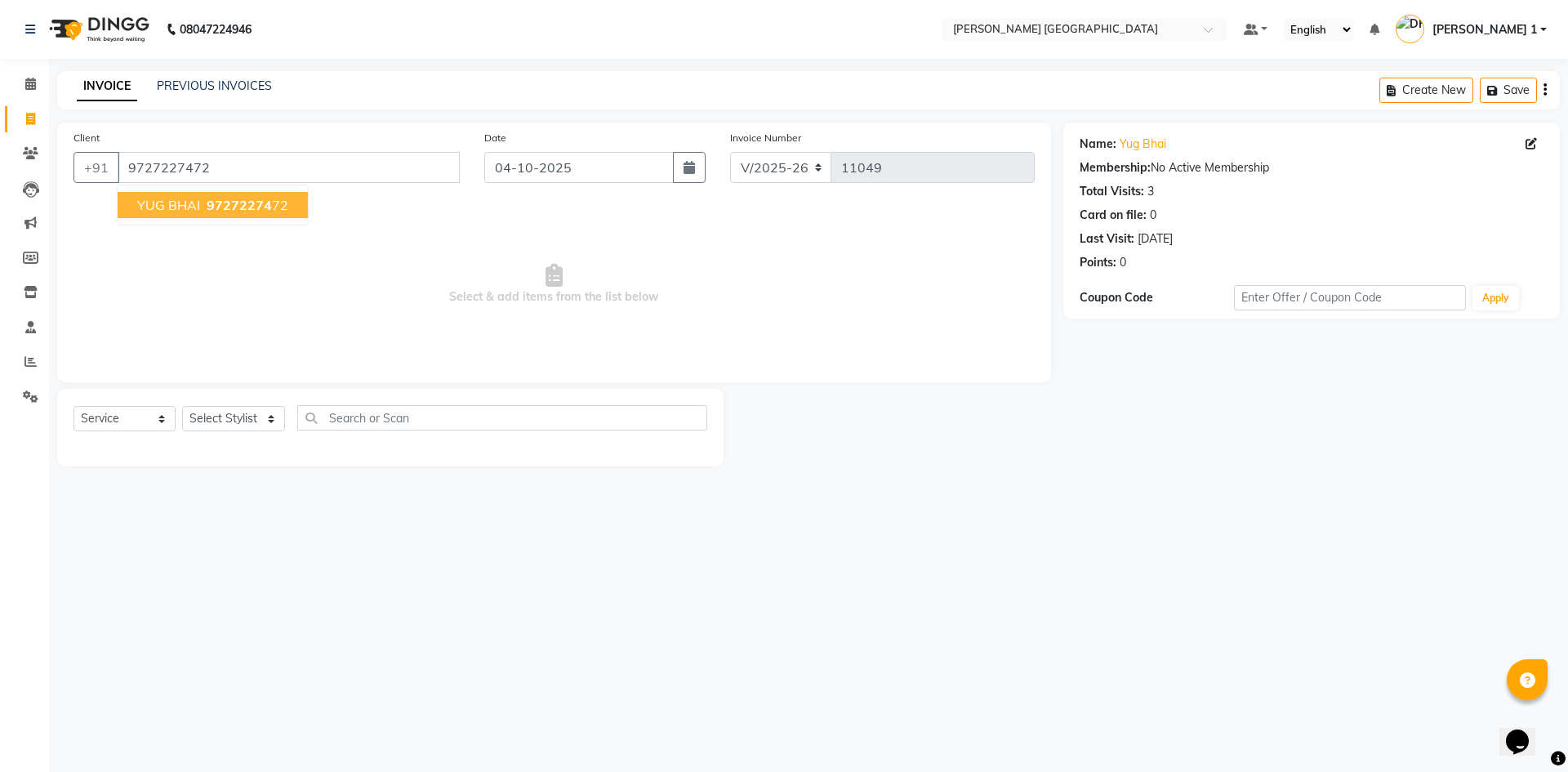
click at [202, 208] on button "YUG BHAI 97272274 72" at bounding box center [212, 204] width 190 height 26
click at [215, 417] on select "Select Stylist [PERSON_NAME] [PERSON_NAME] [PERSON_NAME] [PERSON_NAME] [PERSON_…" at bounding box center [233, 419] width 103 height 25
select select "46795"
click at [182, 406] on select "Select Stylist [PERSON_NAME] [PERSON_NAME] [PERSON_NAME] [PERSON_NAME] [PERSON_…" at bounding box center [233, 419] width 103 height 25
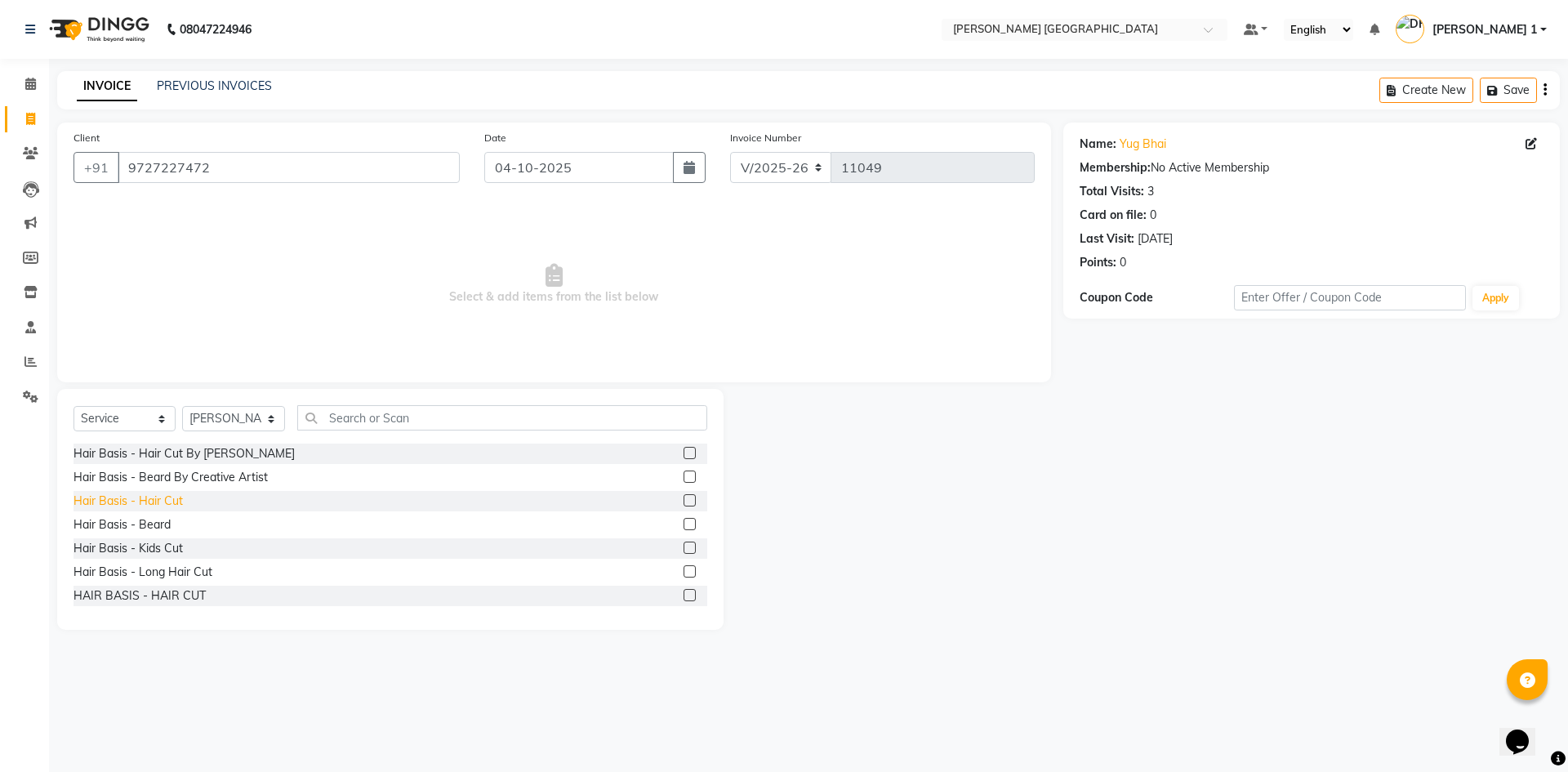
drag, startPoint x: 160, startPoint y: 511, endPoint x: 155, endPoint y: 503, distance: 9.4
click at [158, 508] on div "Hair Basis - Hair Cut By [PERSON_NAME] Hair Basis - Beard By Creative Artist Ha…" at bounding box center [390, 525] width 634 height 163
click at [155, 500] on div "Hair Basis - Hair Cut" at bounding box center [128, 501] width 110 height 17
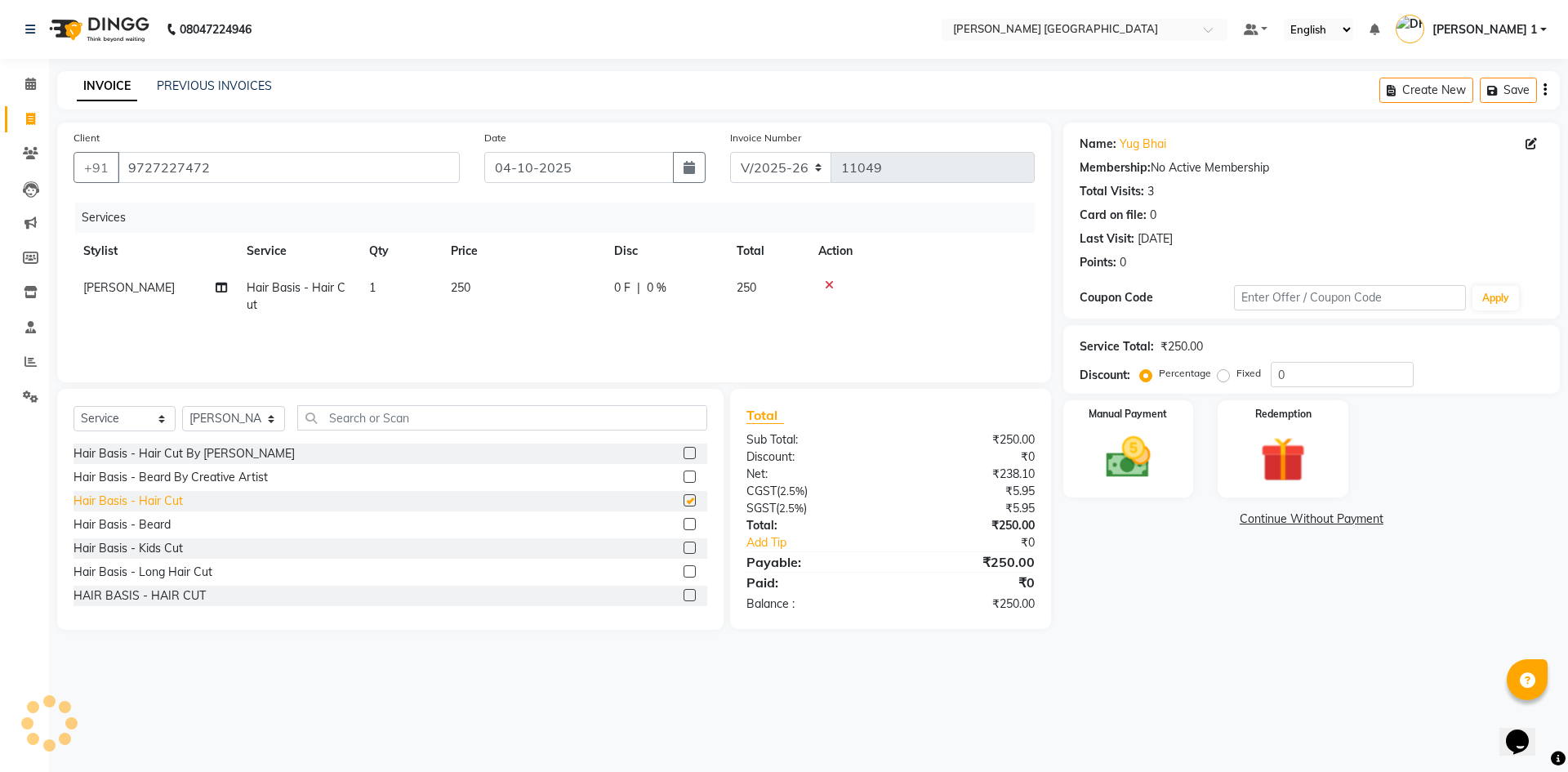
checkbox input "false"
click at [153, 524] on div "Hair Basis - Beard" at bounding box center [121, 524] width 97 height 17
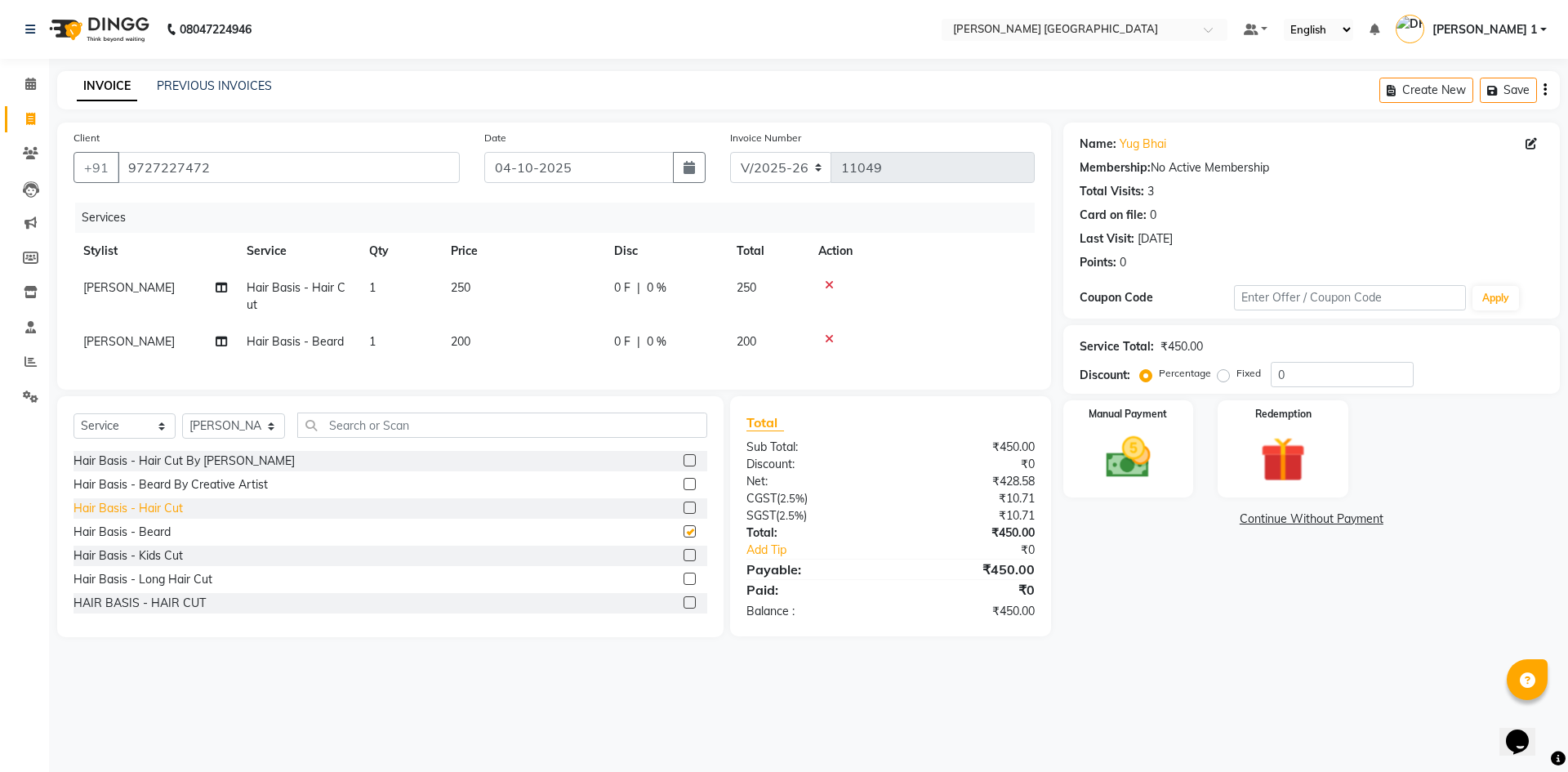
checkbox input "false"
click at [211, 438] on select "Select Stylist [PERSON_NAME] [PERSON_NAME] [PERSON_NAME] [PERSON_NAME] [PERSON_…" at bounding box center [233, 426] width 103 height 25
select select "64099"
click at [182, 426] on select "Select Stylist [PERSON_NAME] [PERSON_NAME] [PERSON_NAME] [PERSON_NAME] [PERSON_…" at bounding box center [233, 426] width 103 height 25
click at [493, 291] on td "250" at bounding box center [522, 296] width 163 height 54
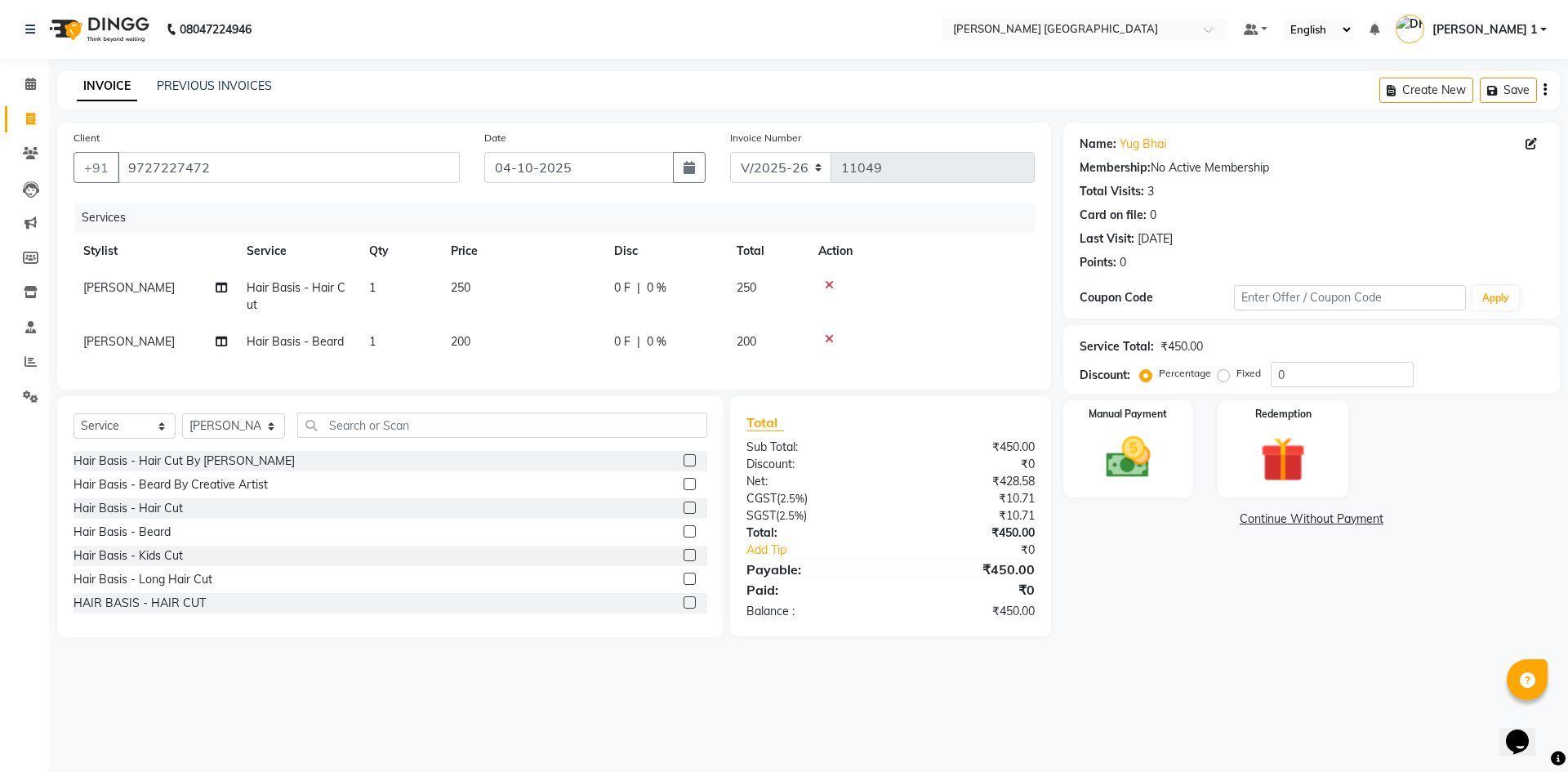
select select "46795"
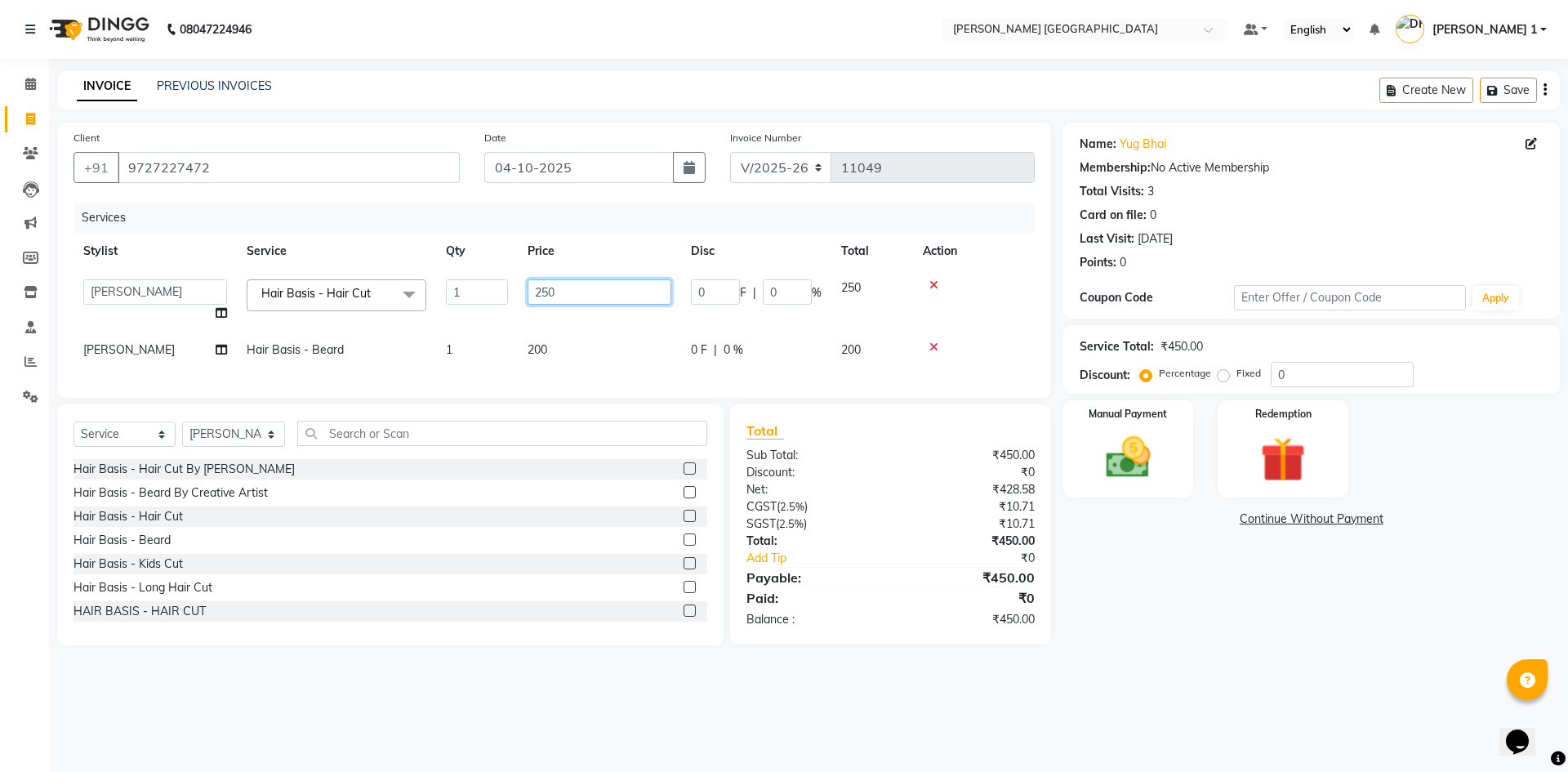
click at [560, 295] on input "250" at bounding box center [599, 292] width 144 height 25
type input "2"
type input "300"
click at [1155, 454] on img at bounding box center [1127, 457] width 76 height 54
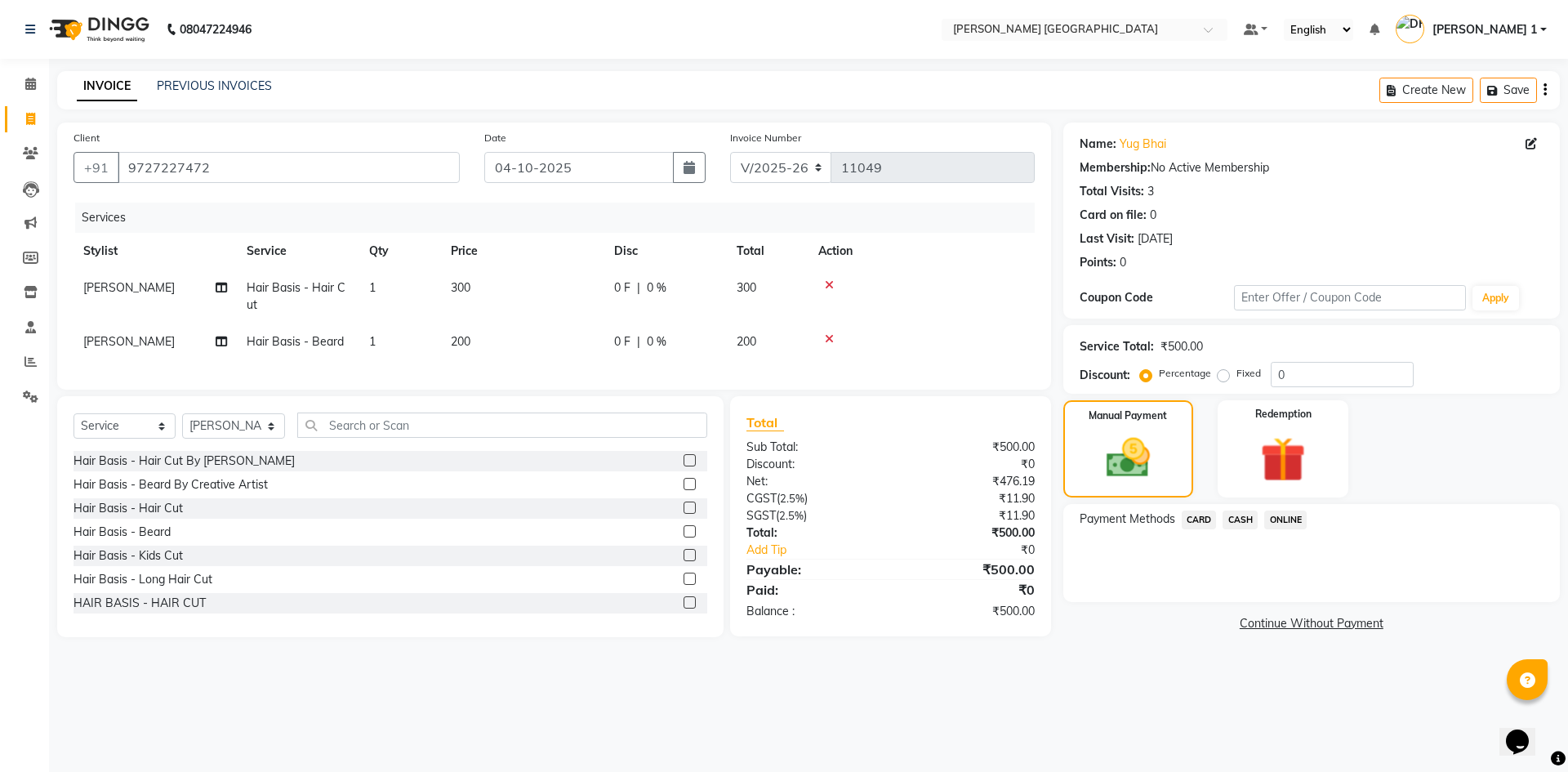
click at [1262, 519] on div "ONLINE" at bounding box center [1282, 521] width 49 height 22
click at [1250, 518] on span "CASH" at bounding box center [1240, 519] width 35 height 19
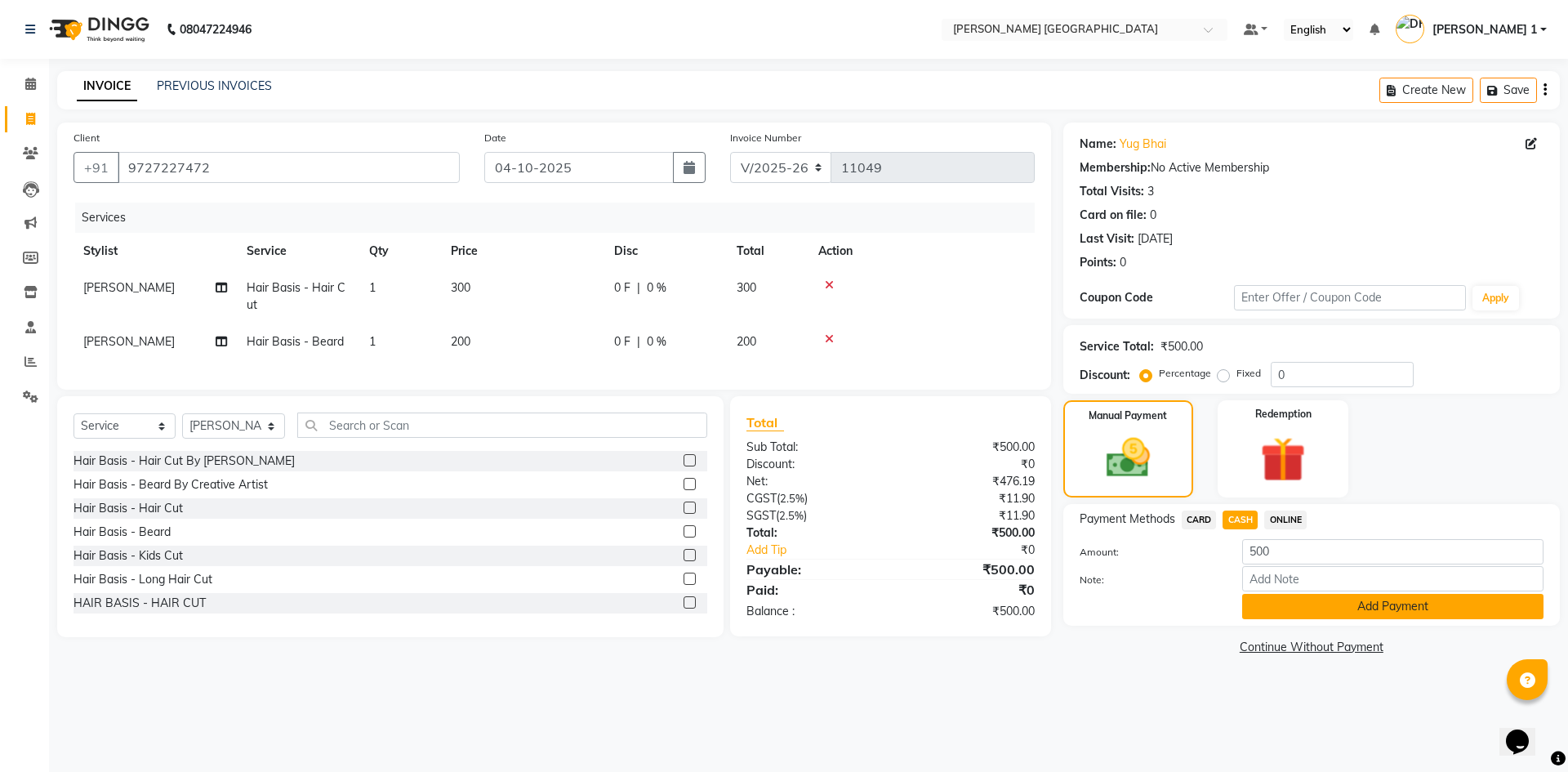
click at [1289, 609] on button "Add Payment" at bounding box center [1393, 606] width 302 height 25
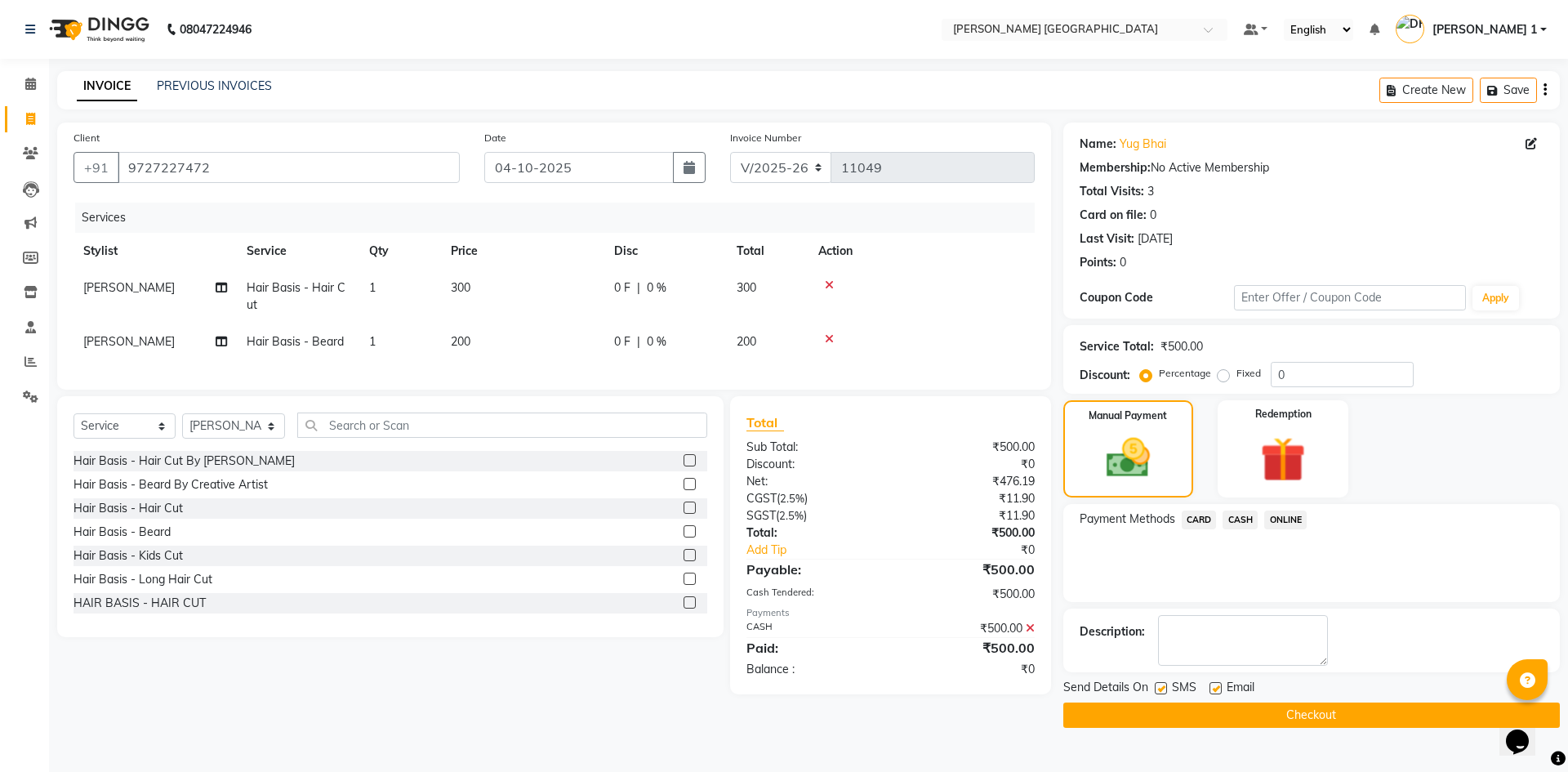
click at [1216, 680] on div "Email" at bounding box center [1238, 688] width 58 height 21
click at [1214, 687] on label at bounding box center [1215, 688] width 12 height 12
click at [1214, 687] on input "checkbox" at bounding box center [1215, 689] width 11 height 11
checkbox input "false"
drag, startPoint x: 1160, startPoint y: 690, endPoint x: 1166, endPoint y: 743, distance: 53.3
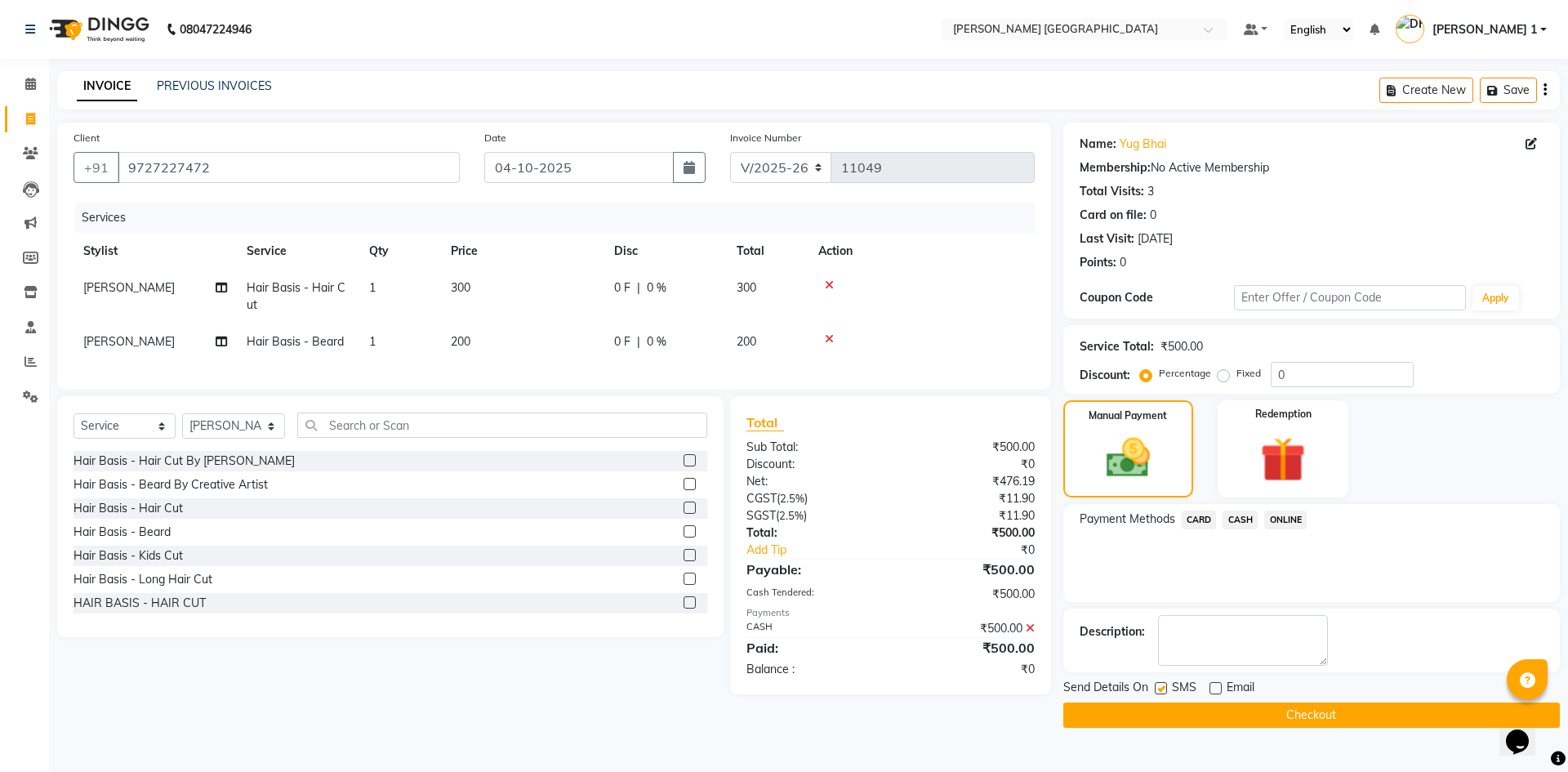
click at [1162, 691] on label at bounding box center [1161, 688] width 12 height 12
click at [1162, 691] on input "checkbox" at bounding box center [1160, 689] width 11 height 11
checkbox input "false"
click at [1176, 719] on button "Checkout" at bounding box center [1311, 715] width 496 height 25
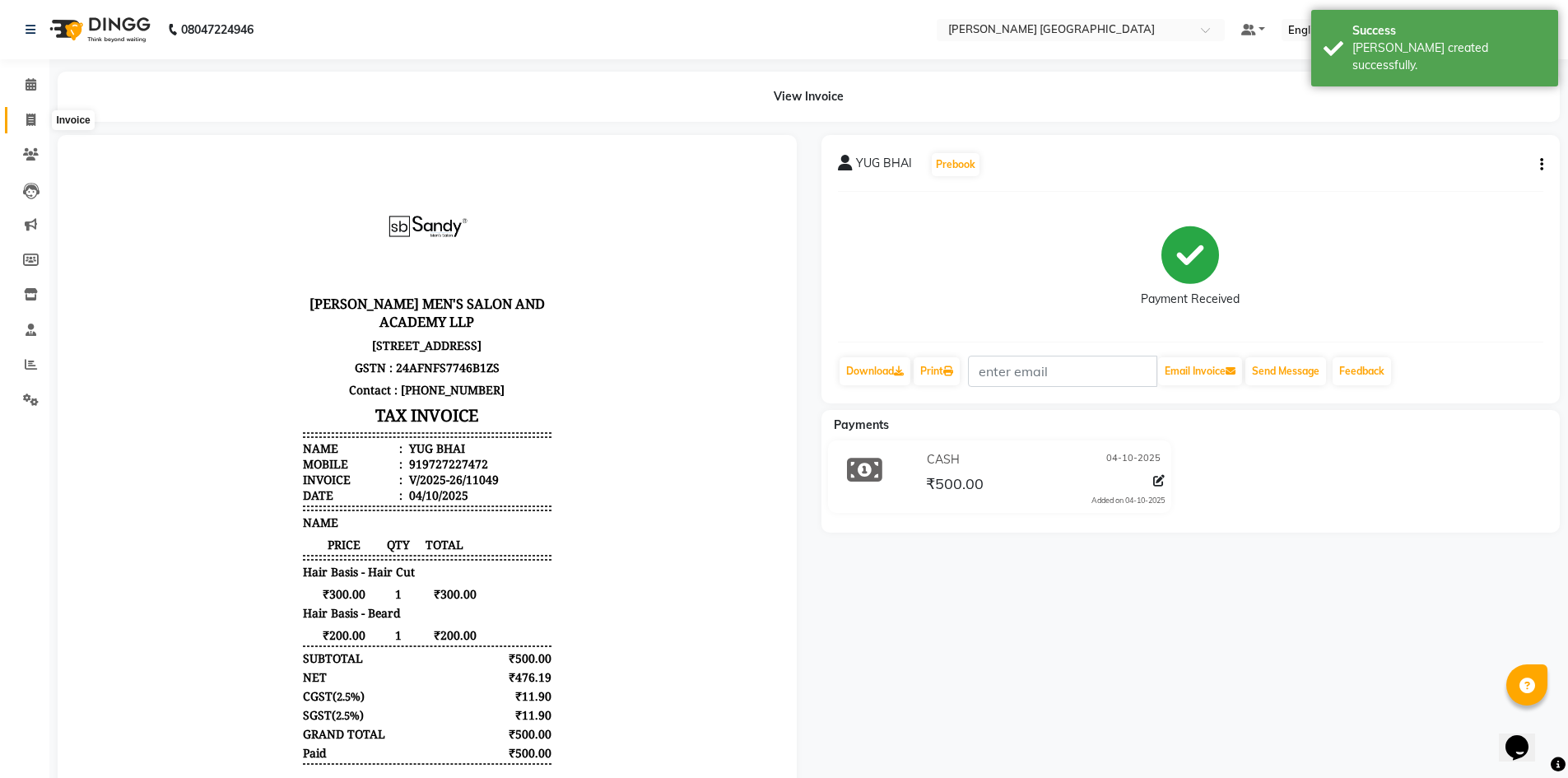
click at [21, 114] on span at bounding box center [31, 121] width 29 height 19
select select "service"
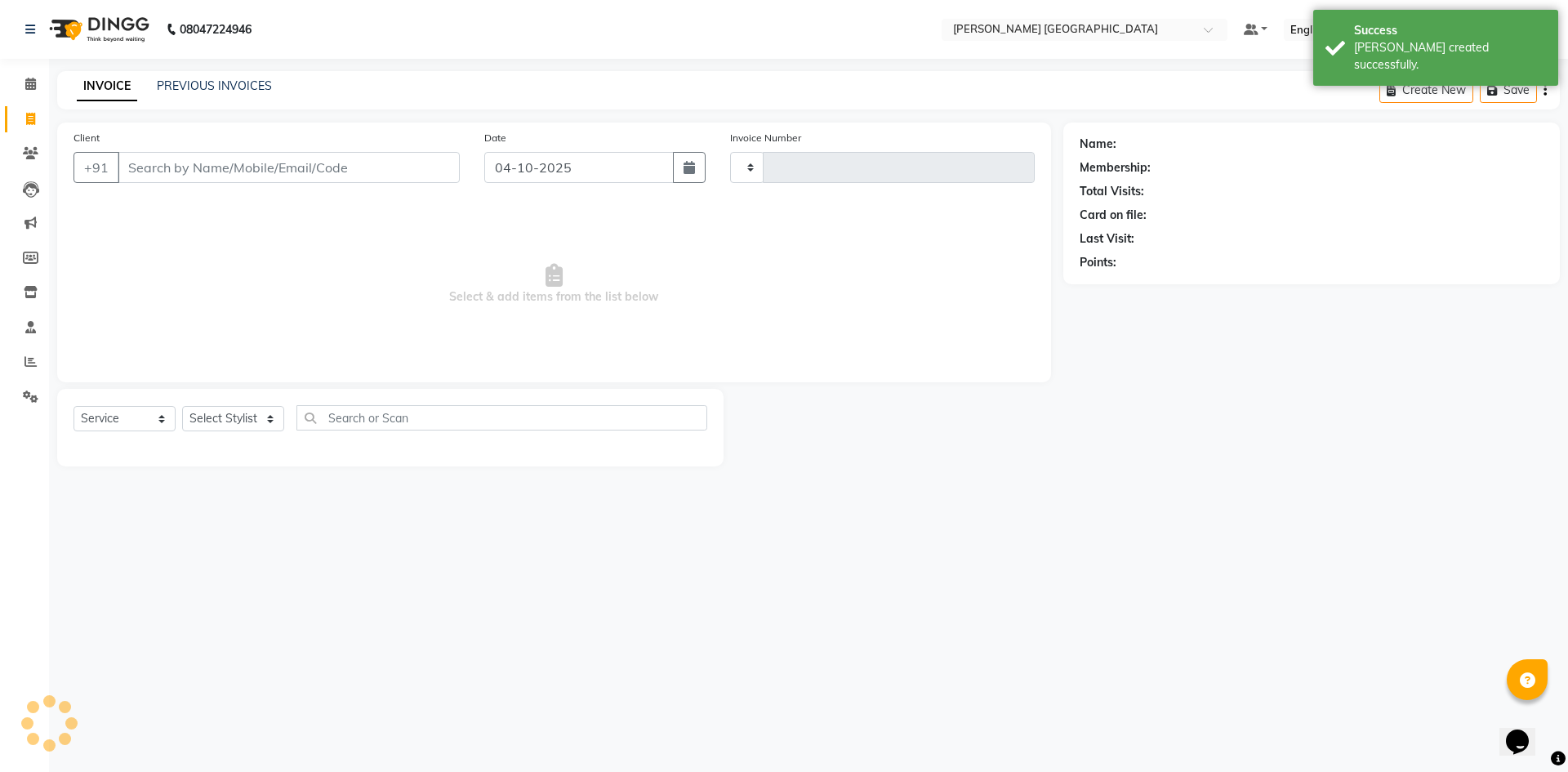
type input "11050"
select select "6233"
click at [186, 87] on link "PREVIOUS INVOICES" at bounding box center [214, 86] width 115 height 14
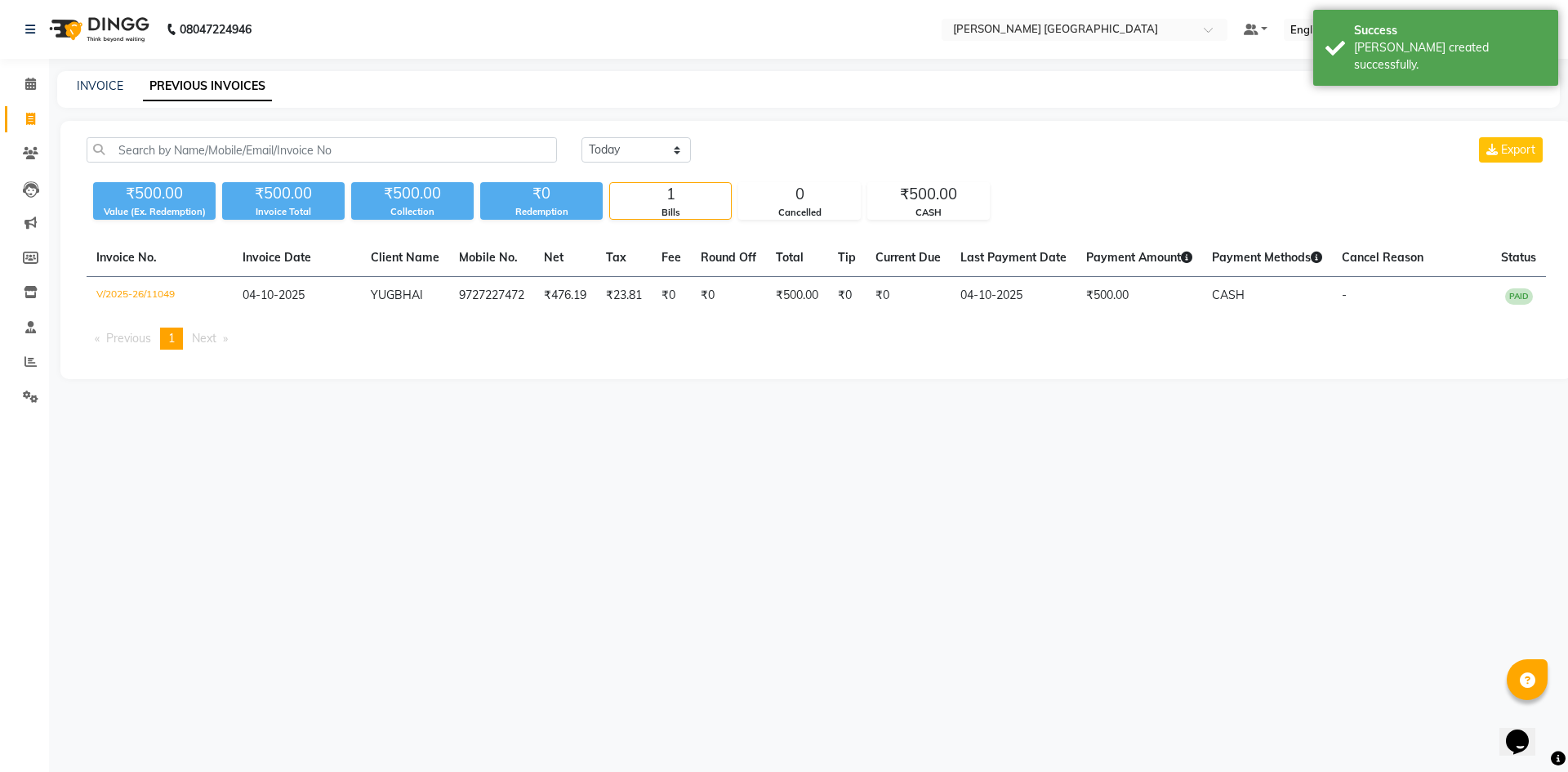
click at [128, 79] on div "INVOICE PREVIOUS INVOICES" at bounding box center [798, 86] width 1482 height 17
click at [114, 80] on link "INVOICE" at bounding box center [100, 86] width 46 height 14
select select "service"
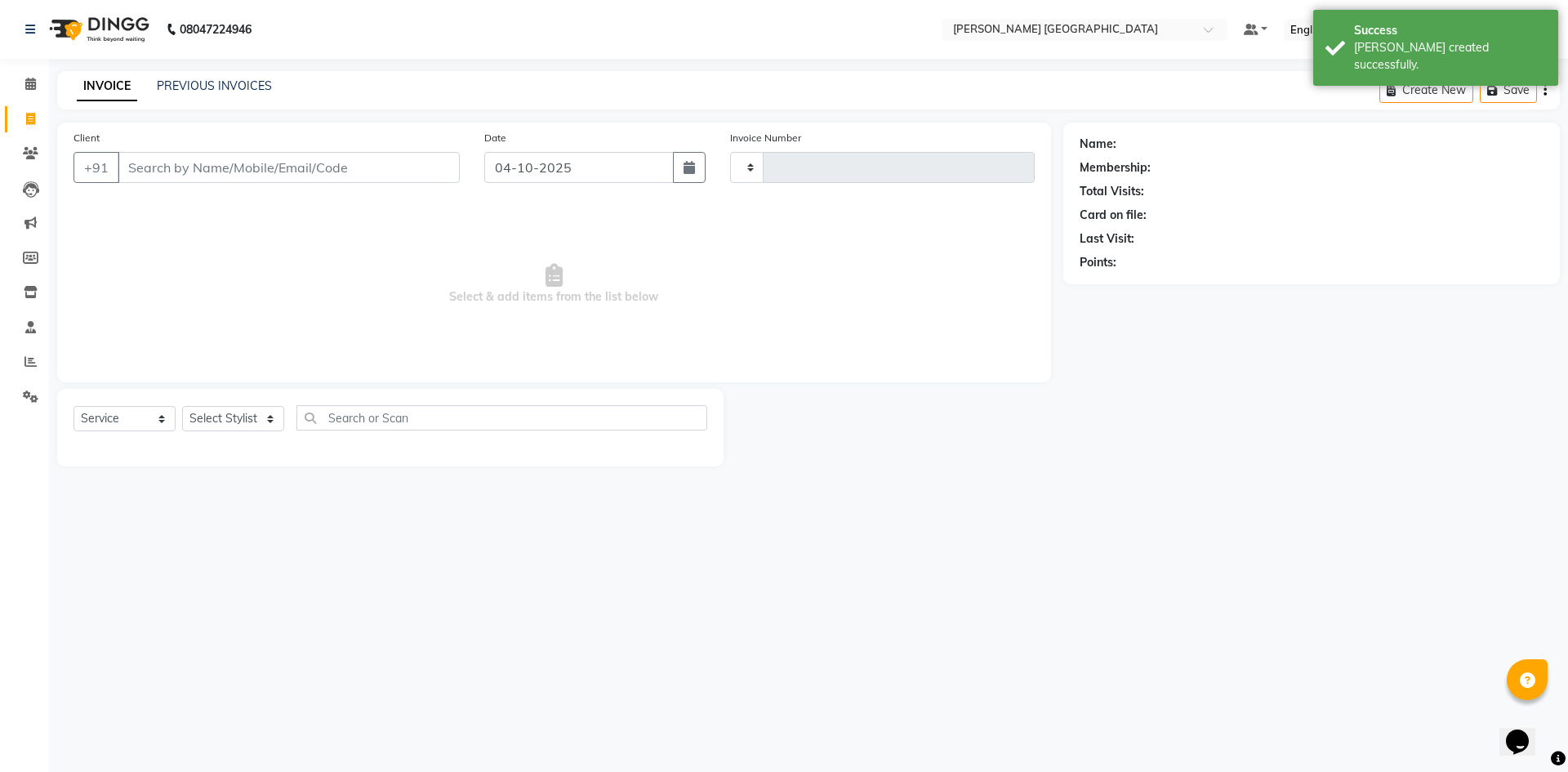
type input "11050"
select select "6233"
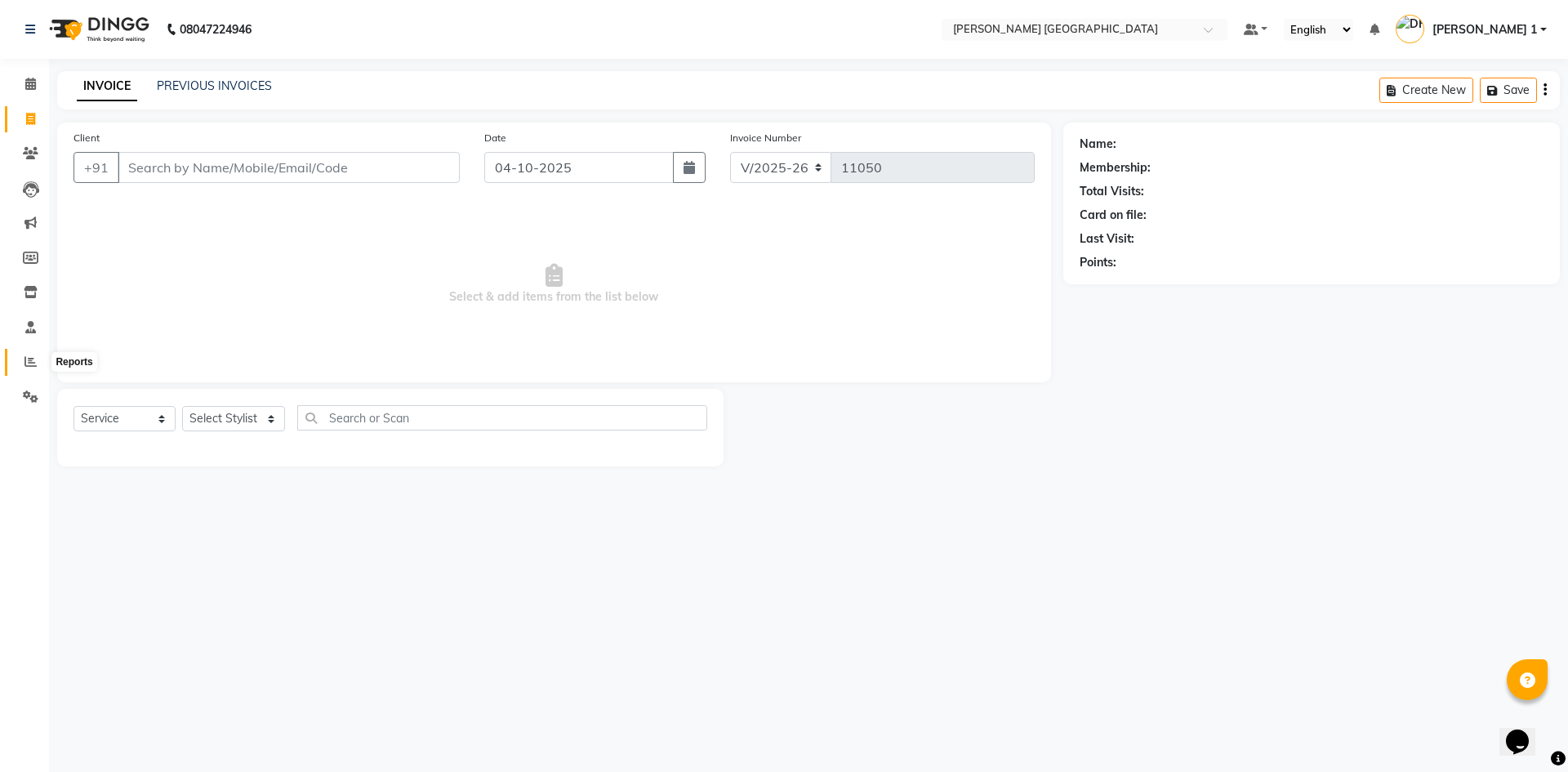
click at [28, 364] on icon at bounding box center [30, 361] width 12 height 12
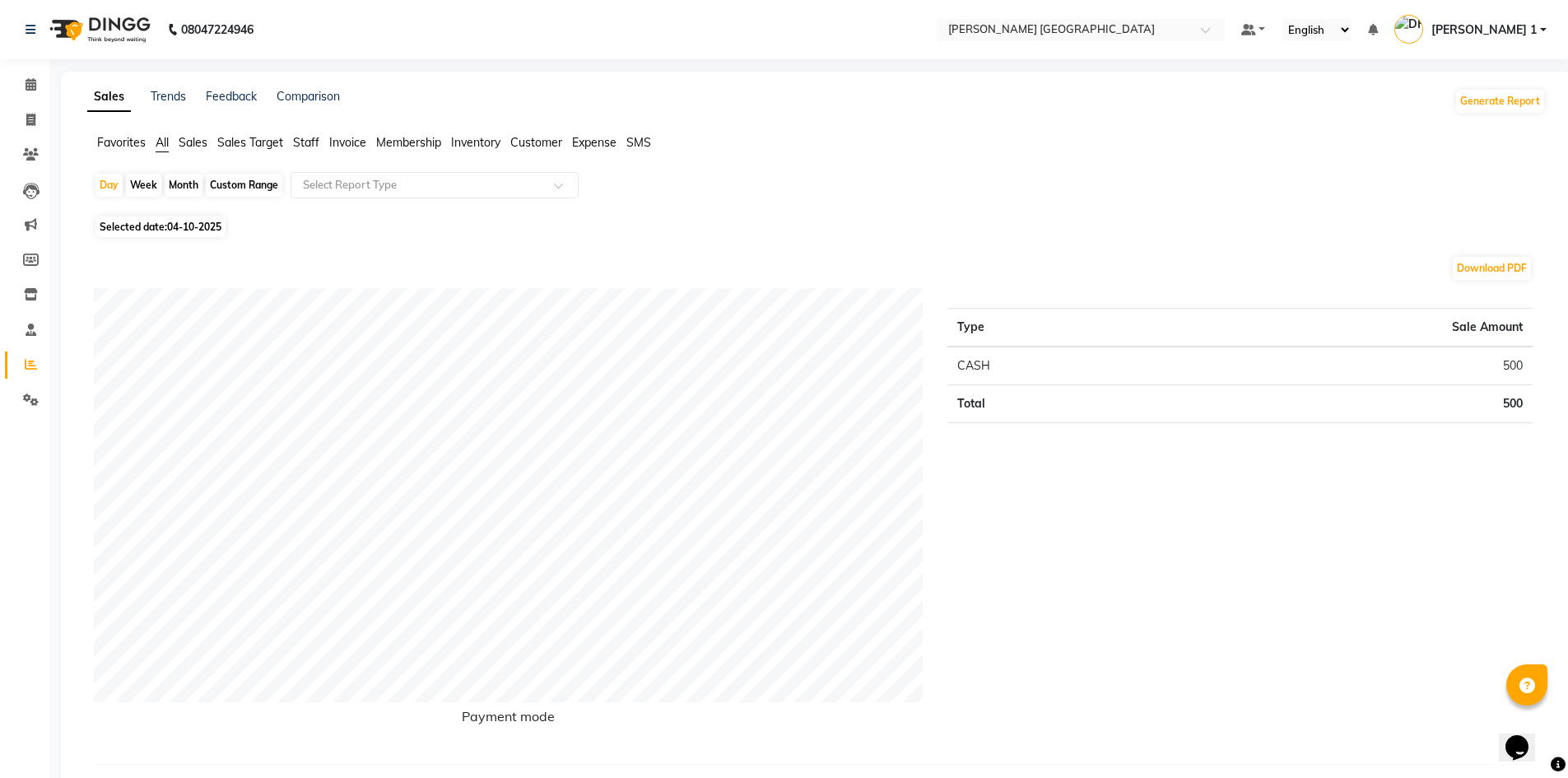
click at [257, 188] on div "Custom Range" at bounding box center [244, 185] width 76 height 23
select select "10"
select select "2025"
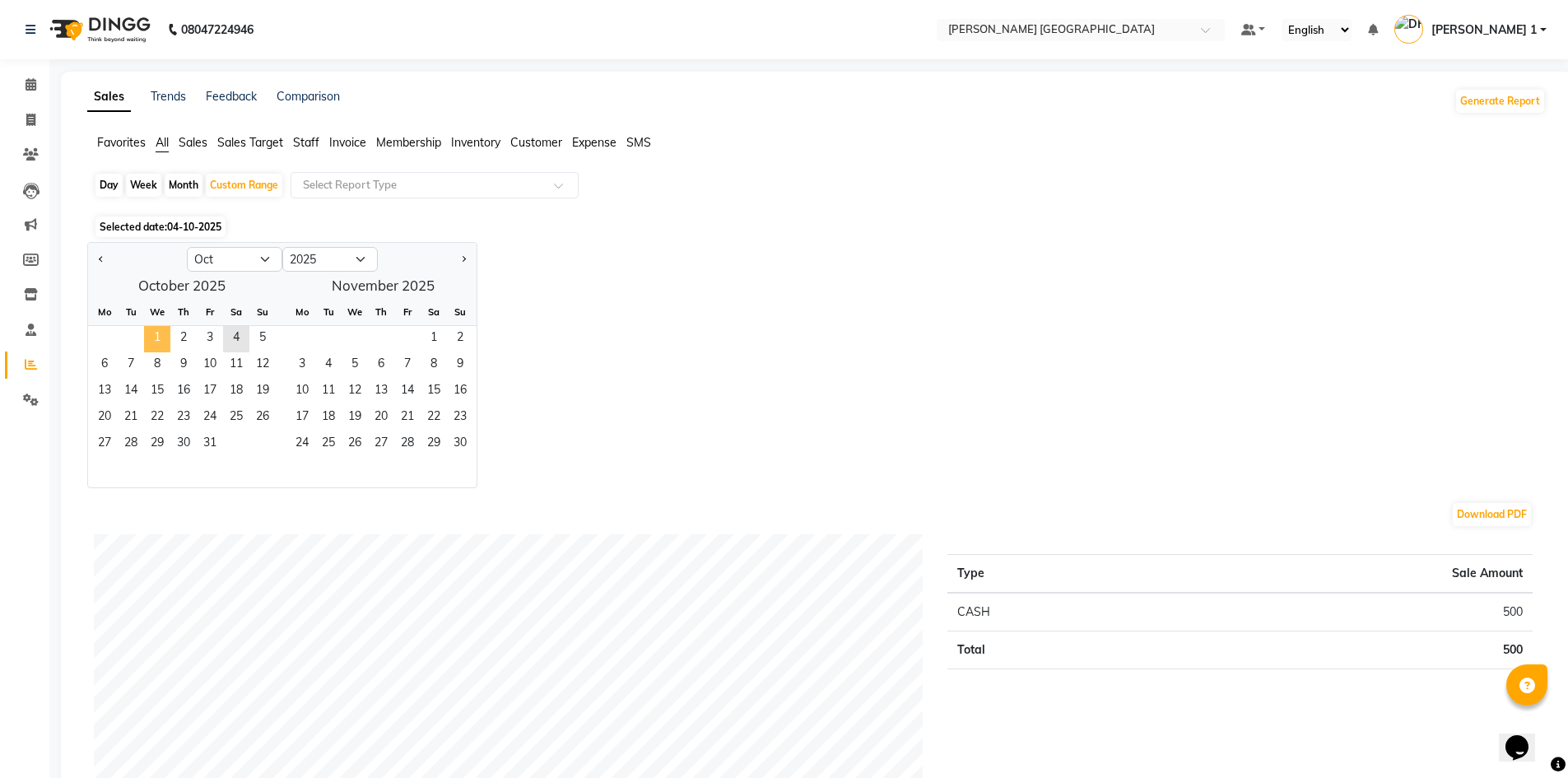
click at [154, 342] on span "1" at bounding box center [157, 338] width 26 height 26
click at [204, 341] on span "3" at bounding box center [210, 338] width 26 height 26
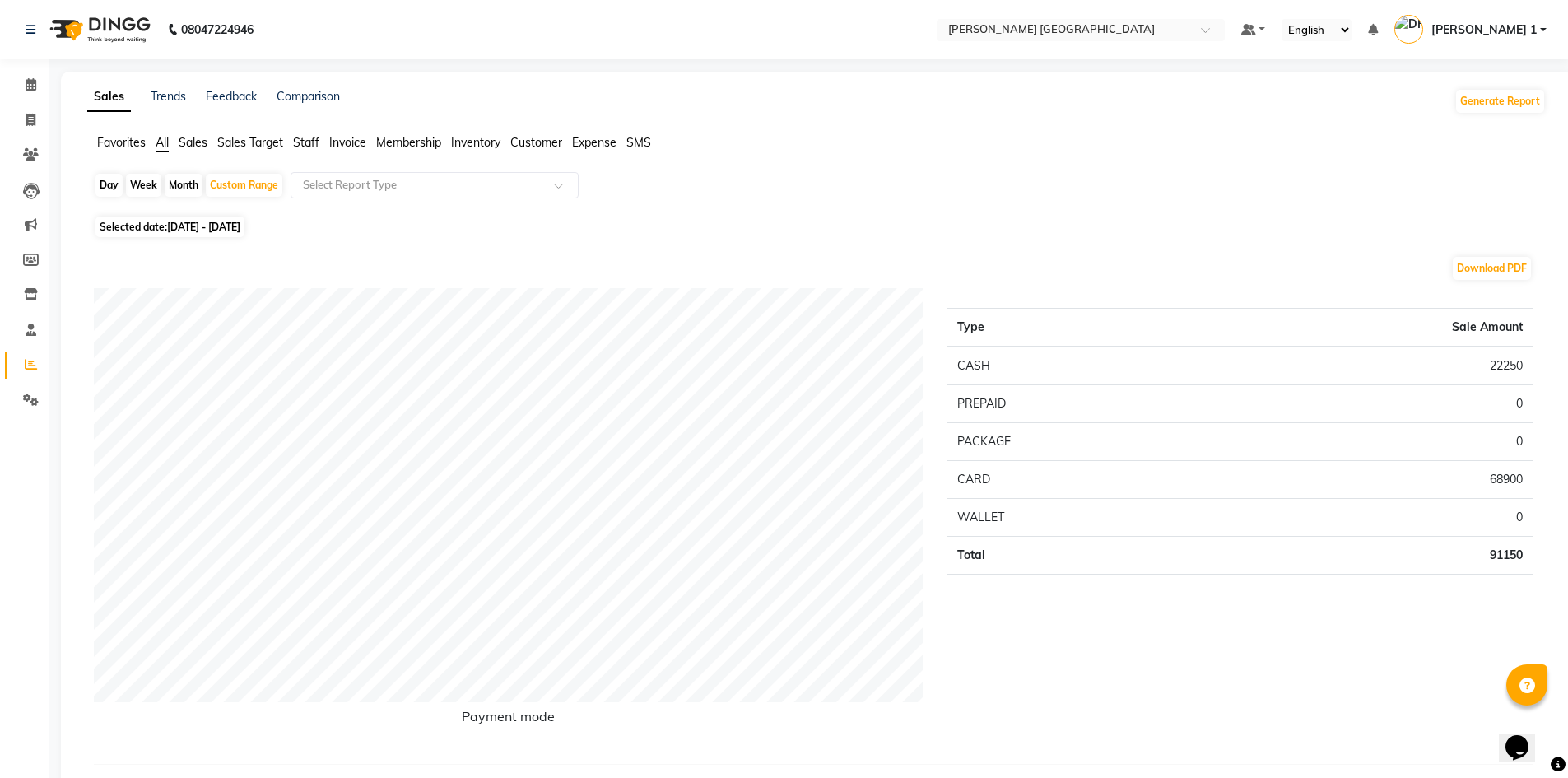
drag, startPoint x: 308, startPoint y: 139, endPoint x: 322, endPoint y: 154, distance: 20.5
click at [309, 139] on span "Staff" at bounding box center [306, 142] width 26 height 14
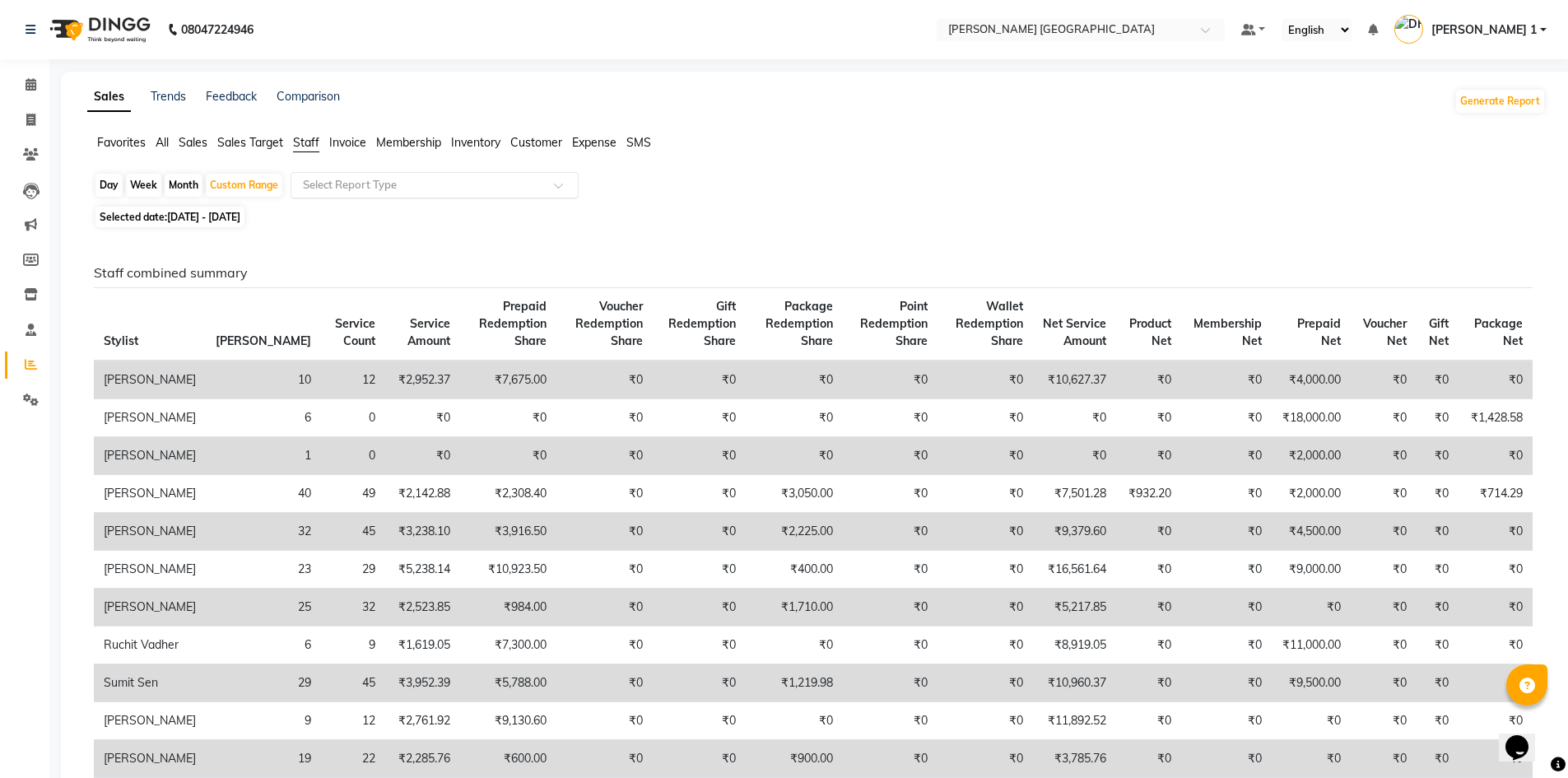
click at [339, 179] on input "text" at bounding box center [417, 185] width 237 height 16
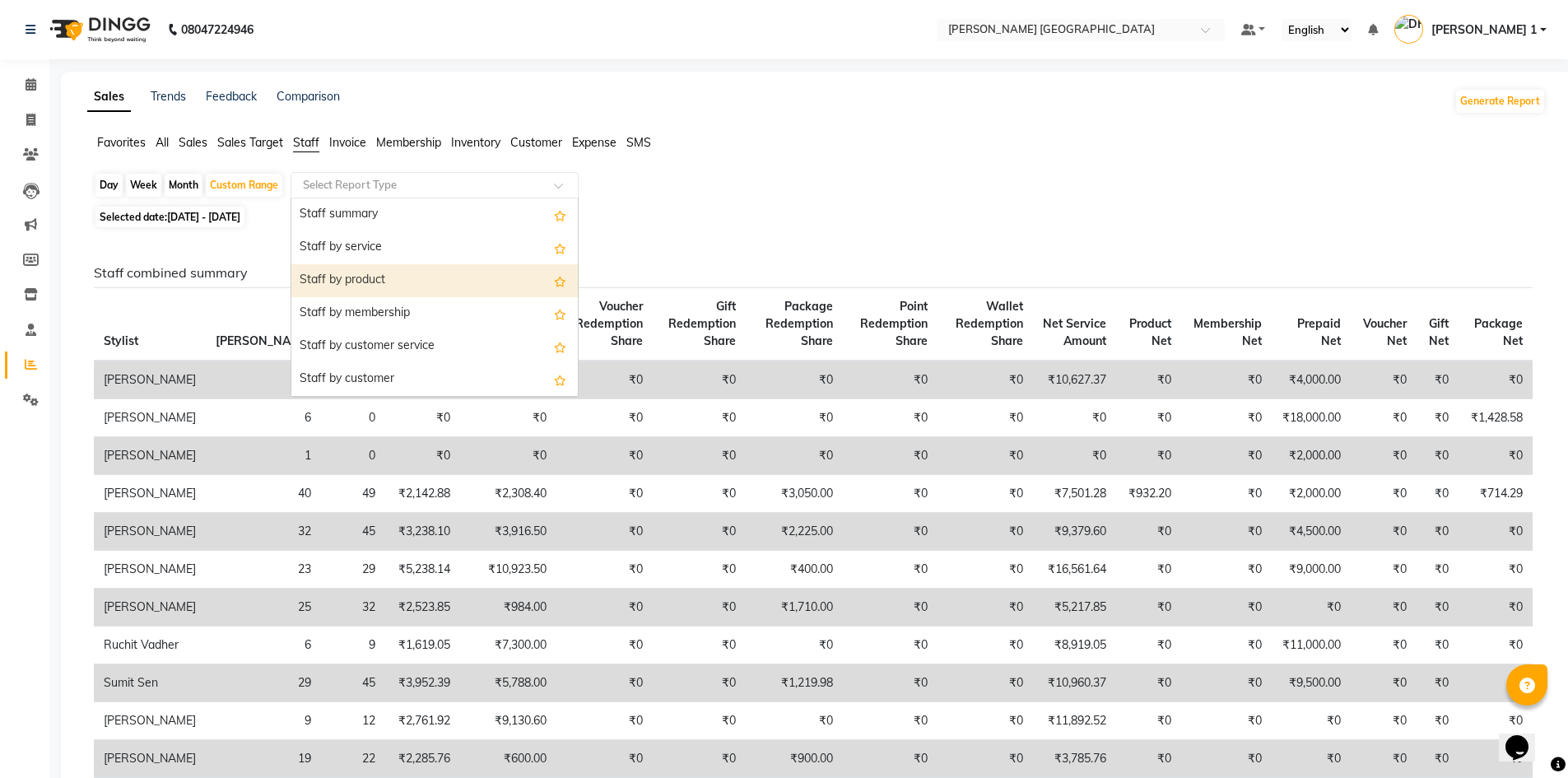
click at [343, 293] on div "Staff by product" at bounding box center [435, 281] width 286 height 33
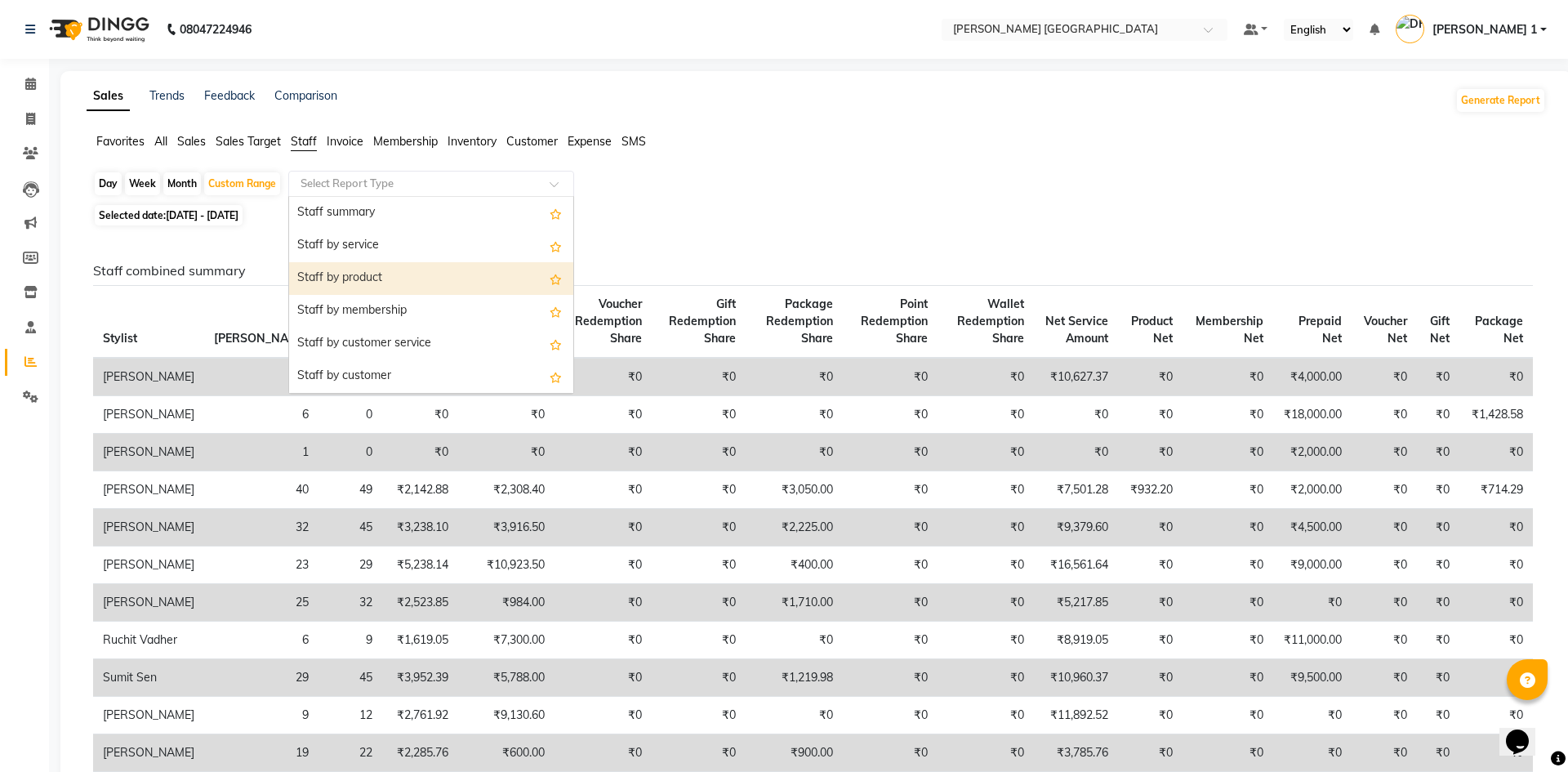
select select "full_report"
select select "csv"
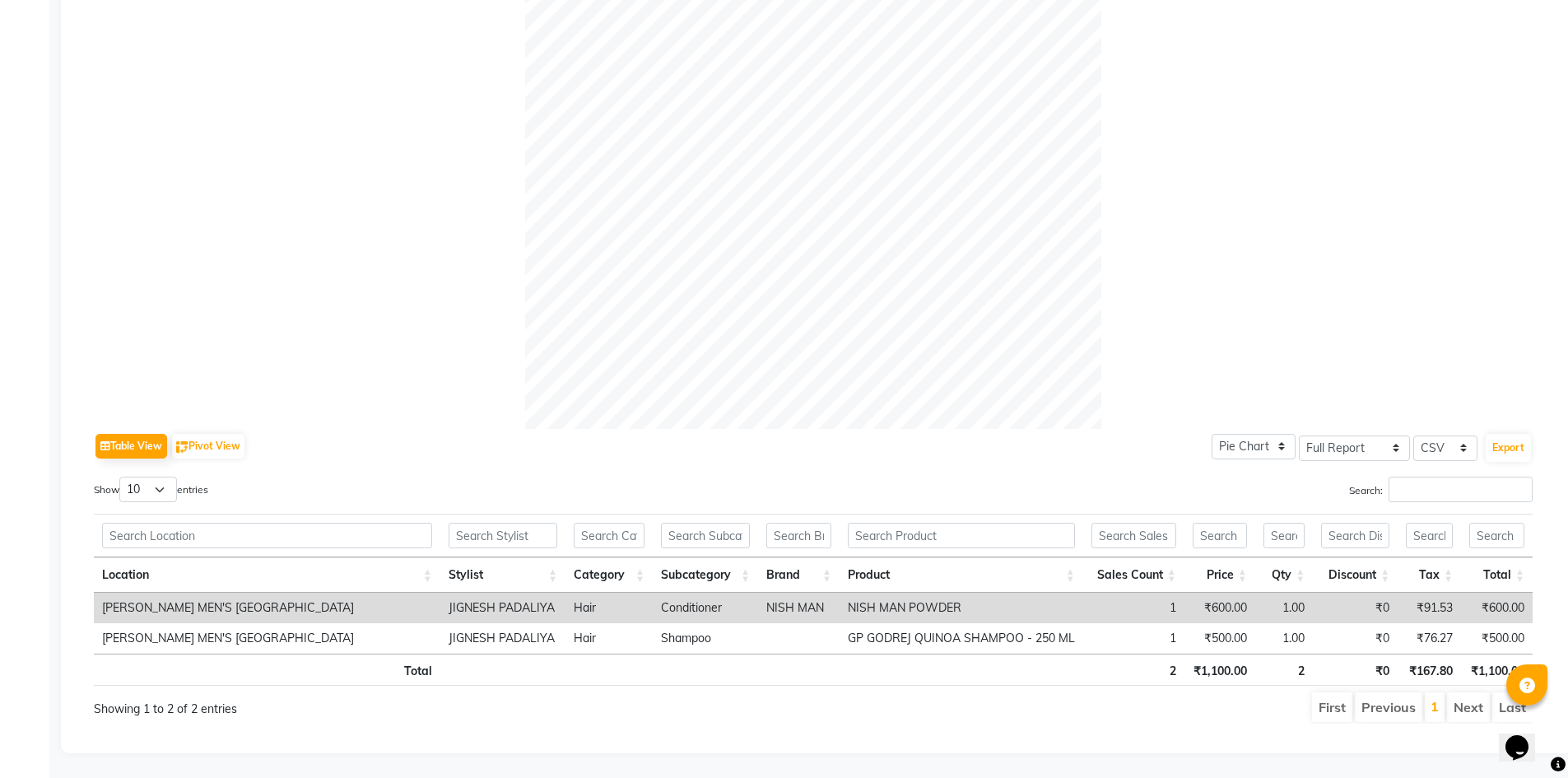
scroll to position [425, 0]
drag, startPoint x: 847, startPoint y: 598, endPoint x: 978, endPoint y: 600, distance: 131.0
click at [978, 600] on td "NISH MAN POWDER" at bounding box center [961, 608] width 244 height 31
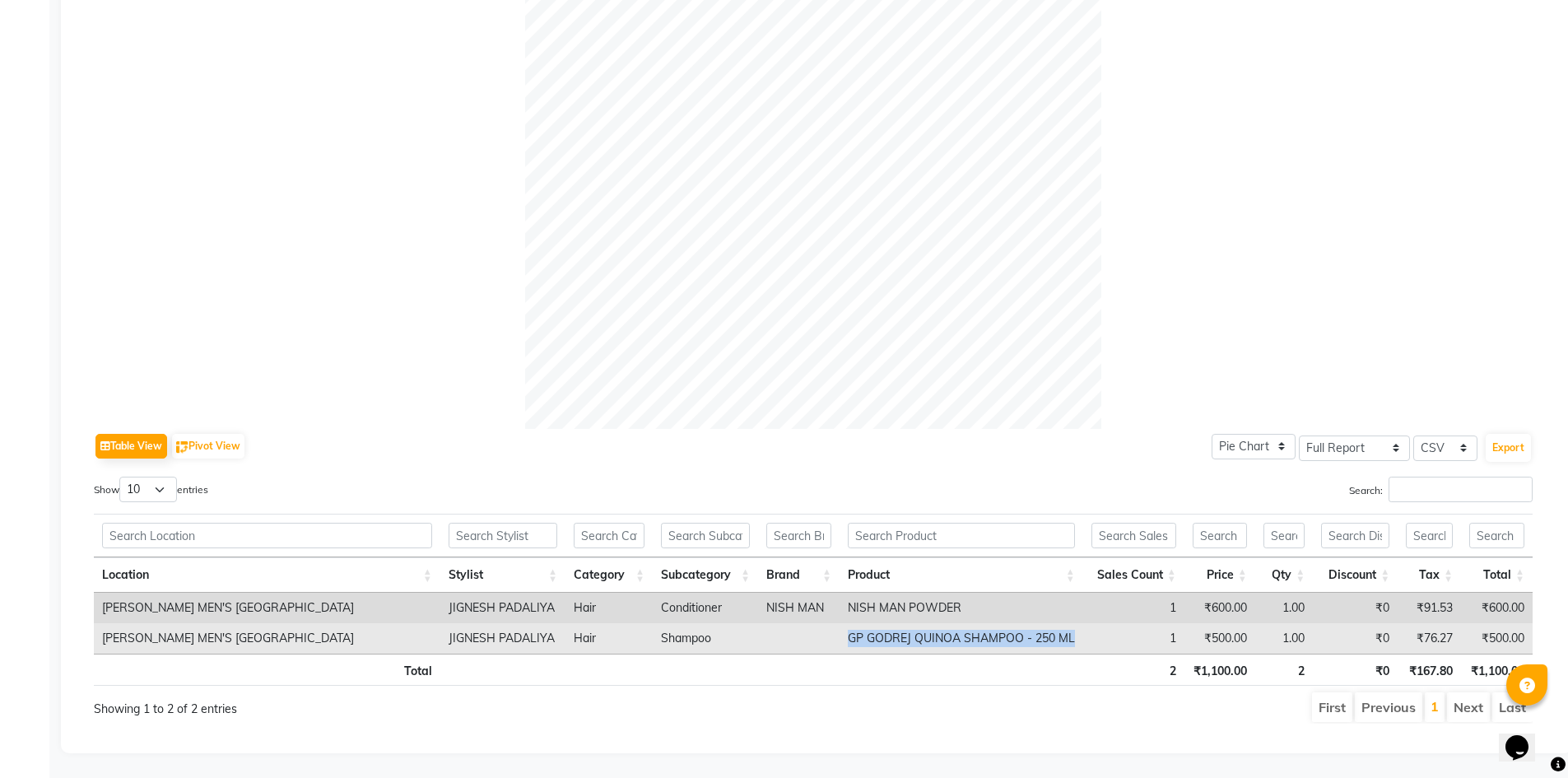
drag, startPoint x: 847, startPoint y: 629, endPoint x: 1078, endPoint y: 626, distance: 231.0
click at [1078, 626] on td "GP GODREJ QUINOA SHAMPOO - 250 ML" at bounding box center [961, 639] width 244 height 31
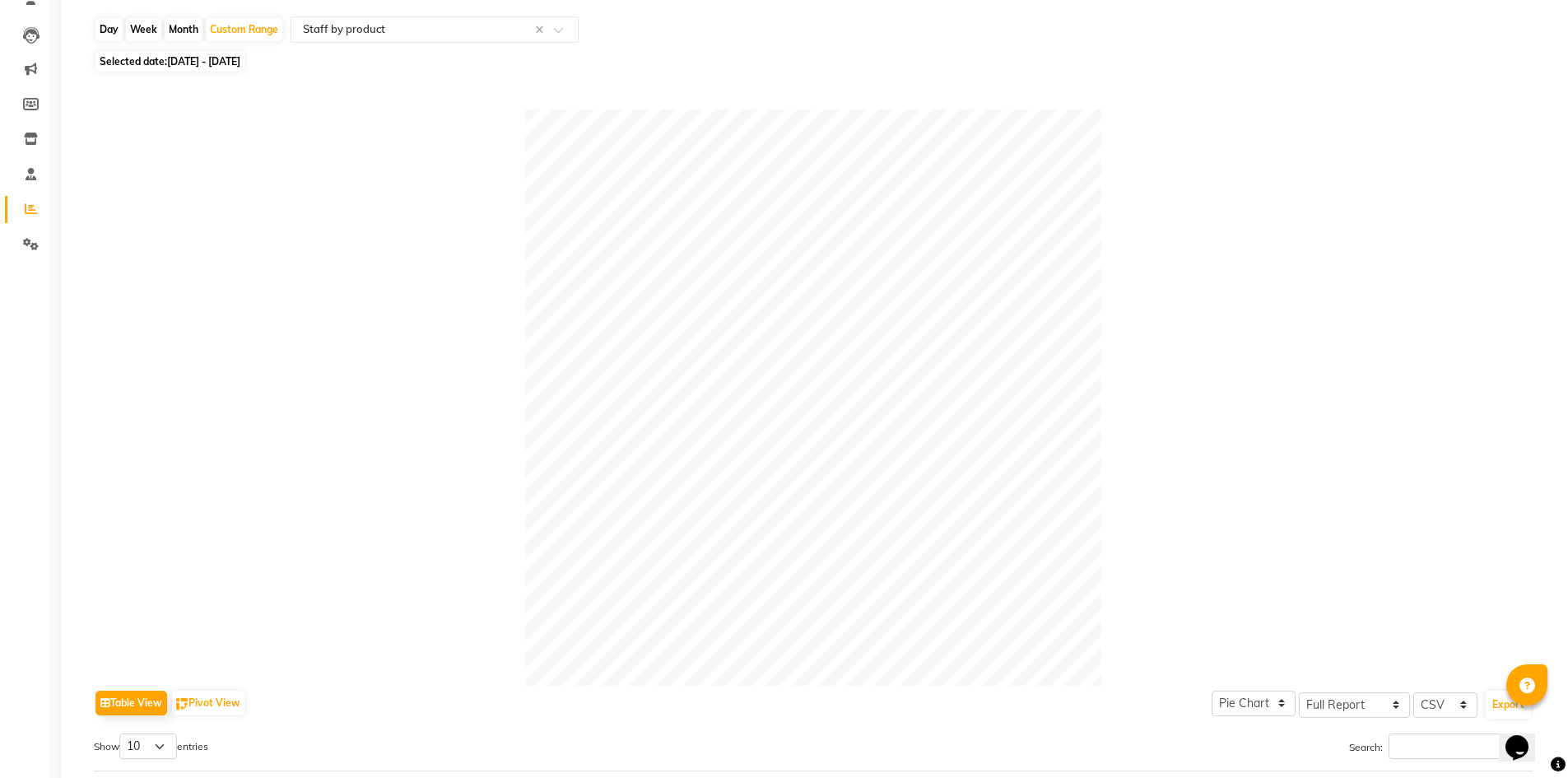
scroll to position [178, 0]
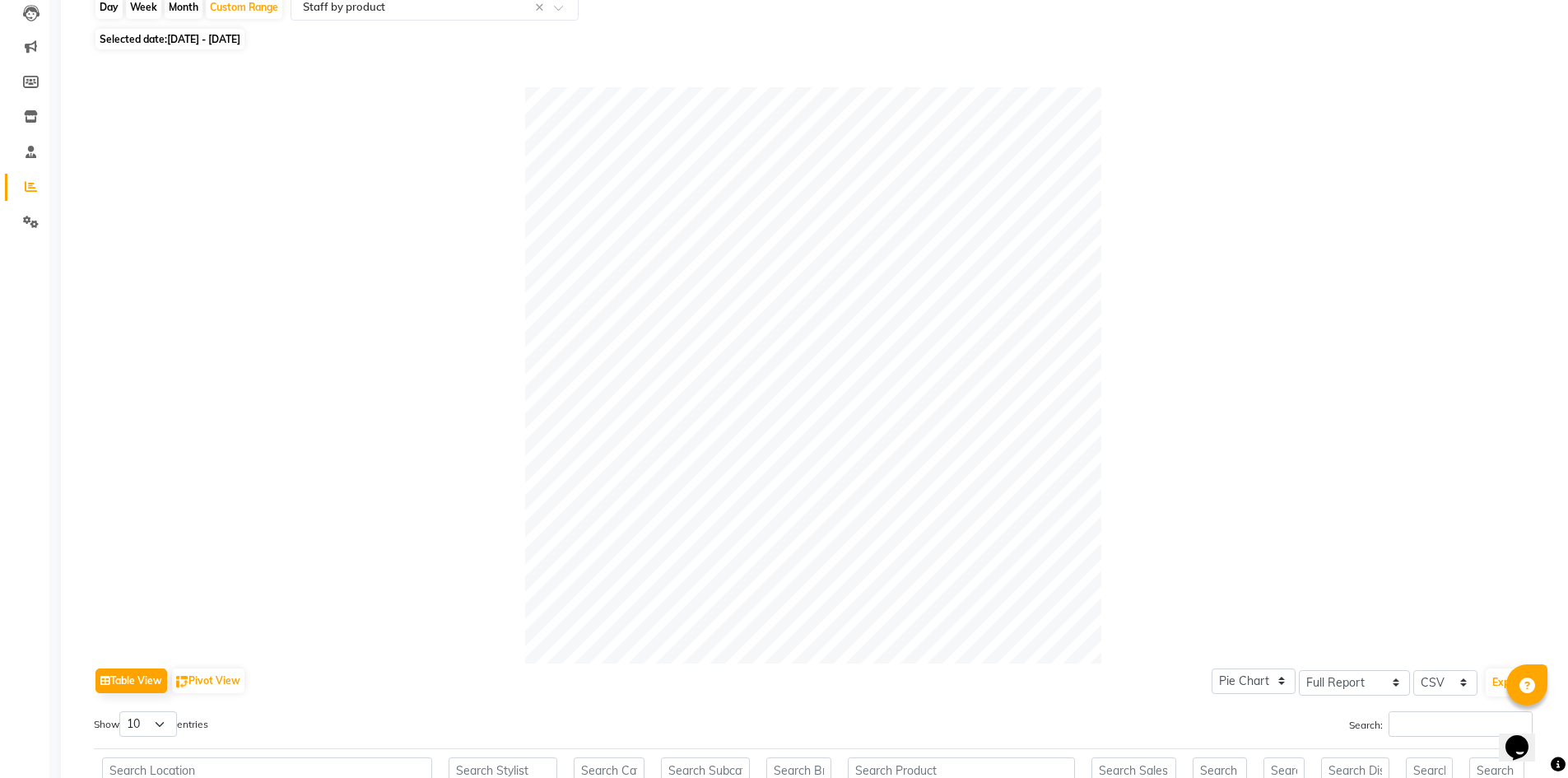
click at [107, 13] on div "Day" at bounding box center [109, 7] width 27 height 23
select select "10"
select select "2025"
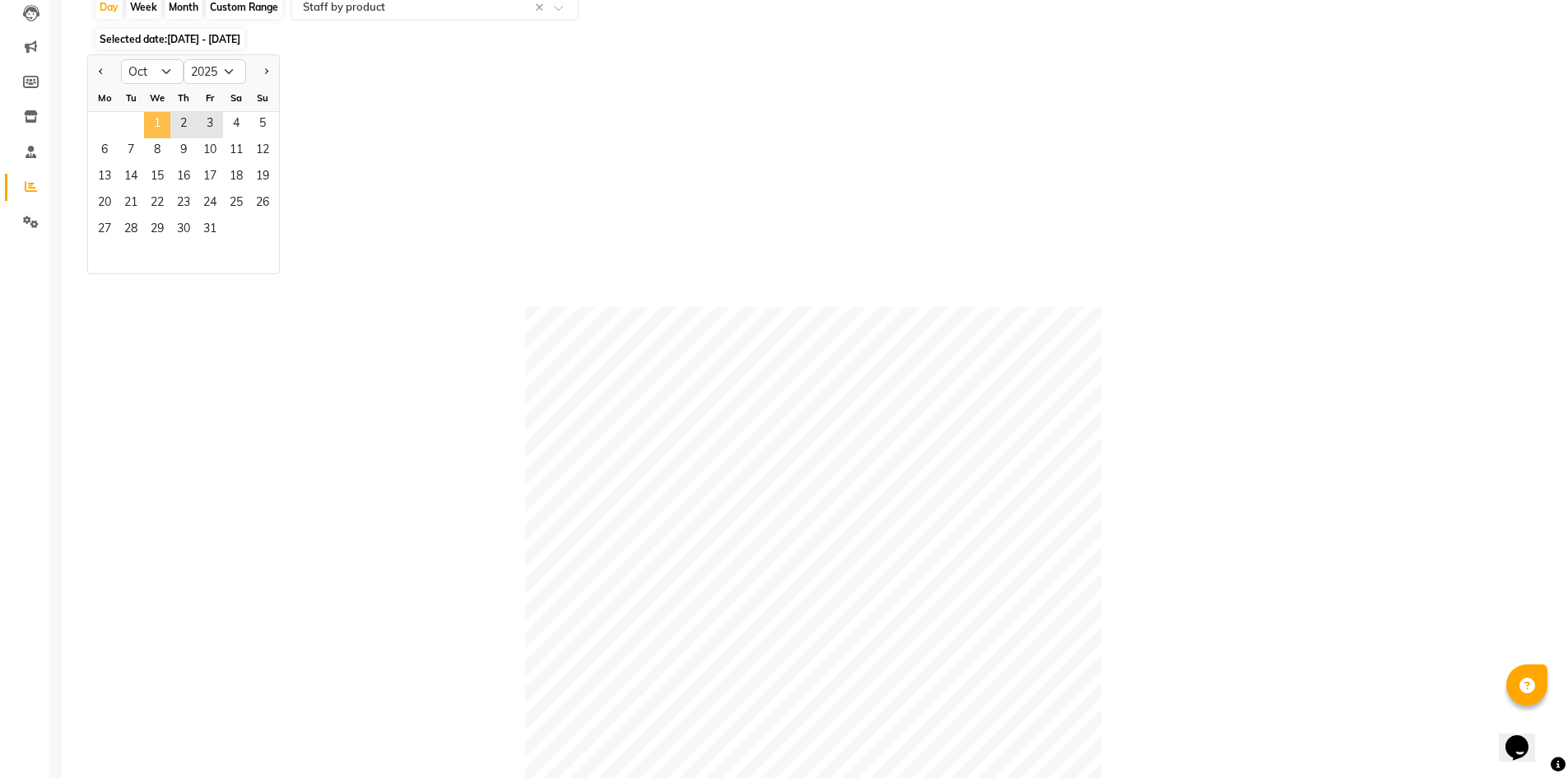
click at [158, 126] on span "1" at bounding box center [157, 124] width 26 height 26
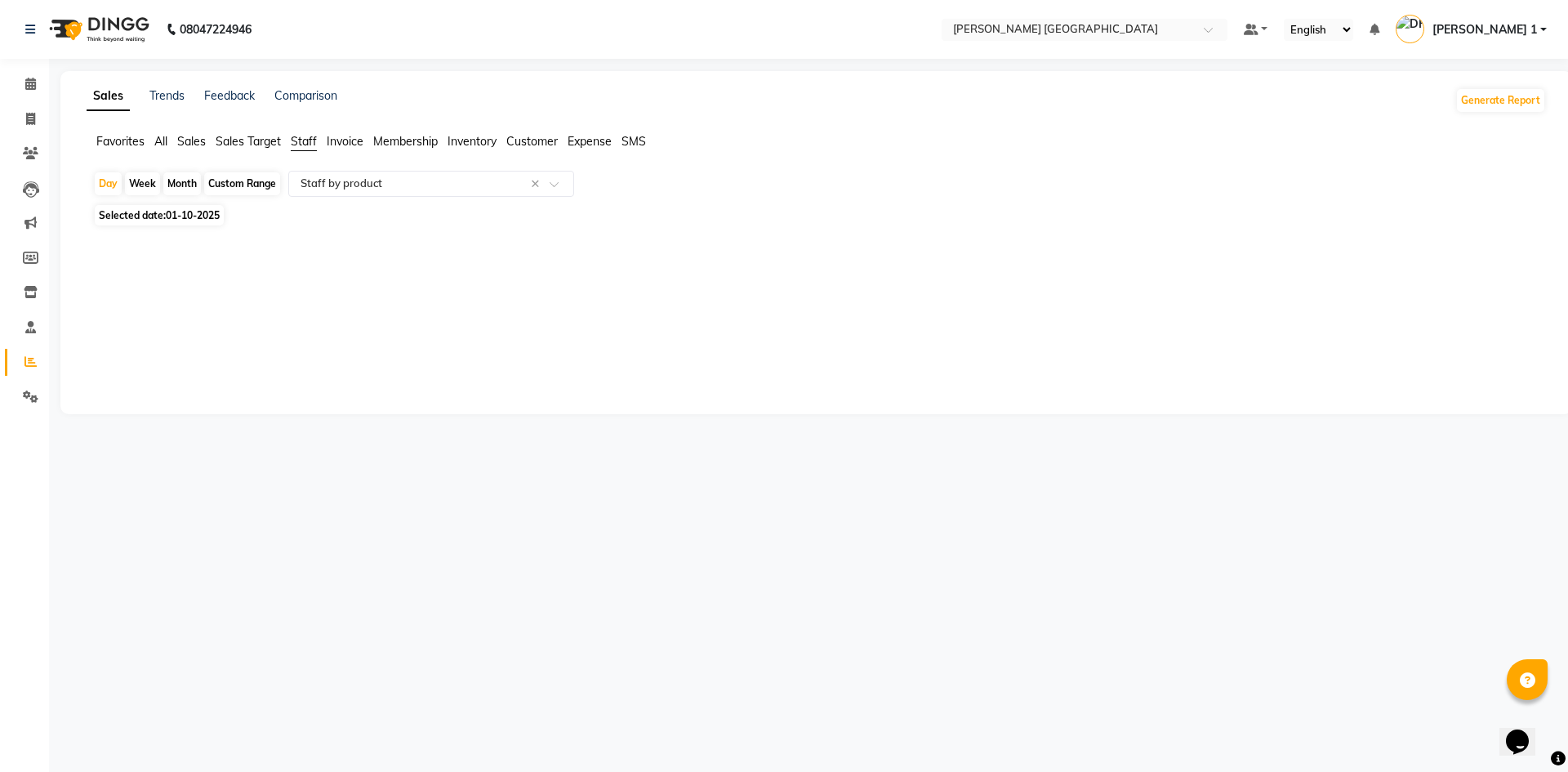
click at [174, 220] on span "01-10-2025" at bounding box center [193, 215] width 54 height 12
select select "10"
select select "2025"
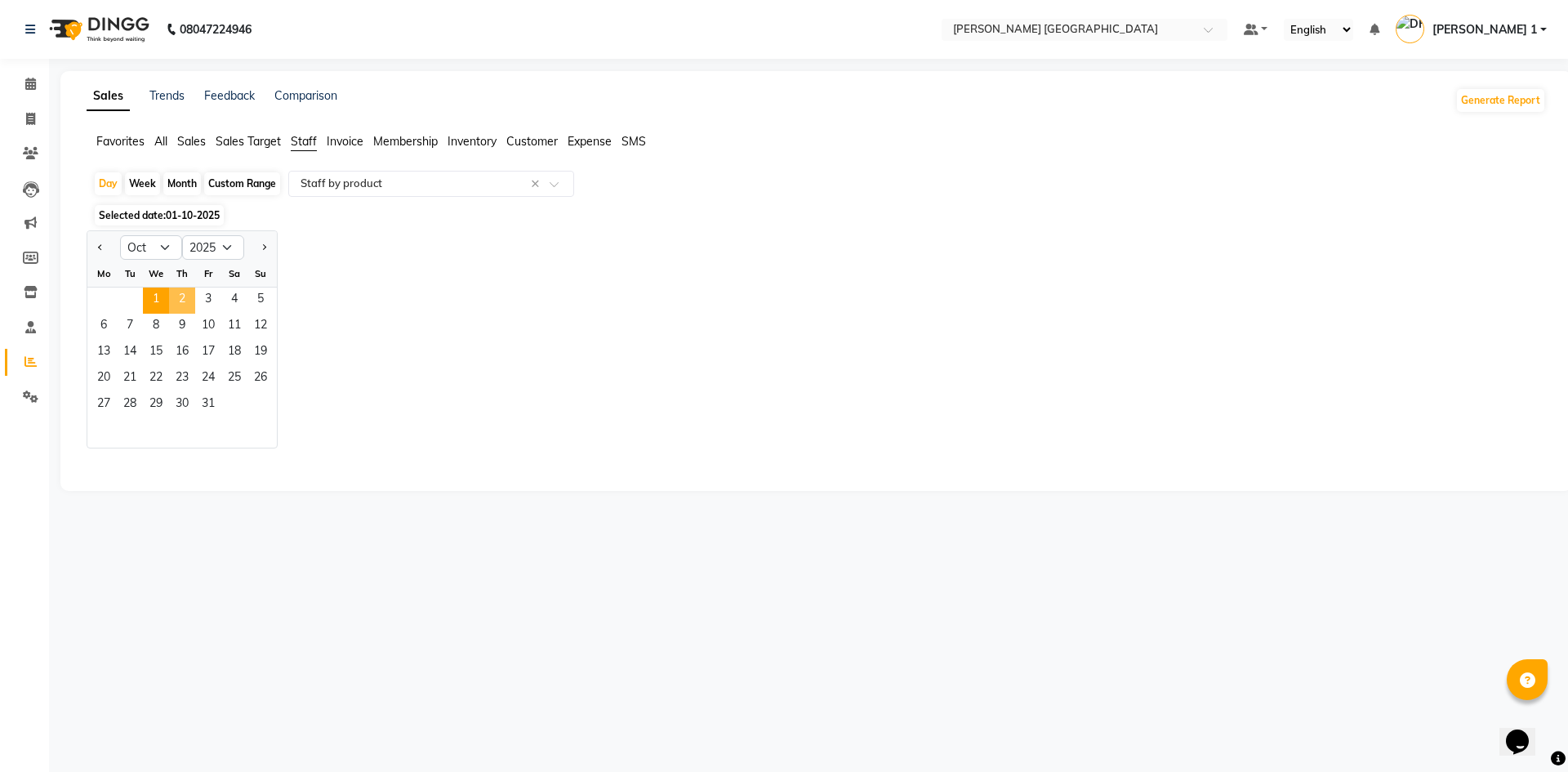
click at [187, 311] on span "2" at bounding box center [181, 300] width 26 height 26
select select "full_report"
select select "csv"
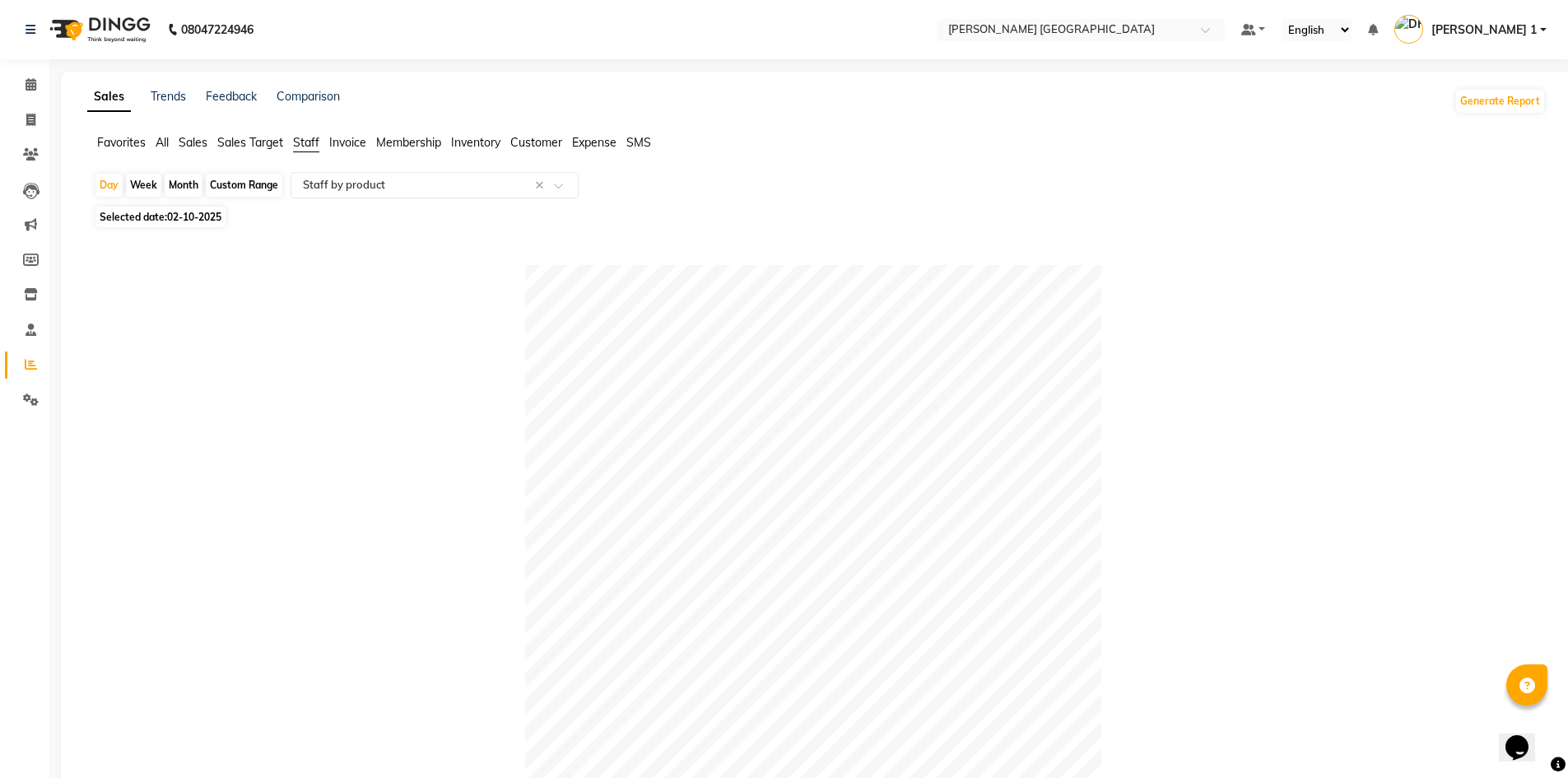
click at [184, 216] on span "02-10-2025" at bounding box center [194, 217] width 54 height 13
select select "10"
select select "2025"
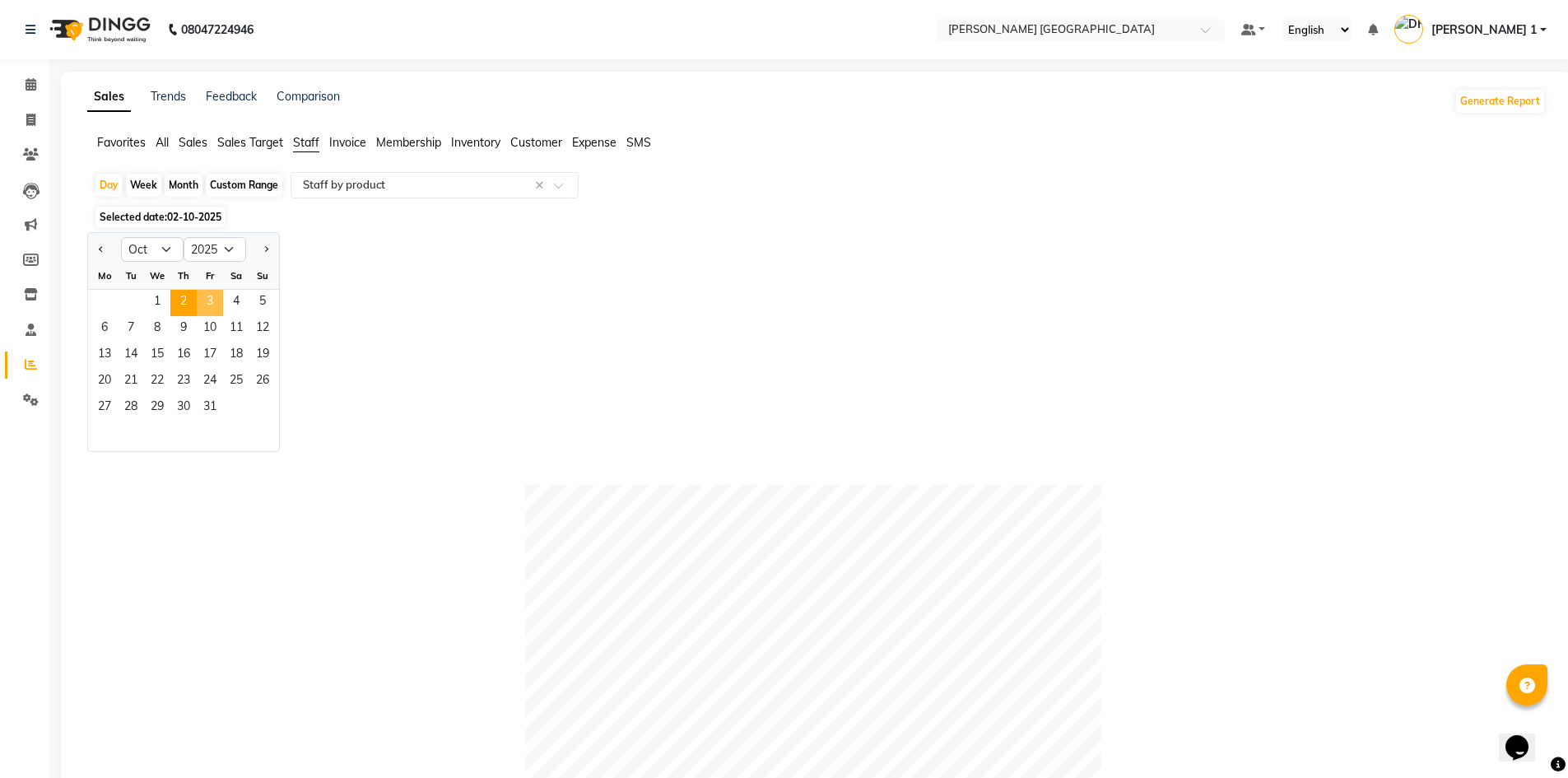
click at [215, 295] on span "3" at bounding box center [210, 302] width 26 height 26
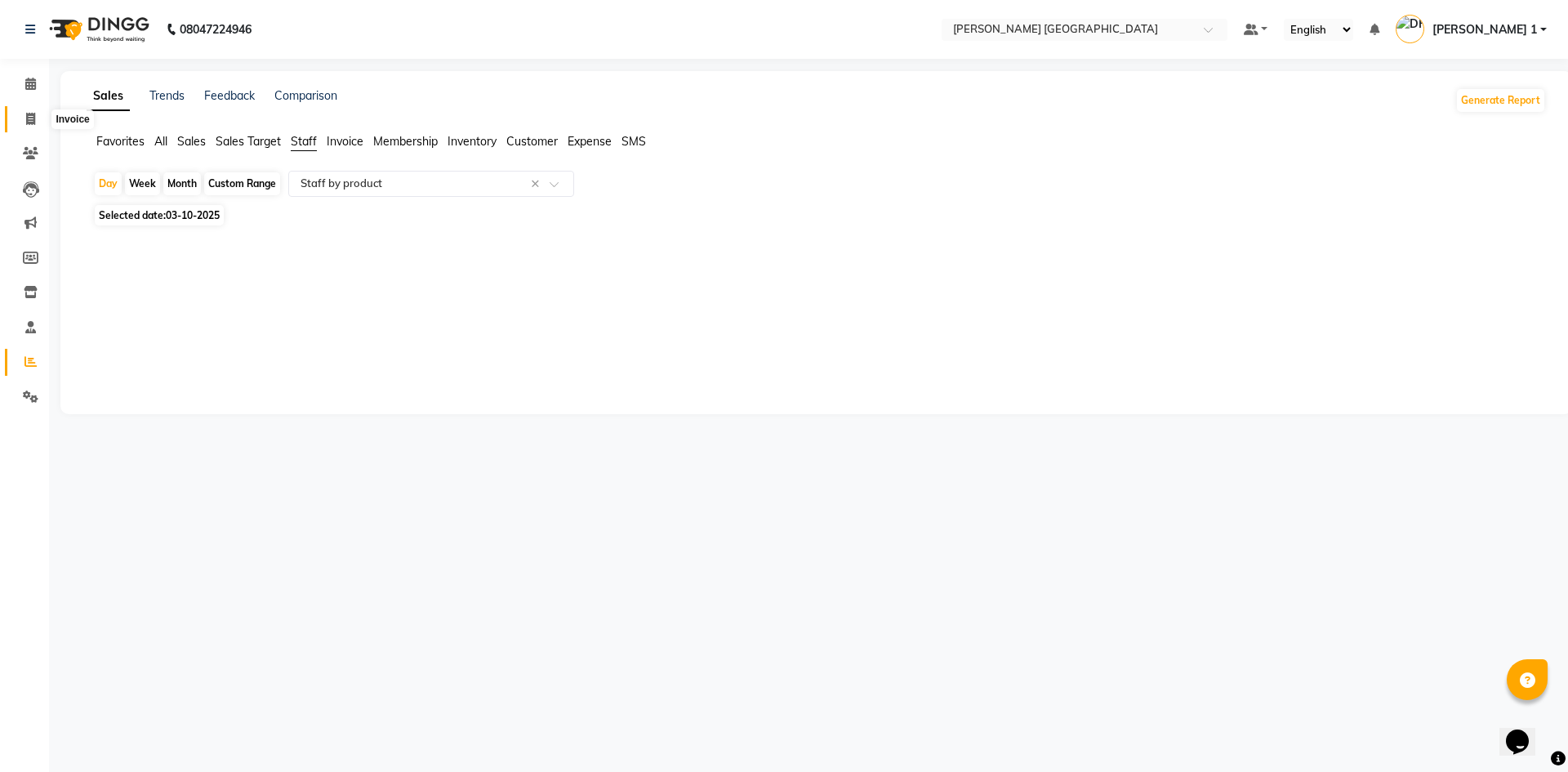
click at [26, 120] on icon at bounding box center [30, 119] width 9 height 12
select select "service"
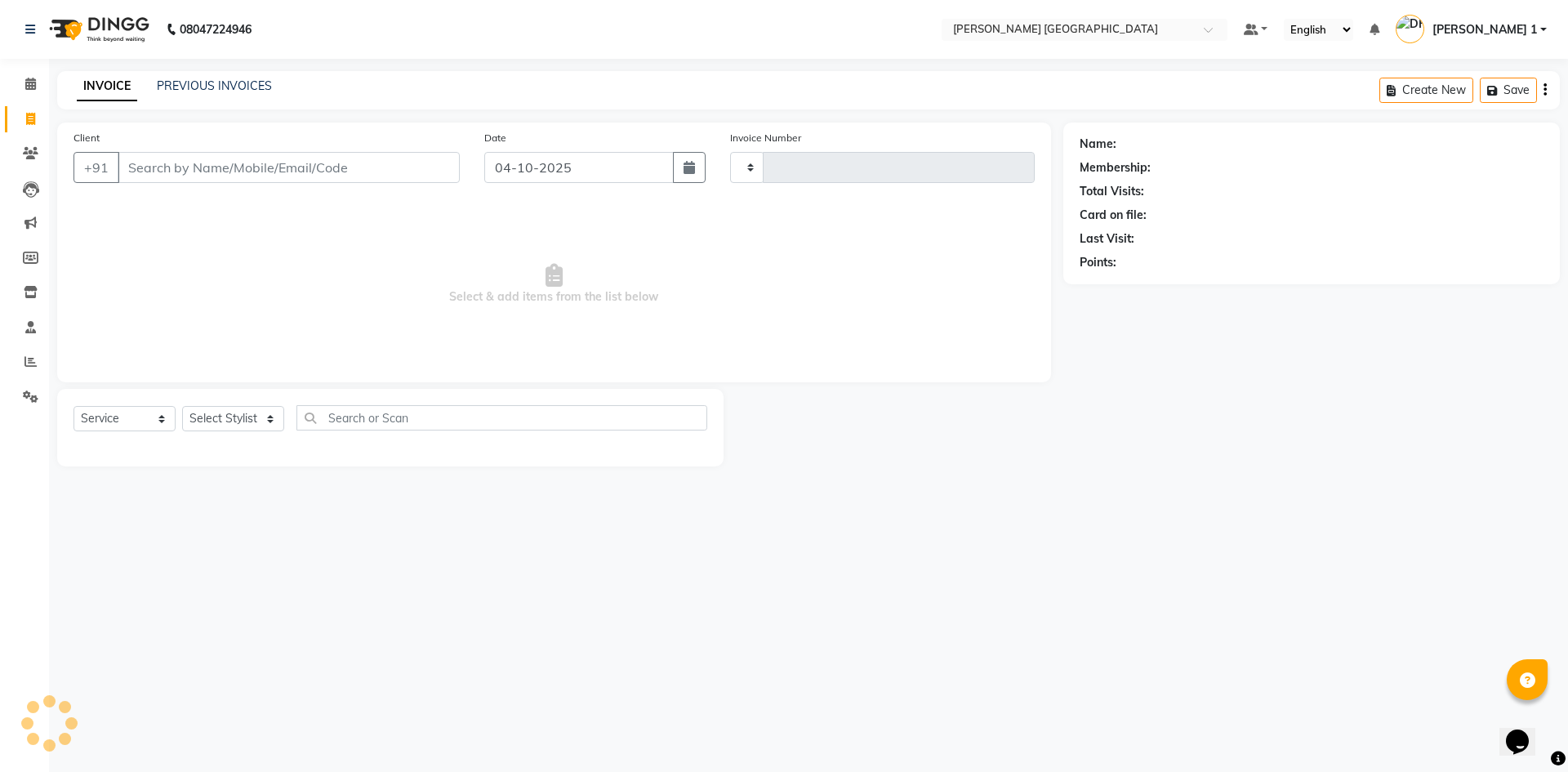
type input "11050"
select select "6233"
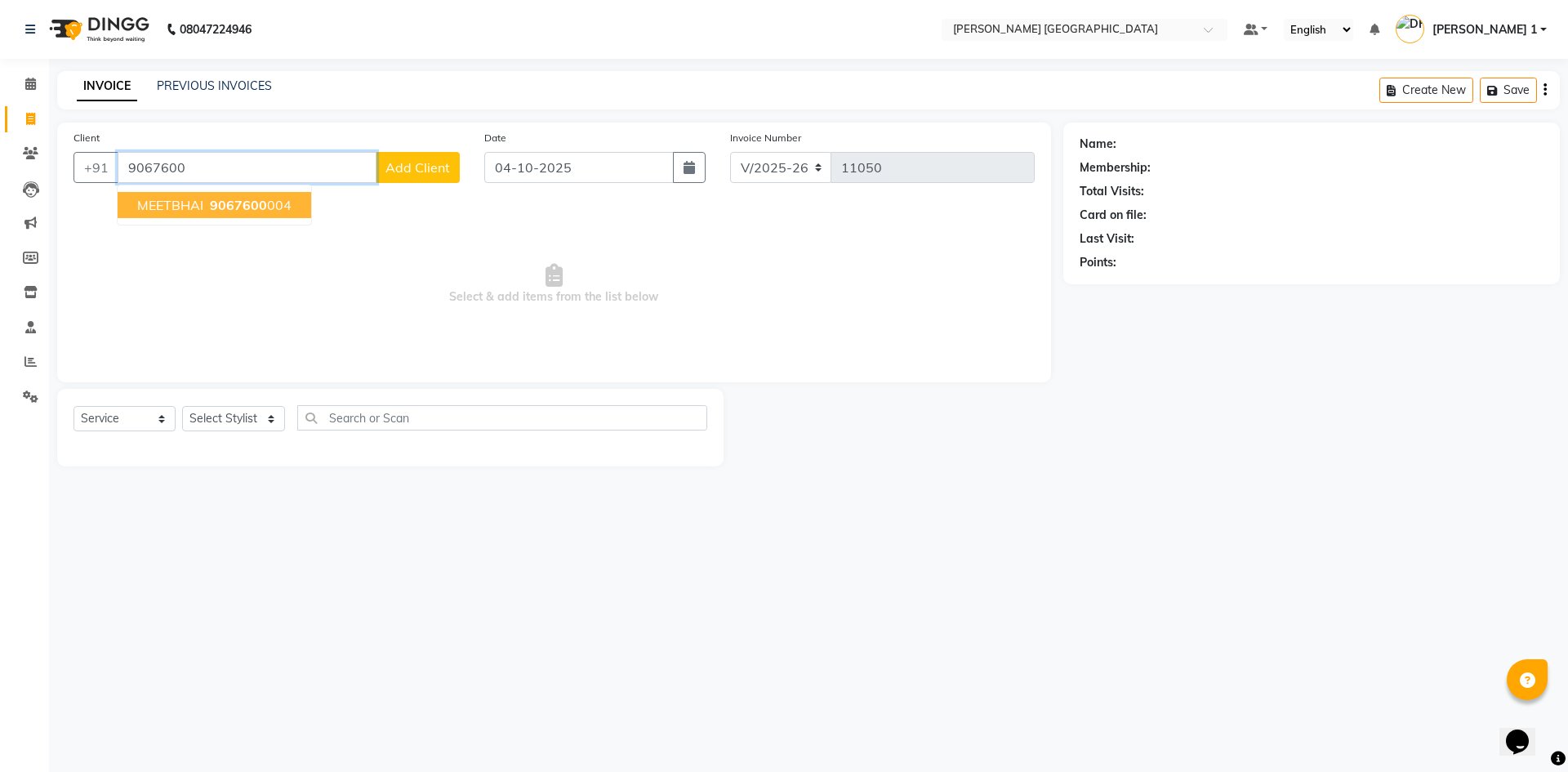
click at [277, 205] on ngb-highlight "9067600 004" at bounding box center [248, 204] width 85 height 16
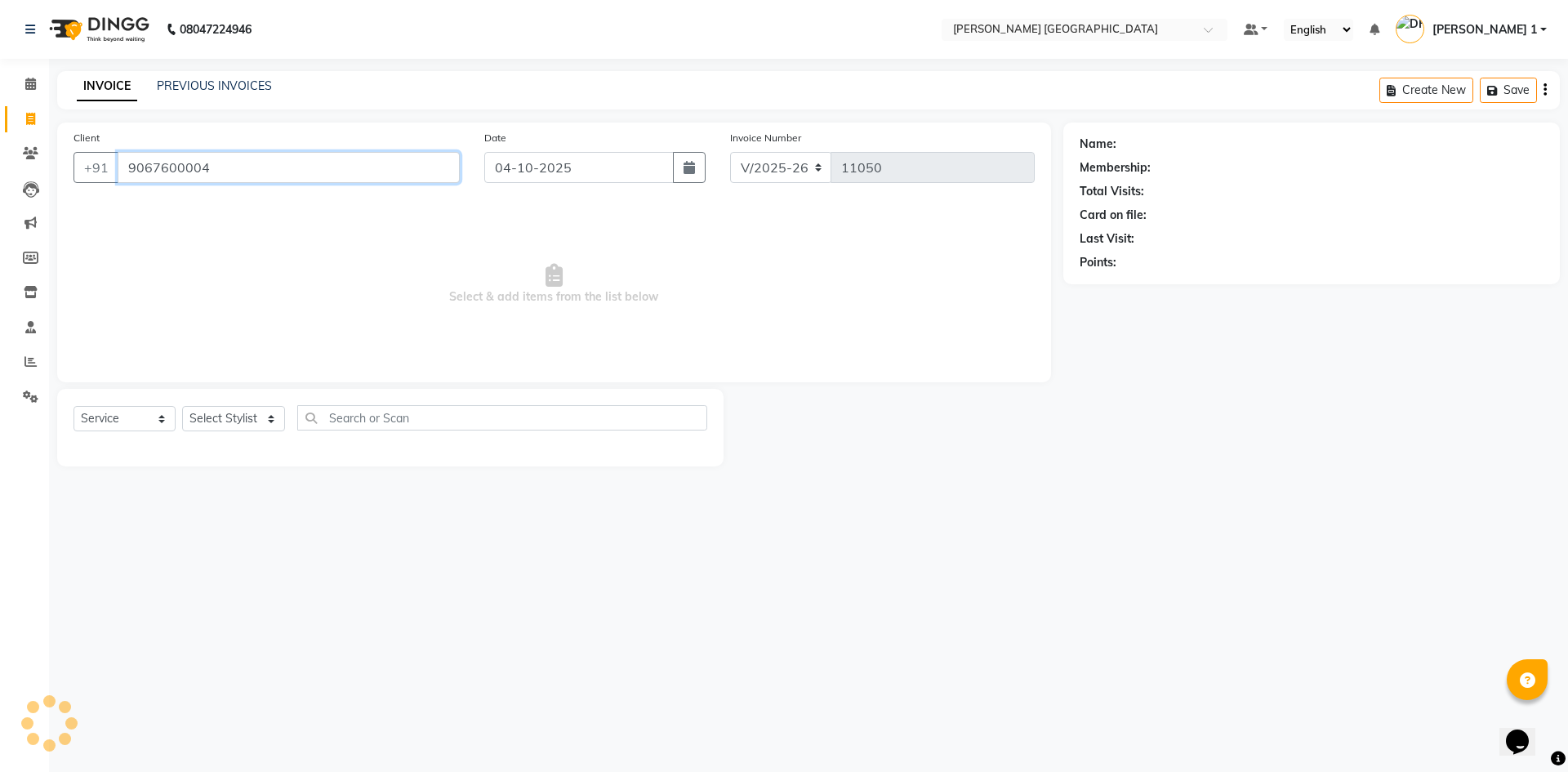
type input "9067600004"
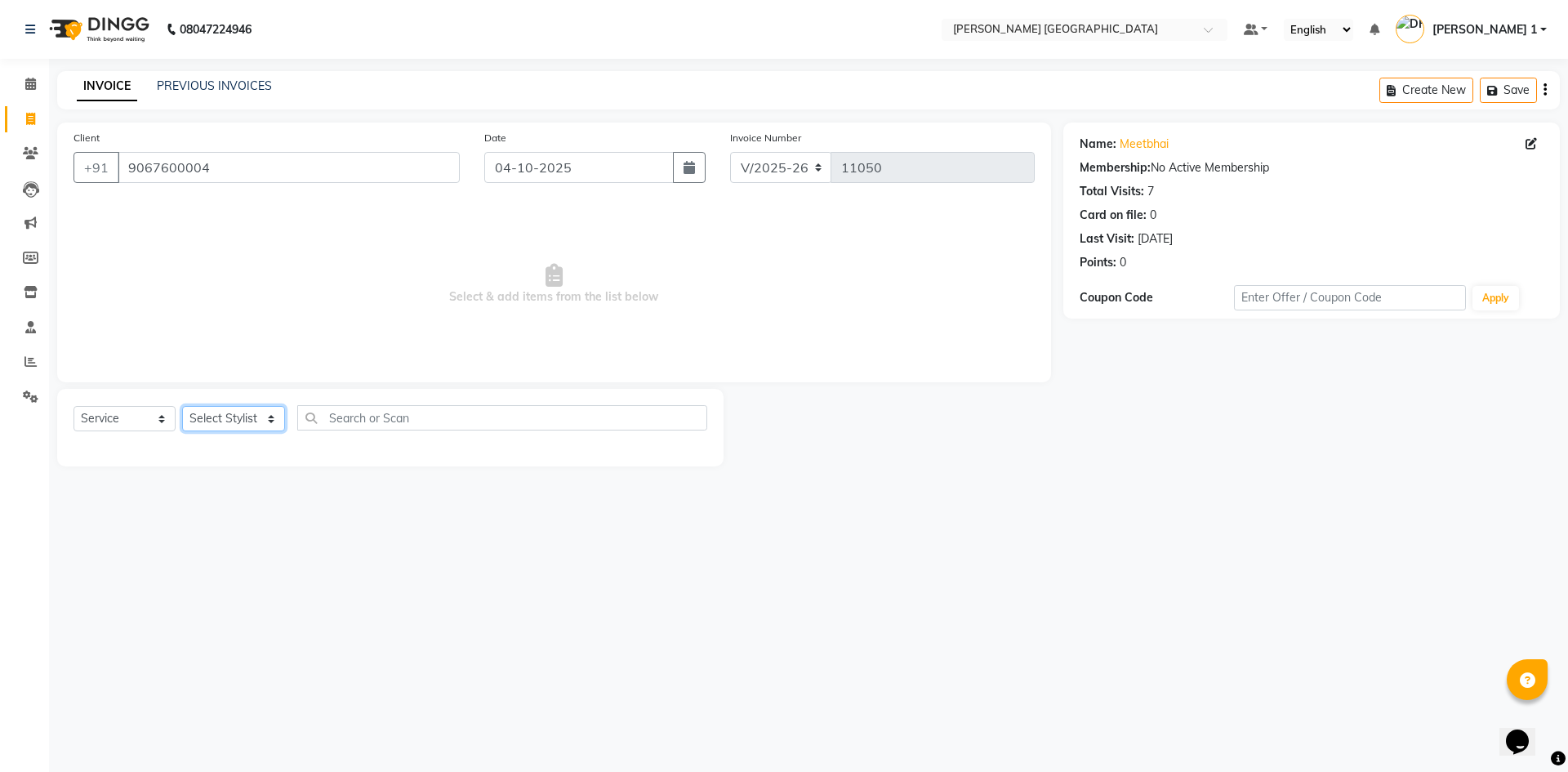
click at [218, 426] on select "Select Stylist [PERSON_NAME] [PERSON_NAME] [PERSON_NAME] [PERSON_NAME] [PERSON_…" at bounding box center [233, 419] width 103 height 25
select select "46793"
click at [182, 406] on select "Select Stylist [PERSON_NAME] [PERSON_NAME] [PERSON_NAME] [PERSON_NAME] [PERSON_…" at bounding box center [233, 419] width 103 height 25
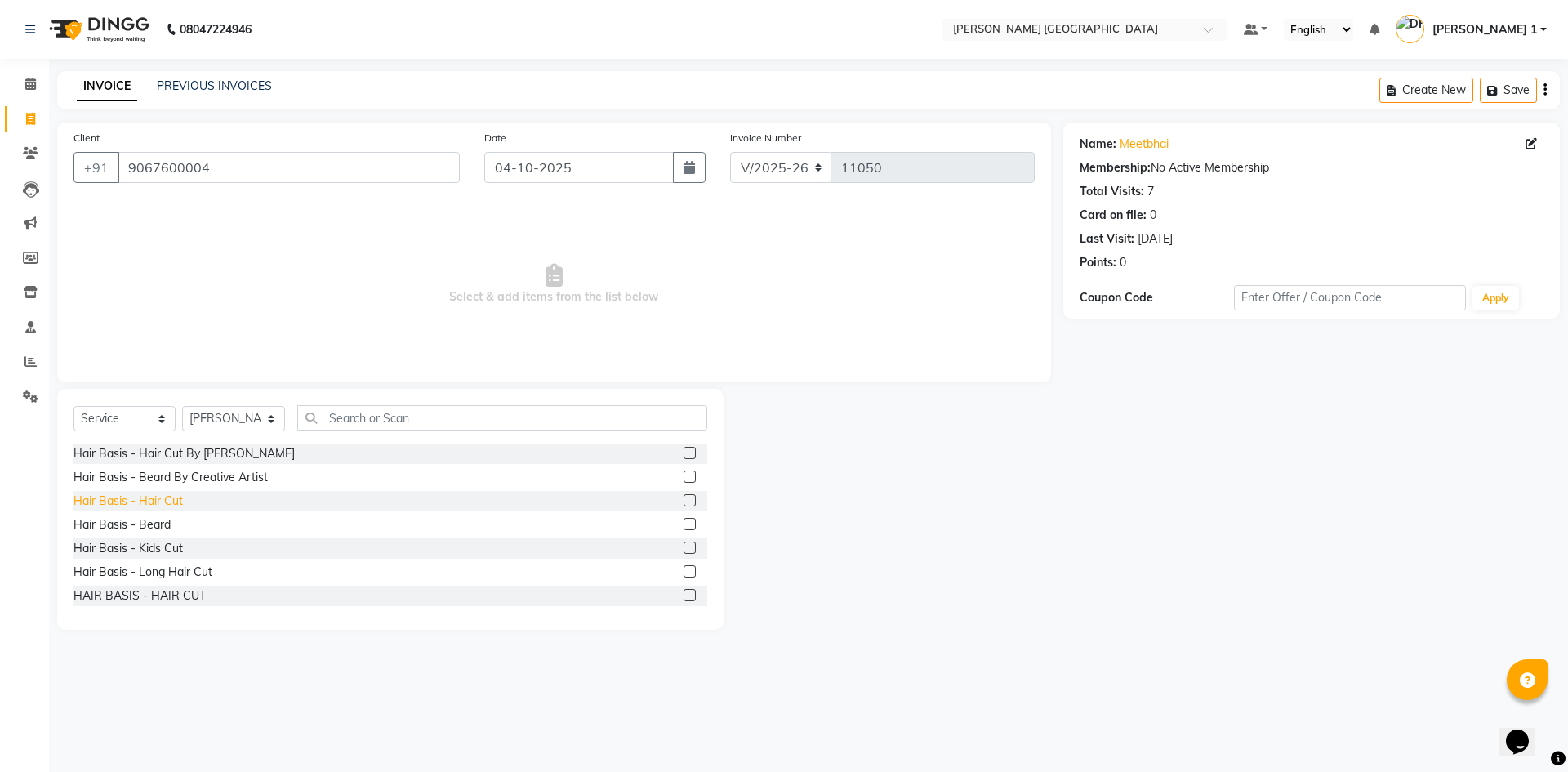
click at [168, 504] on div "Hair Basis - Hair Cut" at bounding box center [128, 501] width 110 height 17
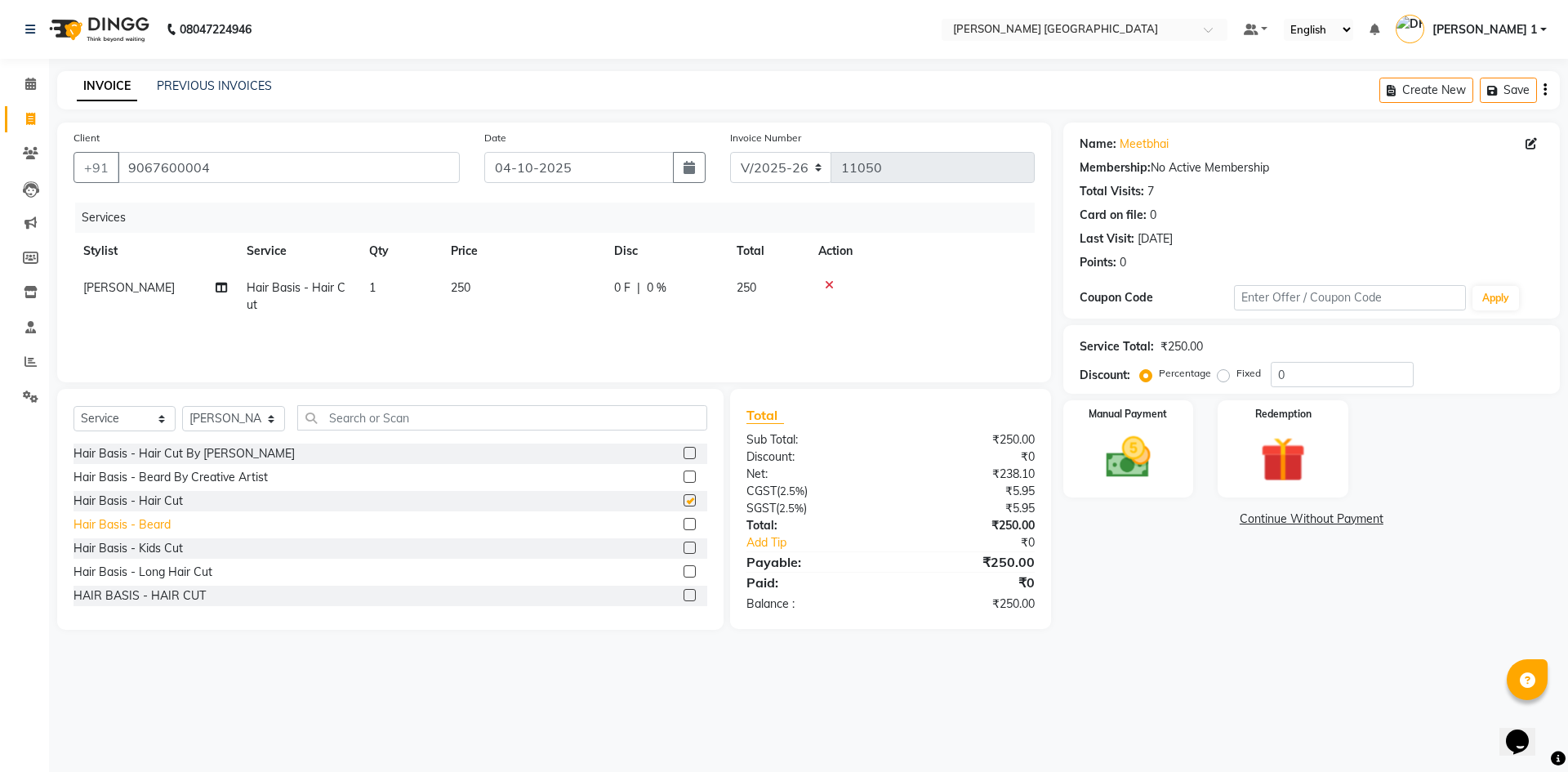
checkbox input "false"
click at [147, 528] on div "Hair Basis - Beard" at bounding box center [121, 524] width 97 height 17
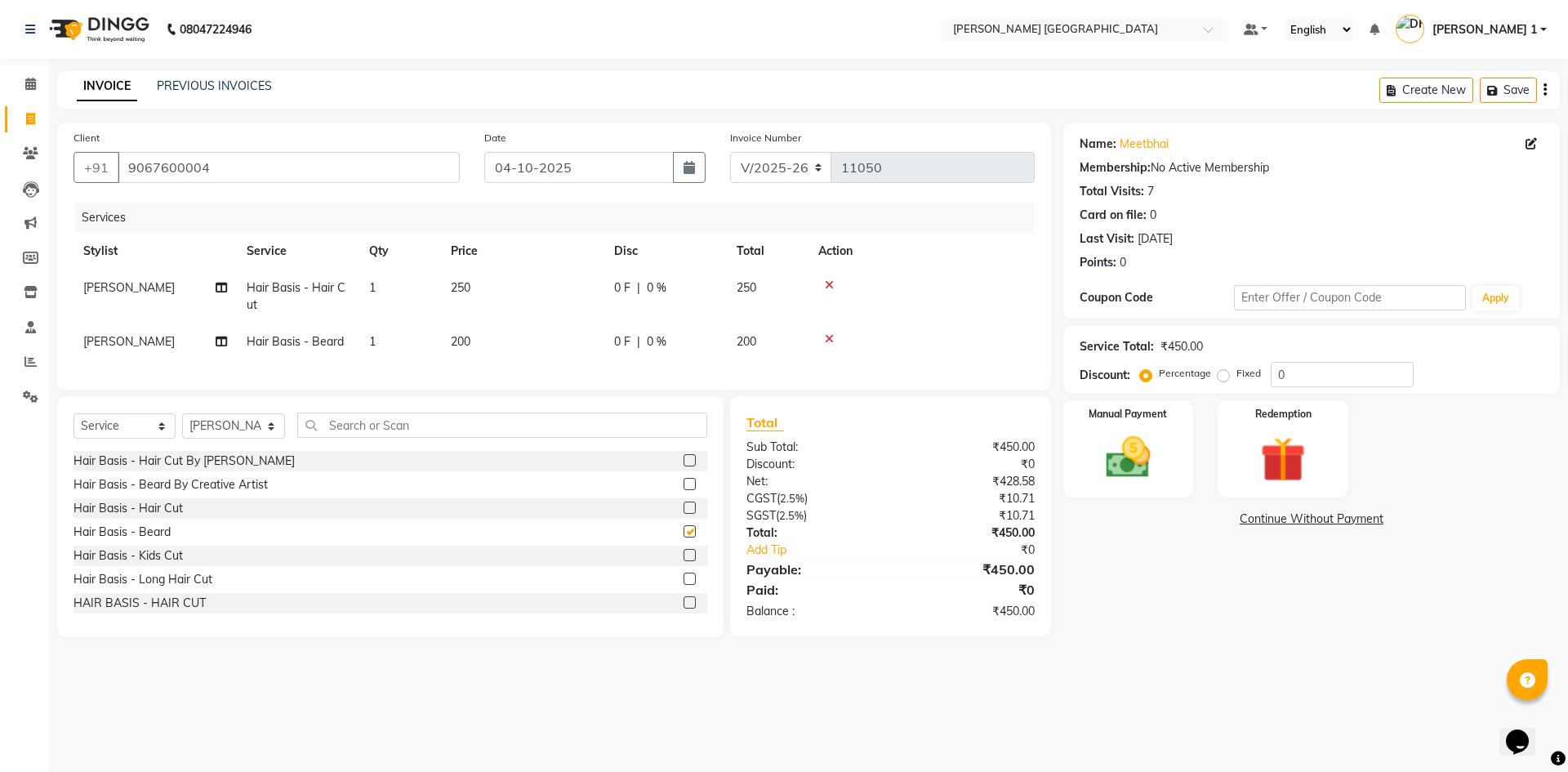
checkbox input "false"
click at [498, 309] on td "250" at bounding box center [522, 296] width 163 height 54
select select "46793"
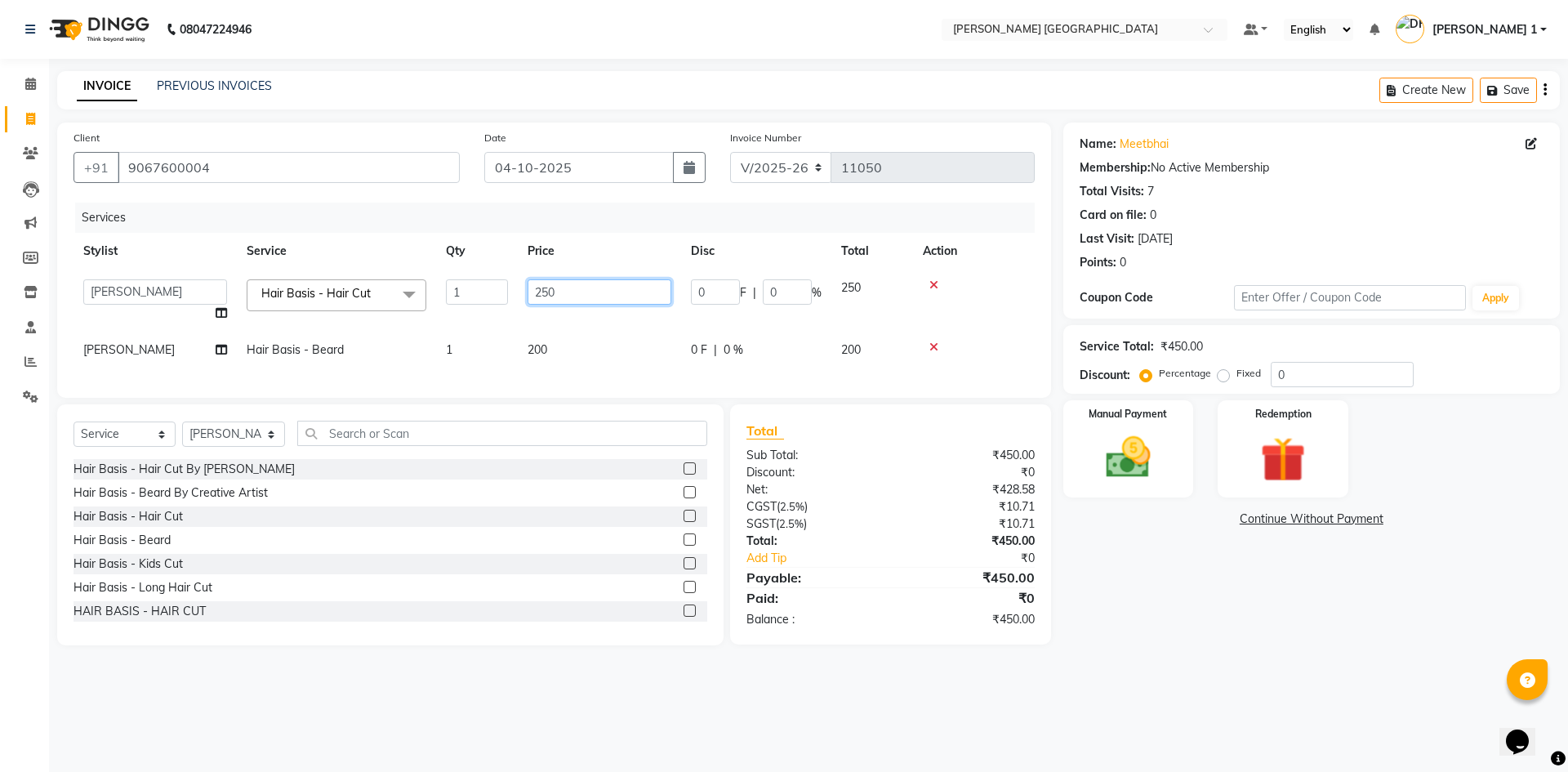
drag, startPoint x: 491, startPoint y: 302, endPoint x: 115, endPoint y: 399, distance: 388.3
click at [120, 398] on div "Client [PHONE_NUMBER] Date [DATE] Invoice Number V/2025 V/[PHONE_NUMBER] Servic…" at bounding box center [553, 260] width 993 height 275
type input "350"
click at [564, 334] on td "200" at bounding box center [599, 349] width 163 height 37
select select "46793"
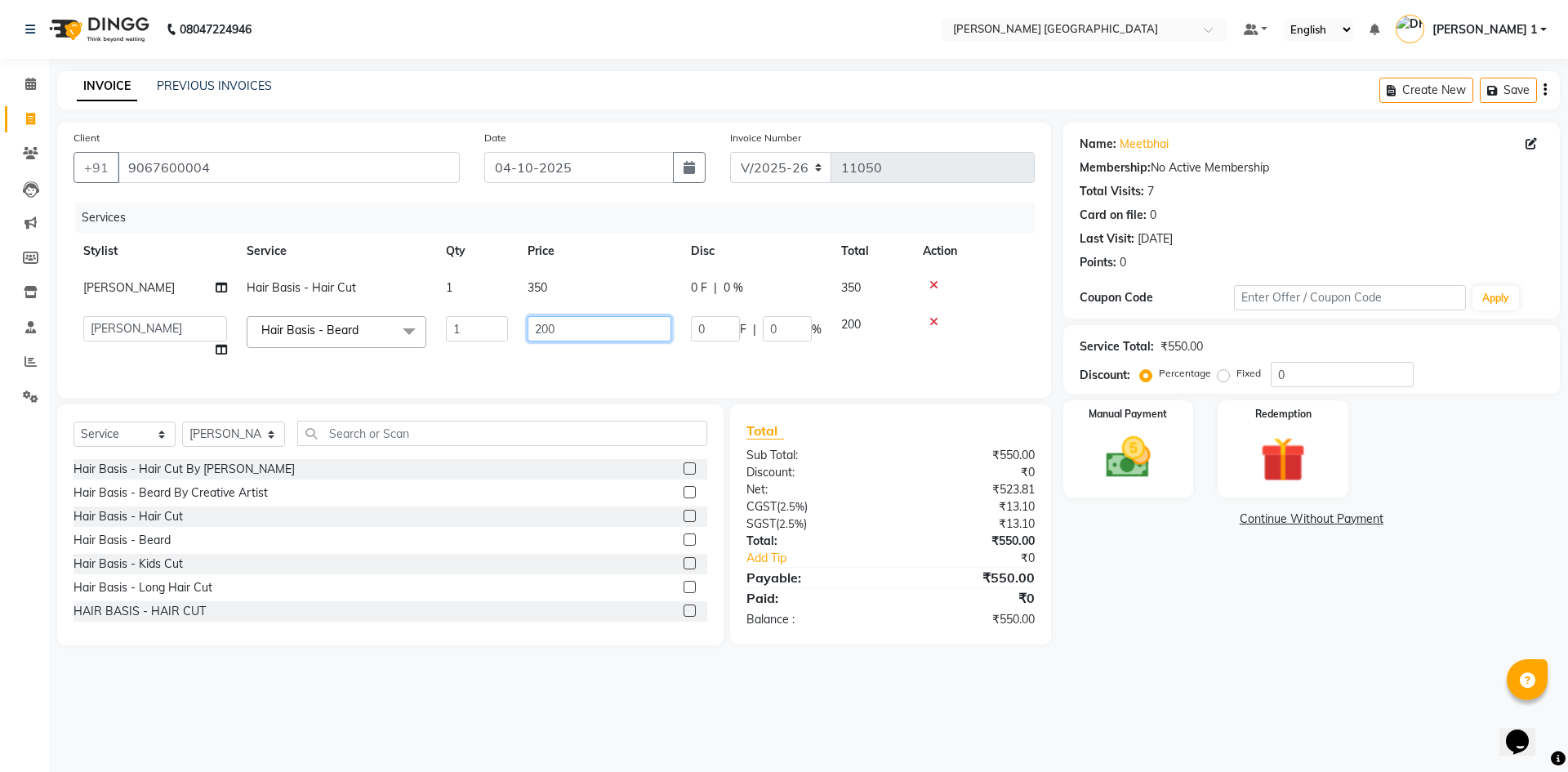
drag, startPoint x: 585, startPoint y: 329, endPoint x: 270, endPoint y: 386, distance: 320.1
click at [270, 381] on div "Services Stylist Service Qty Price Disc Total Action [PERSON_NAME] Hair Basis -…" at bounding box center [553, 292] width 961 height 178
type input "250"
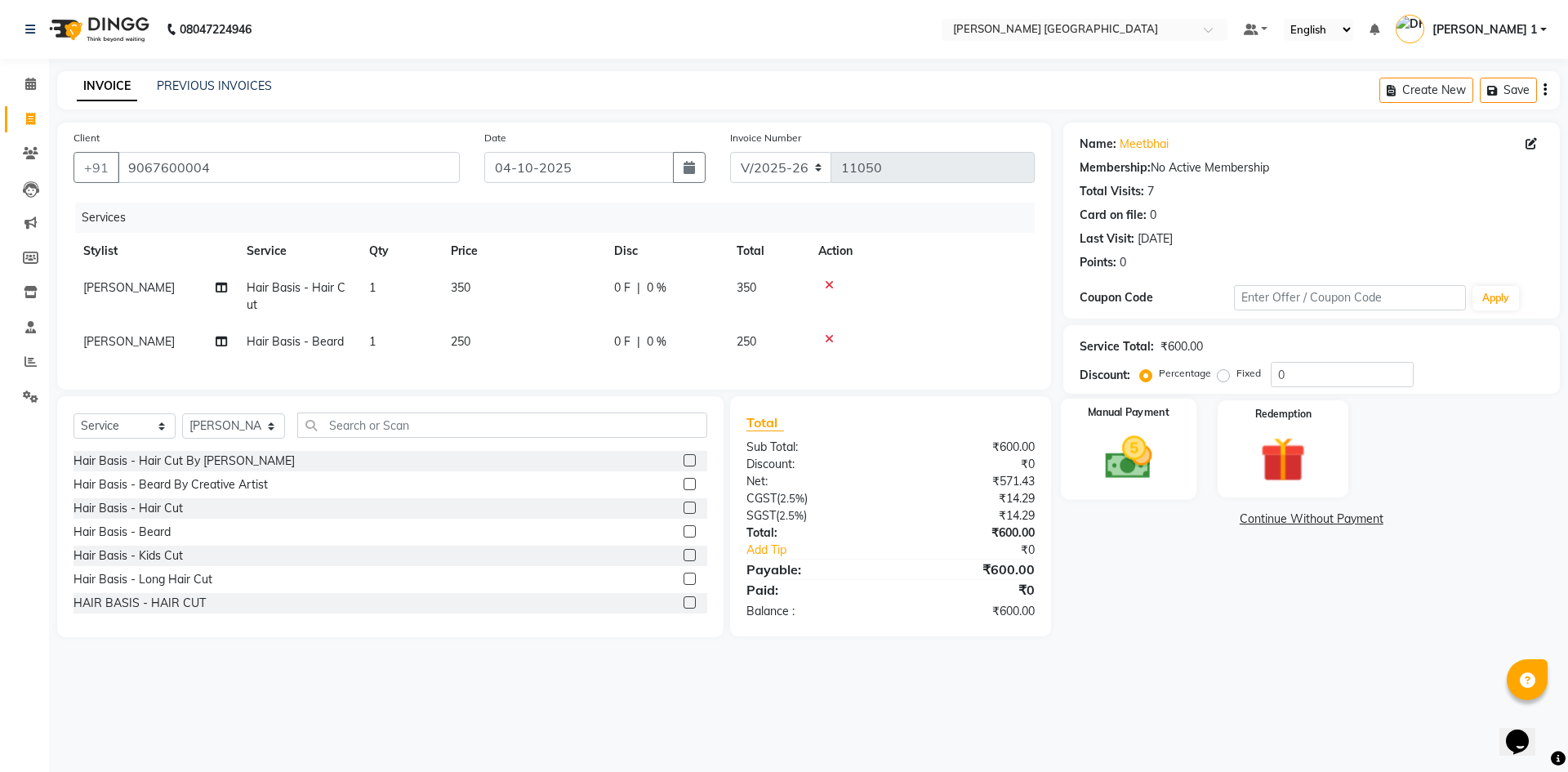
click at [1166, 423] on div "Manual Payment" at bounding box center [1128, 448] width 136 height 101
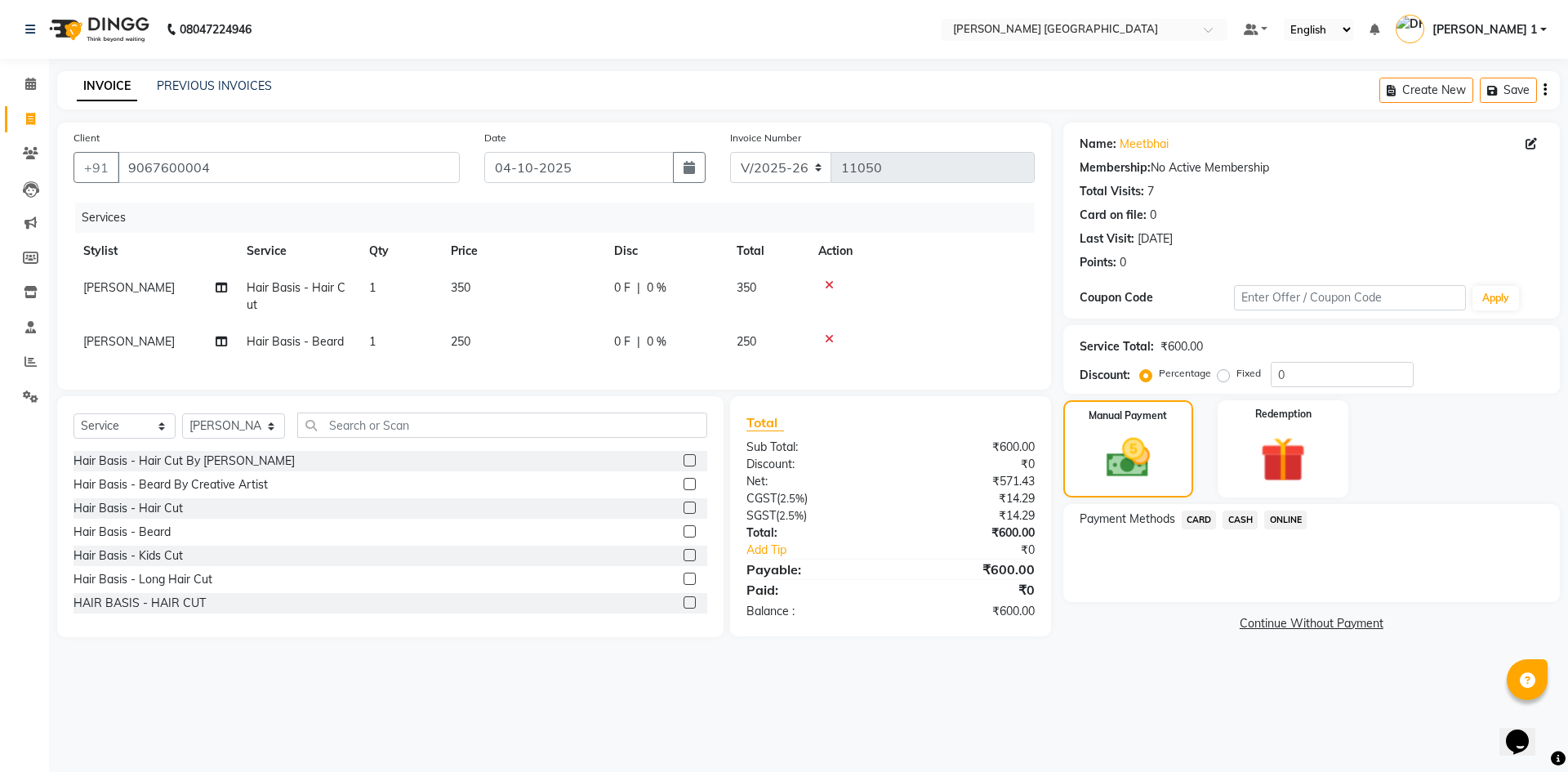
click at [1206, 517] on span "CARD" at bounding box center [1199, 519] width 35 height 19
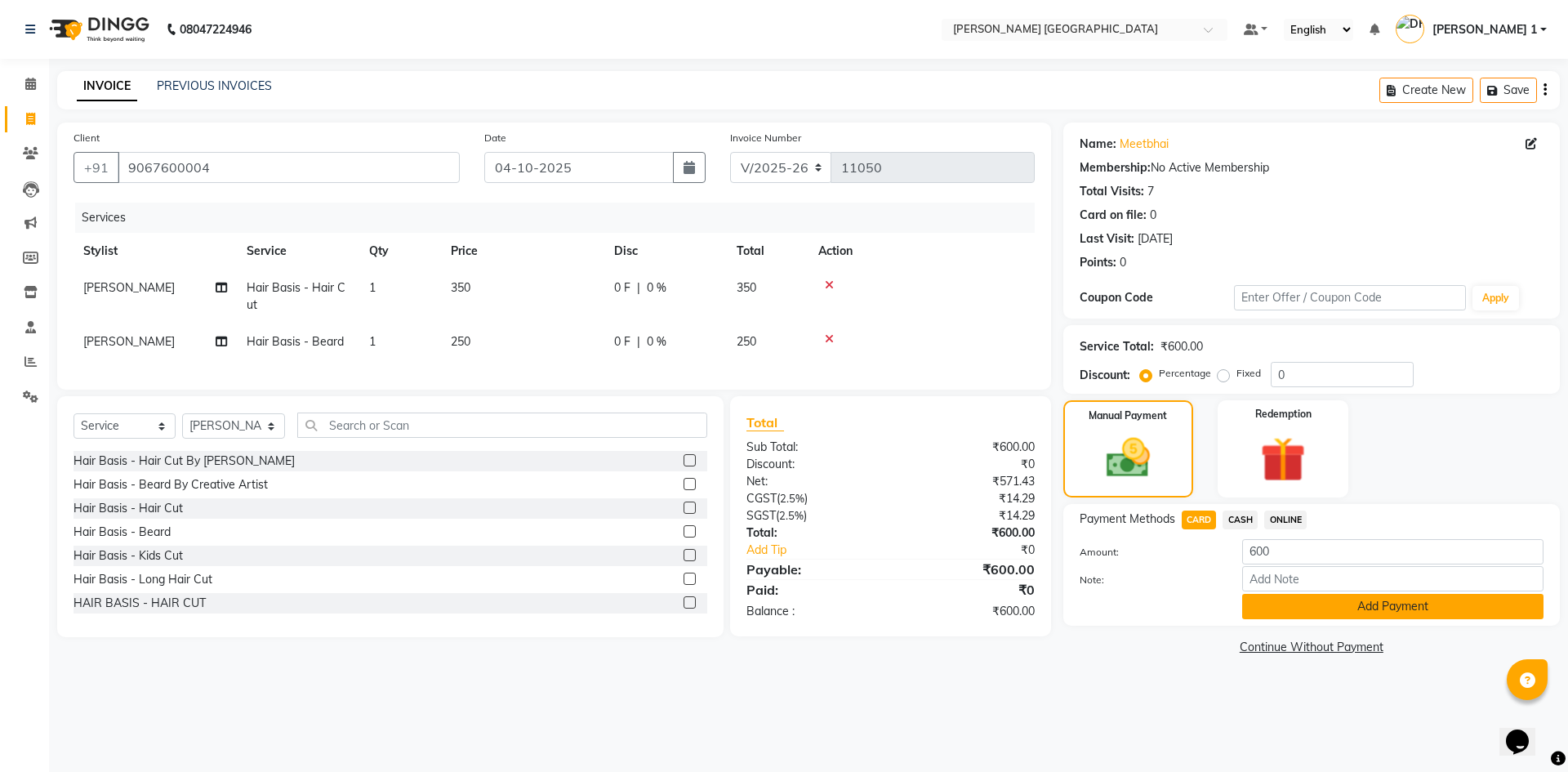
click at [1275, 607] on button "Add Payment" at bounding box center [1393, 606] width 302 height 25
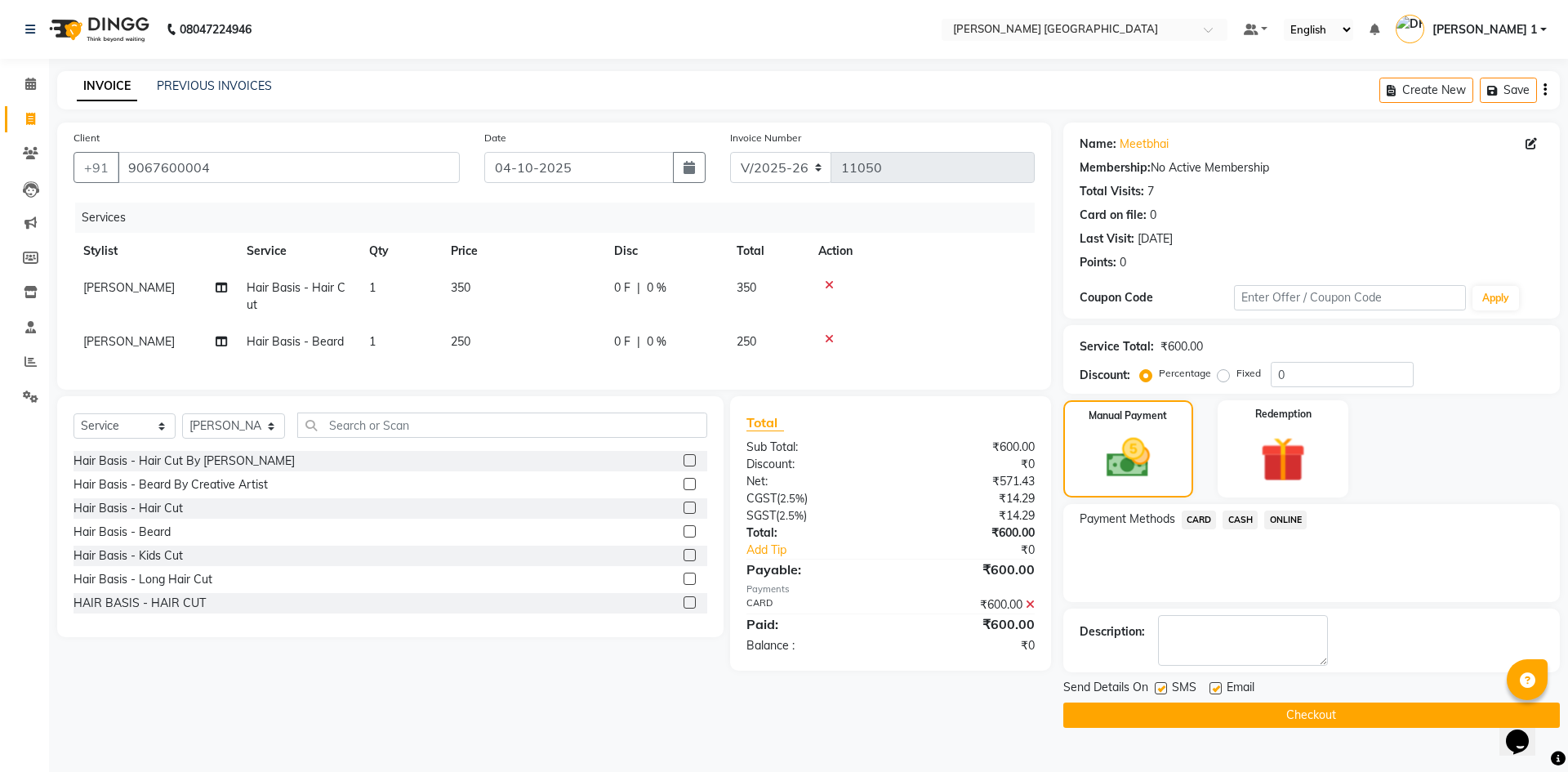
click at [1211, 690] on label at bounding box center [1215, 688] width 12 height 12
click at [1211, 690] on input "checkbox" at bounding box center [1215, 689] width 11 height 11
checkbox input "false"
drag, startPoint x: 1156, startPoint y: 685, endPoint x: 1166, endPoint y: 701, distance: 18.9
click at [1156, 686] on label at bounding box center [1161, 688] width 12 height 12
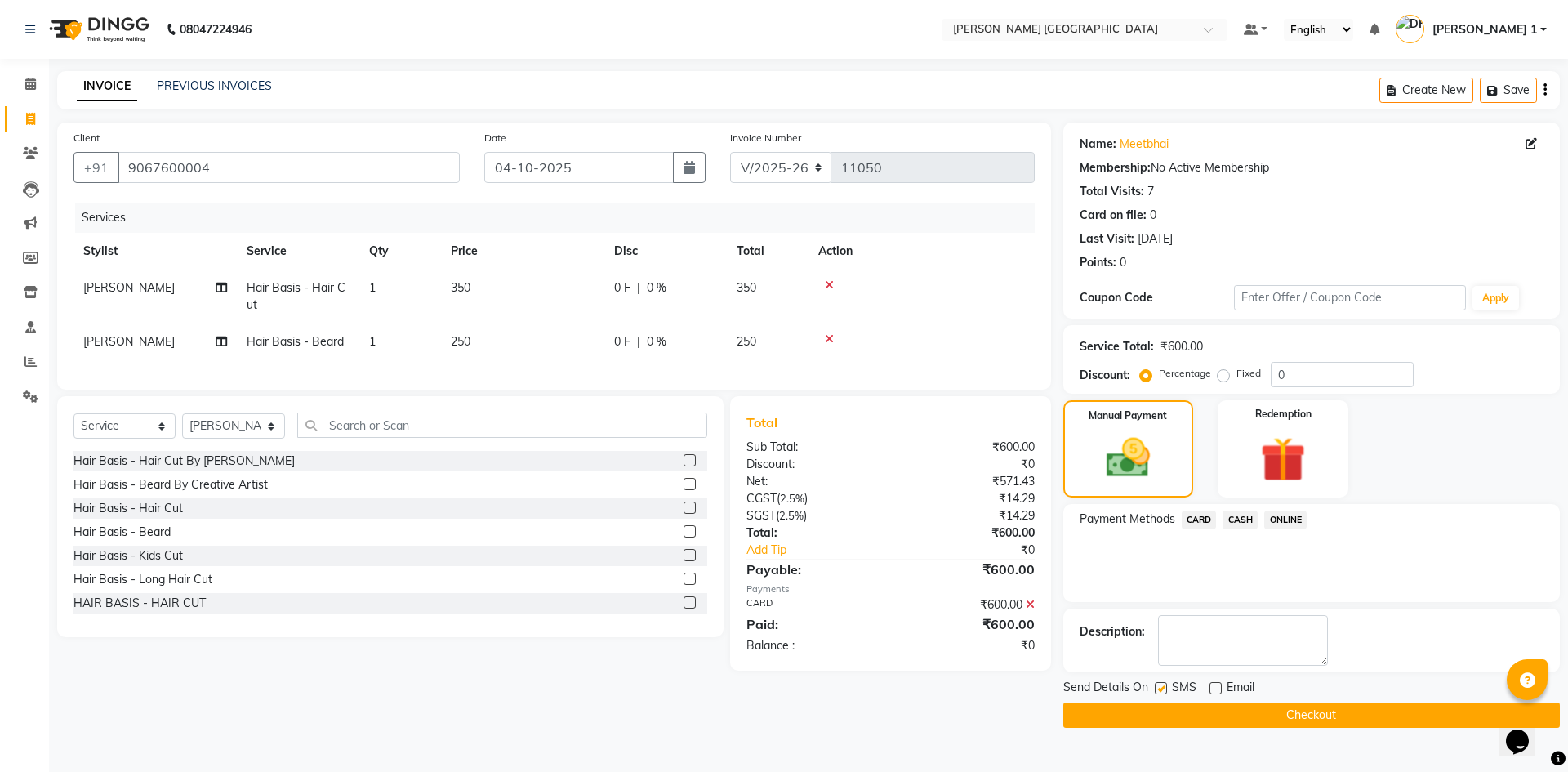
click at [1156, 686] on input "checkbox" at bounding box center [1160, 689] width 11 height 11
checkbox input "false"
click at [1176, 720] on button "Checkout" at bounding box center [1311, 715] width 496 height 25
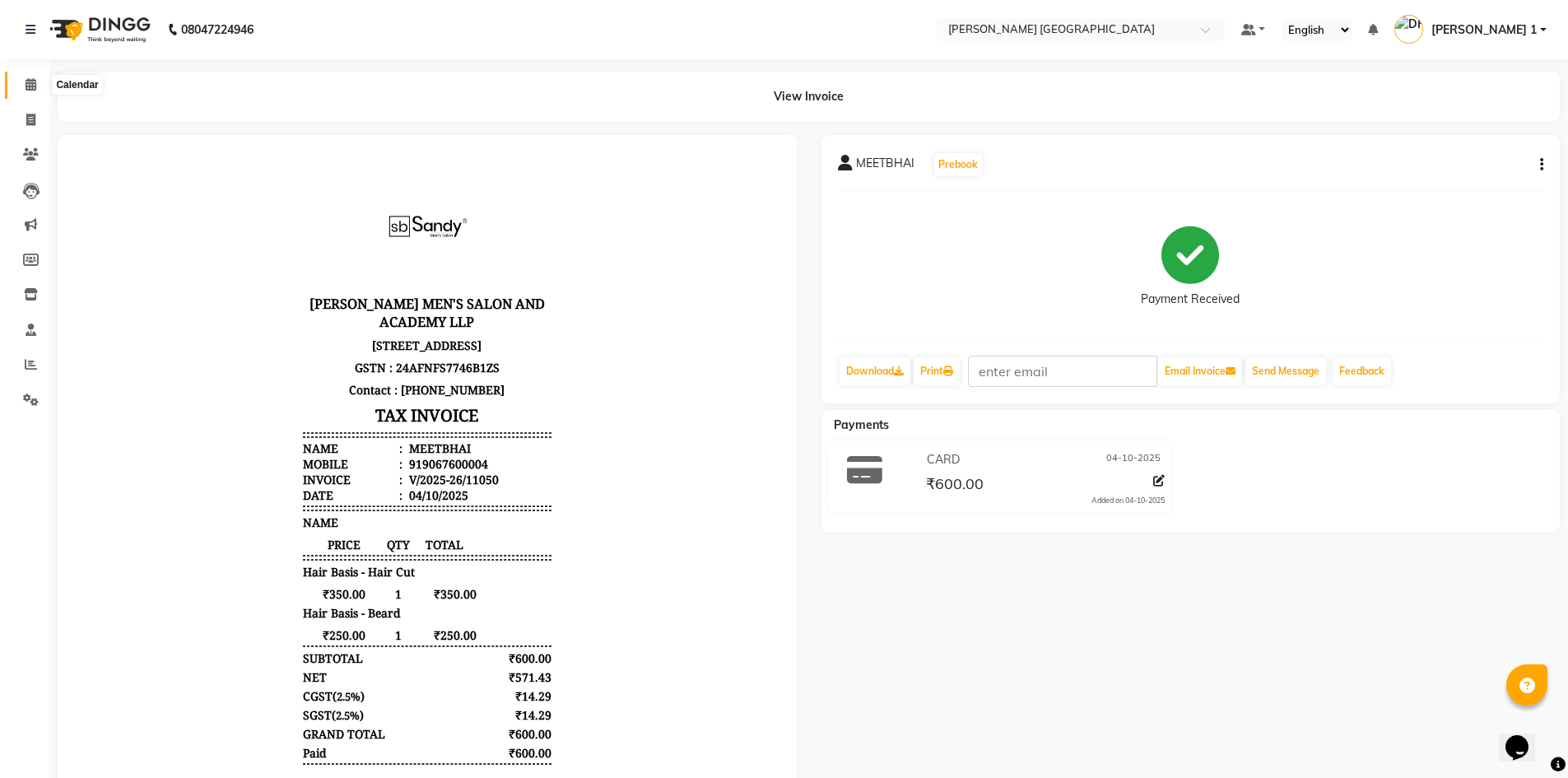
click at [23, 91] on span at bounding box center [31, 85] width 29 height 19
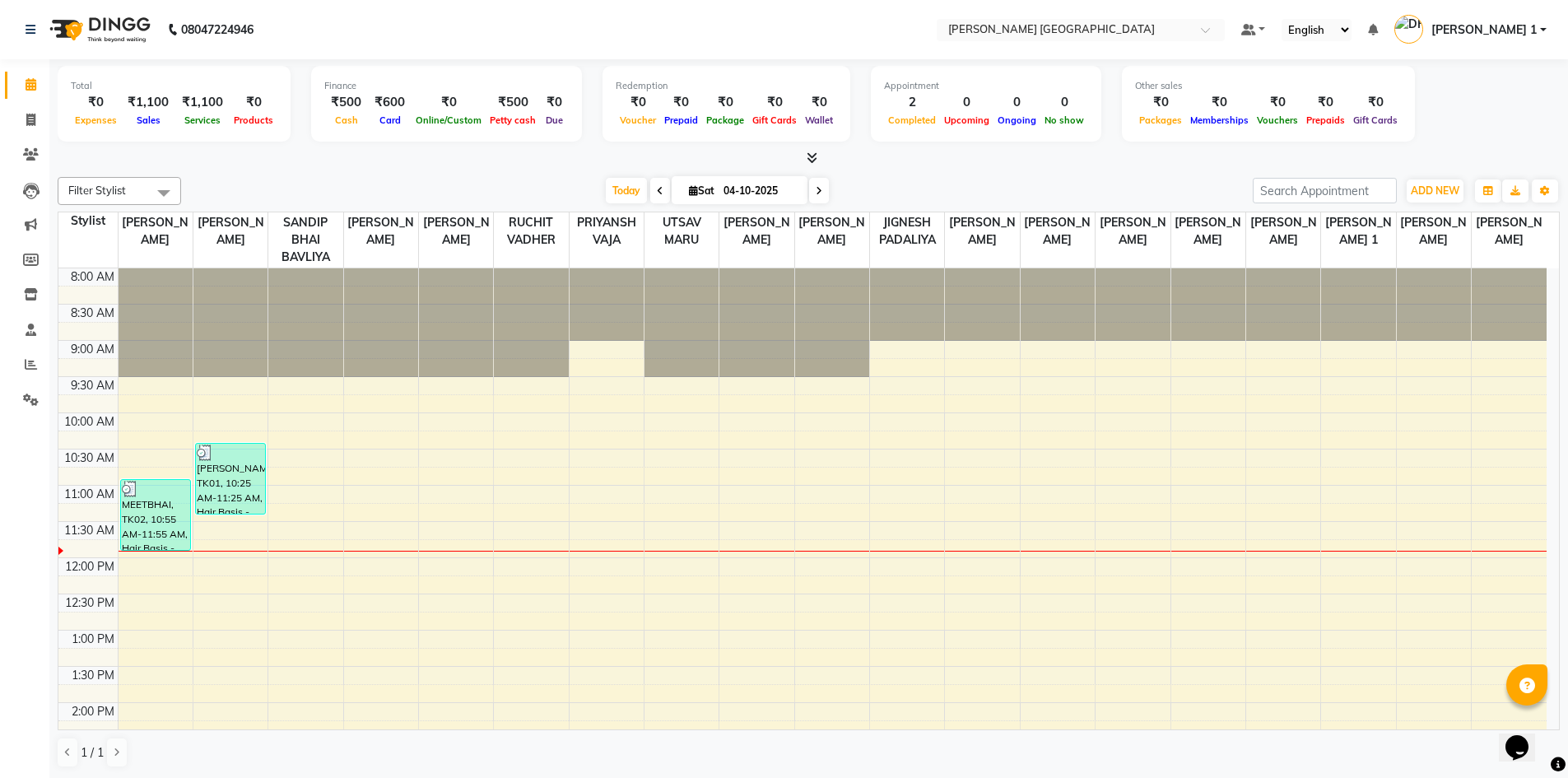
click at [32, 134] on li "Invoice" at bounding box center [24, 120] width 49 height 35
click at [37, 131] on link "Invoice" at bounding box center [24, 121] width 40 height 27
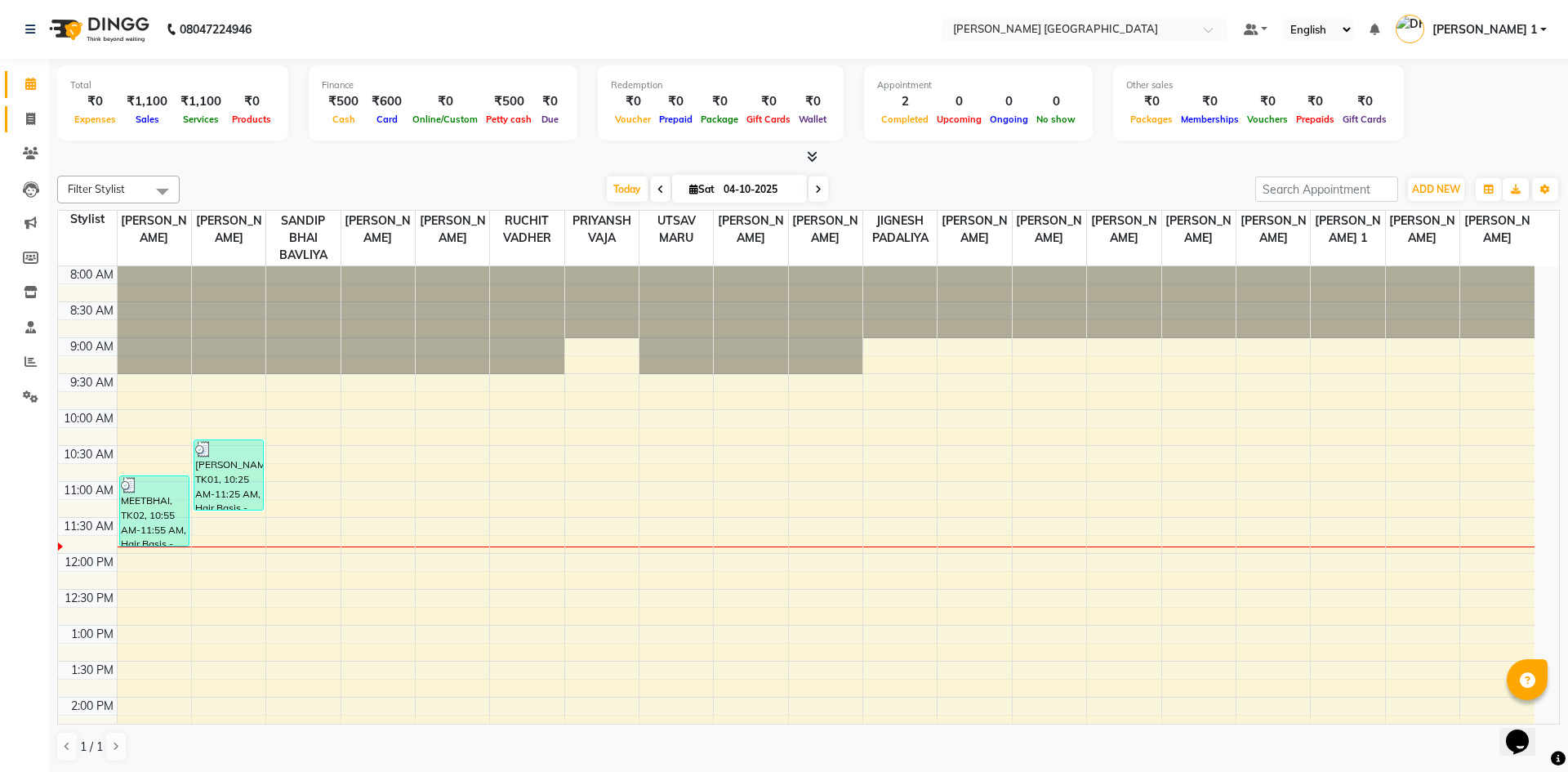
select select "6233"
select select "service"
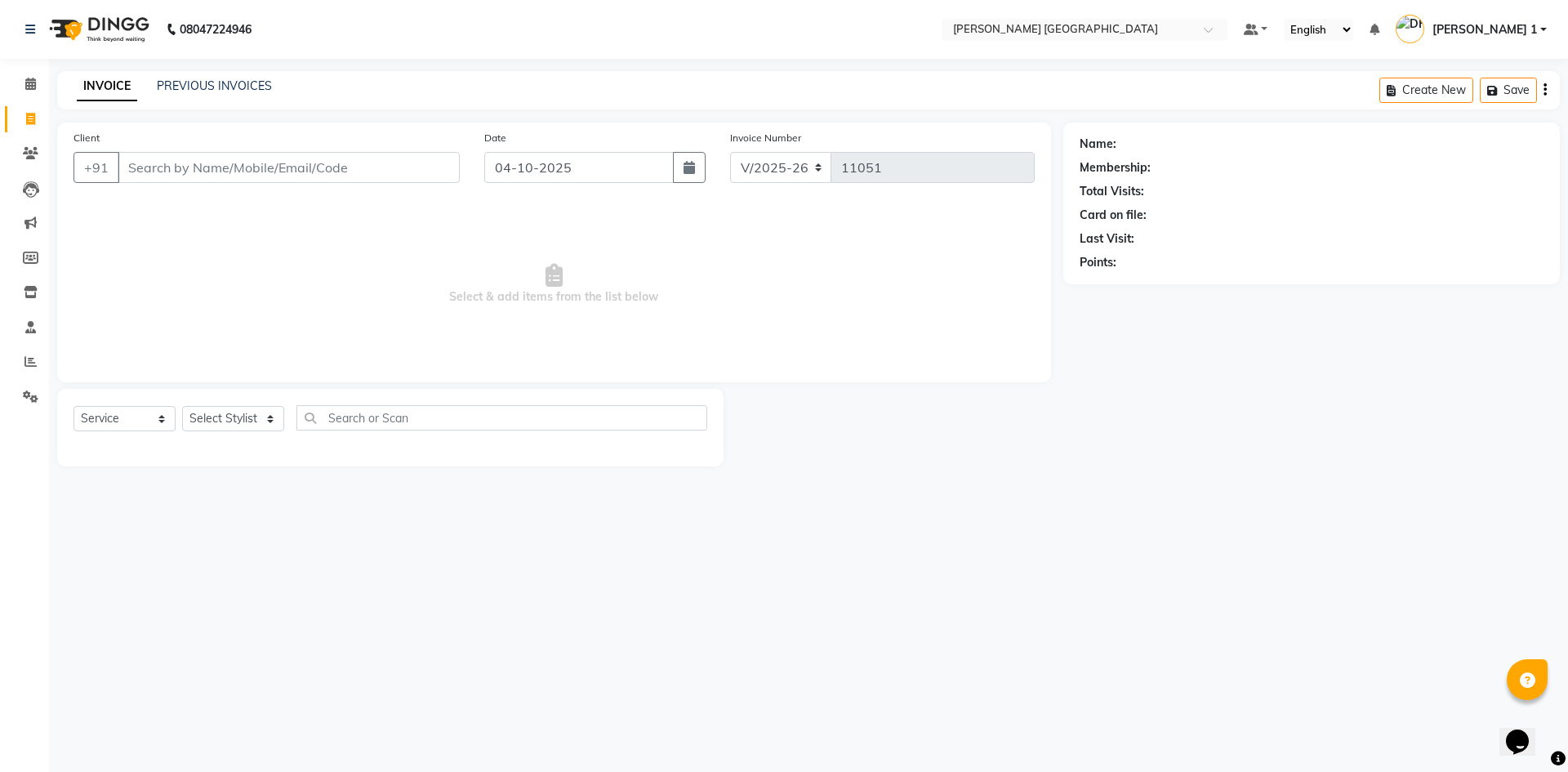
click at [228, 77] on div "INVOICE PREVIOUS INVOICES Create New Save" at bounding box center [808, 90] width 1502 height 38
click at [232, 83] on link "PREVIOUS INVOICES" at bounding box center [214, 86] width 115 height 14
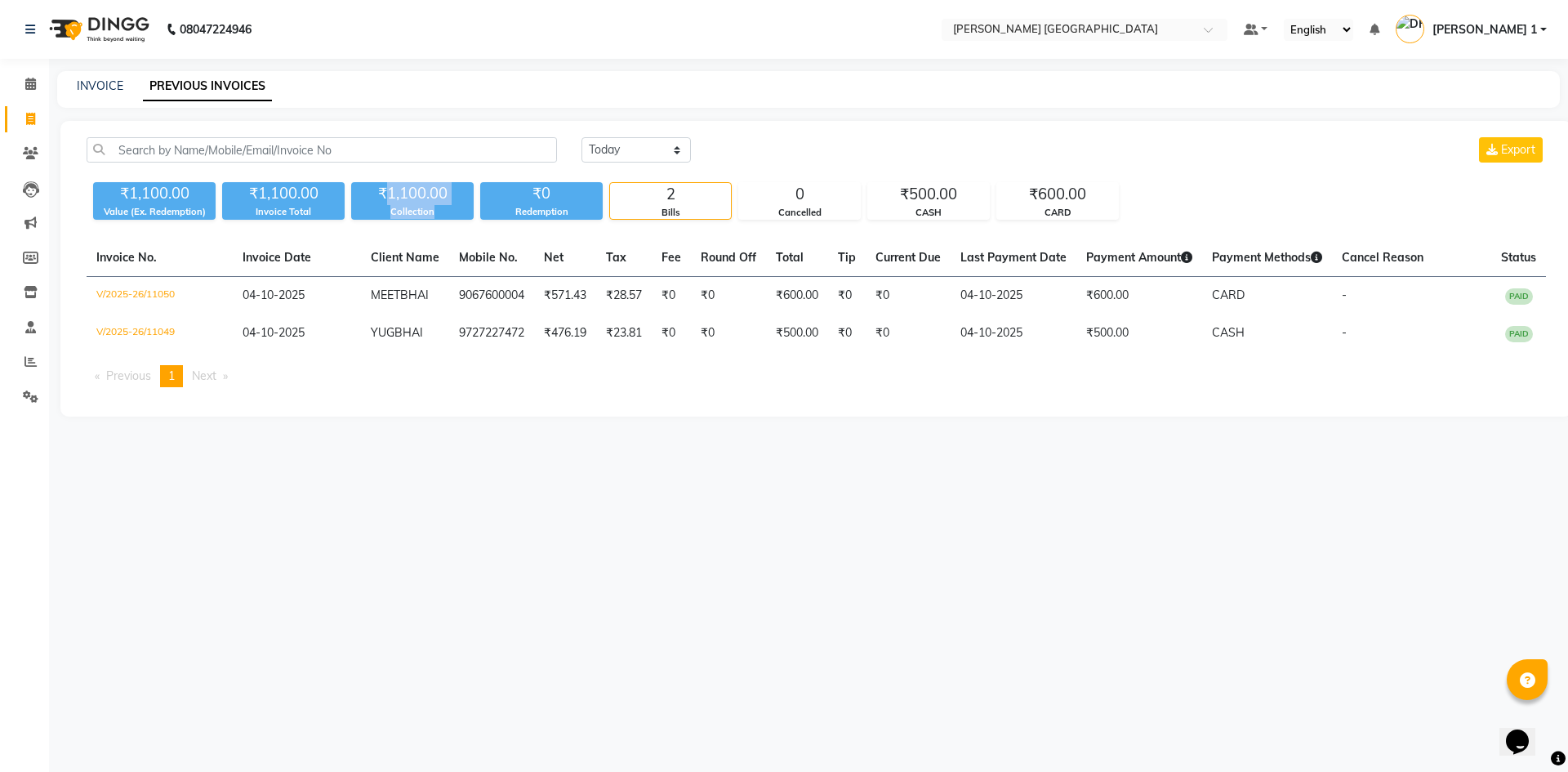
drag, startPoint x: 388, startPoint y: 189, endPoint x: 445, endPoint y: 211, distance: 61.1
click at [445, 211] on div "₹1,100.00 Collection" at bounding box center [411, 201] width 122 height 37
click at [445, 212] on div "Collection" at bounding box center [411, 212] width 122 height 14
click at [446, 210] on div "Collection" at bounding box center [411, 212] width 122 height 14
click at [421, 207] on div "Collection" at bounding box center [411, 212] width 122 height 14
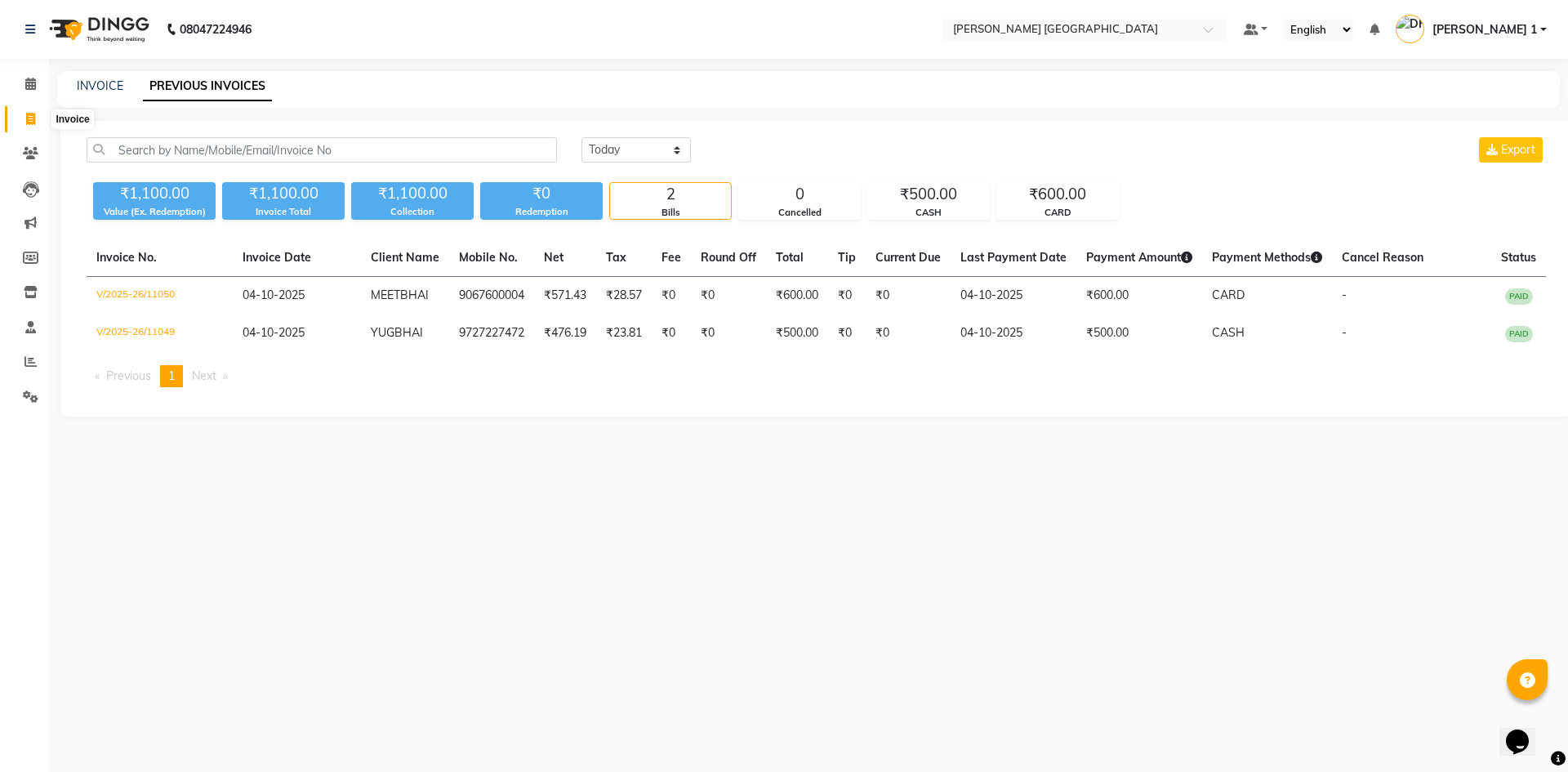
click at [31, 120] on icon at bounding box center [30, 119] width 9 height 12
select select "service"
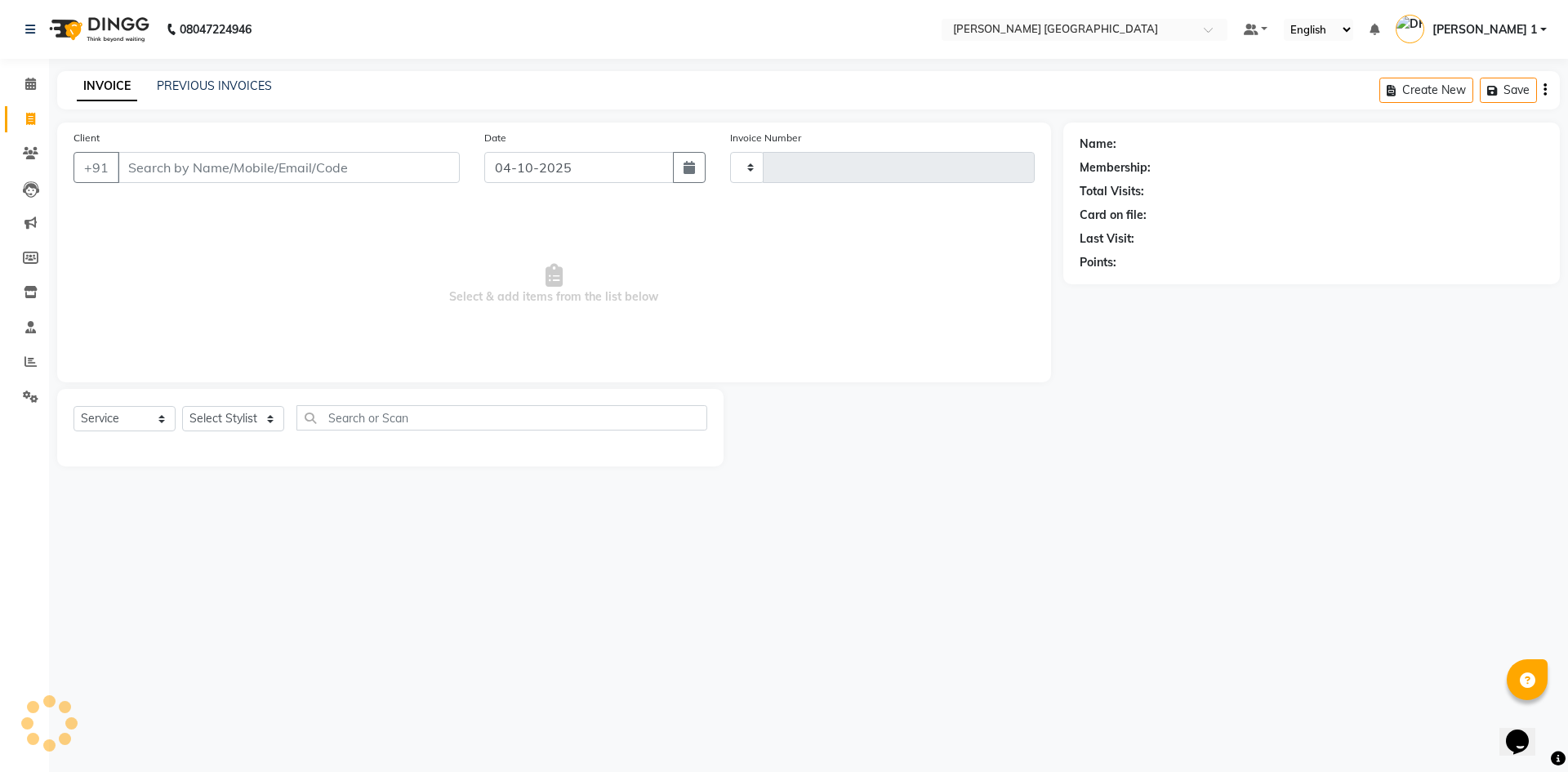
type input "11051"
select select "6233"
click at [207, 92] on div "PREVIOUS INVOICES" at bounding box center [214, 86] width 115 height 17
click at [212, 85] on link "PREVIOUS INVOICES" at bounding box center [214, 86] width 115 height 14
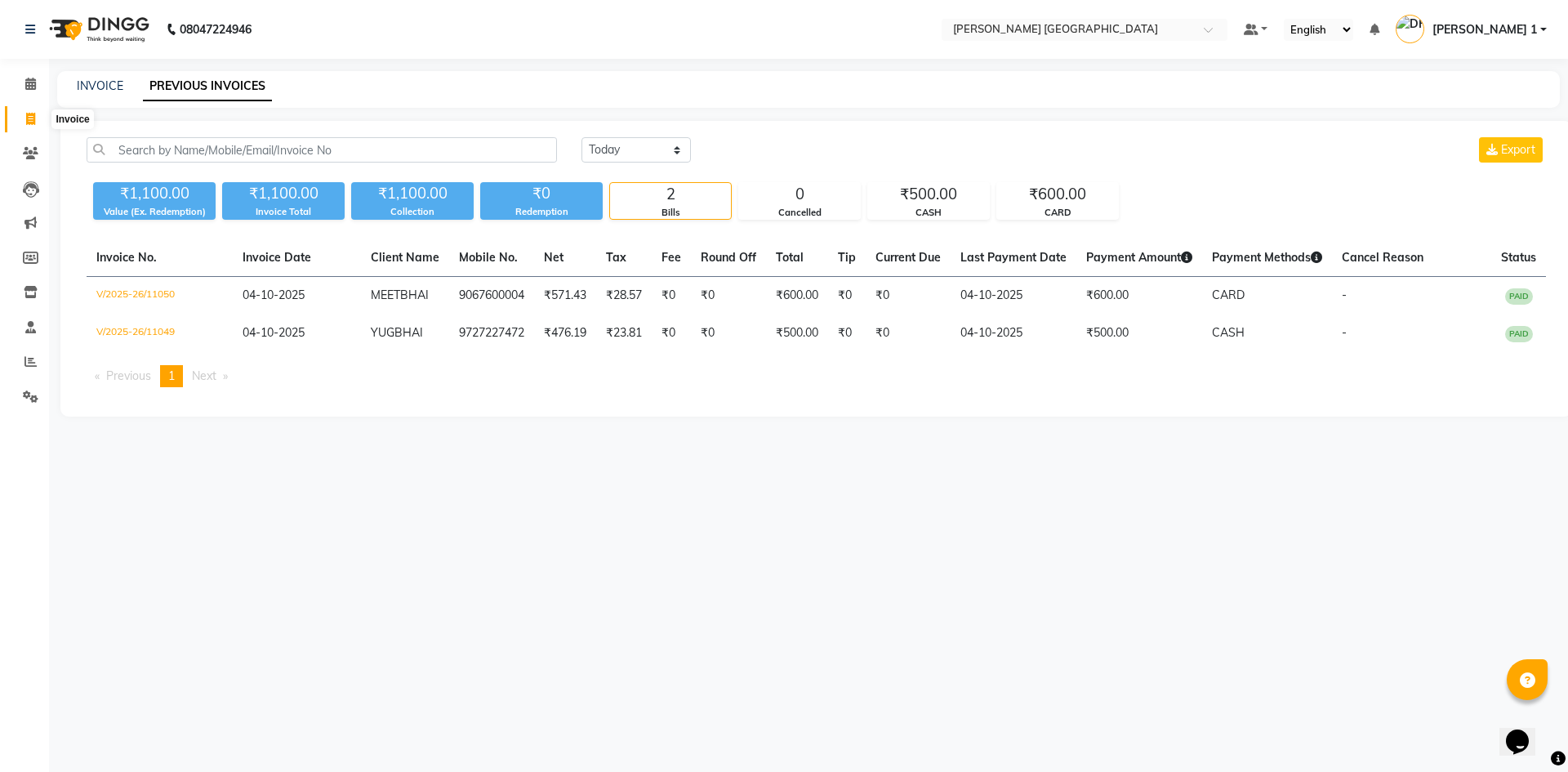
click at [26, 120] on icon at bounding box center [30, 119] width 9 height 12
select select "6233"
select select "service"
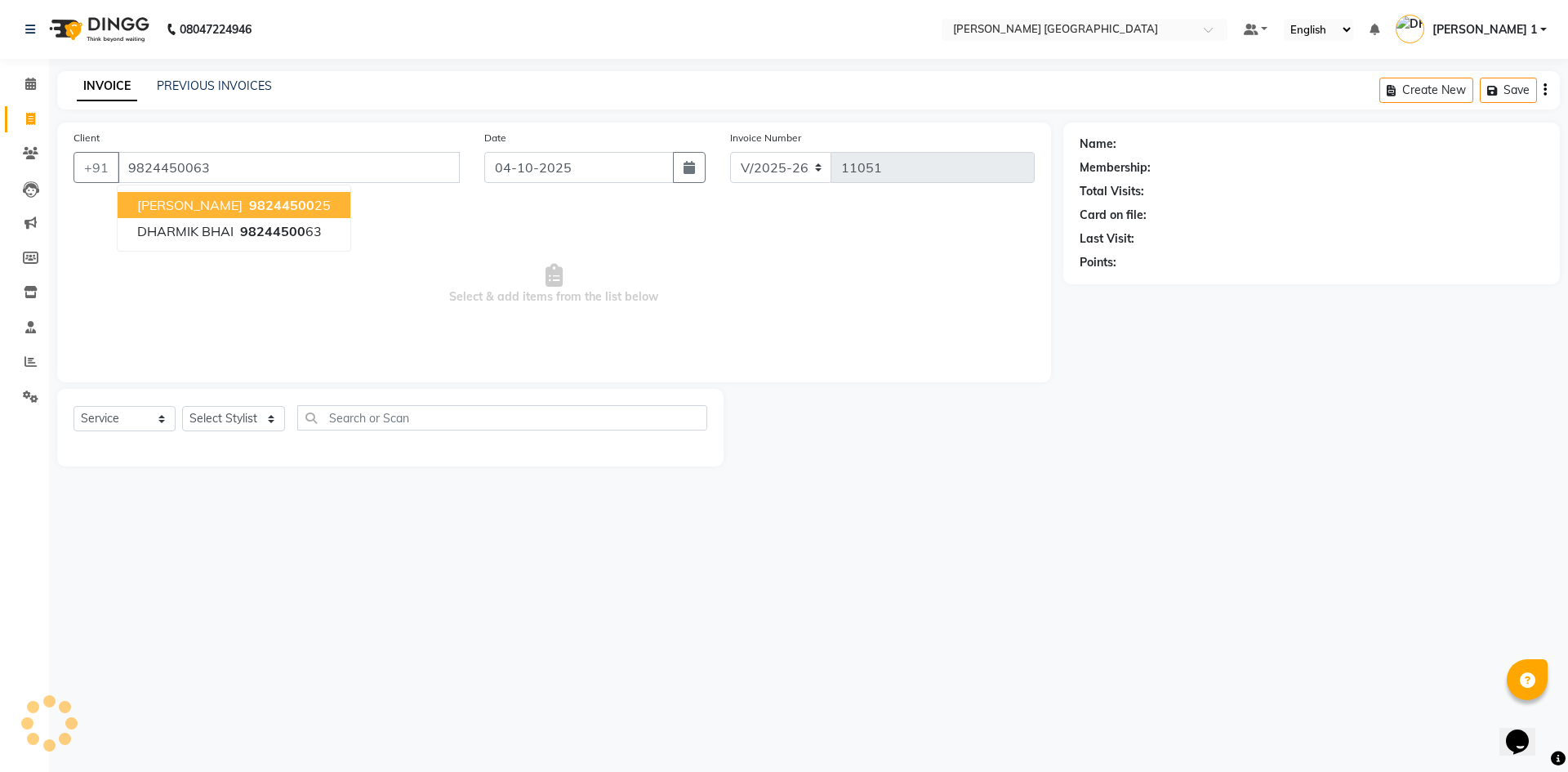
type input "9824450063"
click at [26, 111] on span at bounding box center [30, 120] width 29 height 19
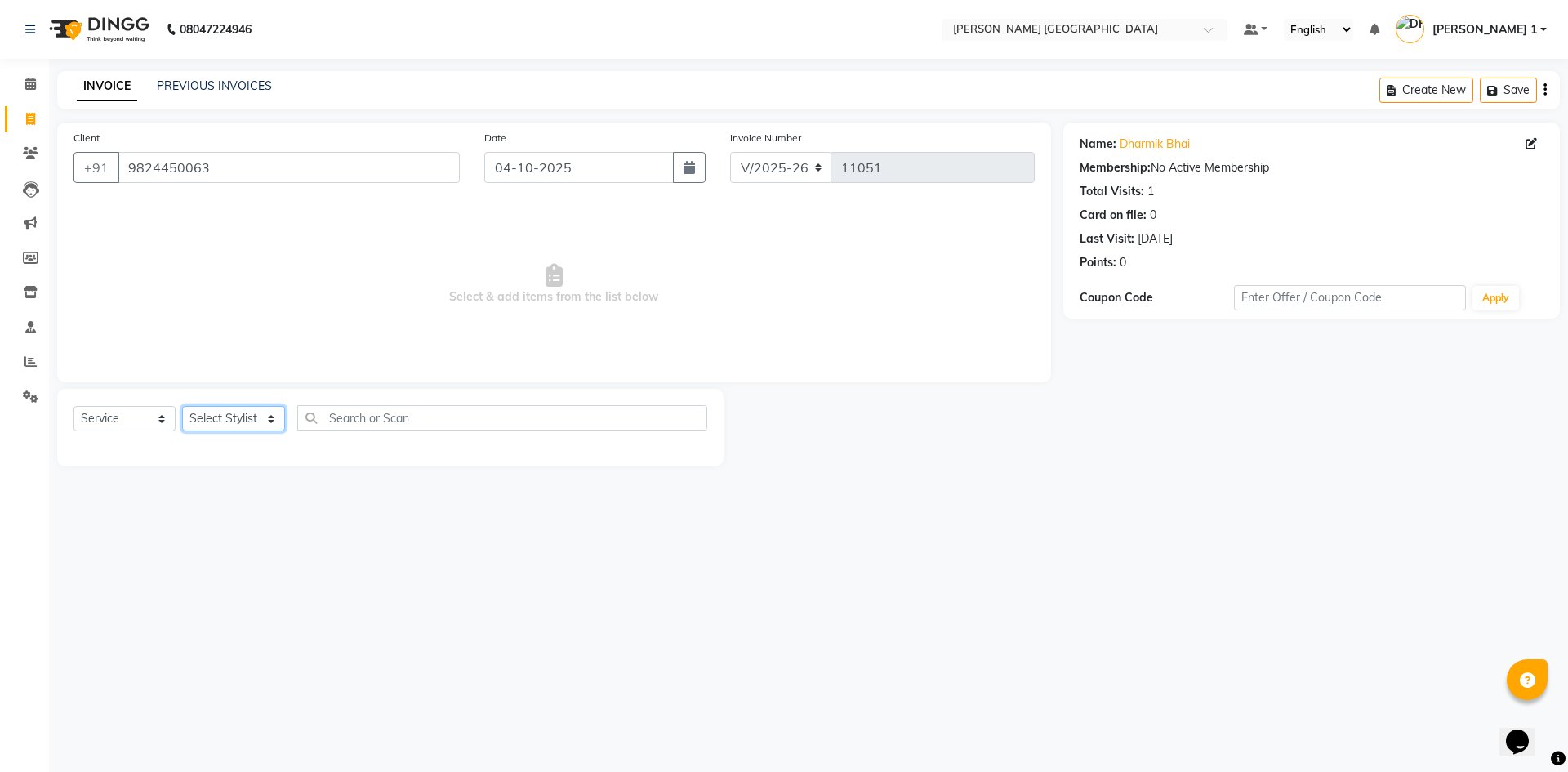
click at [243, 415] on select "Select Stylist [PERSON_NAME] [PERSON_NAME] [PERSON_NAME] [PERSON_NAME] [PERSON_…" at bounding box center [233, 419] width 103 height 25
select select "64099"
click at [182, 406] on select "Select Stylist [PERSON_NAME] [PERSON_NAME] [PERSON_NAME] [PERSON_NAME] [PERSON_…" at bounding box center [233, 419] width 103 height 25
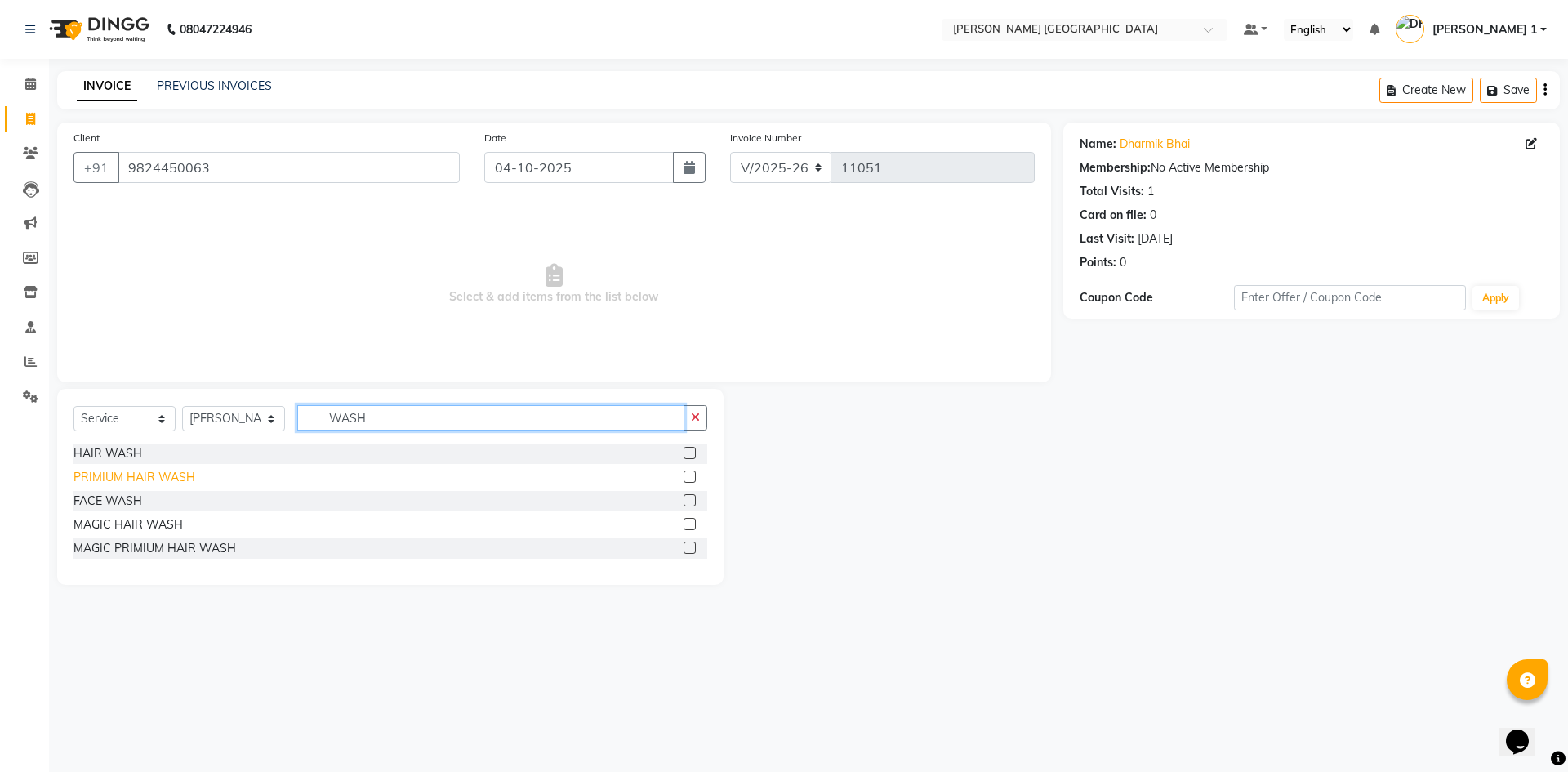
type input "WASH"
click at [171, 485] on div "PRIMIUM HAIR WASH" at bounding box center [134, 477] width 121 height 17
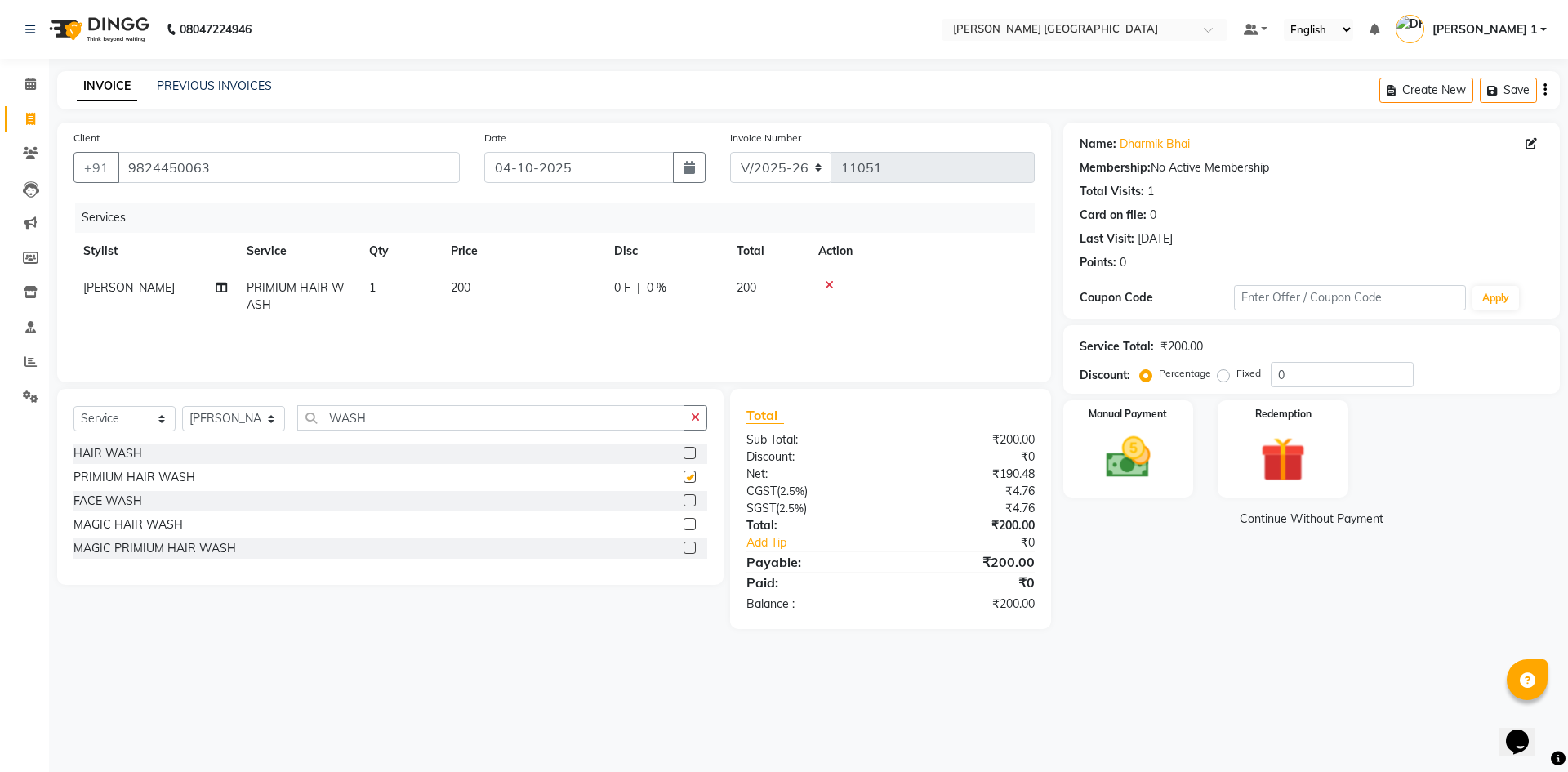
checkbox input "false"
click at [515, 304] on td "200" at bounding box center [522, 296] width 163 height 54
select select "64099"
click at [1162, 445] on img at bounding box center [1127, 457] width 76 height 54
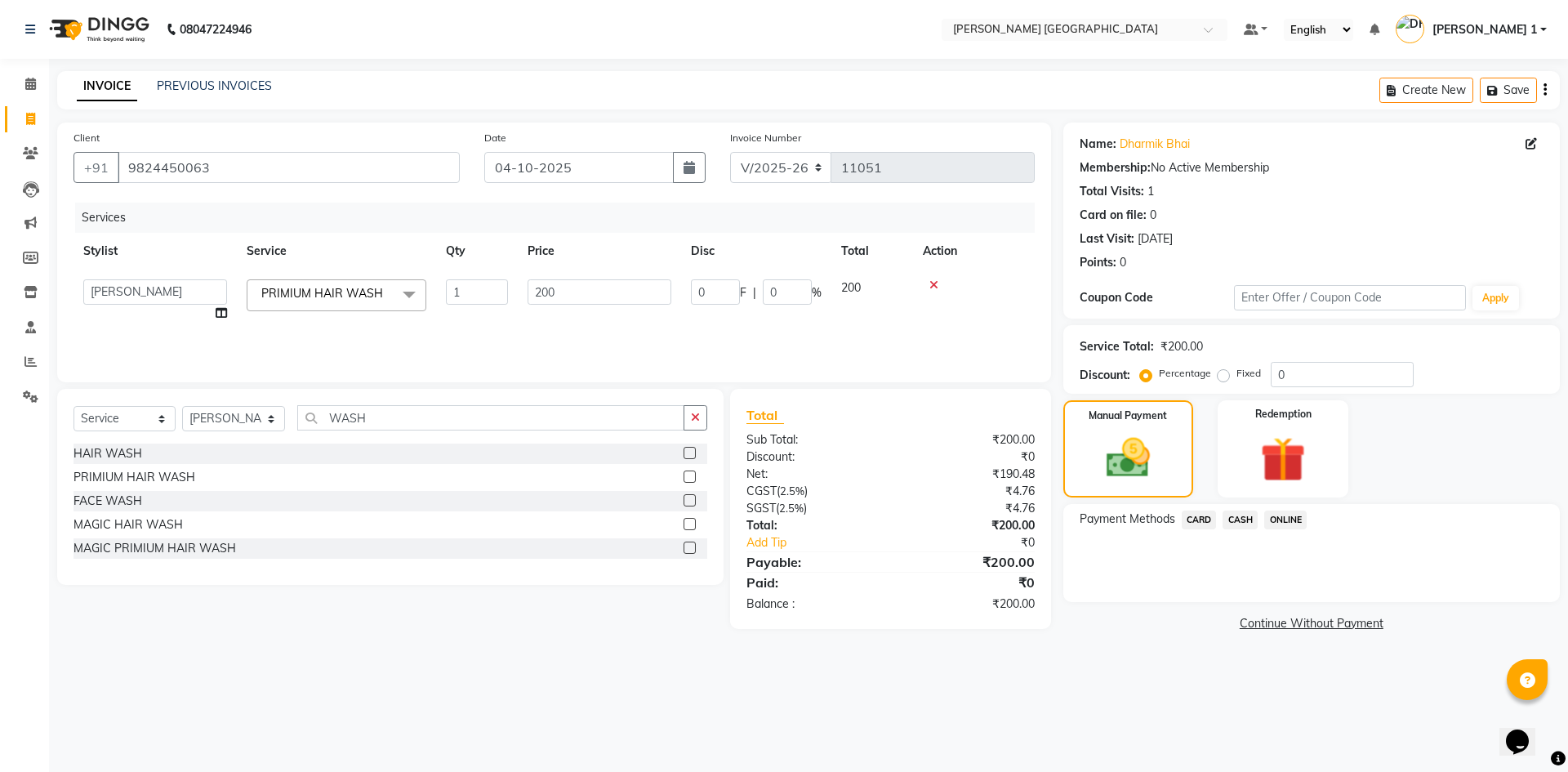
drag, startPoint x: 1196, startPoint y: 525, endPoint x: 1195, endPoint y: 535, distance: 10.0
click at [1196, 524] on span "CARD" at bounding box center [1199, 519] width 35 height 19
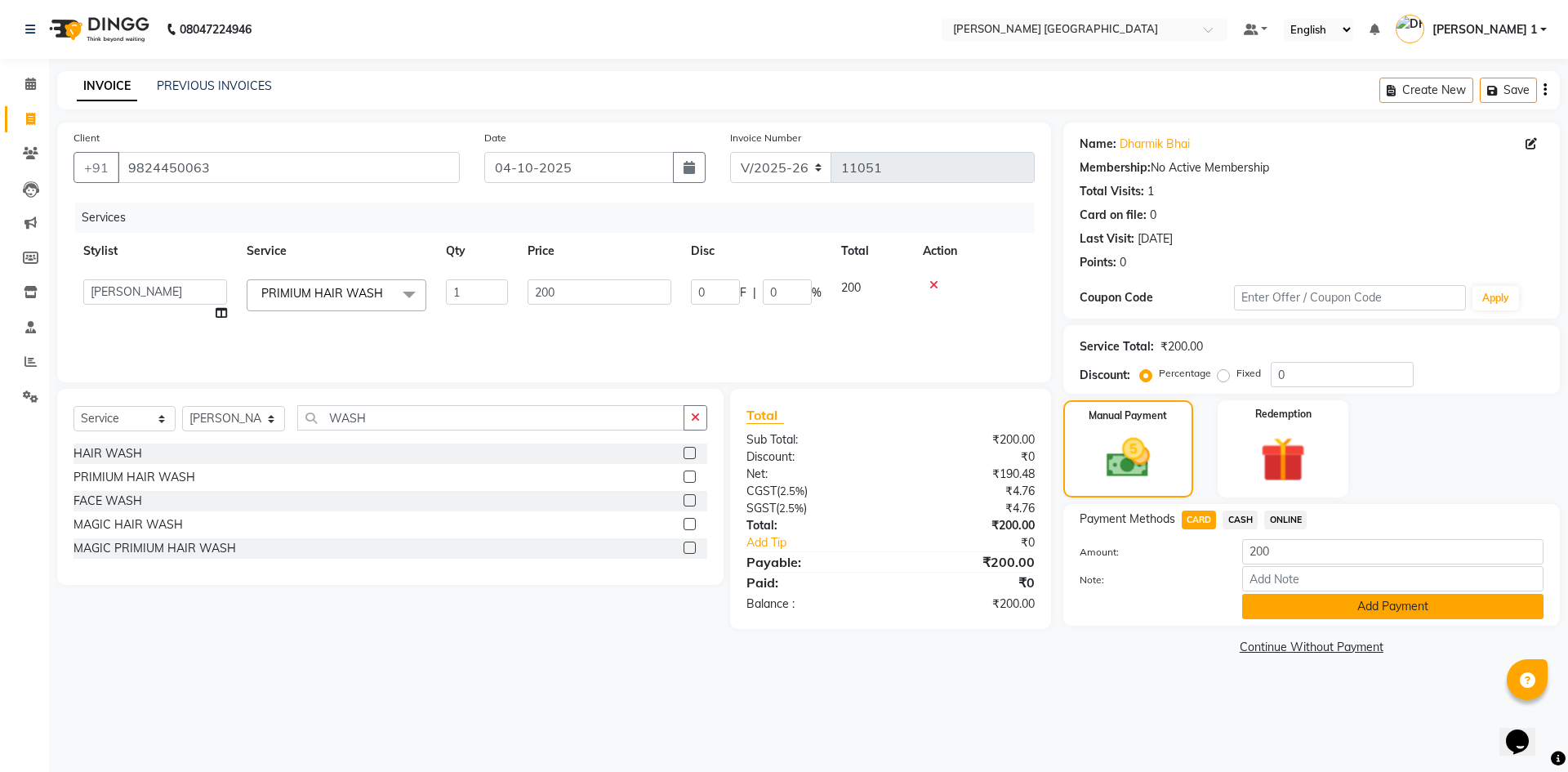
click at [1261, 611] on button "Add Payment" at bounding box center [1393, 606] width 302 height 25
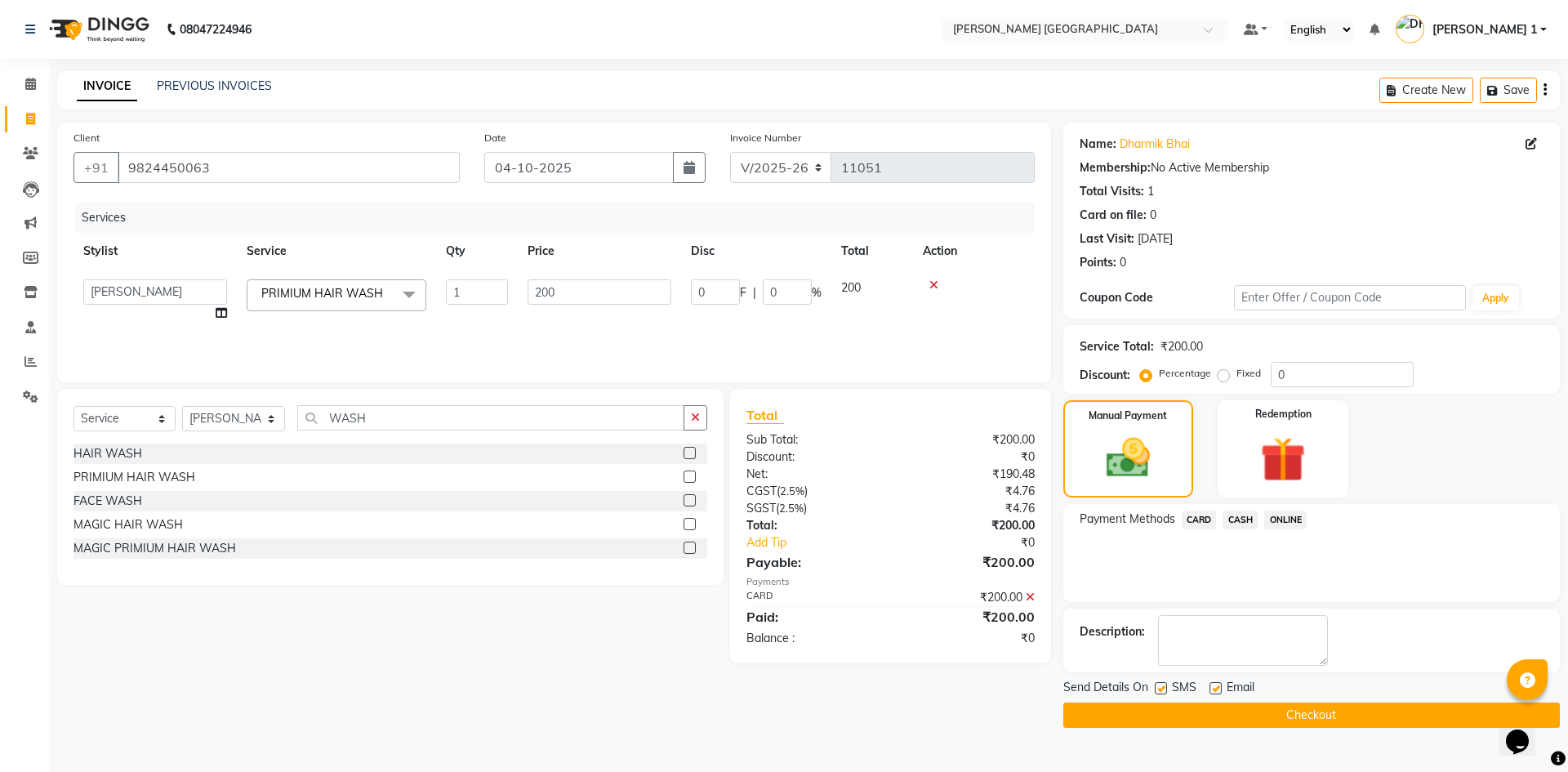
click at [1209, 688] on label at bounding box center [1215, 688] width 12 height 12
click at [1209, 688] on input "checkbox" at bounding box center [1215, 689] width 11 height 11
checkbox input "false"
click at [1156, 685] on label at bounding box center [1161, 688] width 12 height 12
click at [1156, 685] on input "checkbox" at bounding box center [1160, 689] width 11 height 11
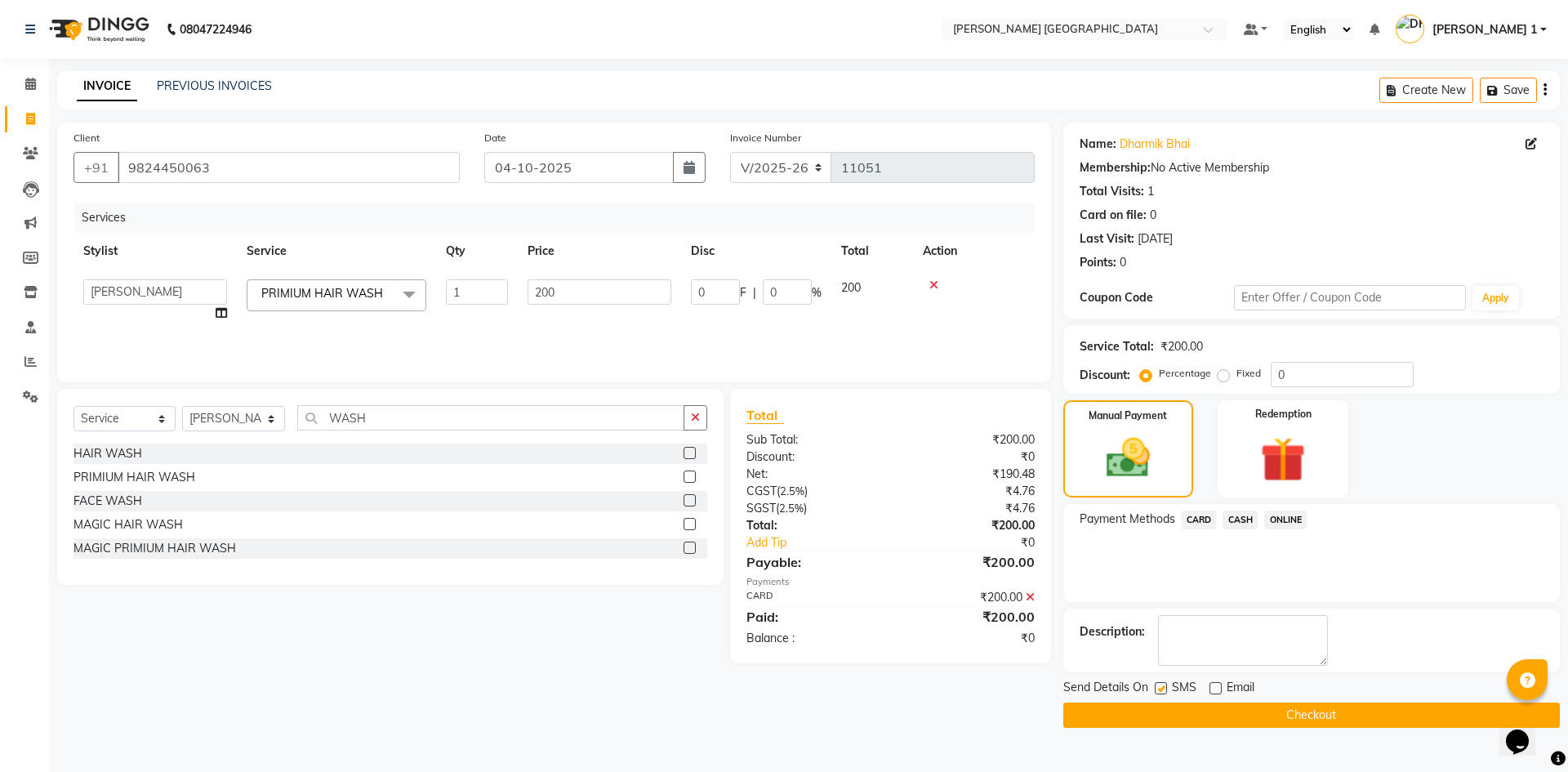
checkbox input "false"
click at [1166, 715] on button "Checkout" at bounding box center [1311, 715] width 496 height 25
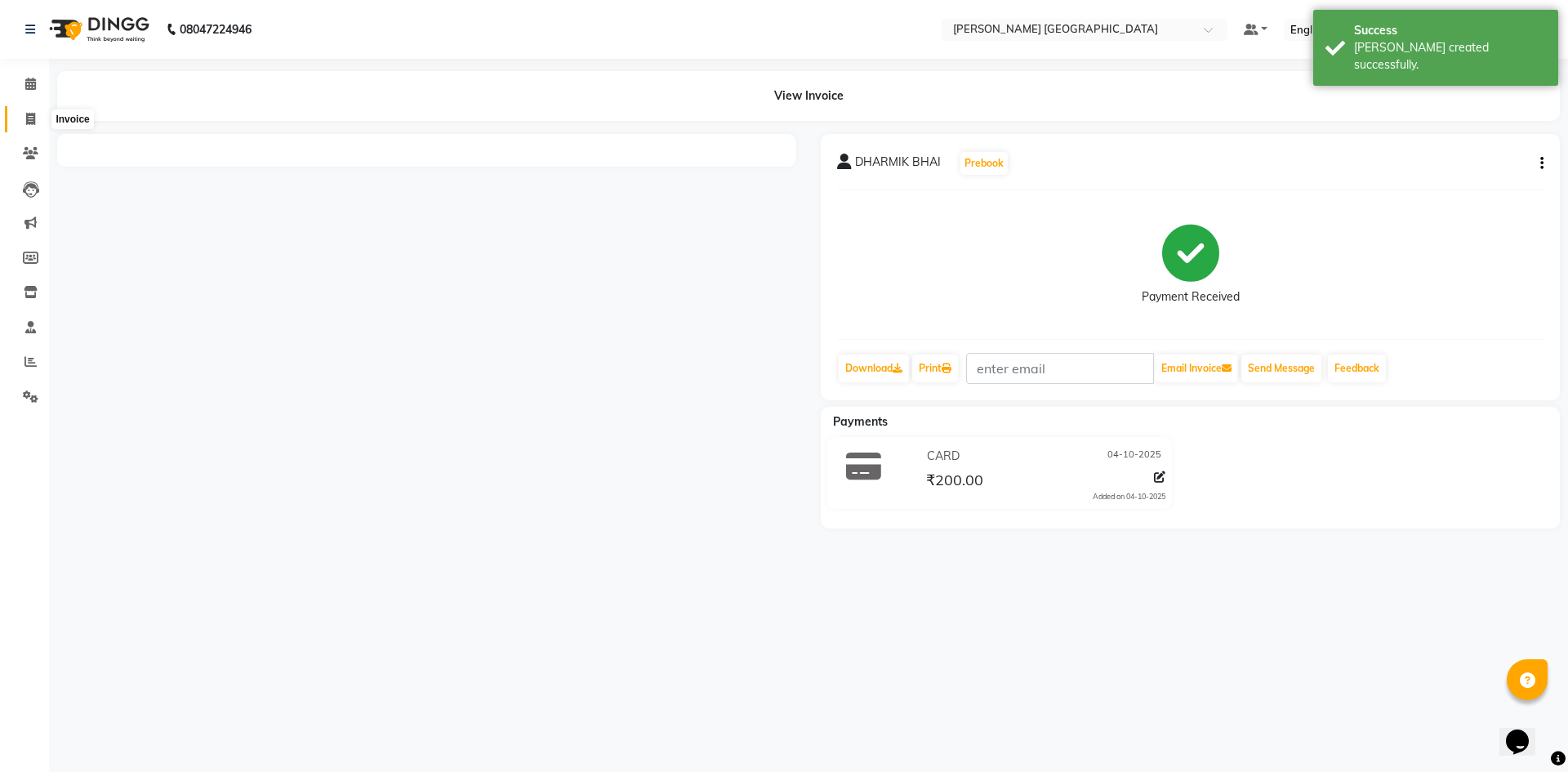
click at [24, 116] on span at bounding box center [30, 120] width 29 height 19
select select "service"
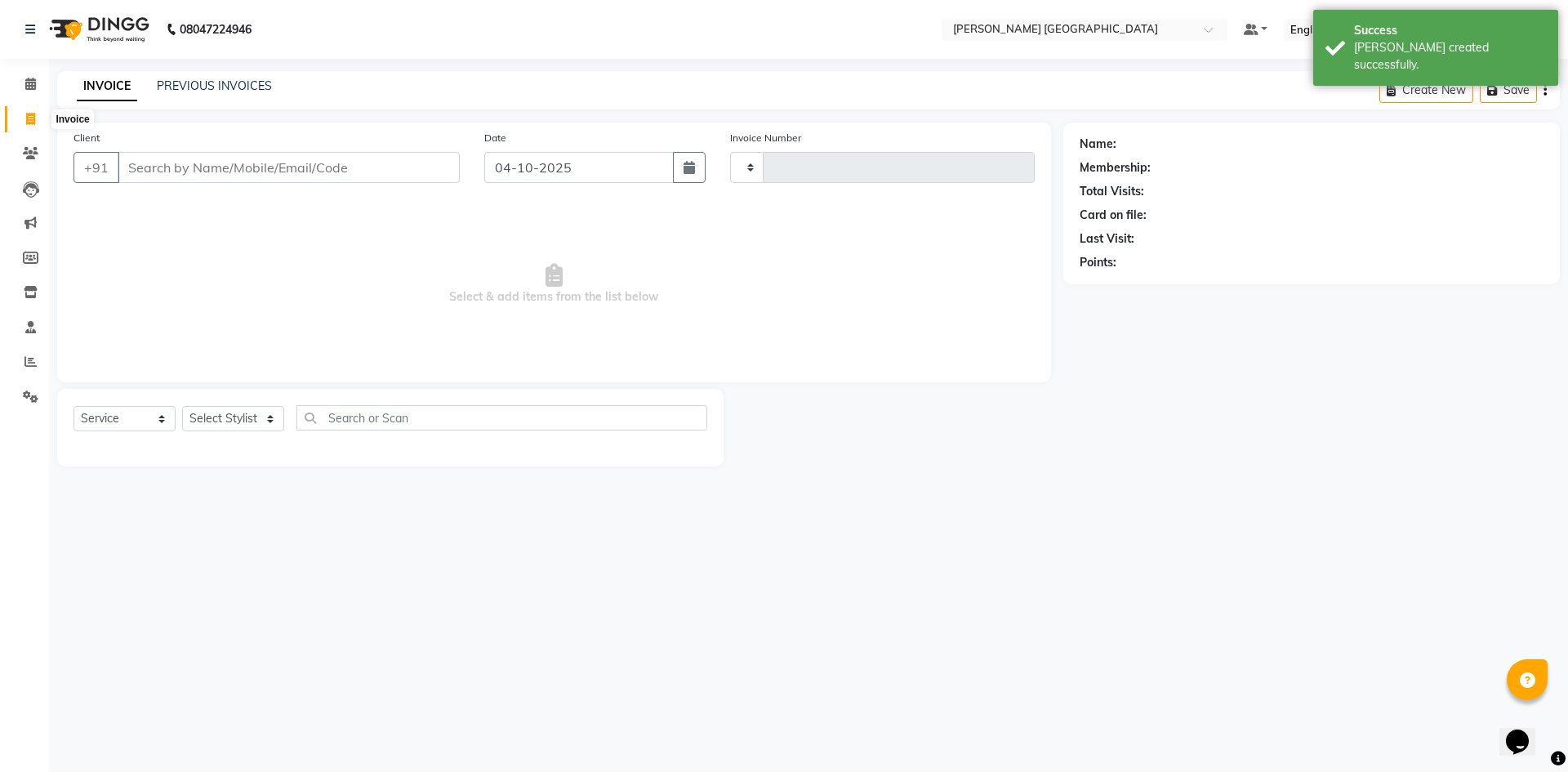
type input "11052"
select select "6233"
click at [178, 153] on input "Client" at bounding box center [288, 167] width 342 height 31
type input "9727853921"
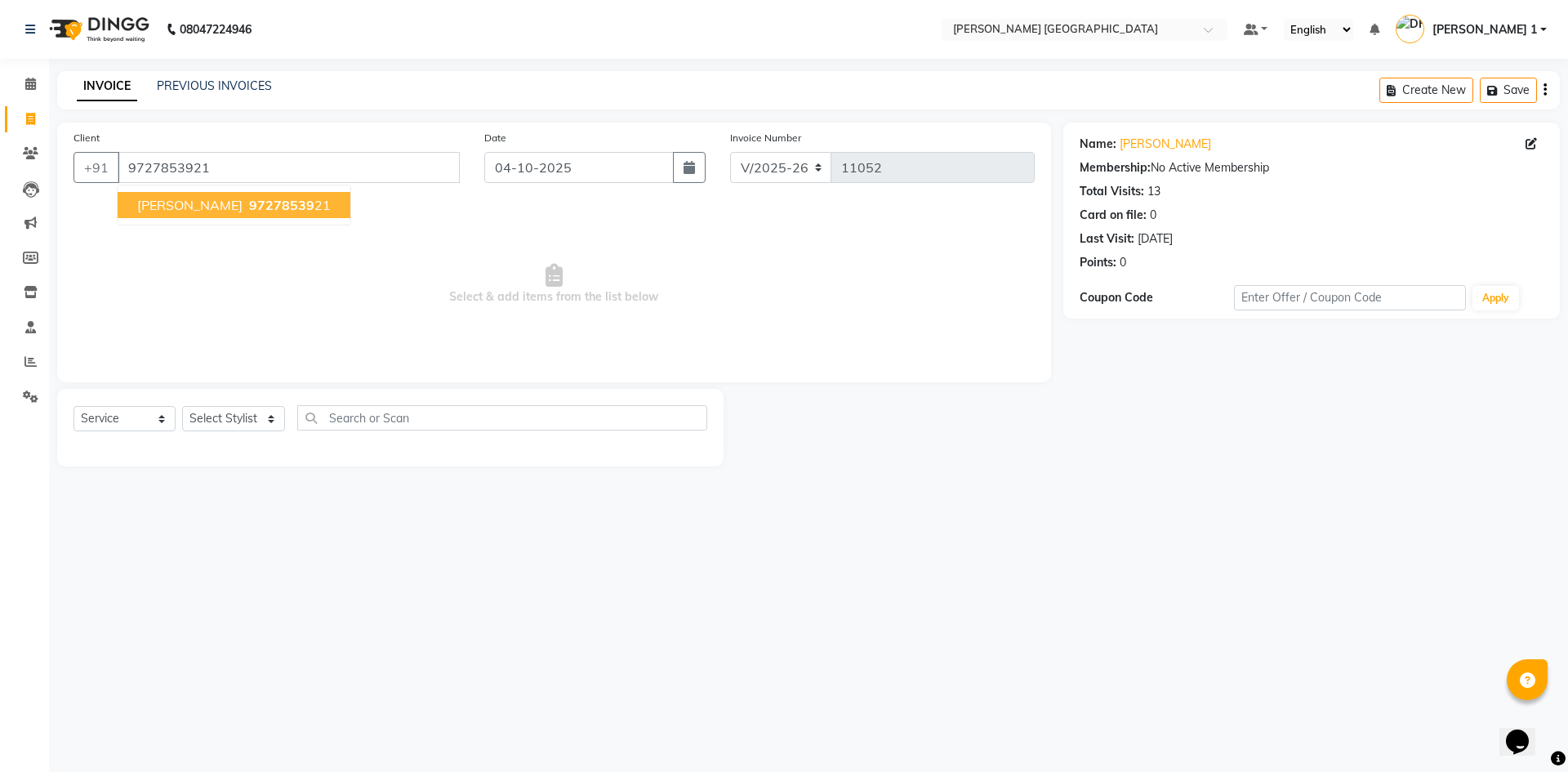
click at [261, 220] on ngb-typeahead-window "[PERSON_NAME] 97278539 21" at bounding box center [234, 205] width 235 height 41
click at [251, 203] on span "97278539" at bounding box center [281, 204] width 65 height 16
click at [232, 412] on select "Select Stylist [PERSON_NAME] [PERSON_NAME] [PERSON_NAME] [PERSON_NAME] [PERSON_…" at bounding box center [233, 419] width 103 height 25
select select "46793"
click at [182, 406] on select "Select Stylist [PERSON_NAME] [PERSON_NAME] [PERSON_NAME] [PERSON_NAME] [PERSON_…" at bounding box center [233, 419] width 103 height 25
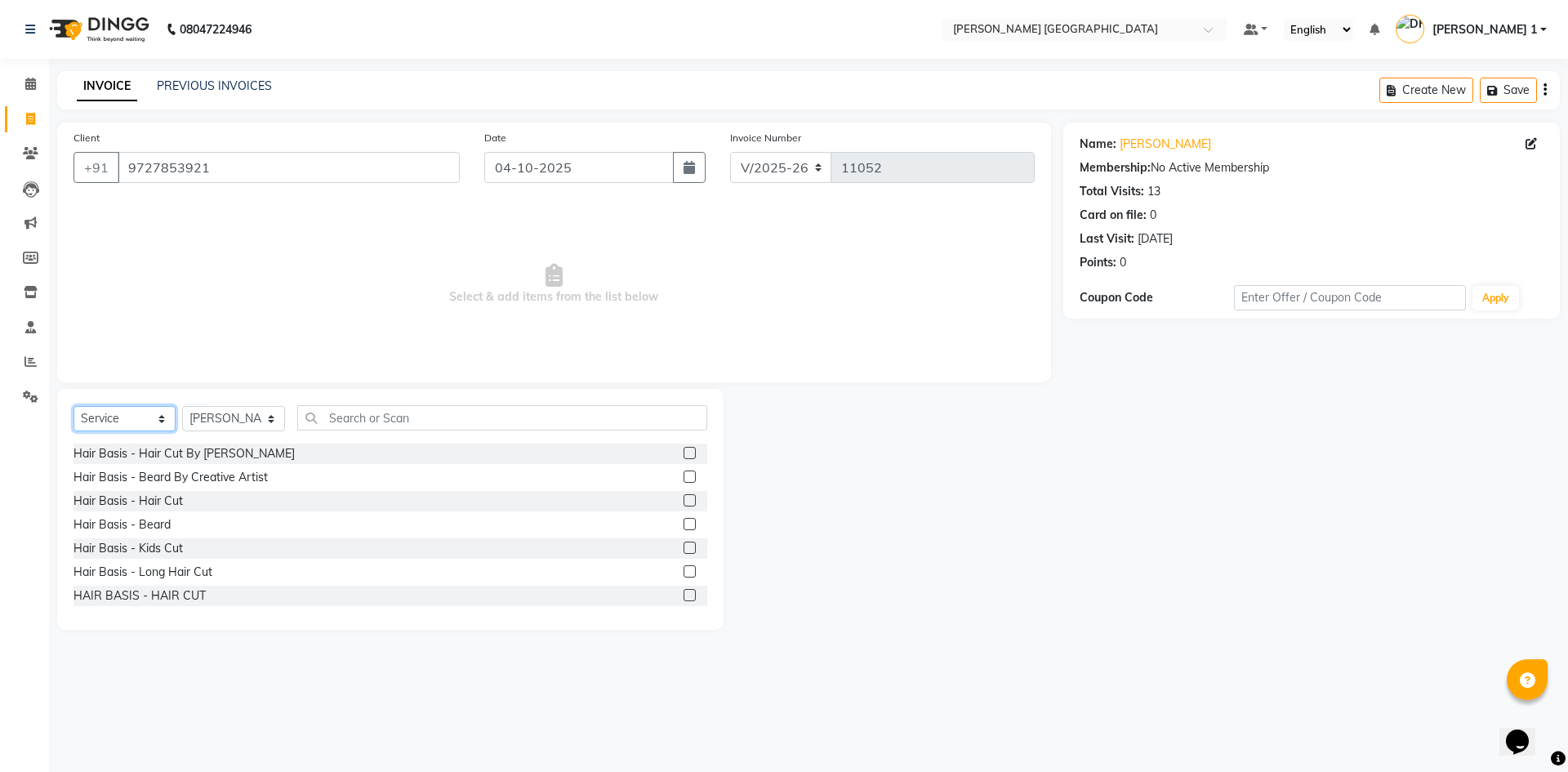
click at [120, 418] on select "Select Service Product Membership Package Voucher Prepaid Gift Card" at bounding box center [124, 419] width 102 height 25
select select "P"
click at [73, 406] on select "Select Service Product Membership Package Voucher Prepaid Gift Card" at bounding box center [124, 419] width 102 height 25
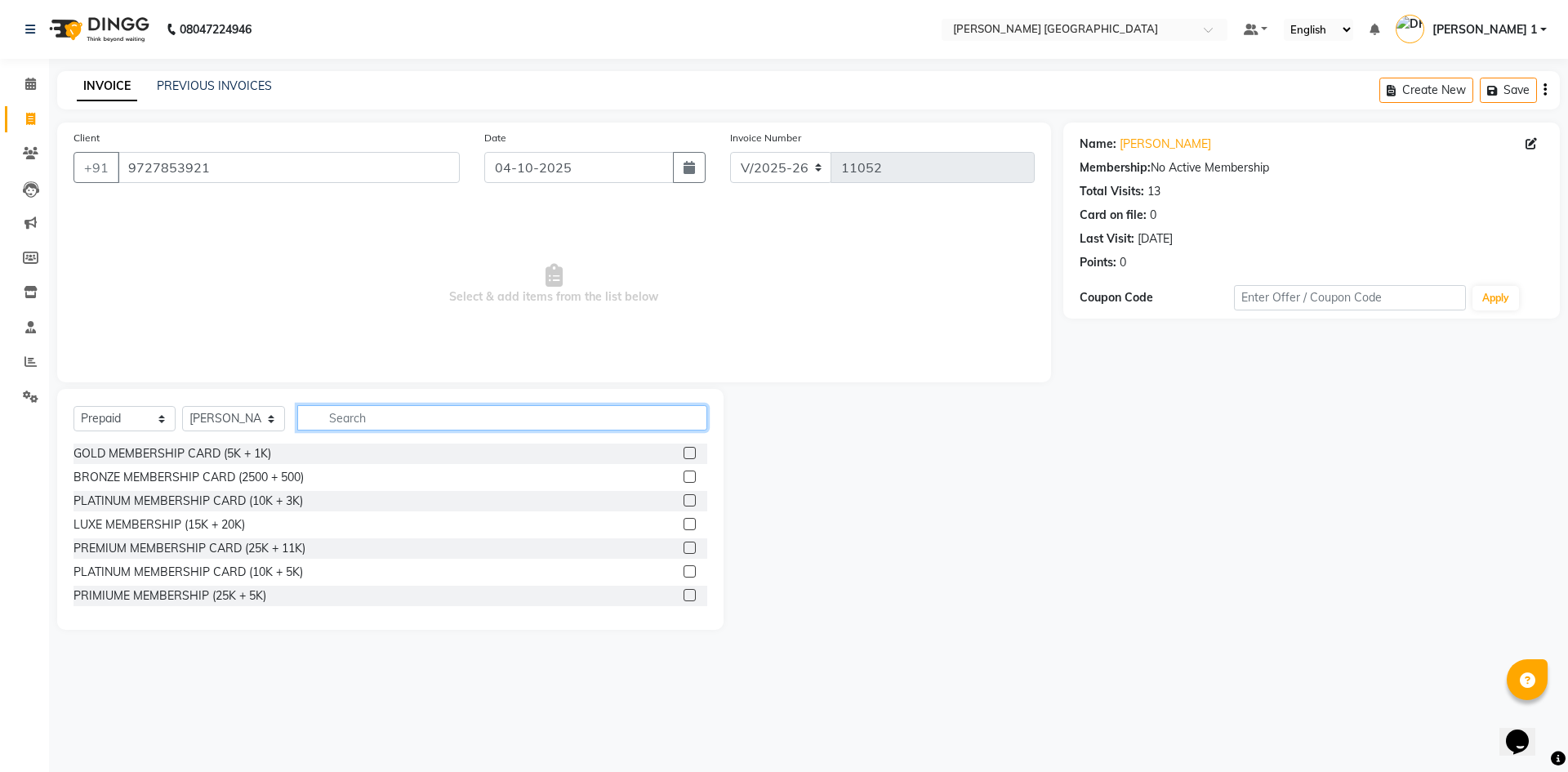
click at [409, 413] on input "text" at bounding box center [502, 418] width 410 height 25
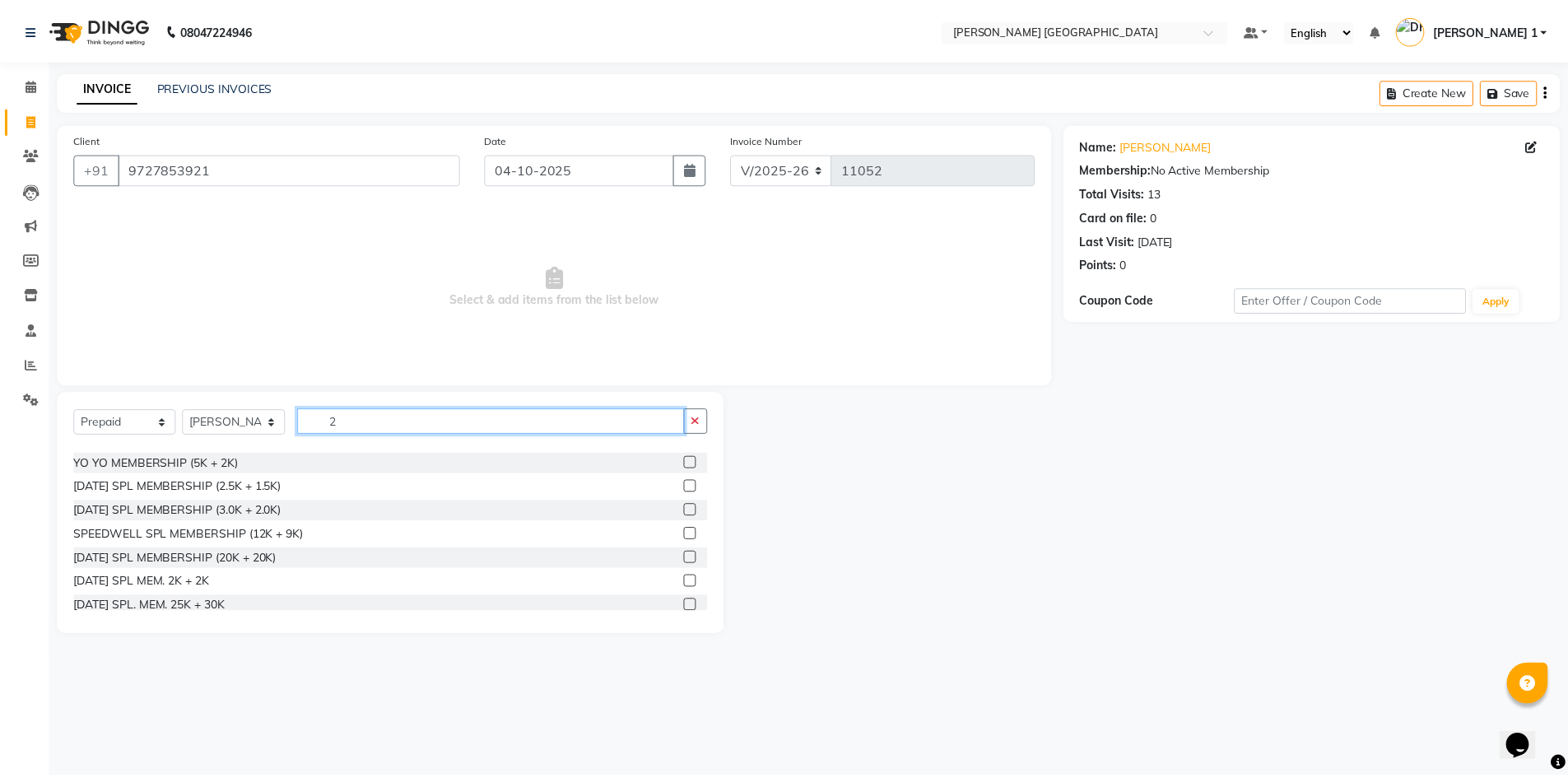
scroll to position [146, 0]
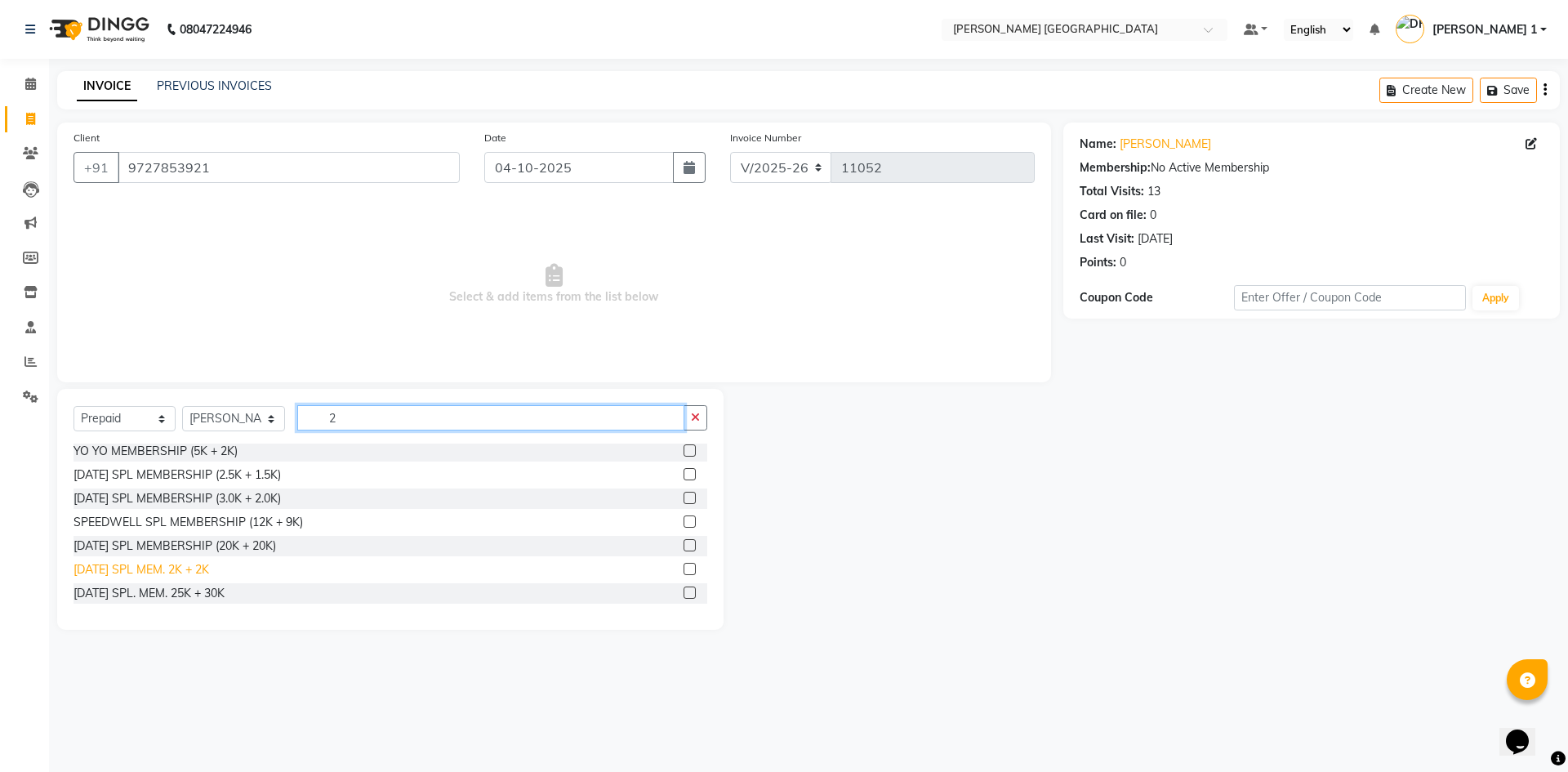
type input "2"
click at [156, 570] on div "[DATE] SPL MEM. 2K + 2K" at bounding box center [141, 569] width 136 height 17
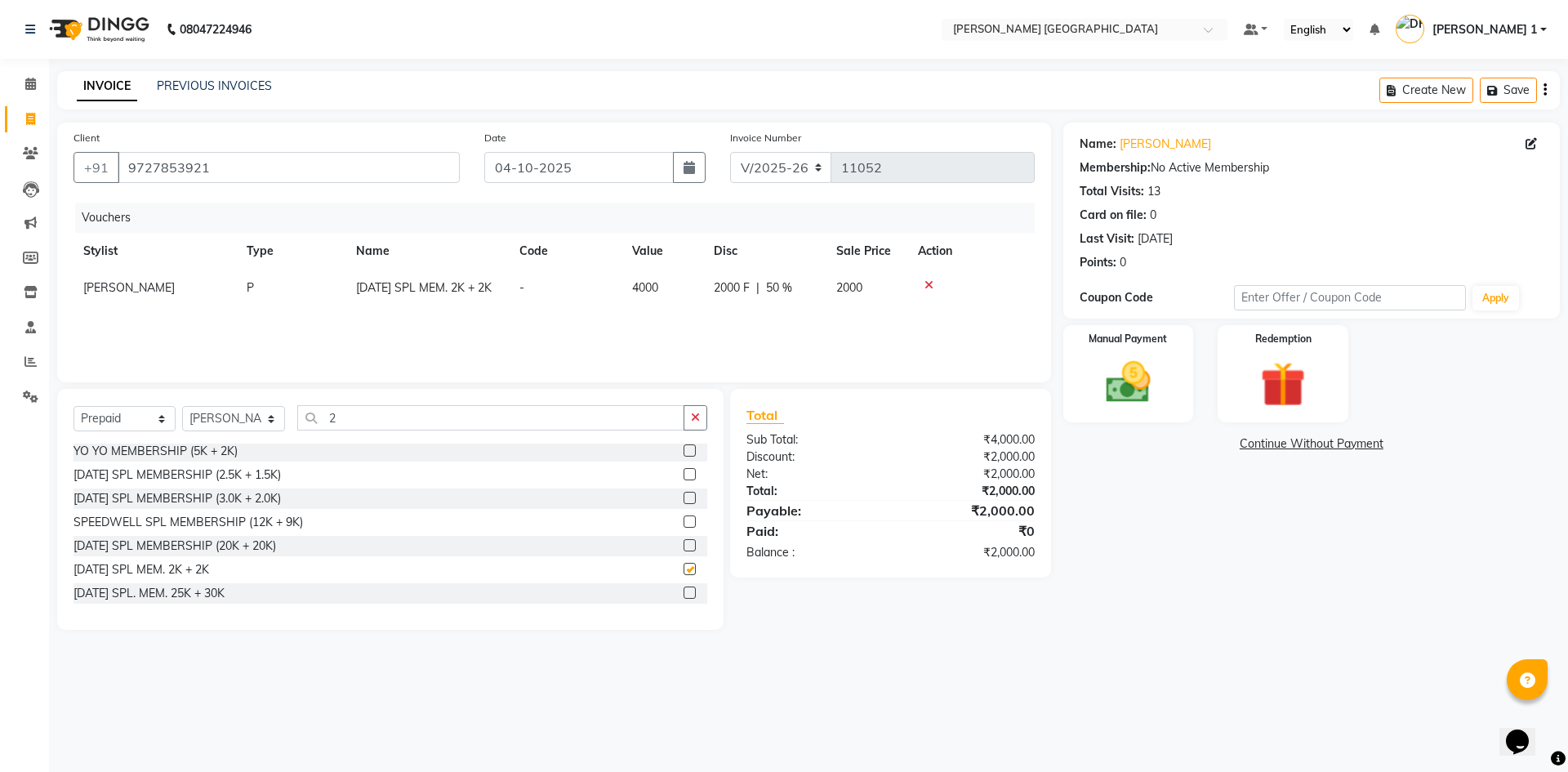
checkbox input "false"
click at [1077, 405] on div "Manual Payment" at bounding box center [1128, 373] width 136 height 101
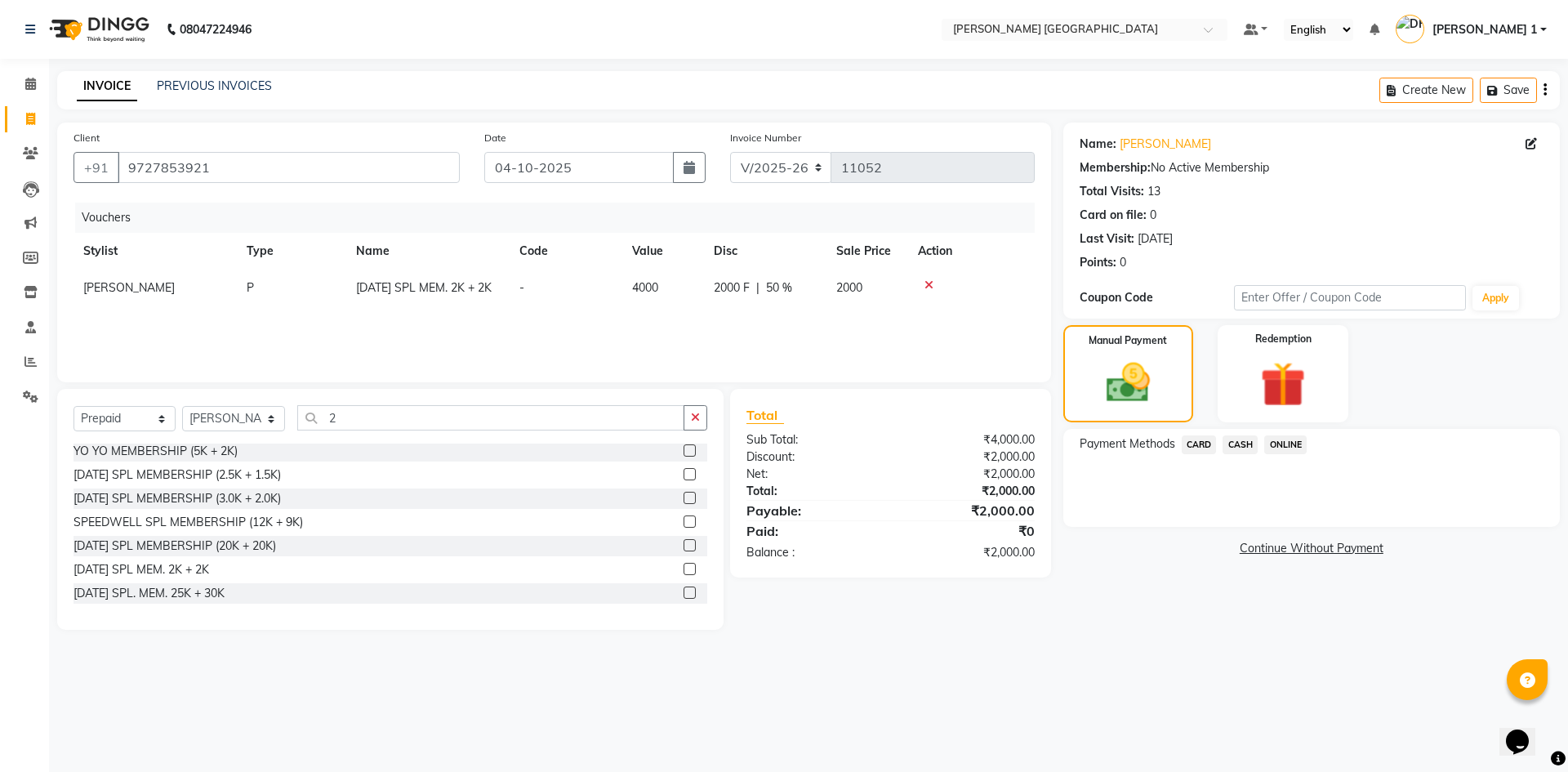
click at [1204, 440] on span "CARD" at bounding box center [1199, 444] width 35 height 19
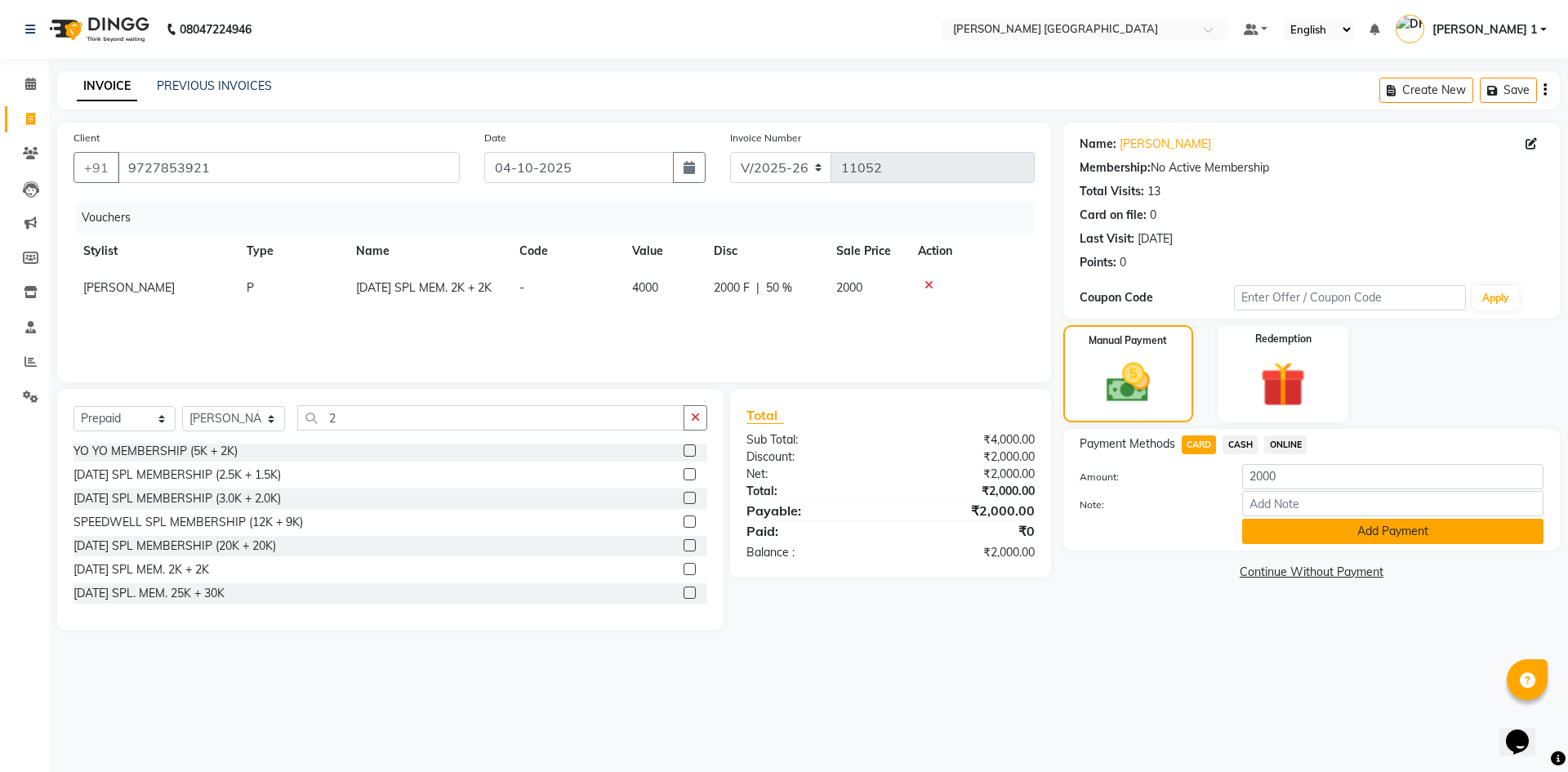
click at [1262, 543] on button "Add Payment" at bounding box center [1393, 531] width 302 height 25
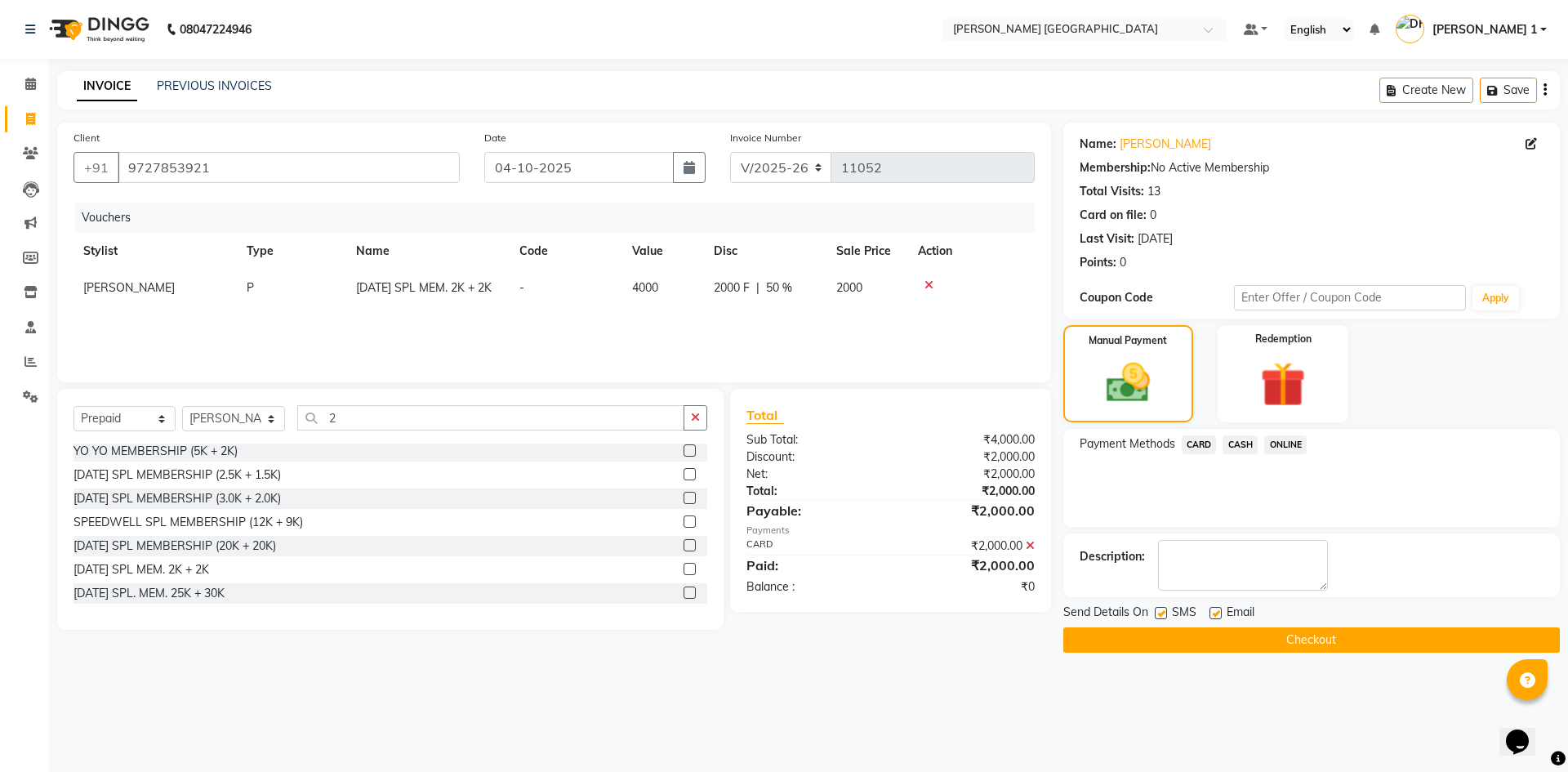
click at [1214, 614] on label at bounding box center [1215, 613] width 12 height 12
click at [1214, 614] on input "checkbox" at bounding box center [1215, 614] width 11 height 11
checkbox input "false"
click at [1161, 617] on label at bounding box center [1161, 613] width 12 height 12
click at [1161, 617] on input "checkbox" at bounding box center [1160, 614] width 11 height 11
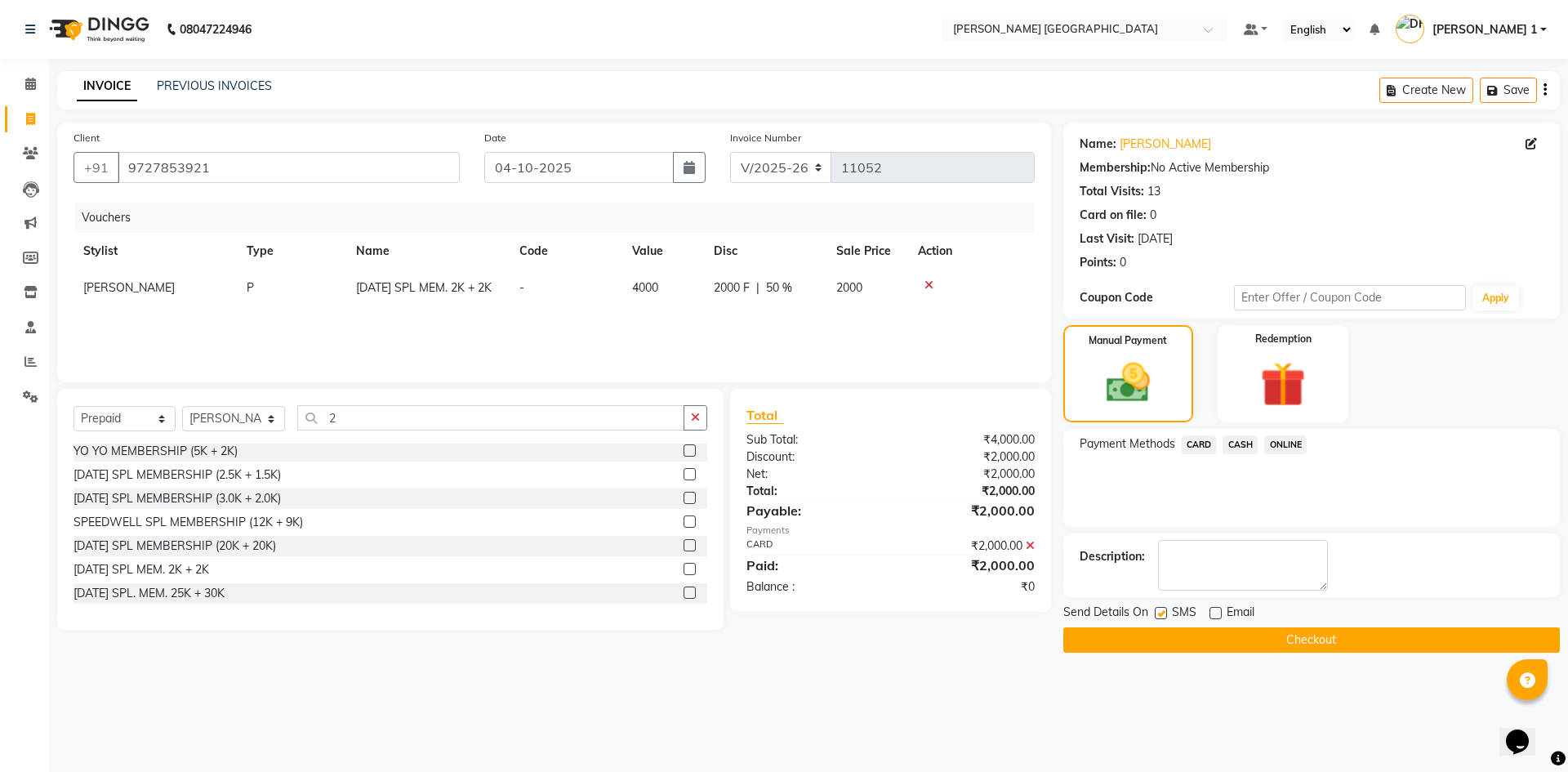
checkbox input "false"
click at [1166, 638] on button "Checkout" at bounding box center [1311, 640] width 496 height 25
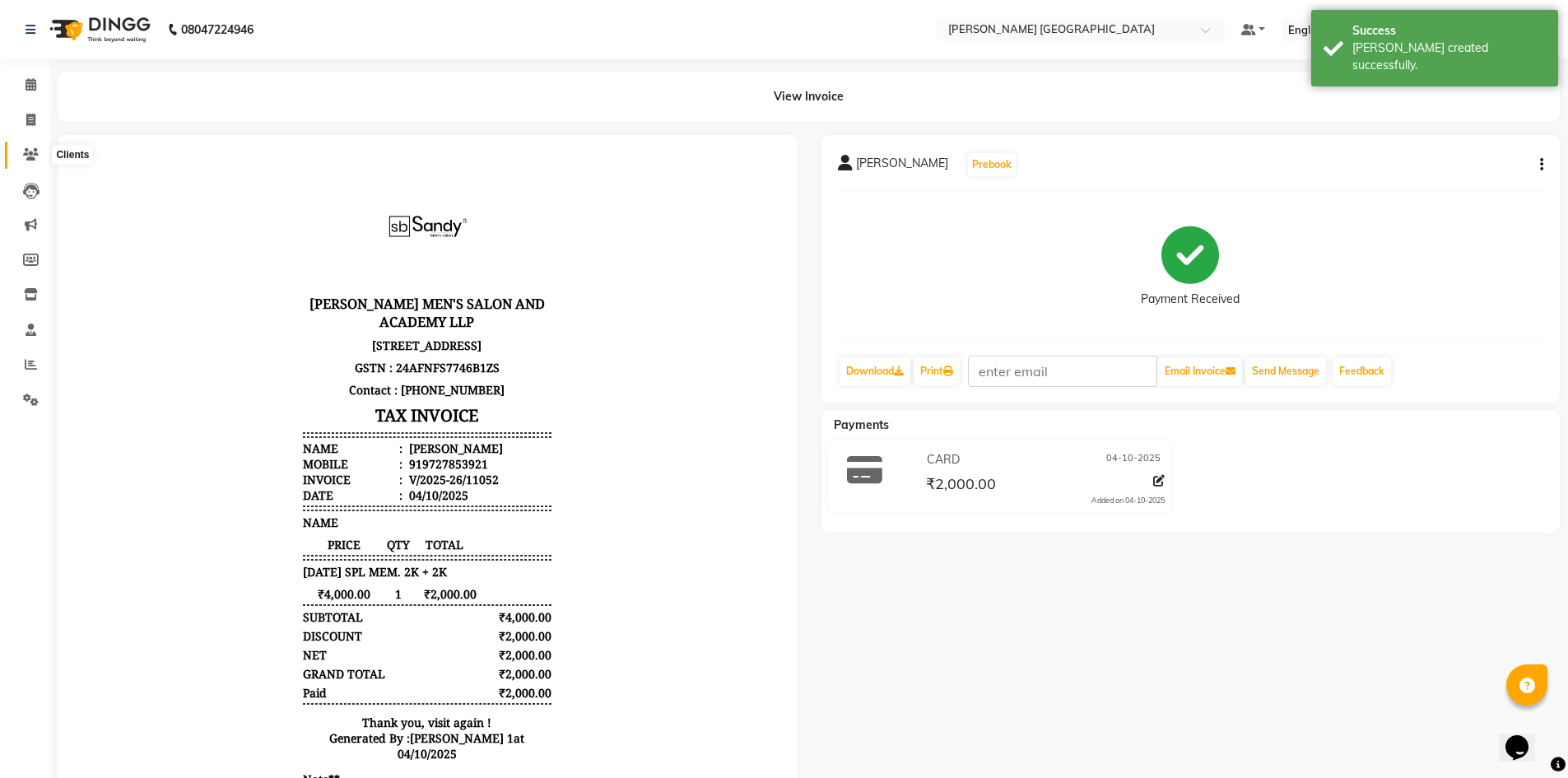
click at [38, 157] on icon at bounding box center [31, 155] width 15 height 13
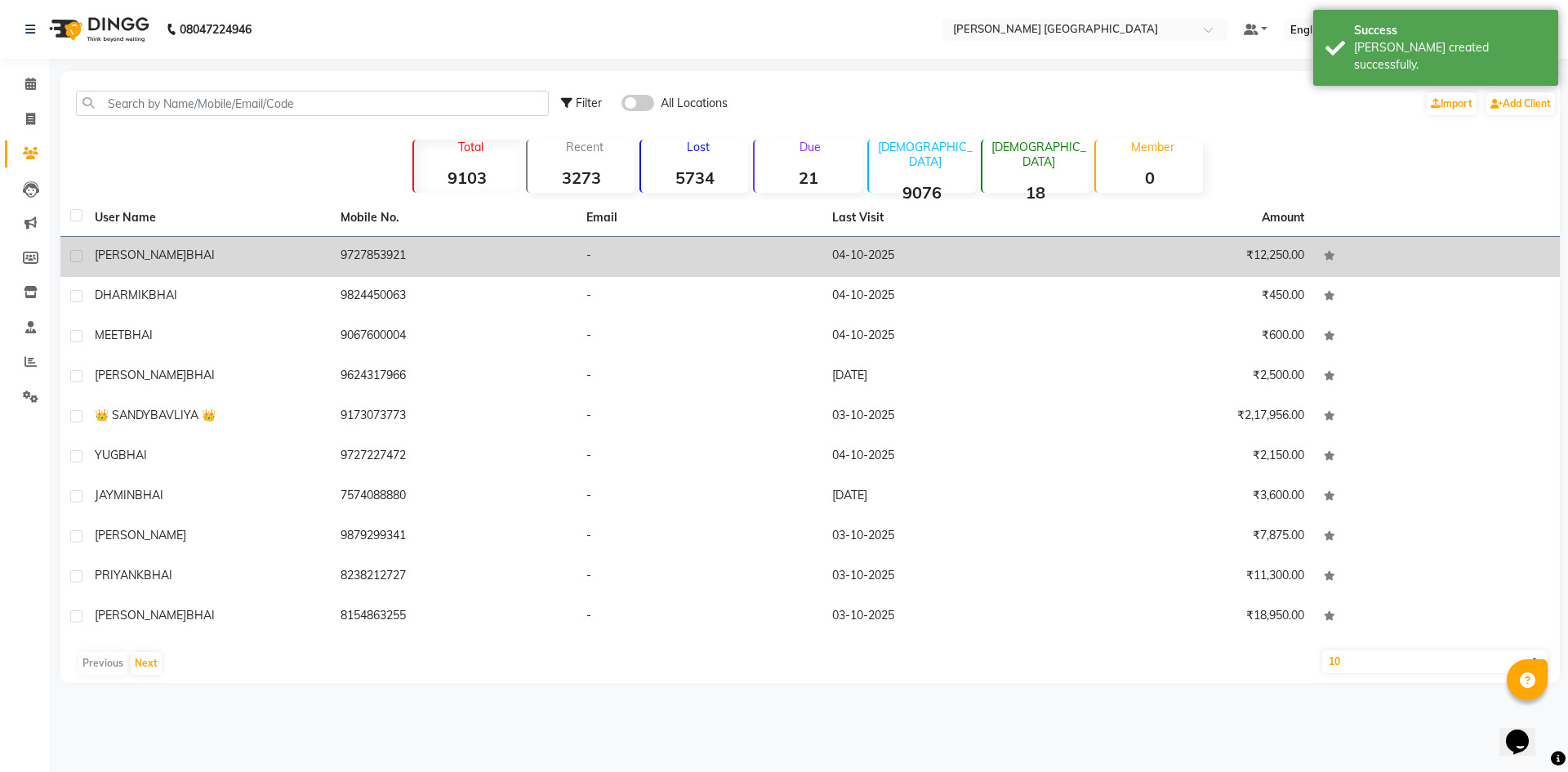
click at [239, 257] on div "[PERSON_NAME]" at bounding box center [207, 254] width 226 height 17
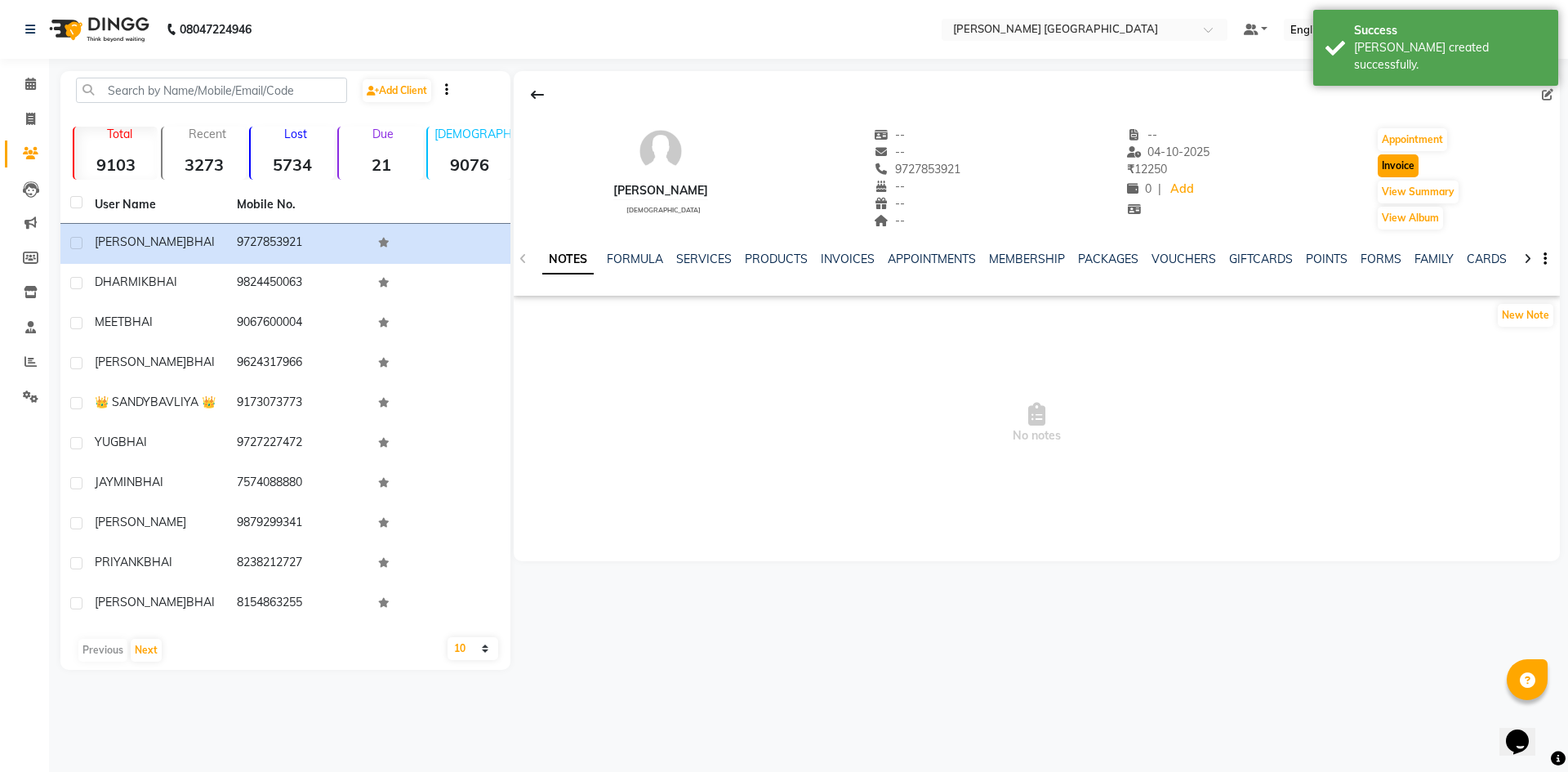
click at [1399, 159] on button "Invoice" at bounding box center [1398, 166] width 41 height 23
select select "service"
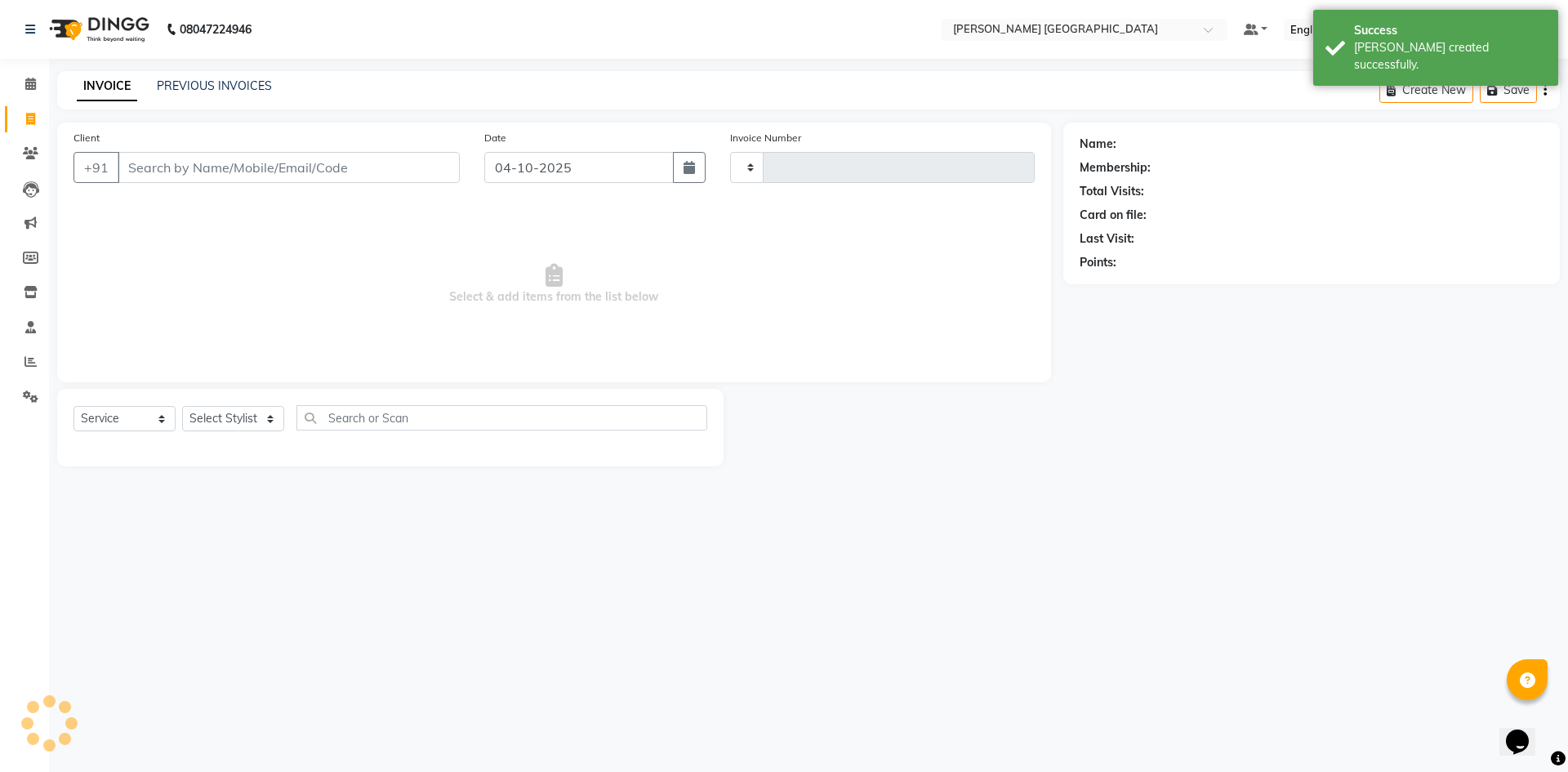
type input "11053"
select select "6233"
type input "9727853921"
click at [237, 413] on select "Select Stylist [PERSON_NAME] [PERSON_NAME] [PERSON_NAME] [PERSON_NAME] [PERSON_…" at bounding box center [233, 419] width 103 height 25
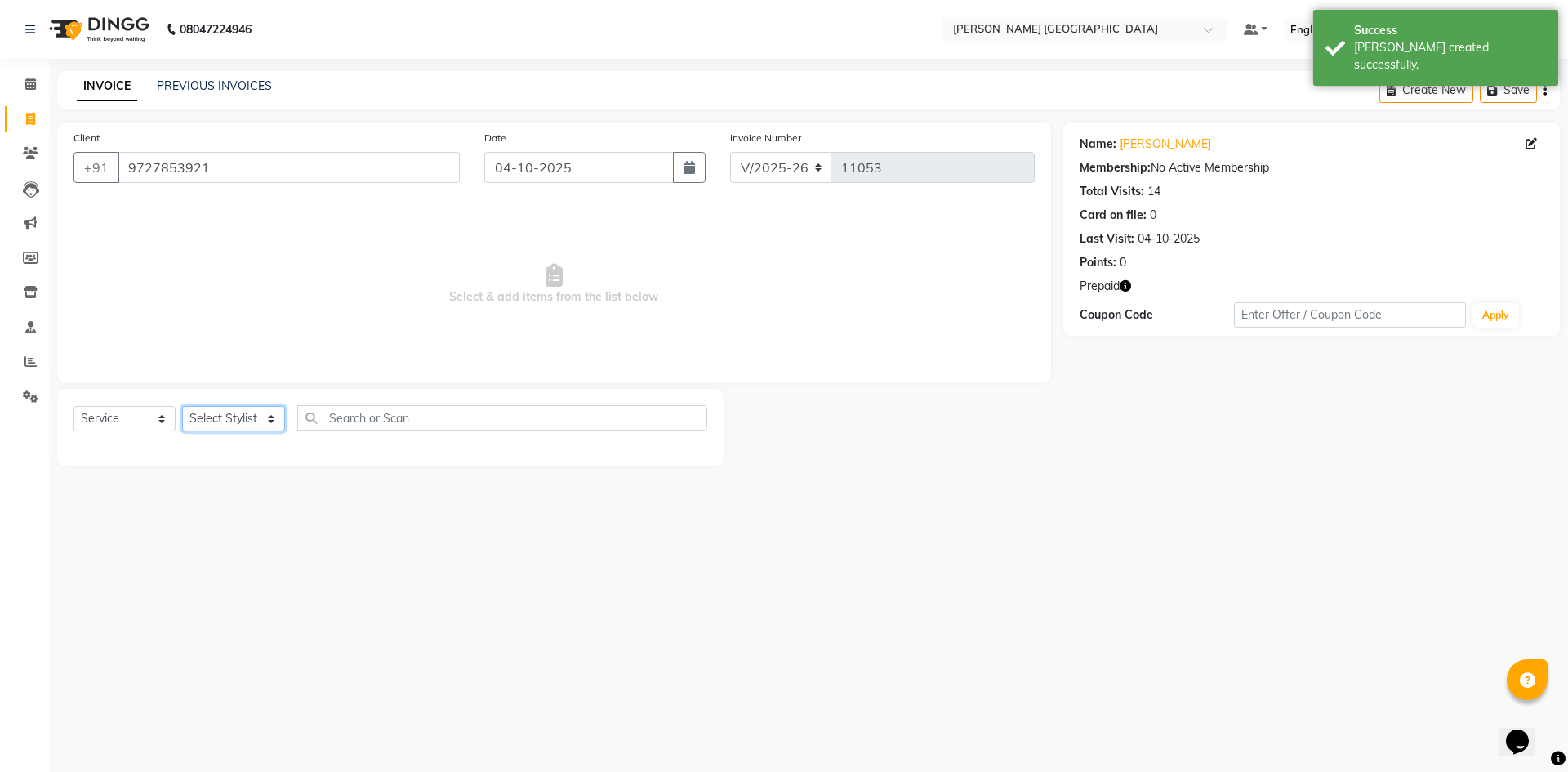
select select "46793"
click at [182, 406] on select "Select Stylist [PERSON_NAME] [PERSON_NAME] [PERSON_NAME] [PERSON_NAME] [PERSON_…" at bounding box center [233, 419] width 103 height 25
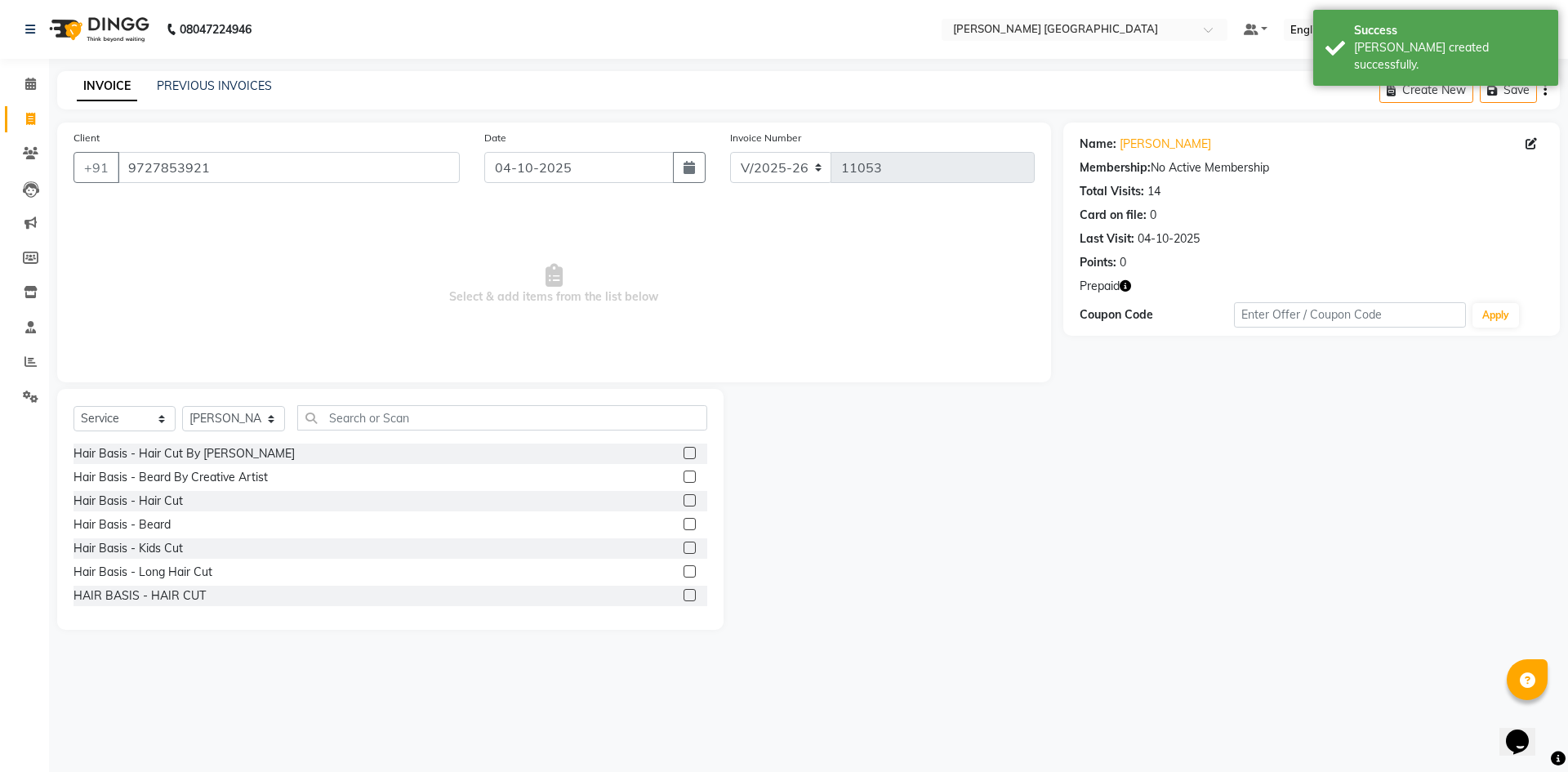
click at [151, 510] on div "Hair Basis - Hair Cut" at bounding box center [390, 501] width 634 height 21
click at [155, 505] on div "Hair Basis - Hair Cut" at bounding box center [128, 501] width 110 height 17
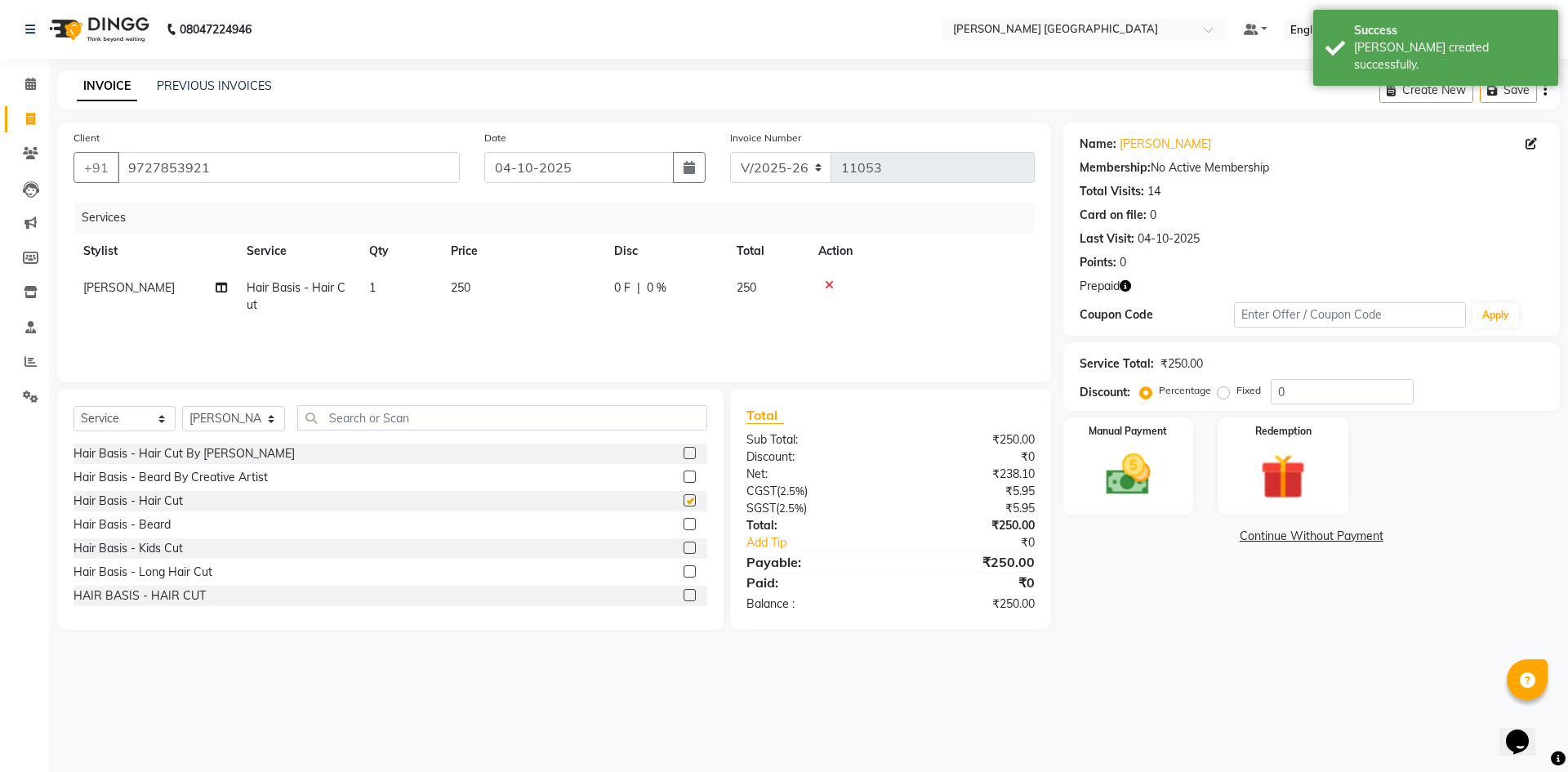
checkbox input "false"
drag, startPoint x: 665, startPoint y: 268, endPoint x: 648, endPoint y: 279, distance: 20.2
click at [660, 271] on table "Stylist Service Qty Price Disc Total Action SUMIT SEN Hair Basis - Hair Cut 1 2…" at bounding box center [553, 278] width 961 height 91
drag, startPoint x: 503, startPoint y: 300, endPoint x: 519, endPoint y: 302, distance: 16.1
click at [501, 301] on td "250" at bounding box center [522, 296] width 163 height 54
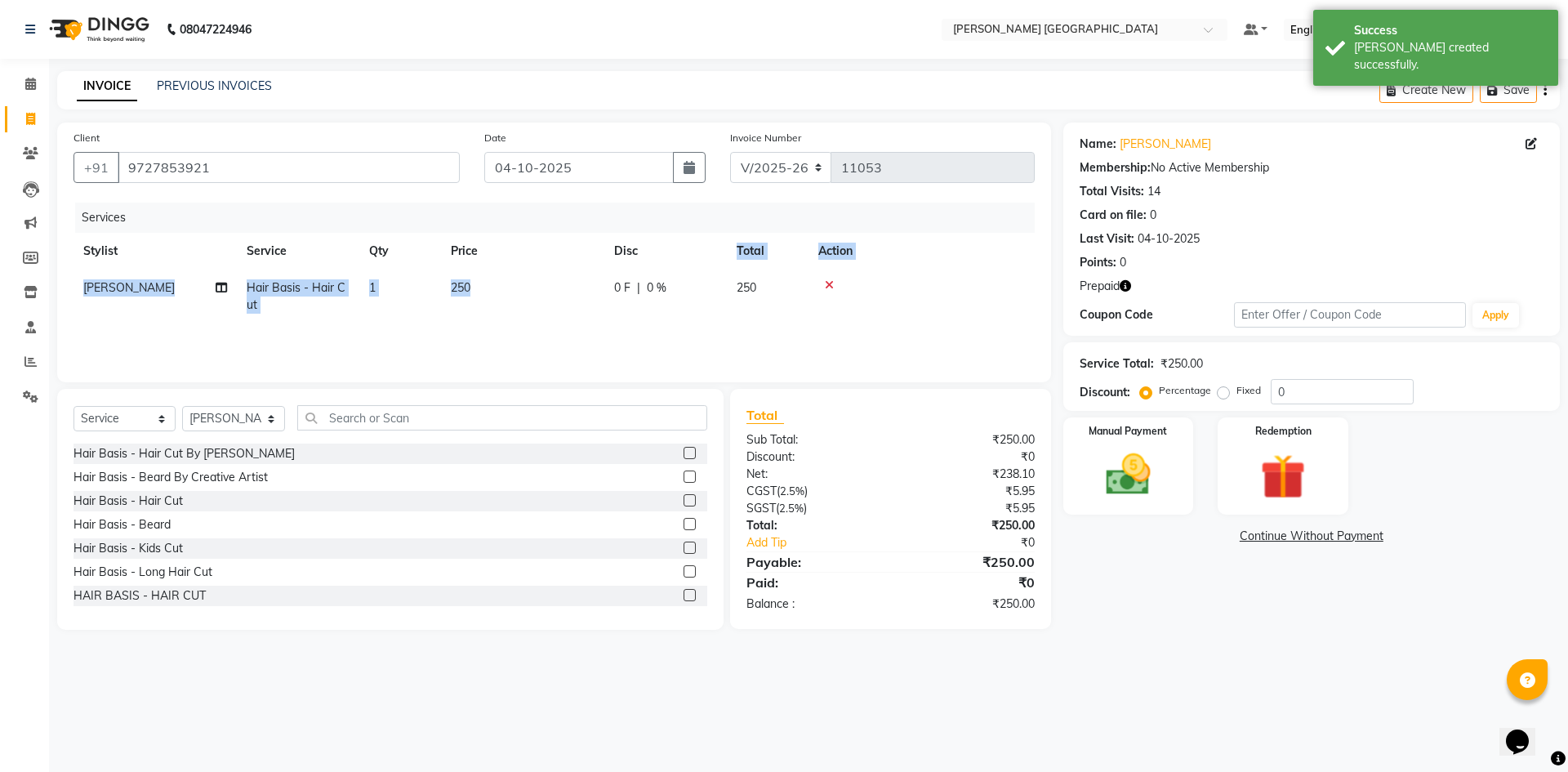
select select "46793"
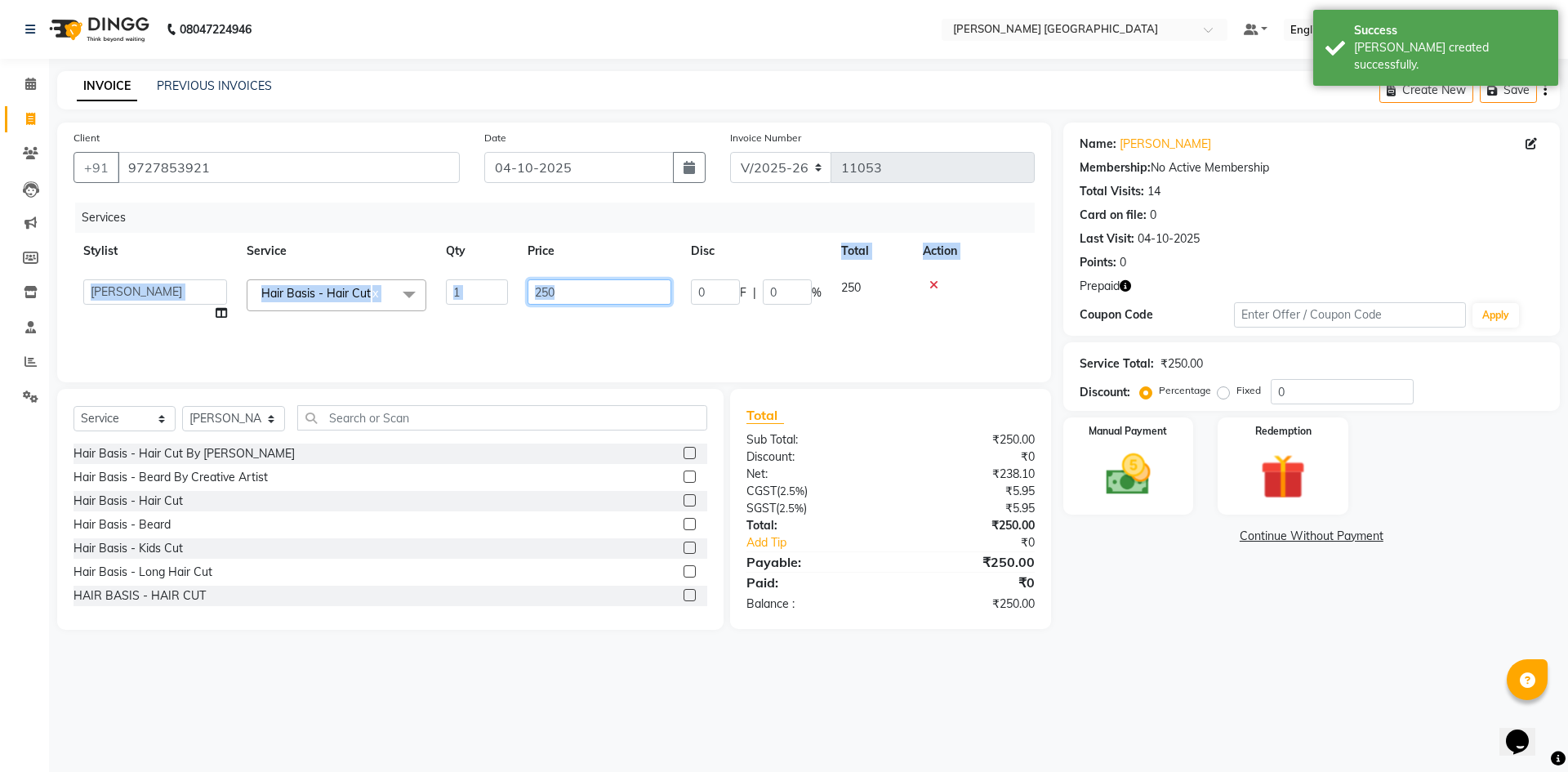
click at [585, 297] on input "250" at bounding box center [599, 292] width 144 height 25
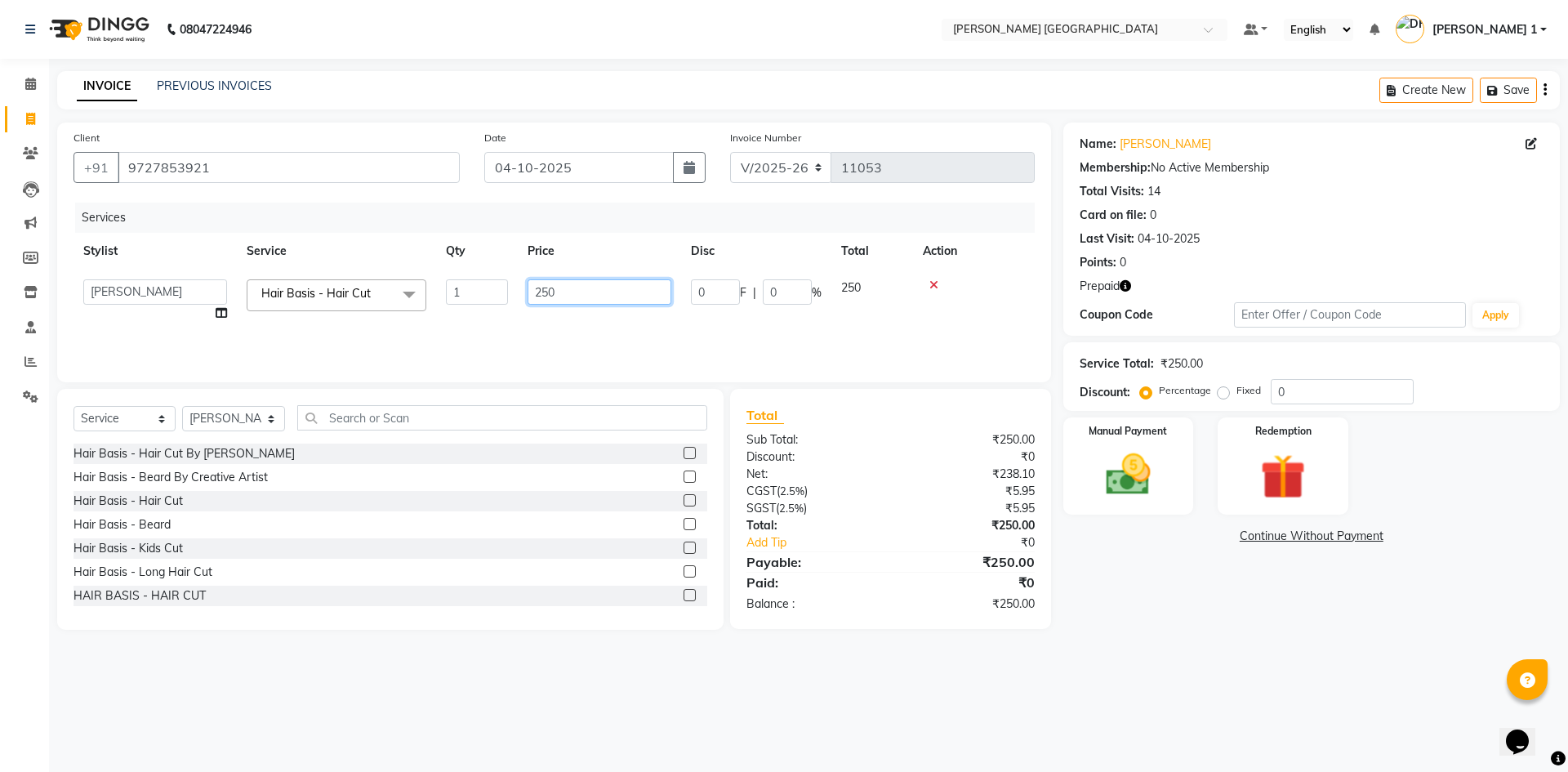
drag, startPoint x: 585, startPoint y: 297, endPoint x: 516, endPoint y: 300, distance: 69.1
click at [516, 300] on tr "[PERSON_NAME] [PERSON_NAME] [PERSON_NAME] [PERSON_NAME] [PERSON_NAME] [PERSON_N…" at bounding box center [553, 301] width 961 height 62
type input "350"
click at [1330, 465] on div "Redemption" at bounding box center [1282, 466] width 136 height 101
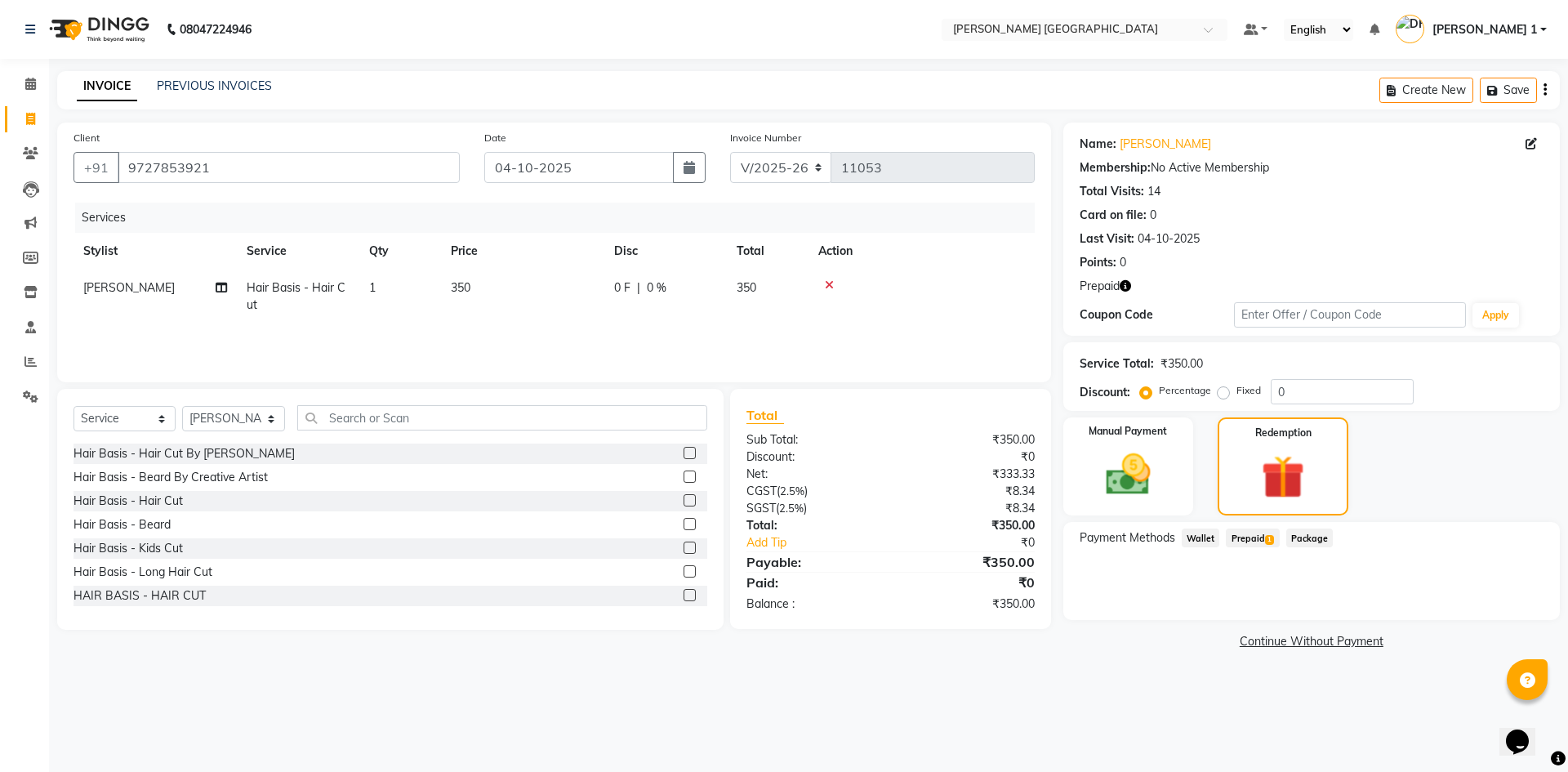
click at [1245, 535] on span "Prepaid 1" at bounding box center [1251, 537] width 53 height 19
click at [1488, 599] on button "Add" at bounding box center [1504, 603] width 60 height 28
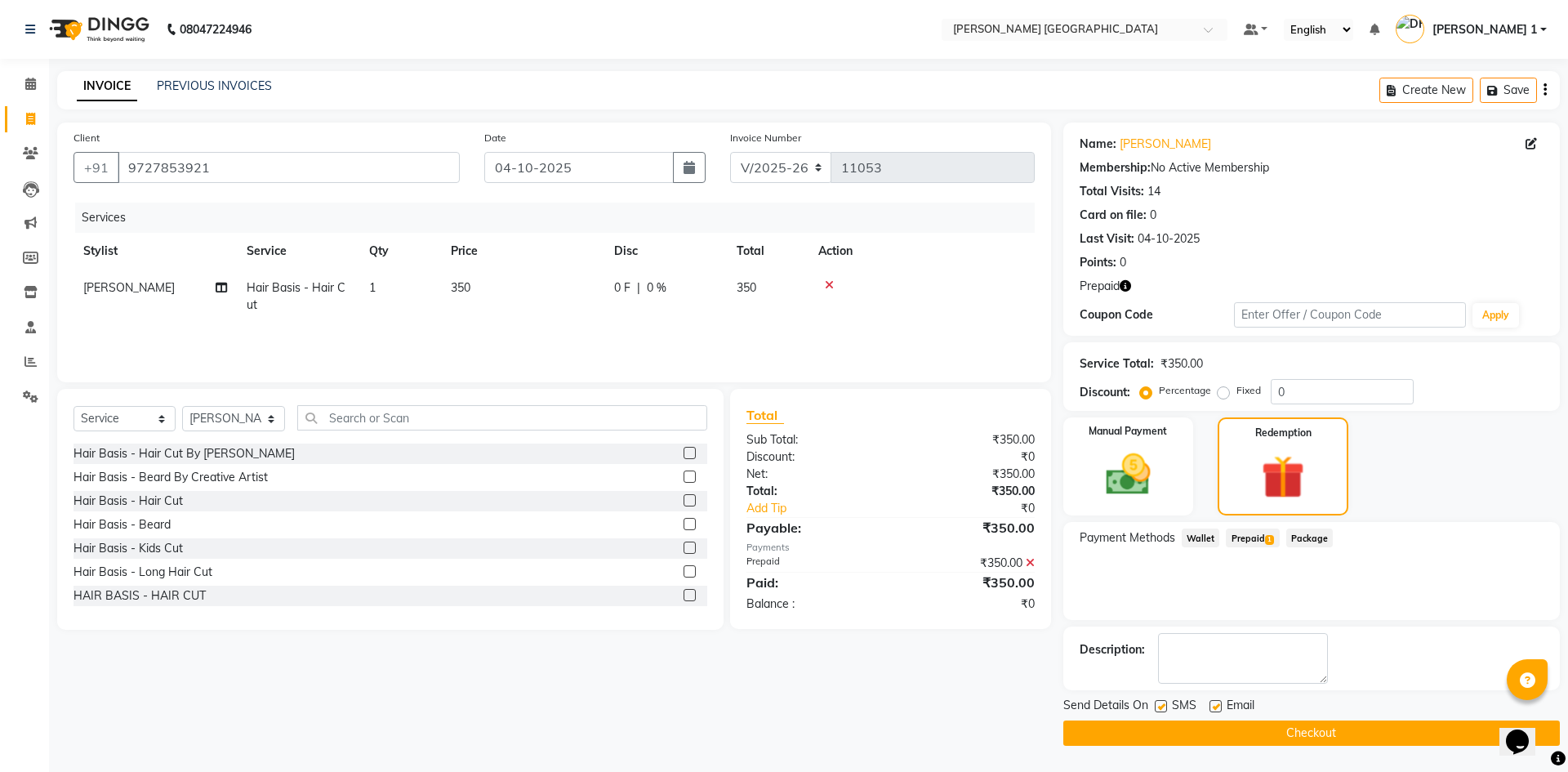
drag, startPoint x: 1212, startPoint y: 705, endPoint x: 1232, endPoint y: 743, distance: 42.9
click at [1212, 705] on label at bounding box center [1215, 706] width 12 height 12
click at [1212, 705] on input "checkbox" at bounding box center [1215, 707] width 11 height 11
checkbox input "false"
click at [1247, 734] on button "Checkout" at bounding box center [1311, 733] width 496 height 25
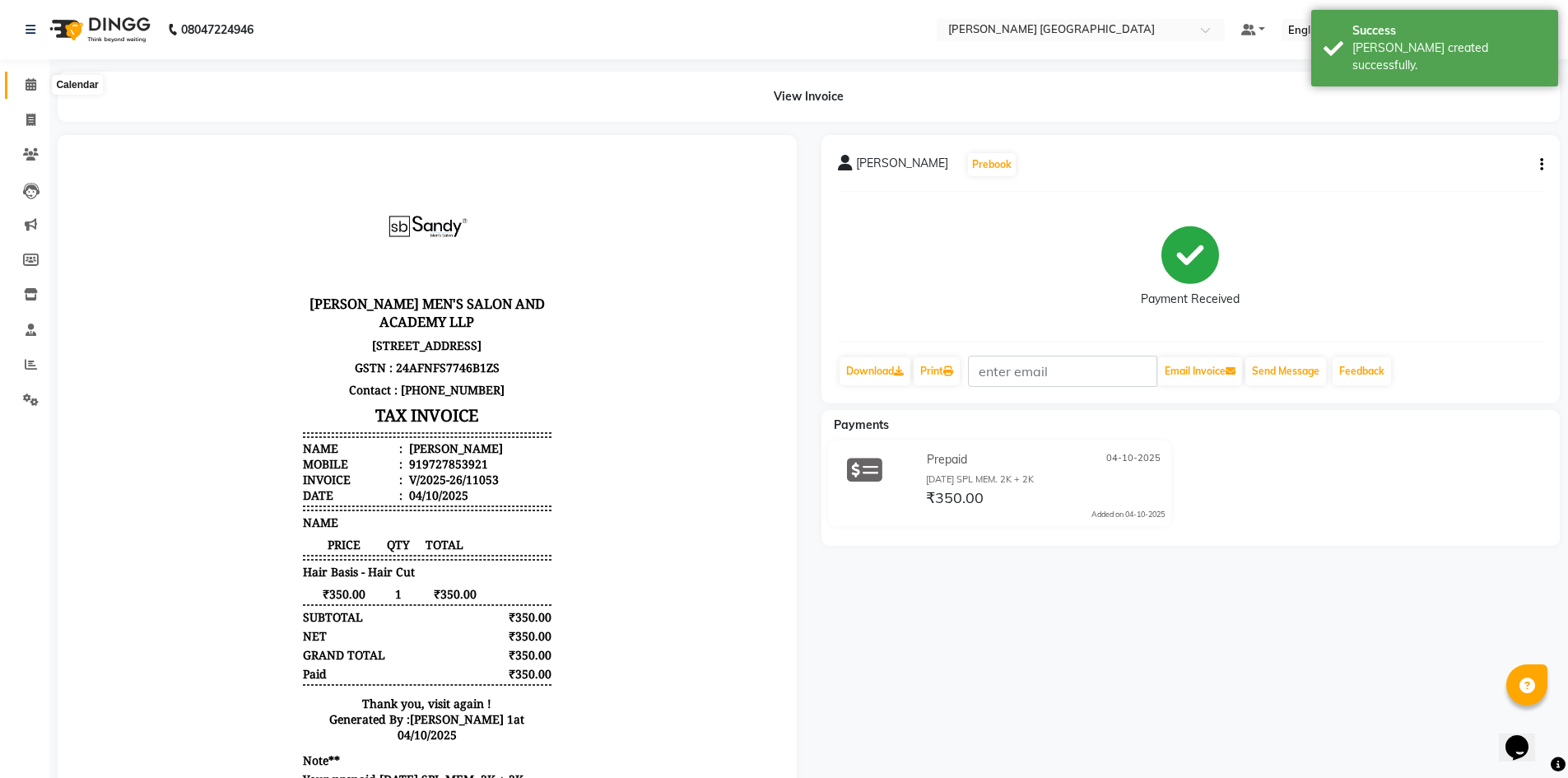
click at [33, 88] on icon at bounding box center [31, 85] width 11 height 13
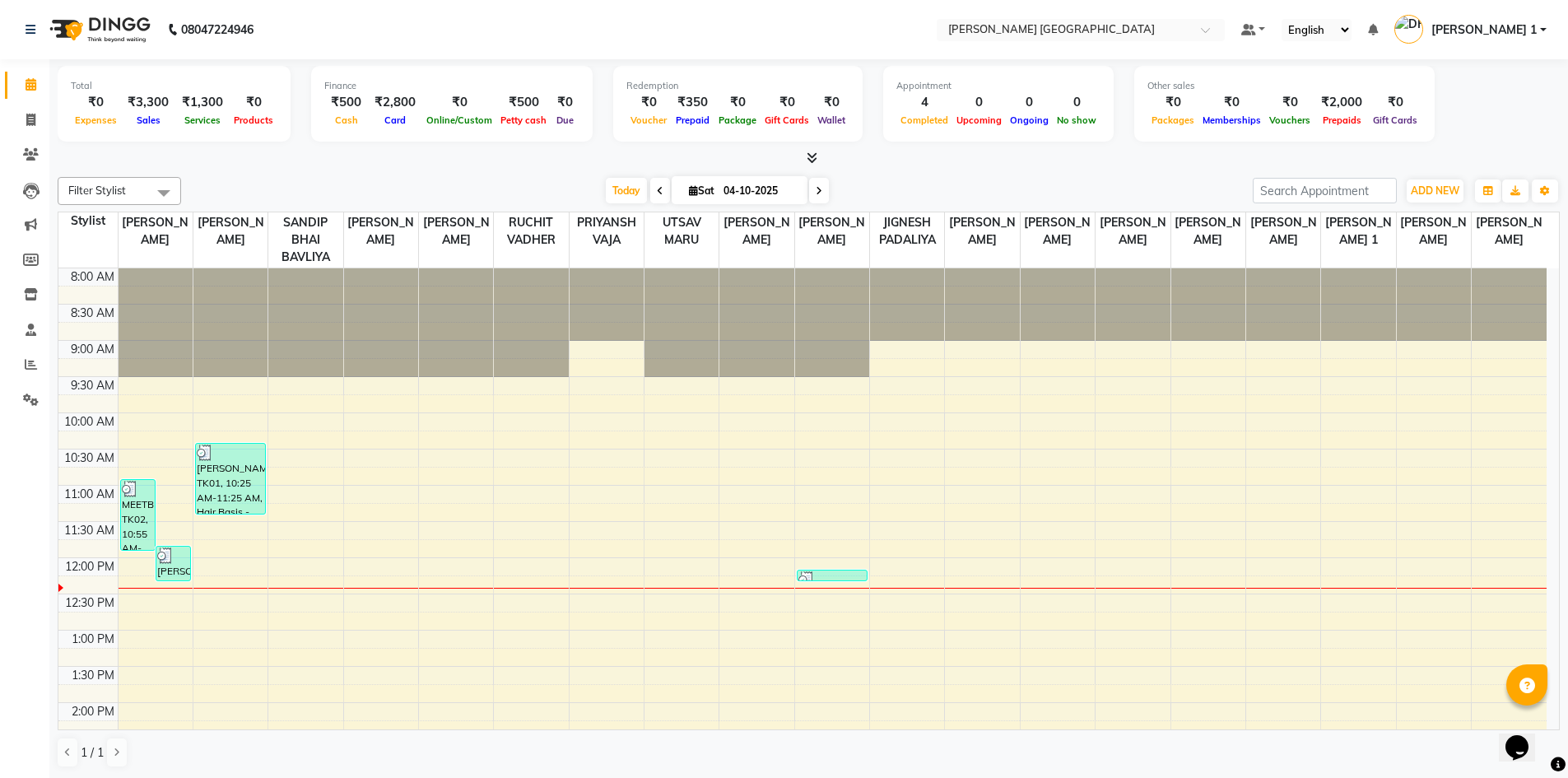
scroll to position [1, 0]
